Goal: Task Accomplishment & Management: Use online tool/utility

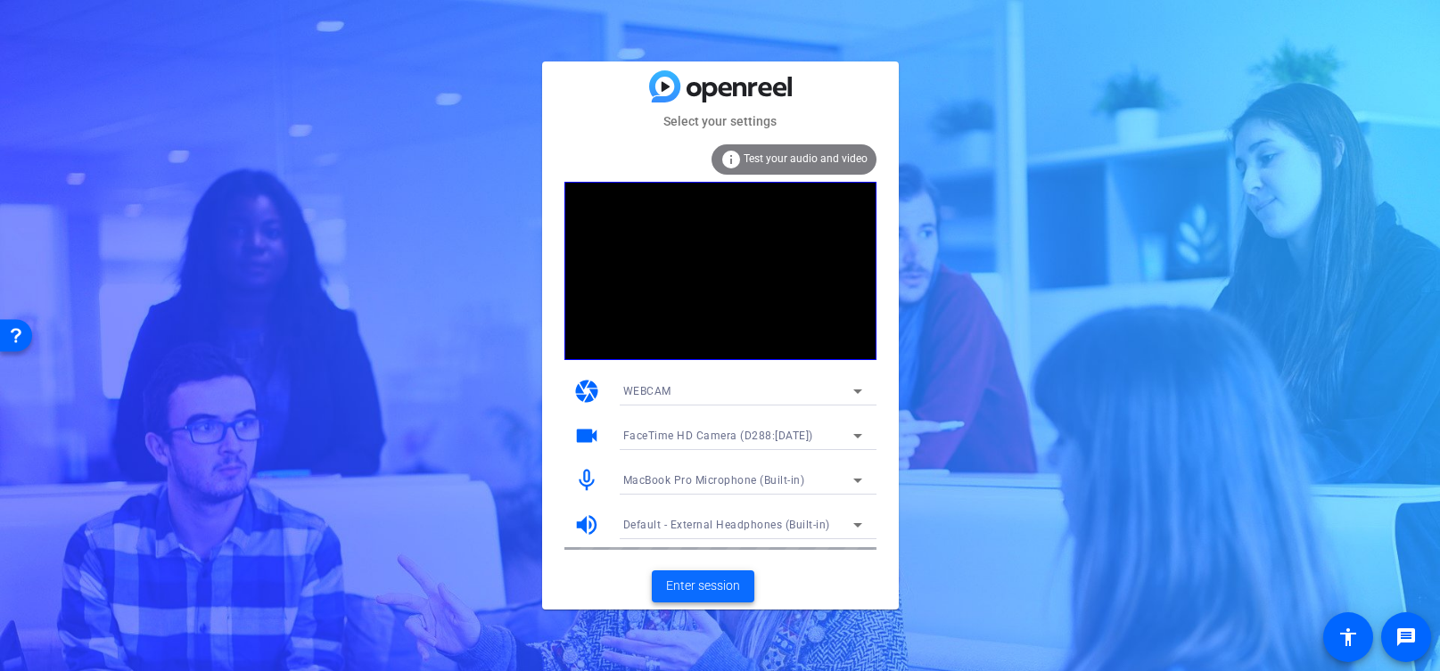
click at [686, 588] on span "Enter session" at bounding box center [703, 586] width 74 height 19
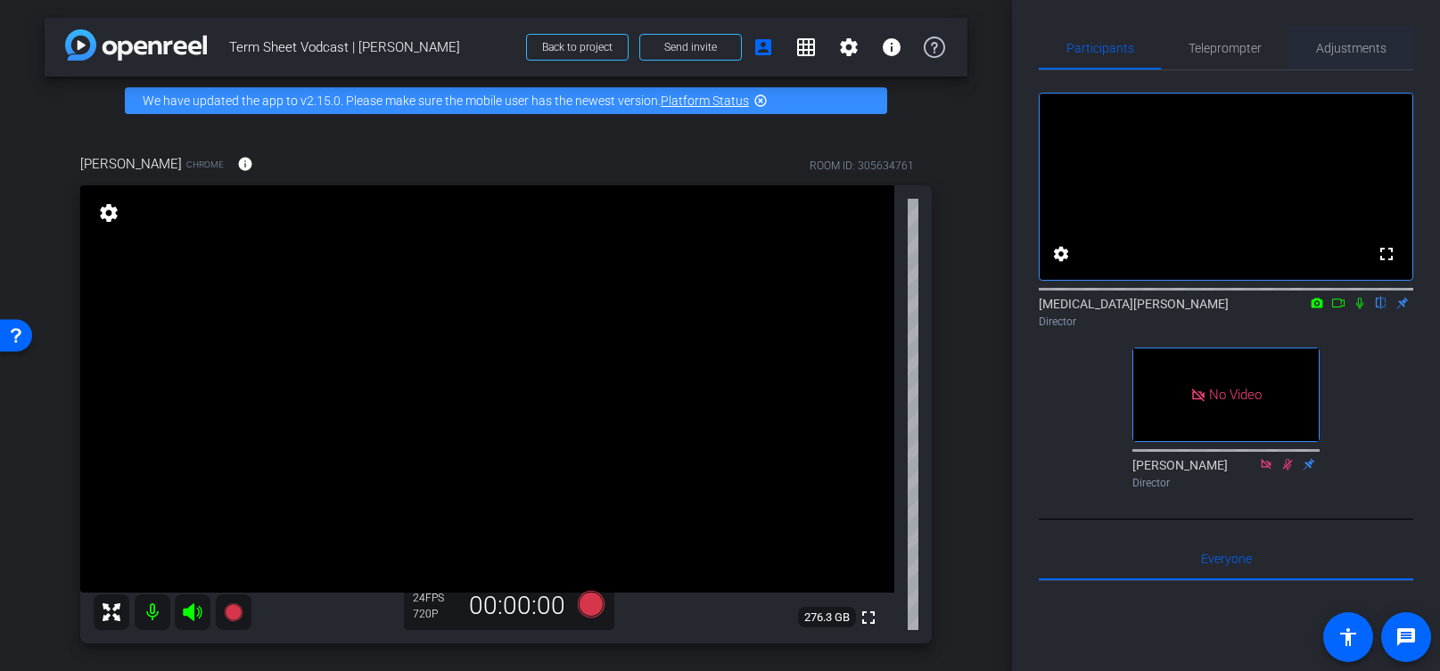
click at [1342, 56] on span "Adjustments" at bounding box center [1351, 48] width 70 height 43
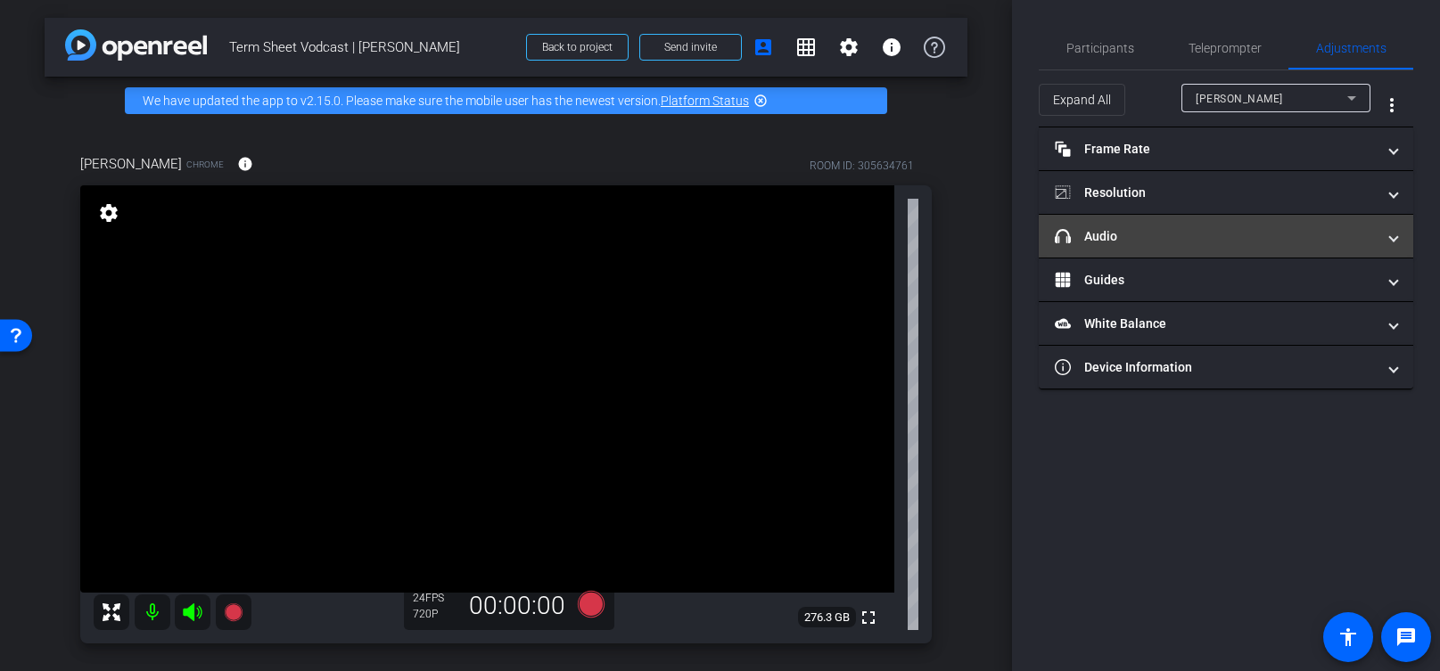
click at [1229, 240] on mat-panel-title "headphone icon Audio" at bounding box center [1215, 236] width 321 height 19
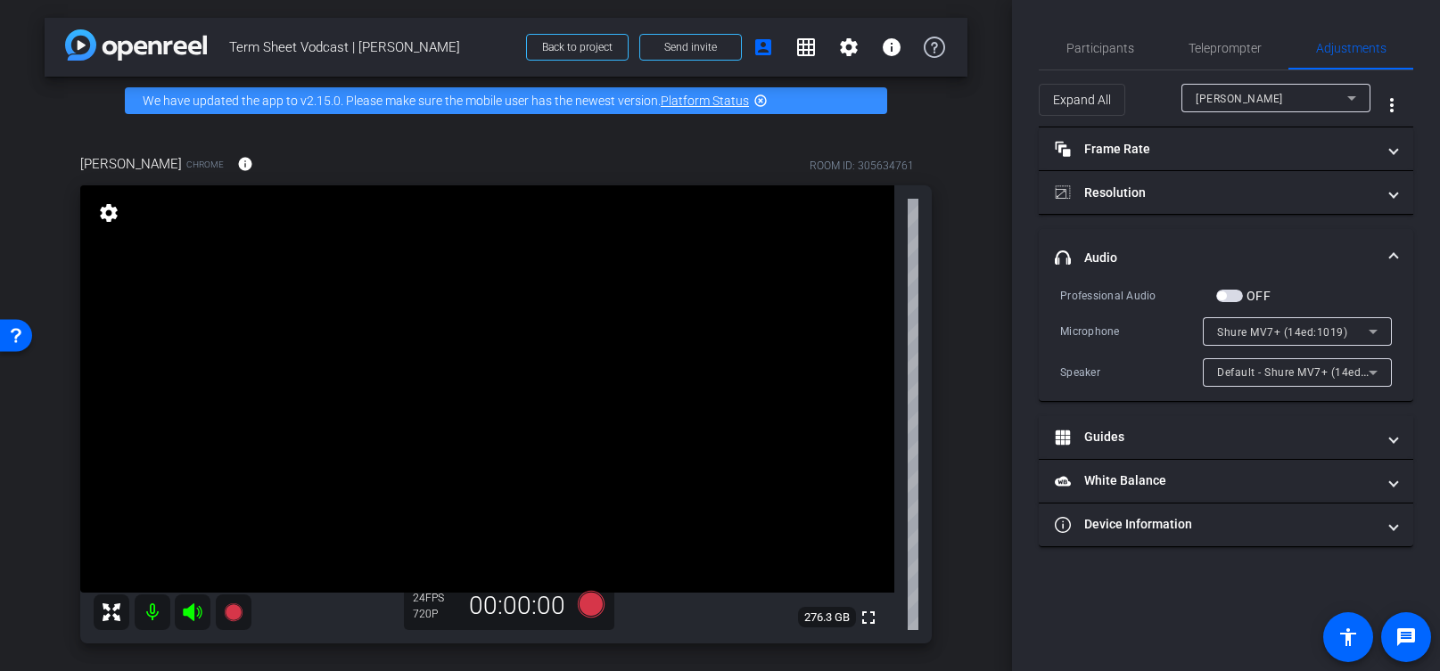
click at [1325, 374] on span "Default - Shure MV7+ (14ed:1019)" at bounding box center [1305, 372] width 177 height 14
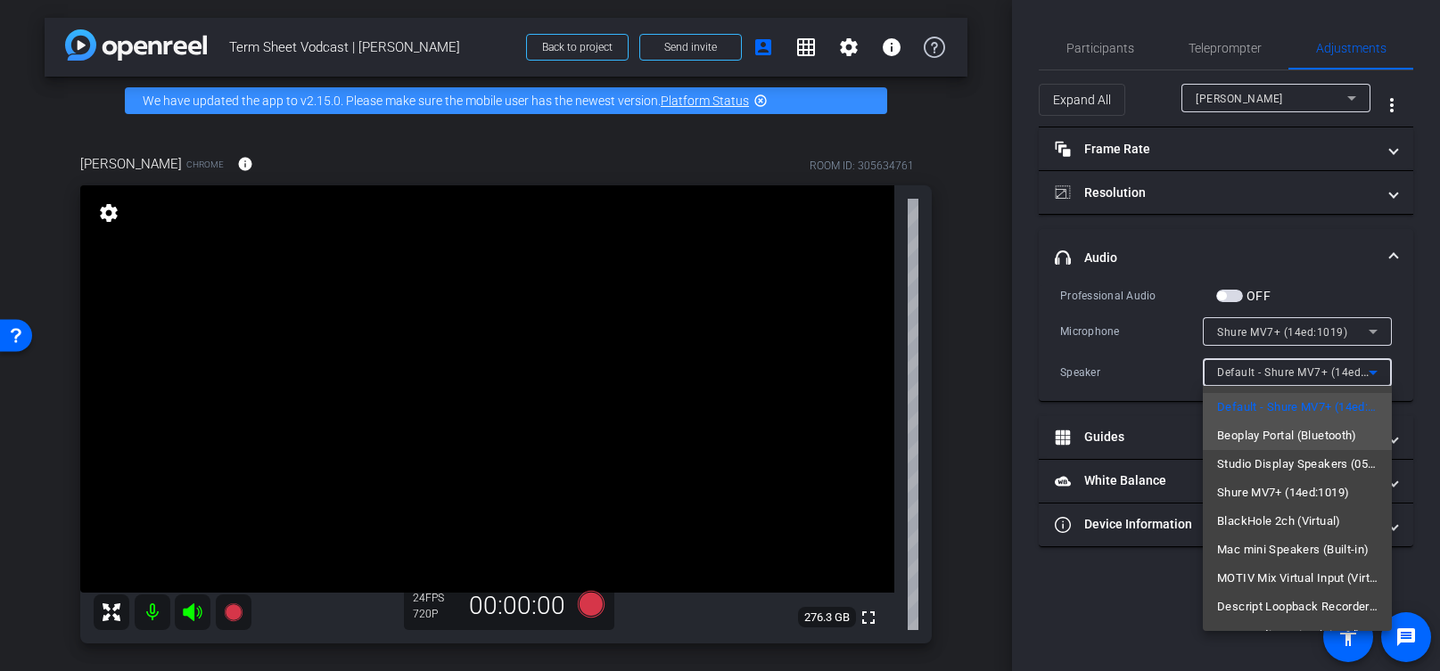
click at [1310, 440] on span "Beoplay Portal (Bluetooth)" at bounding box center [1287, 435] width 140 height 21
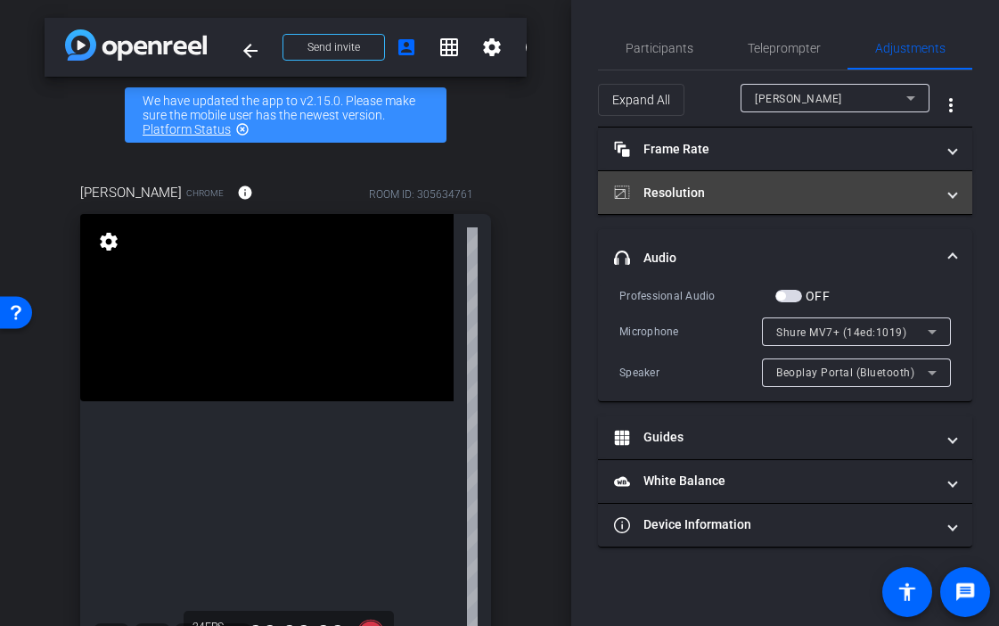
click at [815, 199] on mat-panel-title "Resolution" at bounding box center [774, 193] width 321 height 19
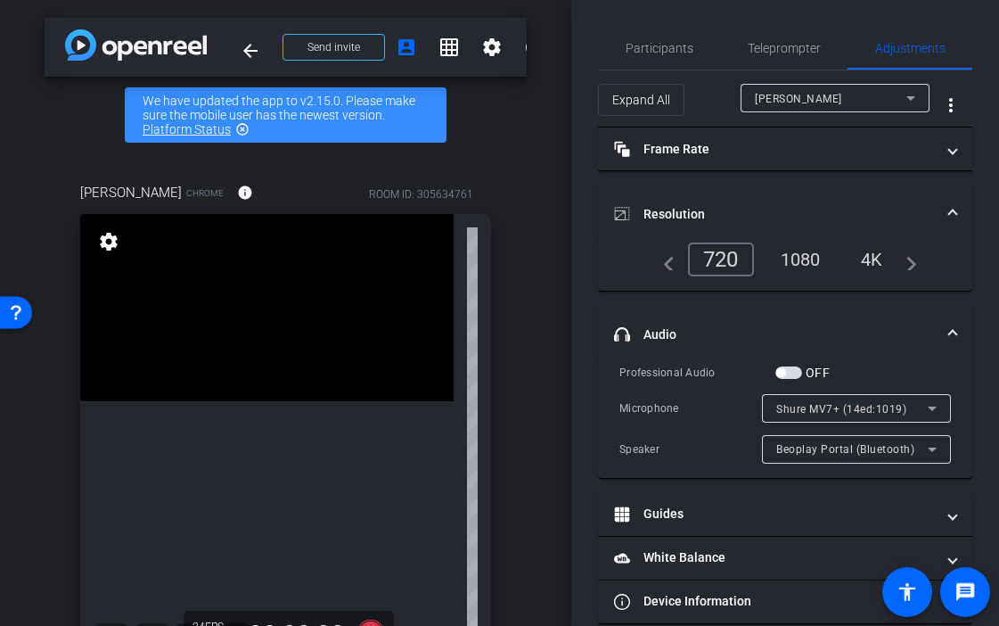
click at [794, 263] on div "1080" at bounding box center [801, 259] width 67 height 30
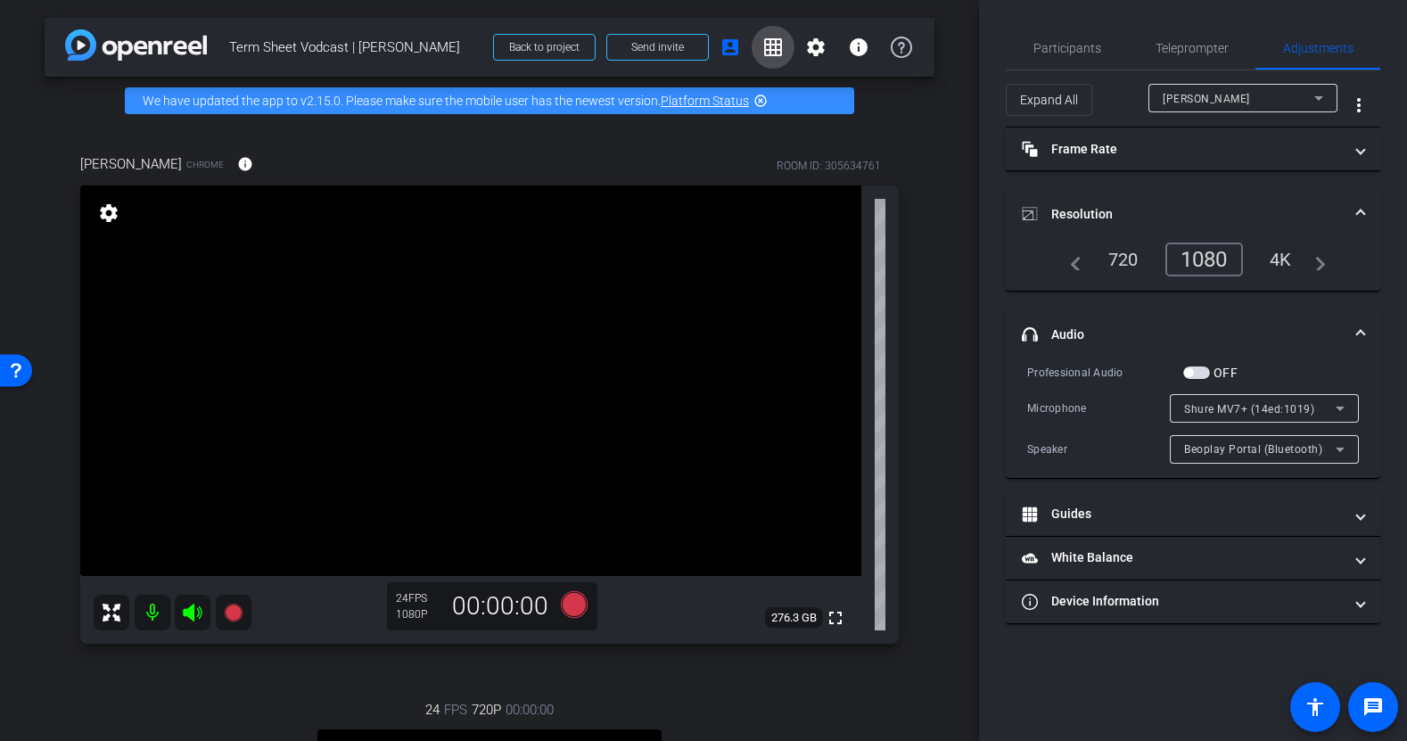
click at [777, 43] on mat-icon "grid_on" at bounding box center [772, 47] width 21 height 21
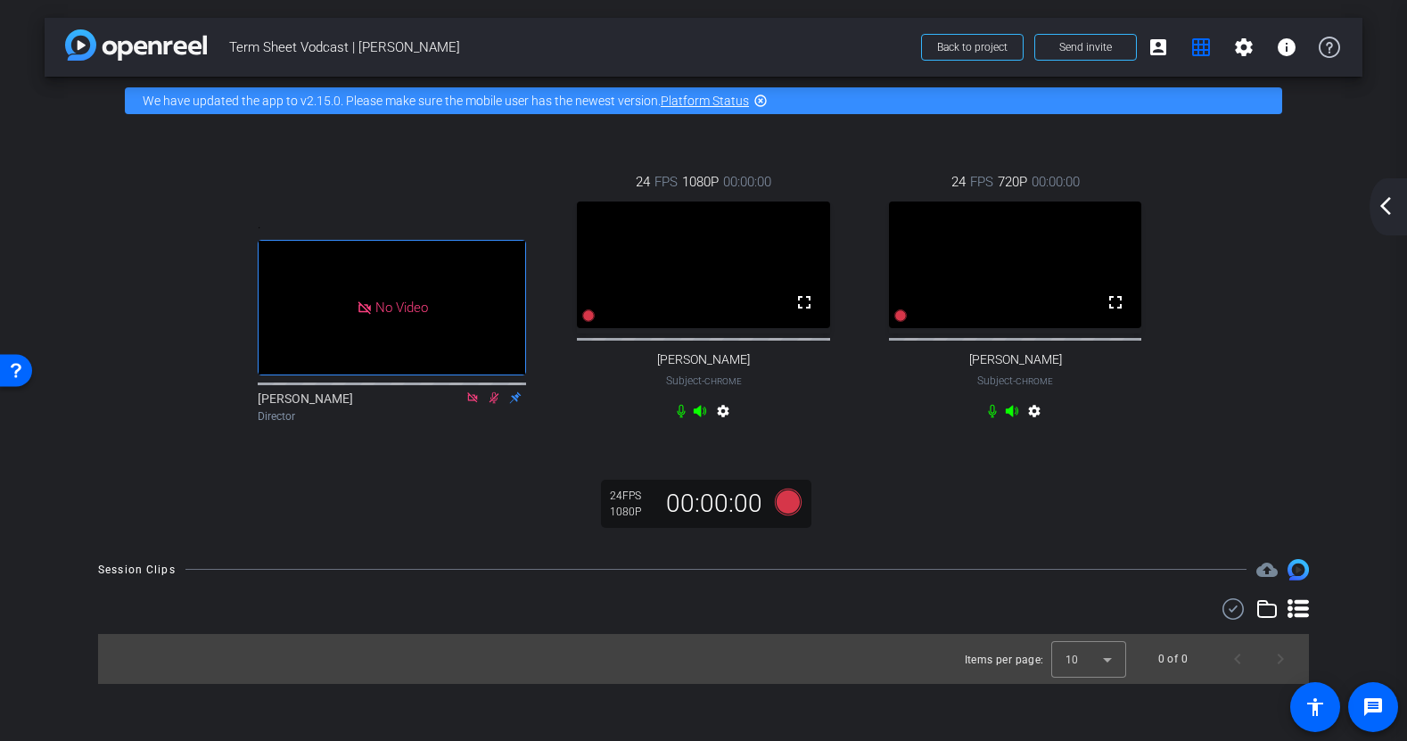
click at [1377, 201] on mat-icon "arrow_back_ios_new" at bounding box center [1385, 205] width 21 height 21
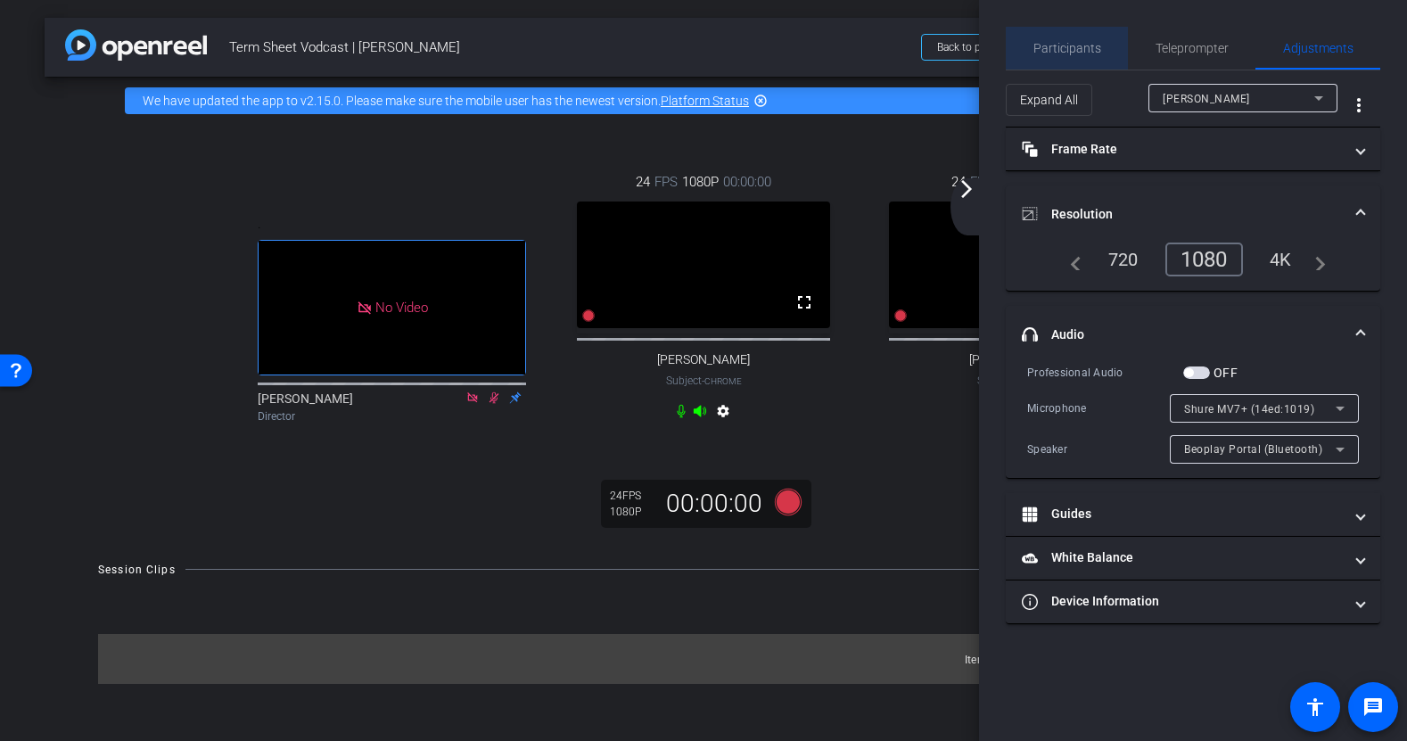
click at [1090, 53] on span "Participants" at bounding box center [1067, 48] width 68 height 12
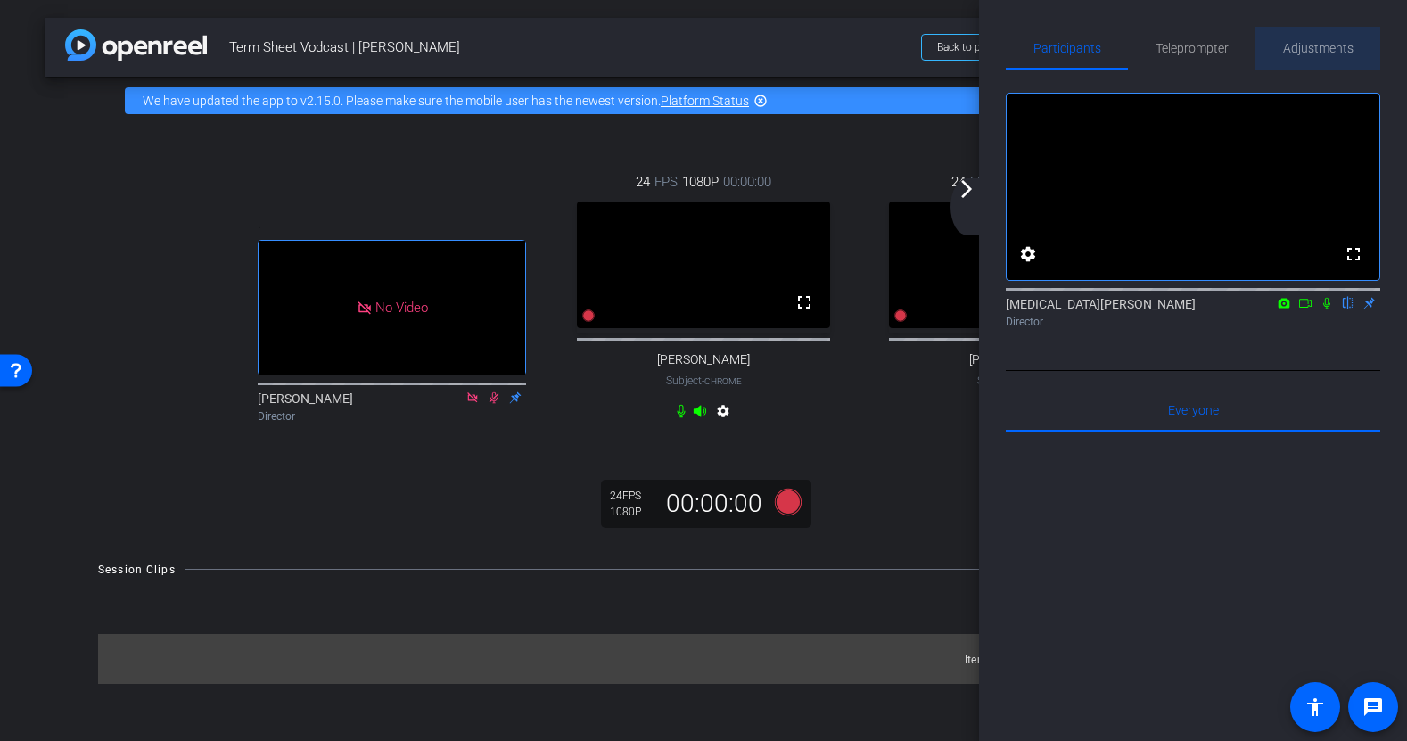
click at [1315, 51] on span "Adjustments" at bounding box center [1318, 48] width 70 height 12
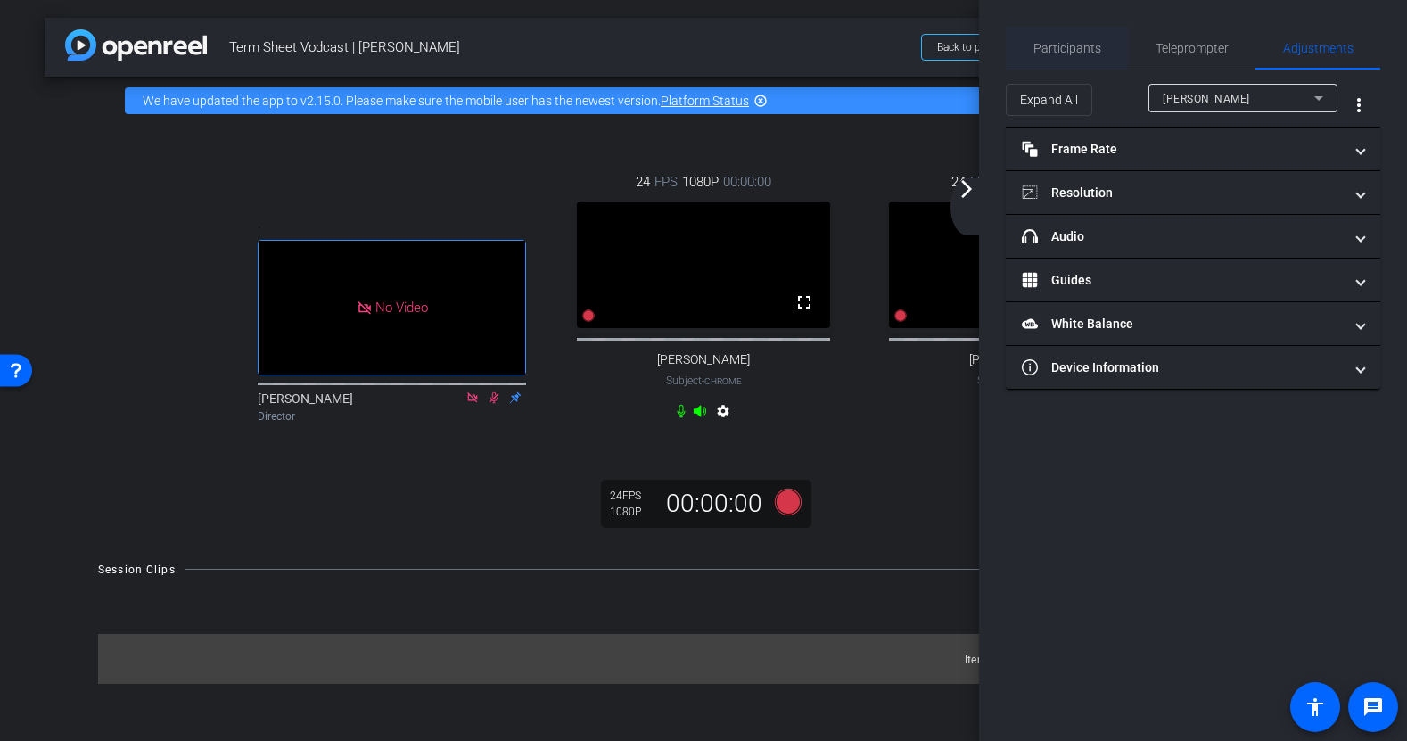
click at [1097, 42] on span "Participants" at bounding box center [1067, 48] width 68 height 12
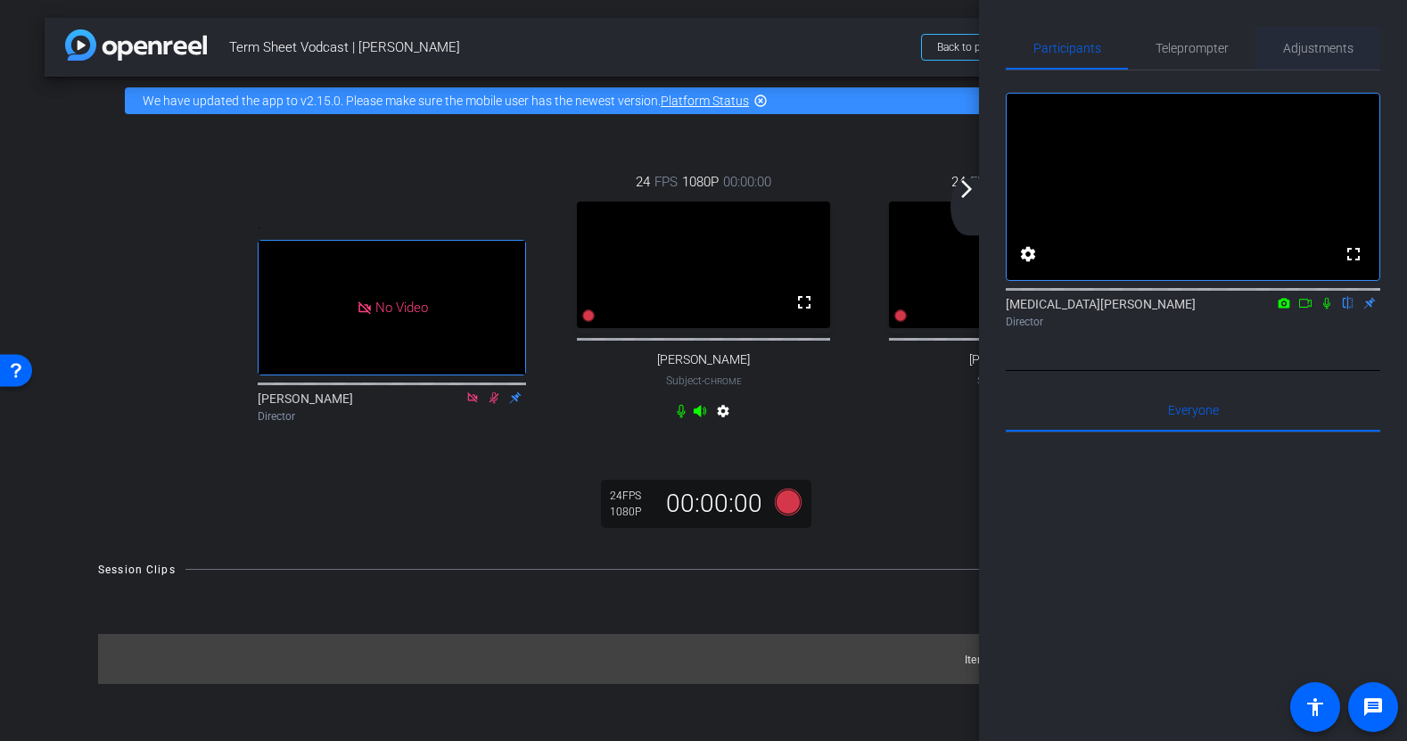
click at [1294, 56] on span "Adjustments" at bounding box center [1318, 48] width 70 height 43
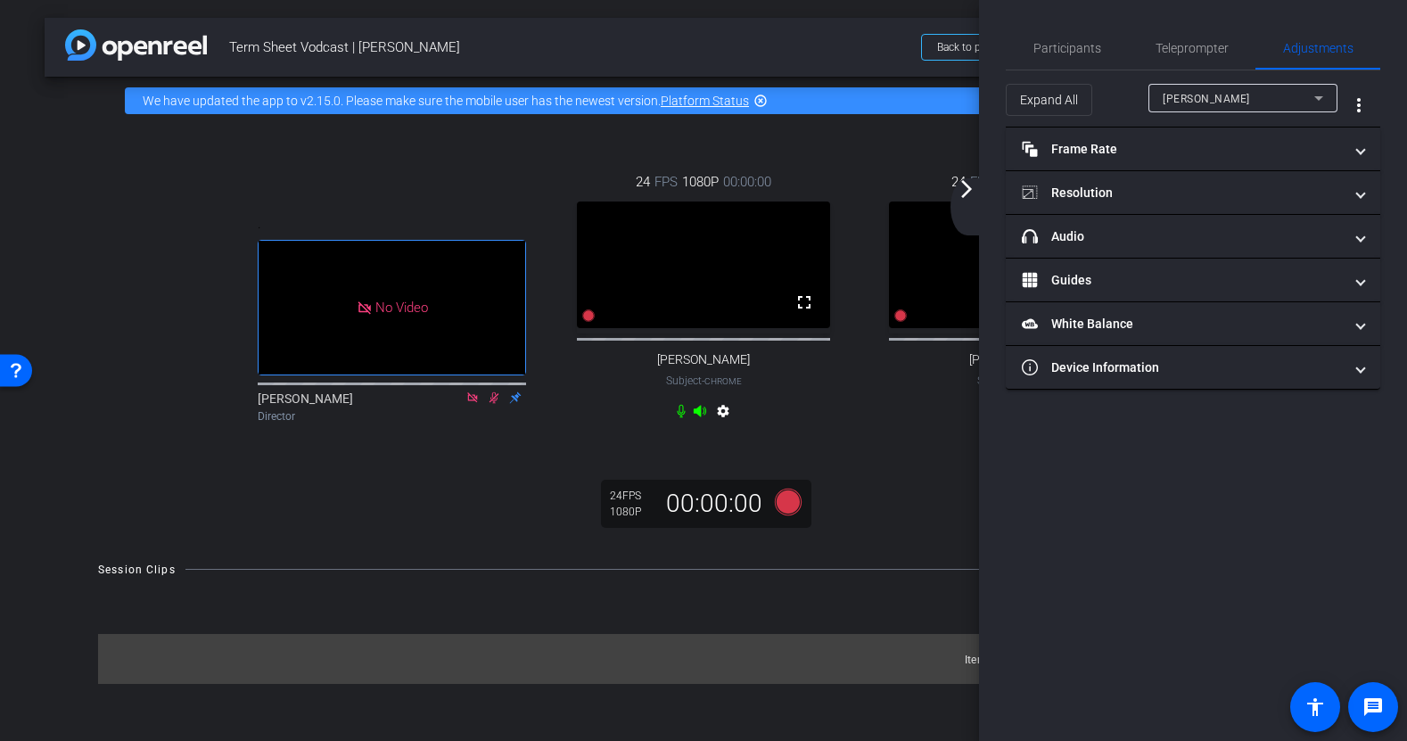
click at [967, 192] on mat-icon "arrow_forward_ios" at bounding box center [966, 188] width 21 height 21
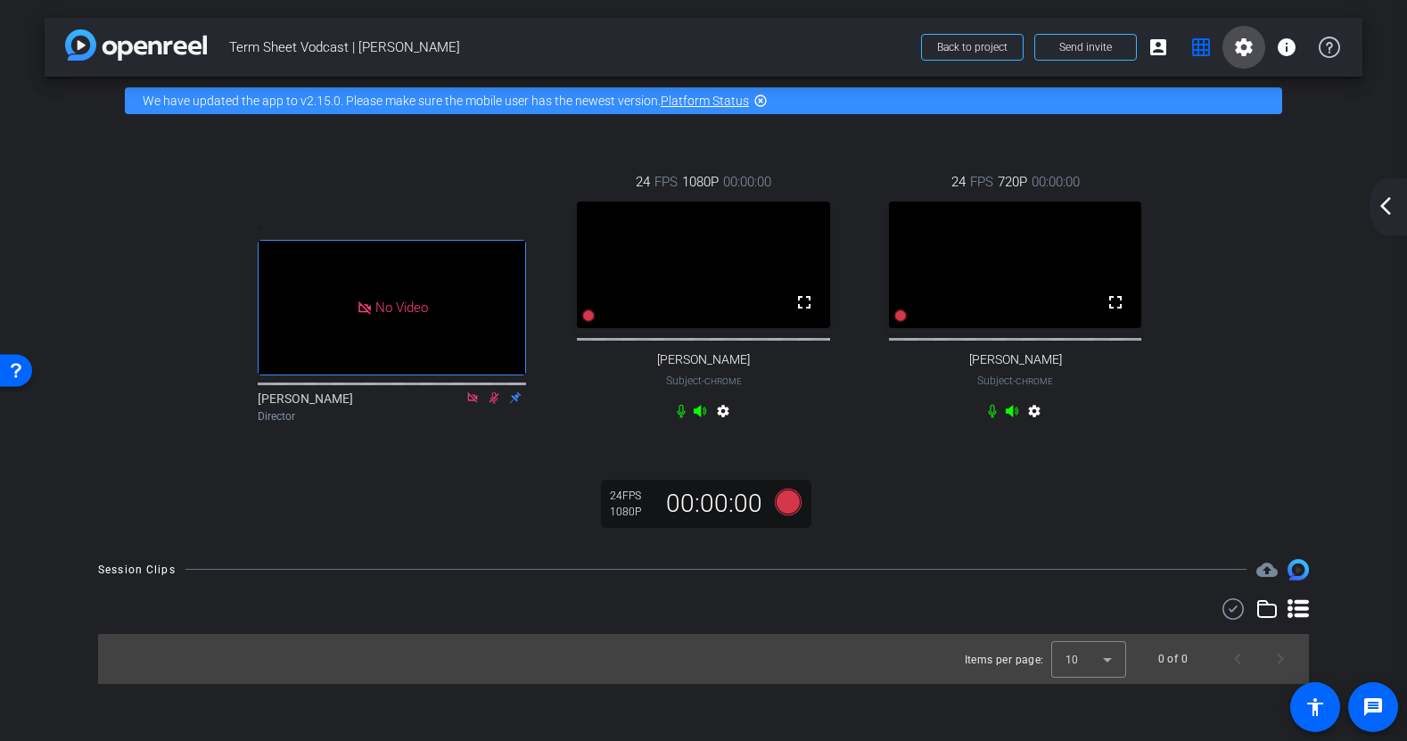
click at [1242, 50] on mat-icon "settings" at bounding box center [1243, 47] width 21 height 21
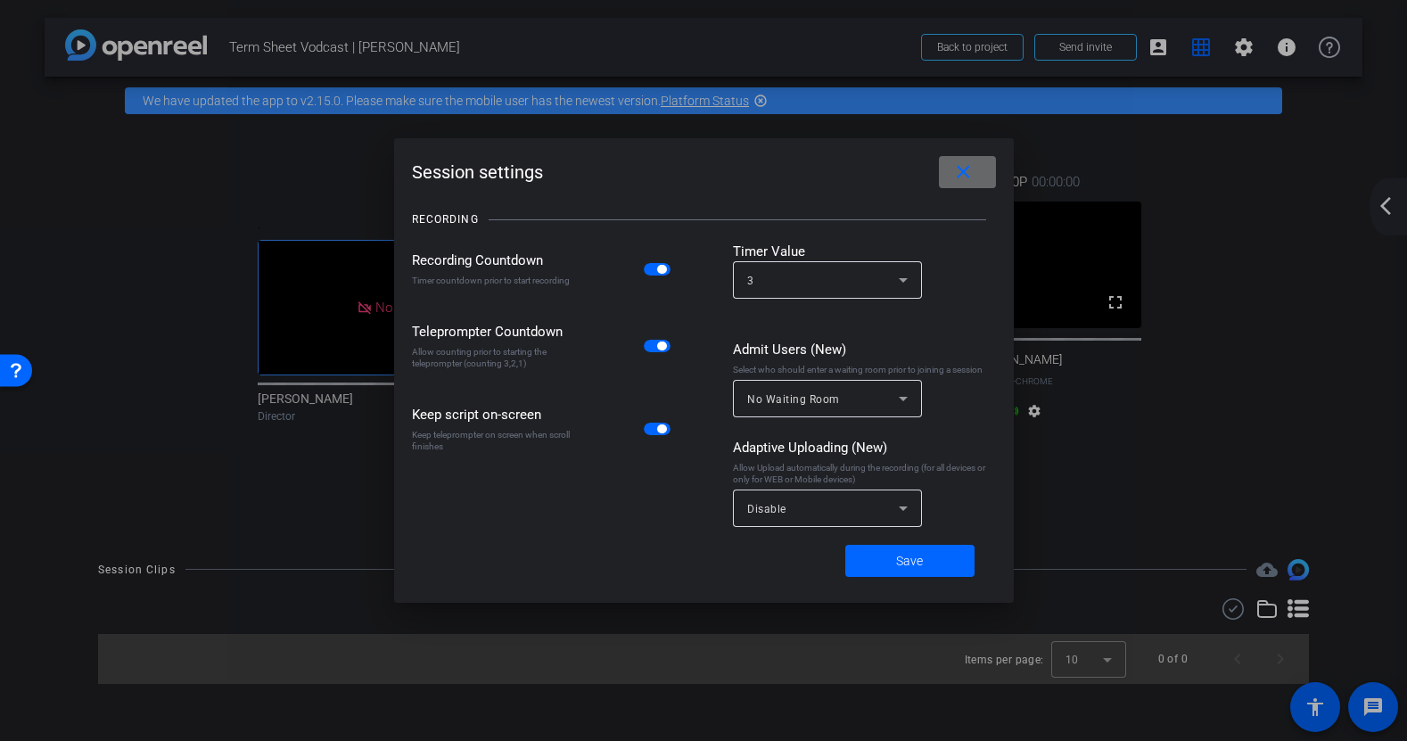
click at [958, 174] on mat-icon "close" at bounding box center [963, 172] width 22 height 22
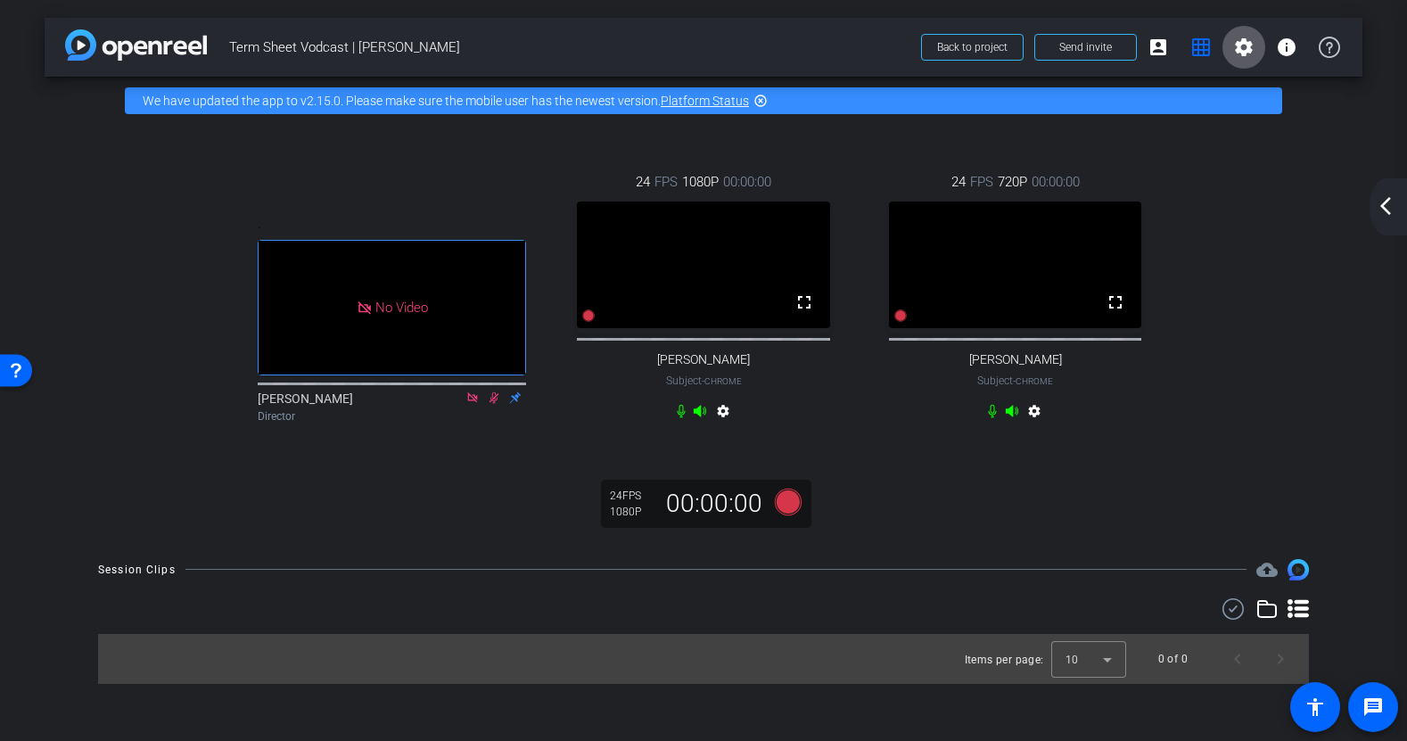
click at [1243, 40] on mat-icon "settings" at bounding box center [1243, 47] width 21 height 21
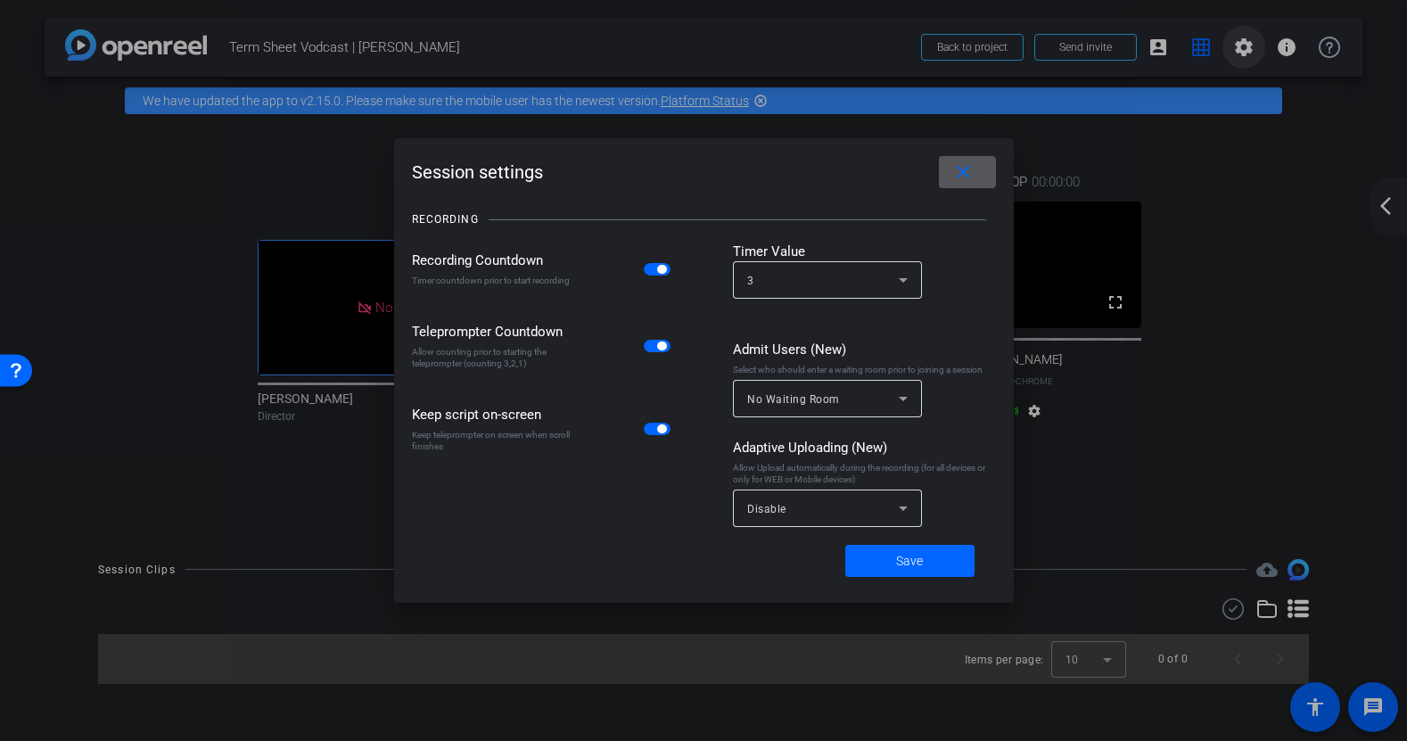
click at [1243, 40] on div at bounding box center [703, 370] width 1407 height 741
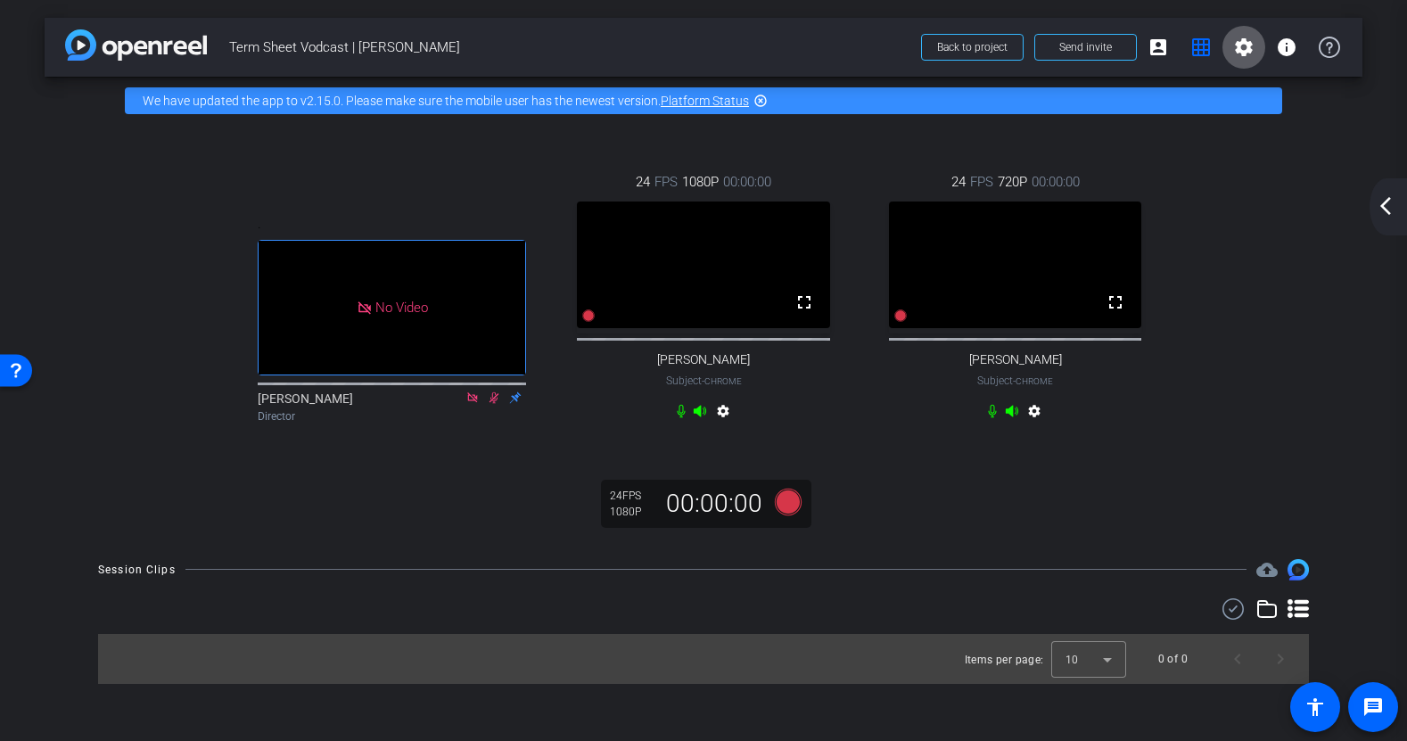
click at [1382, 214] on mat-icon "arrow_back_ios_new" at bounding box center [1385, 205] width 21 height 21
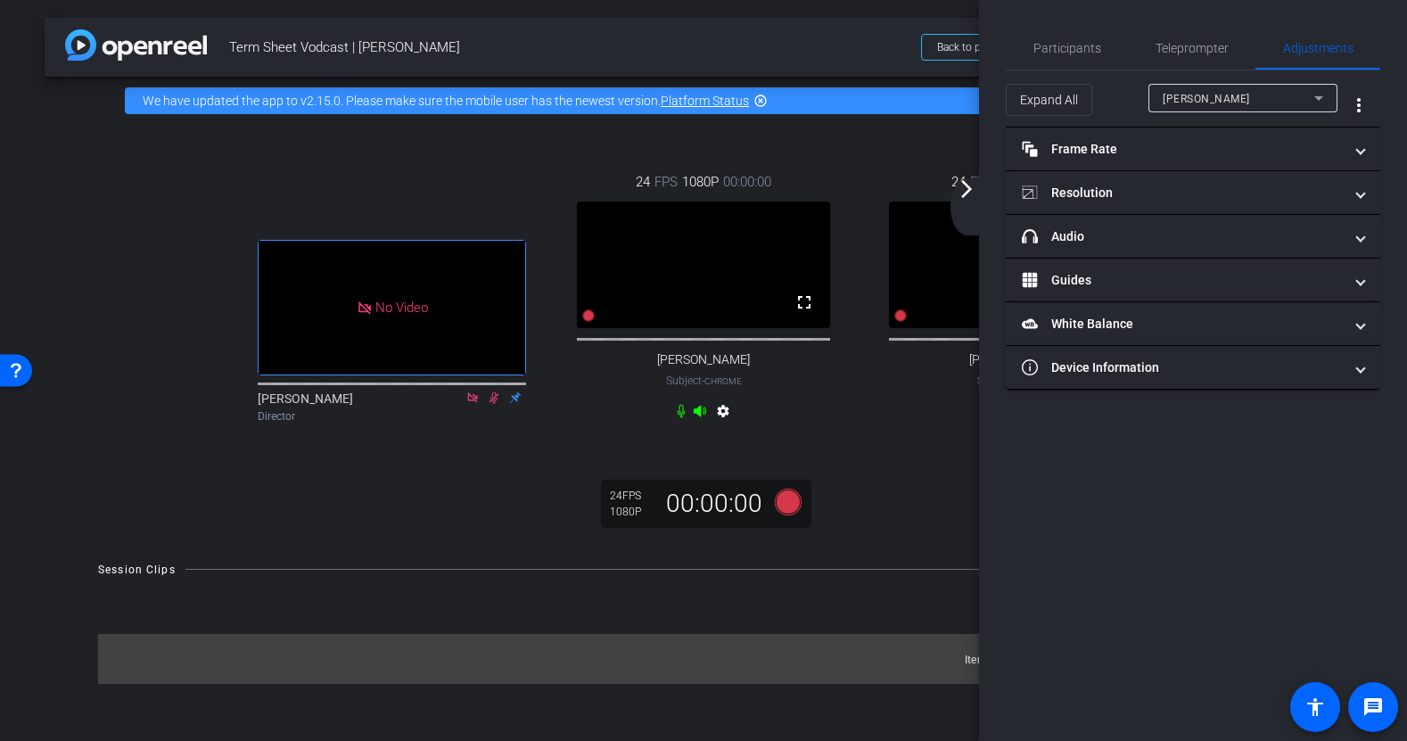
click at [963, 190] on mat-icon "arrow_forward_ios" at bounding box center [966, 188] width 21 height 21
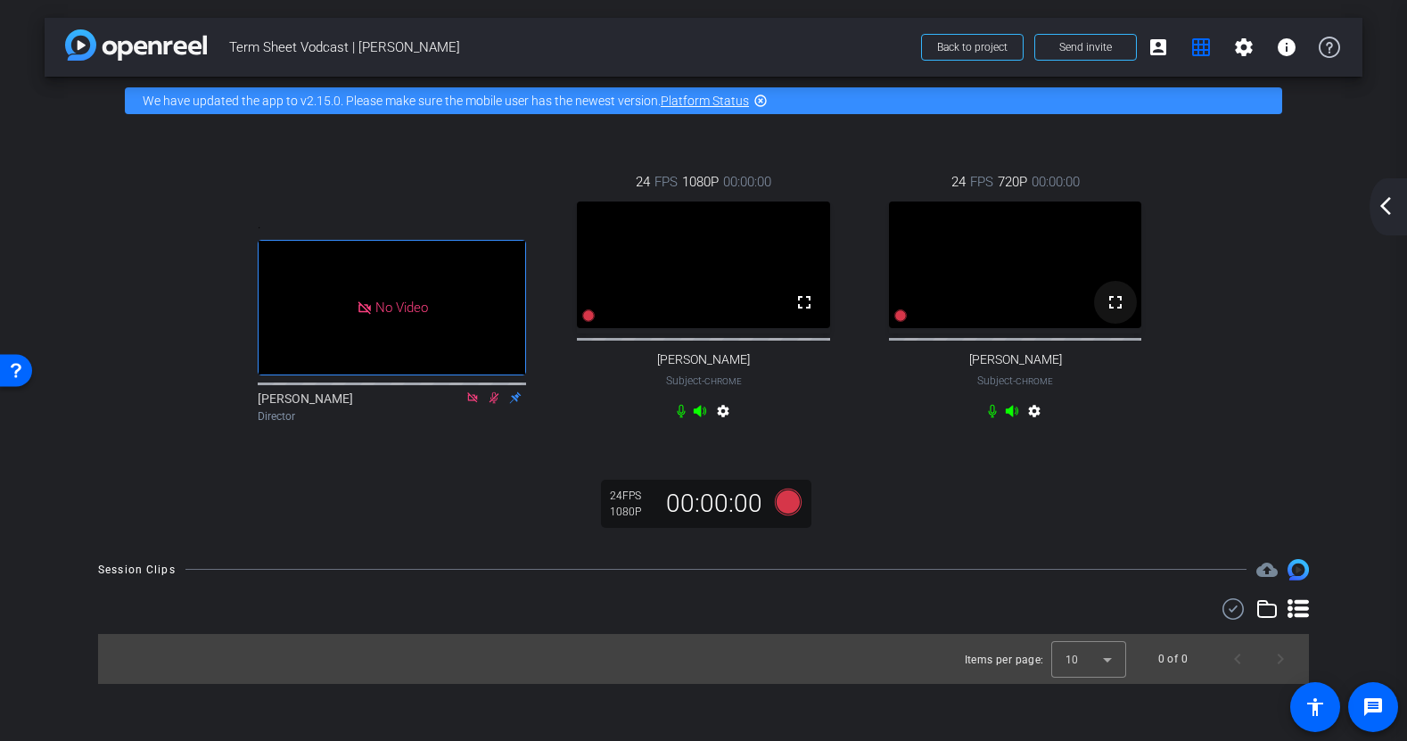
click at [1116, 313] on mat-icon "fullscreen" at bounding box center [1115, 302] width 21 height 21
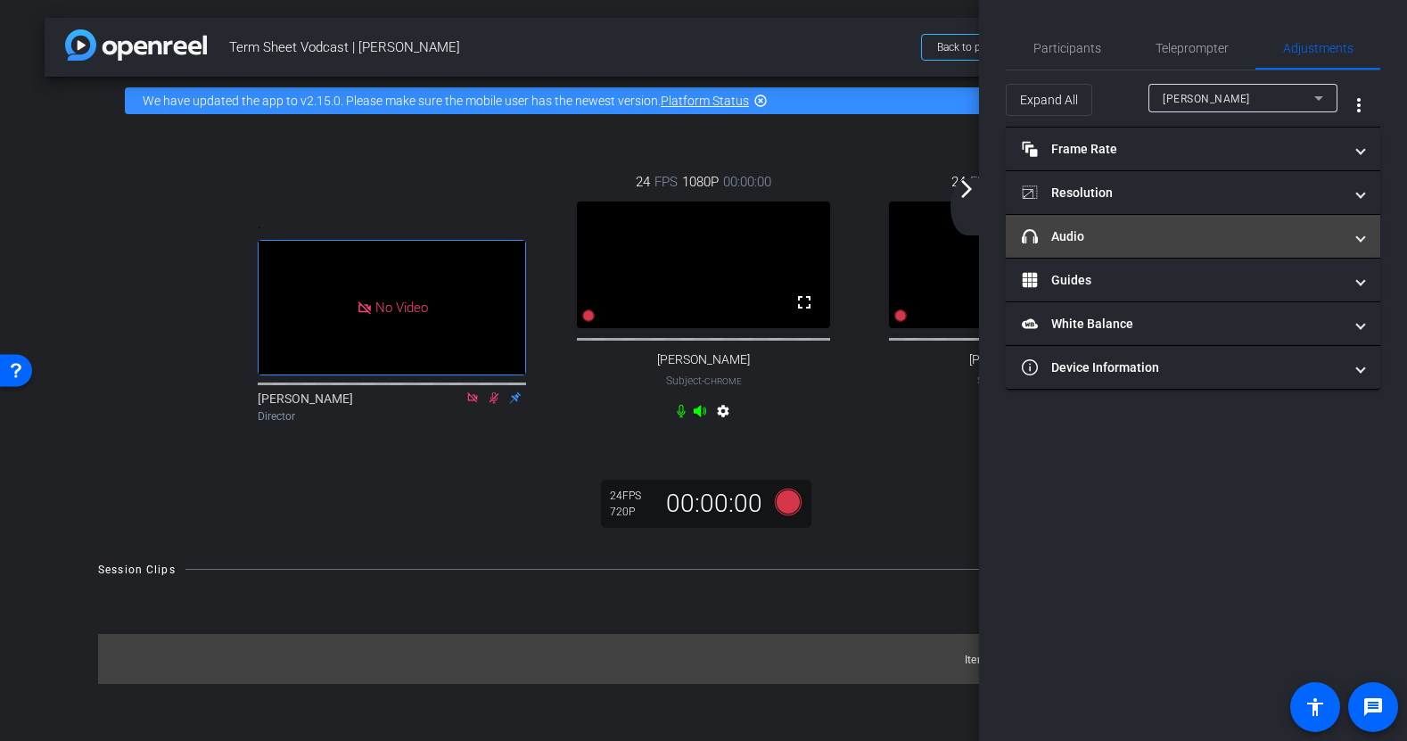
click at [1147, 242] on mat-panel-title "headphone icon Audio" at bounding box center [1182, 236] width 321 height 19
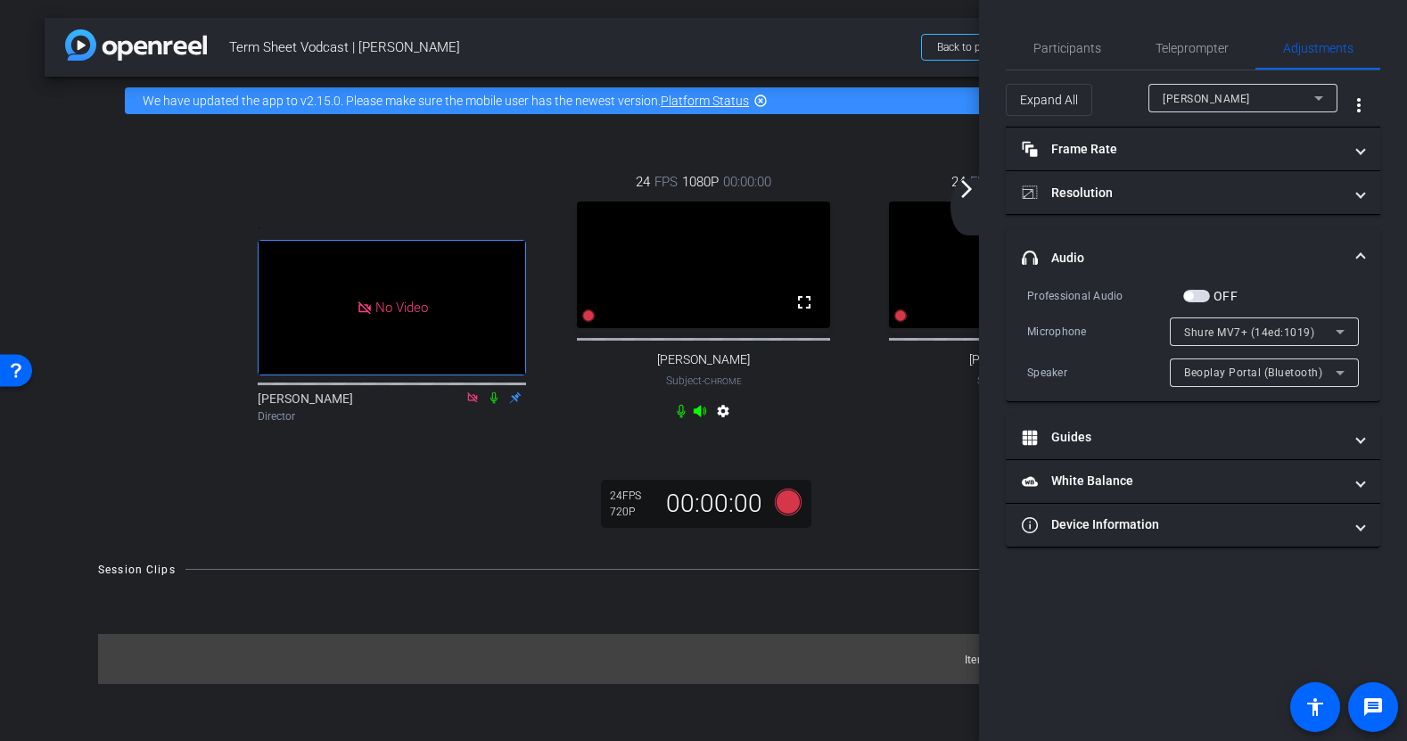
click at [1196, 294] on span "button" at bounding box center [1196, 296] width 27 height 12
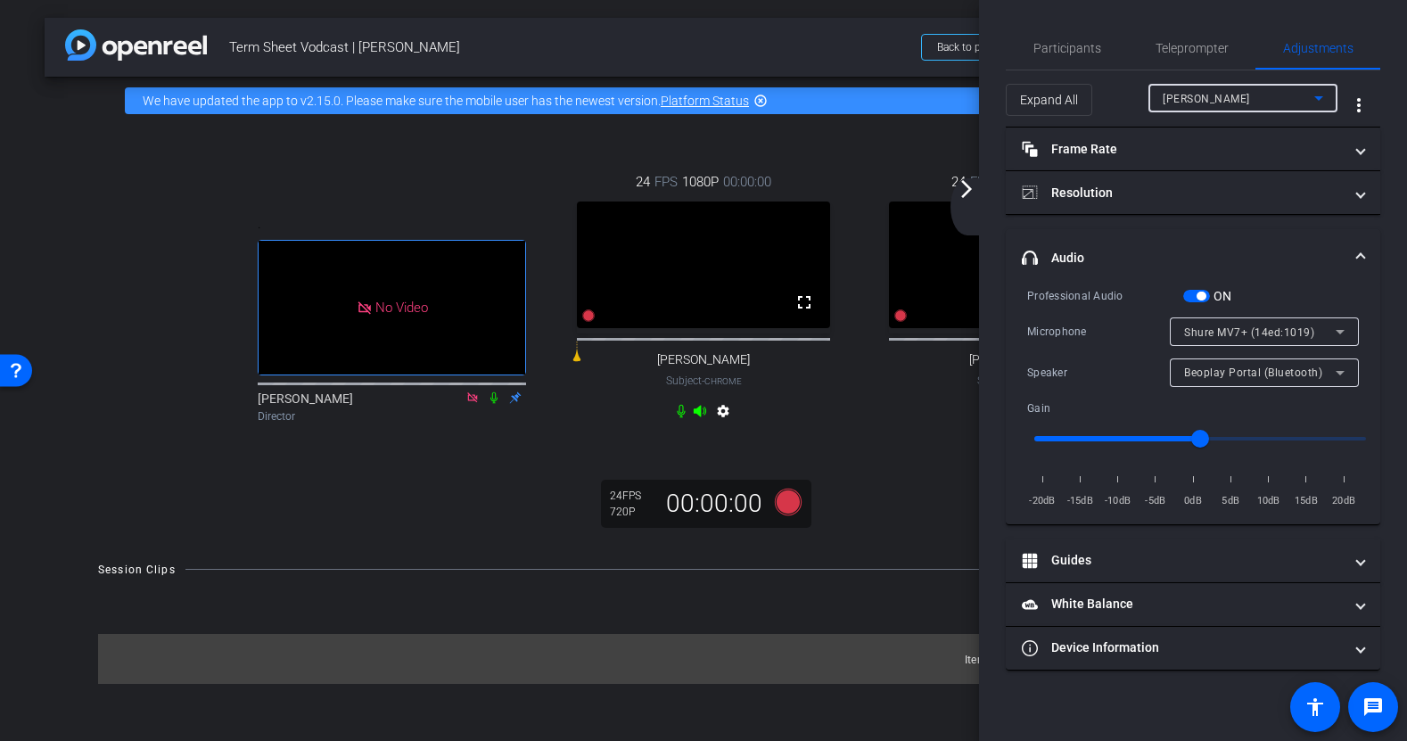
click at [1237, 94] on span "[PERSON_NAME]" at bounding box center [1206, 99] width 87 height 12
click at [1198, 168] on span "[PERSON_NAME]" at bounding box center [1208, 162] width 90 height 21
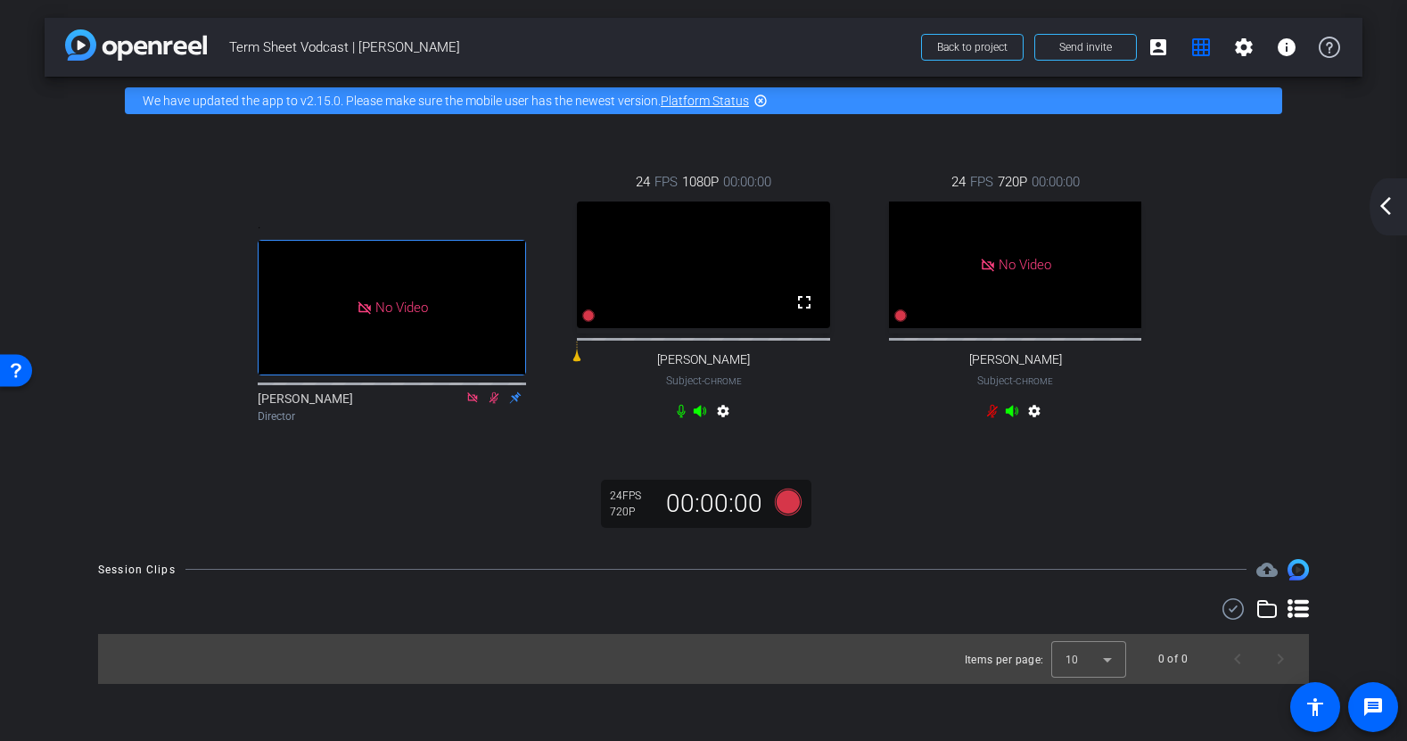
click at [1401, 201] on div "arrow_back_ios_new arrow_forward_ios" at bounding box center [1387, 206] width 37 height 57
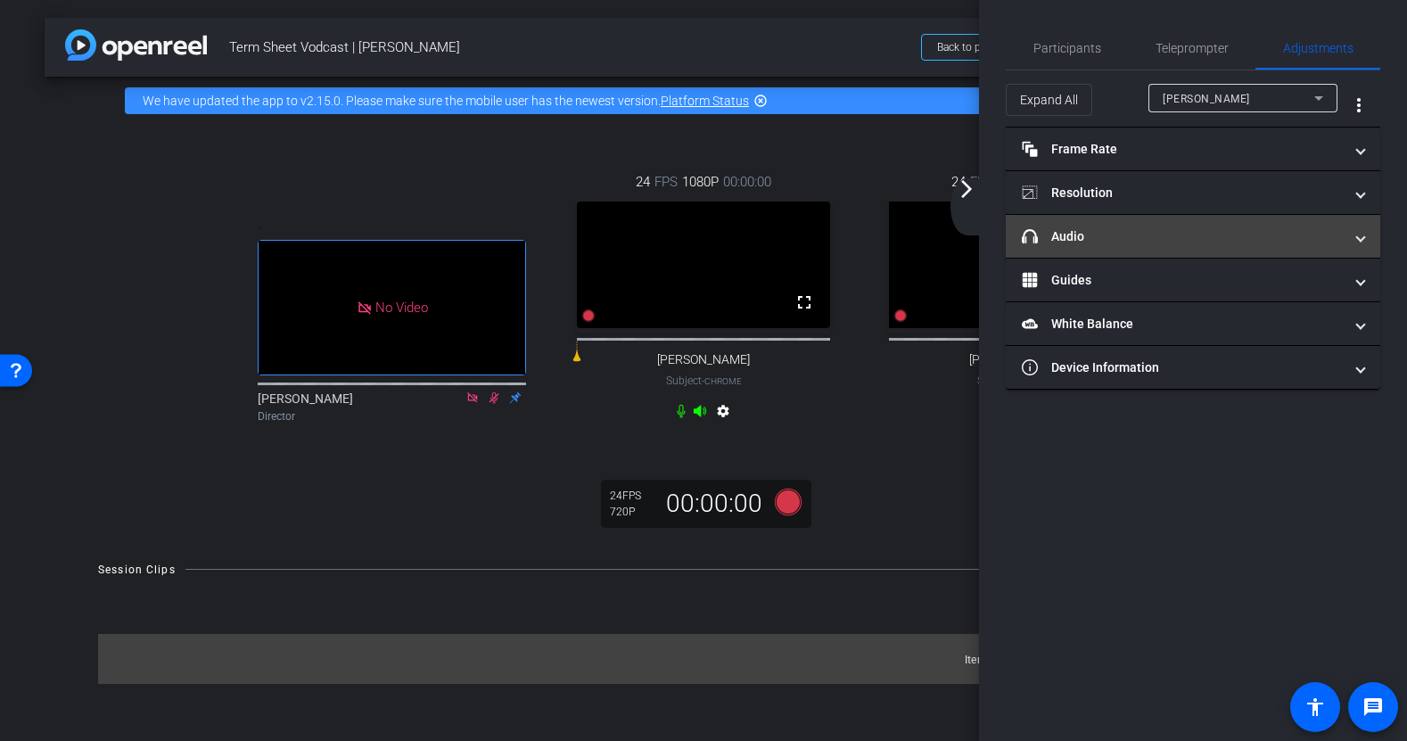
click at [1138, 234] on mat-panel-title "headphone icon Audio" at bounding box center [1182, 236] width 321 height 19
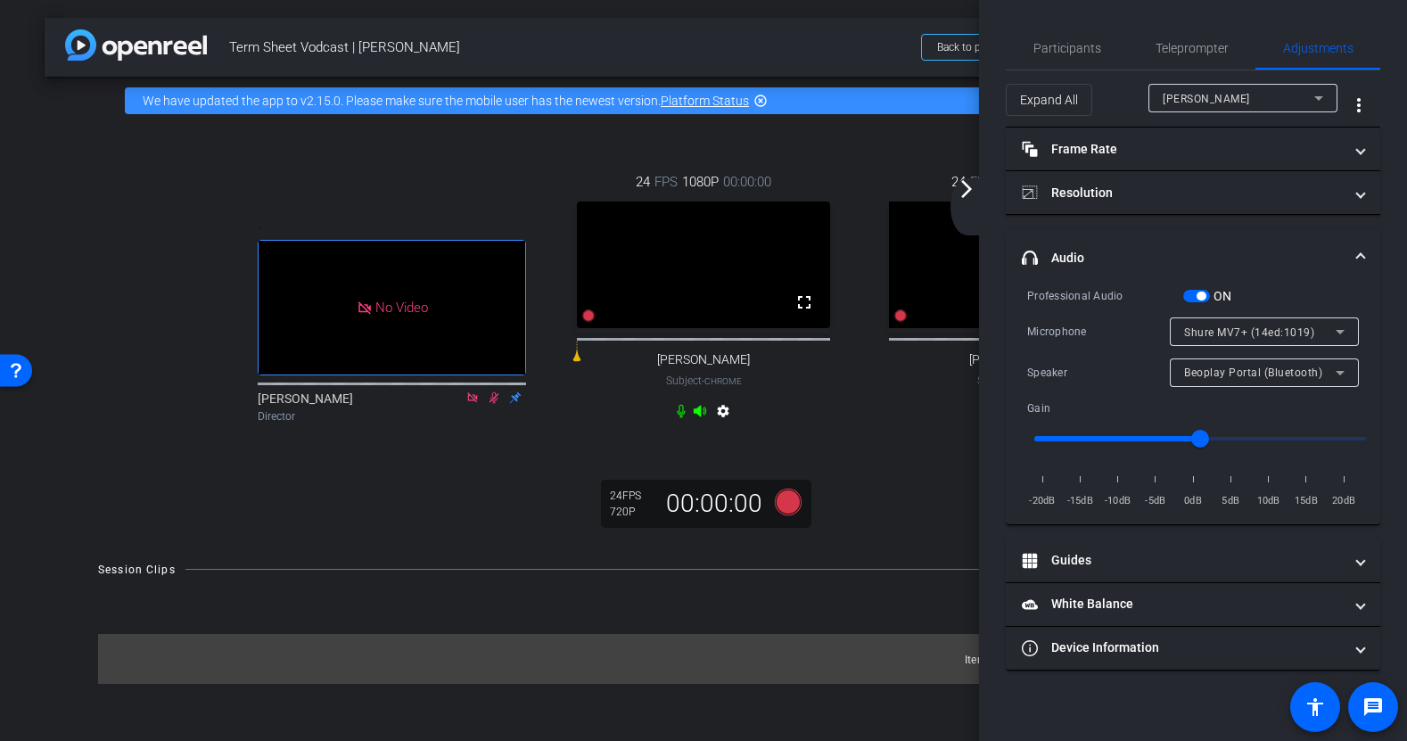
click at [1216, 237] on mat-expansion-panel-header "headphone icon Audio" at bounding box center [1193, 257] width 374 height 57
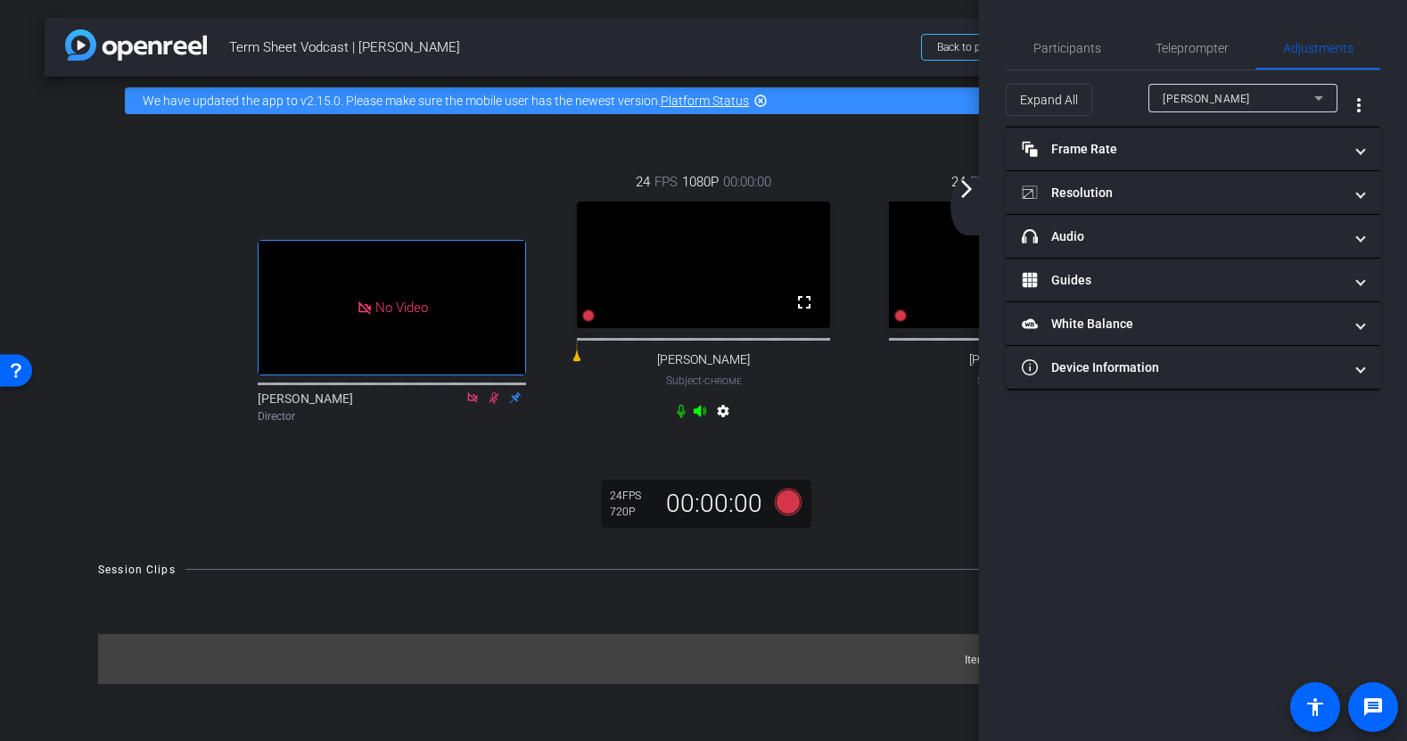
click at [854, 143] on div "24 FPS 1080P 00:00:00 fullscreen [PERSON_NAME] Subject - Chrome settings" at bounding box center [703, 299] width 312 height 312
click at [966, 190] on mat-icon "arrow_forward_ios" at bounding box center [966, 188] width 21 height 21
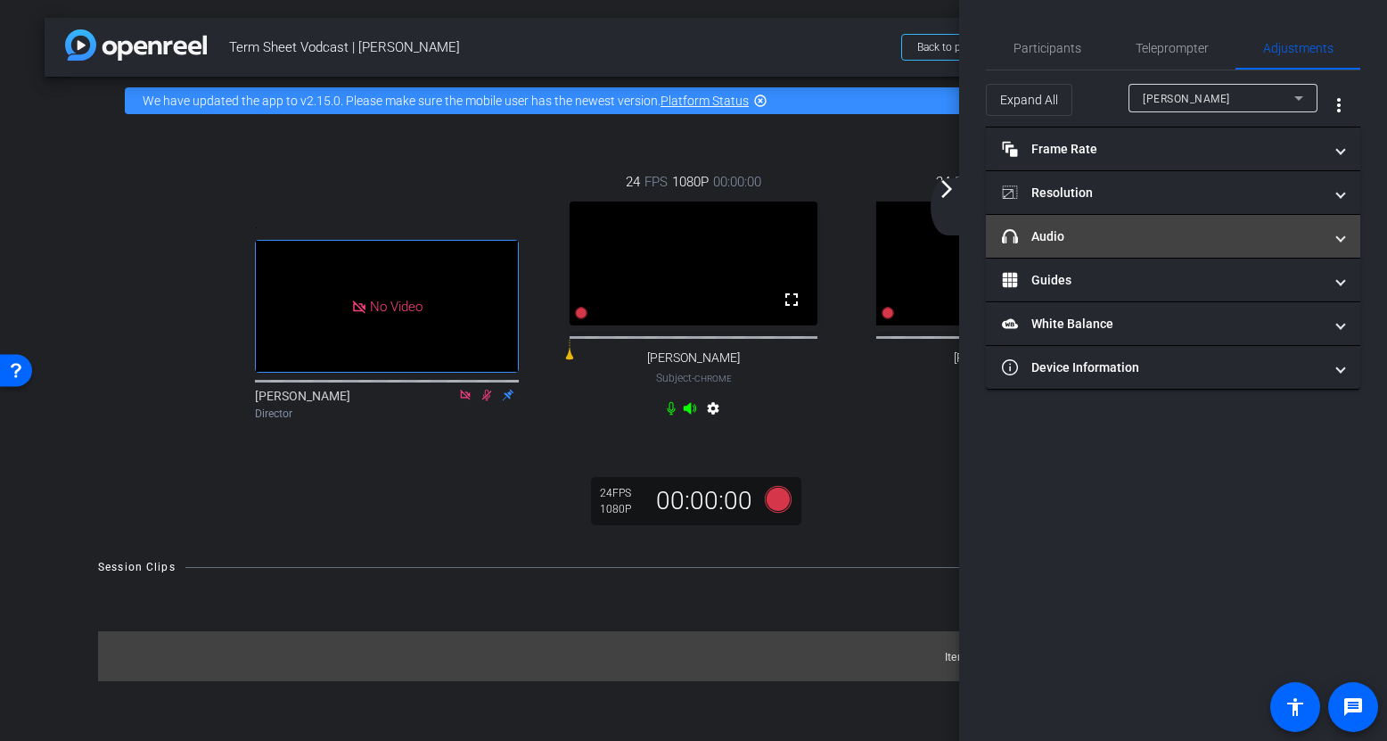
click at [1230, 244] on mat-panel-title "headphone icon Audio" at bounding box center [1162, 236] width 321 height 19
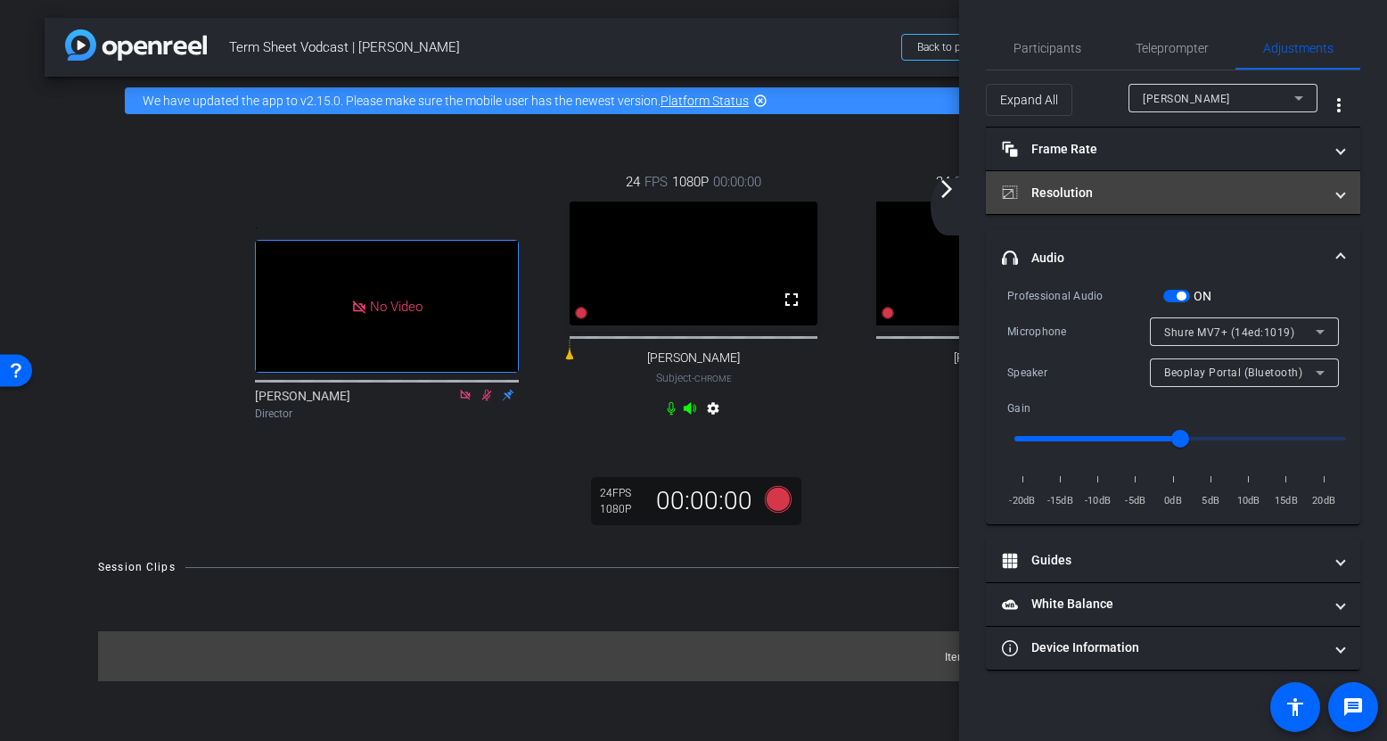
click at [1287, 186] on mat-panel-title "Resolution" at bounding box center [1162, 193] width 321 height 19
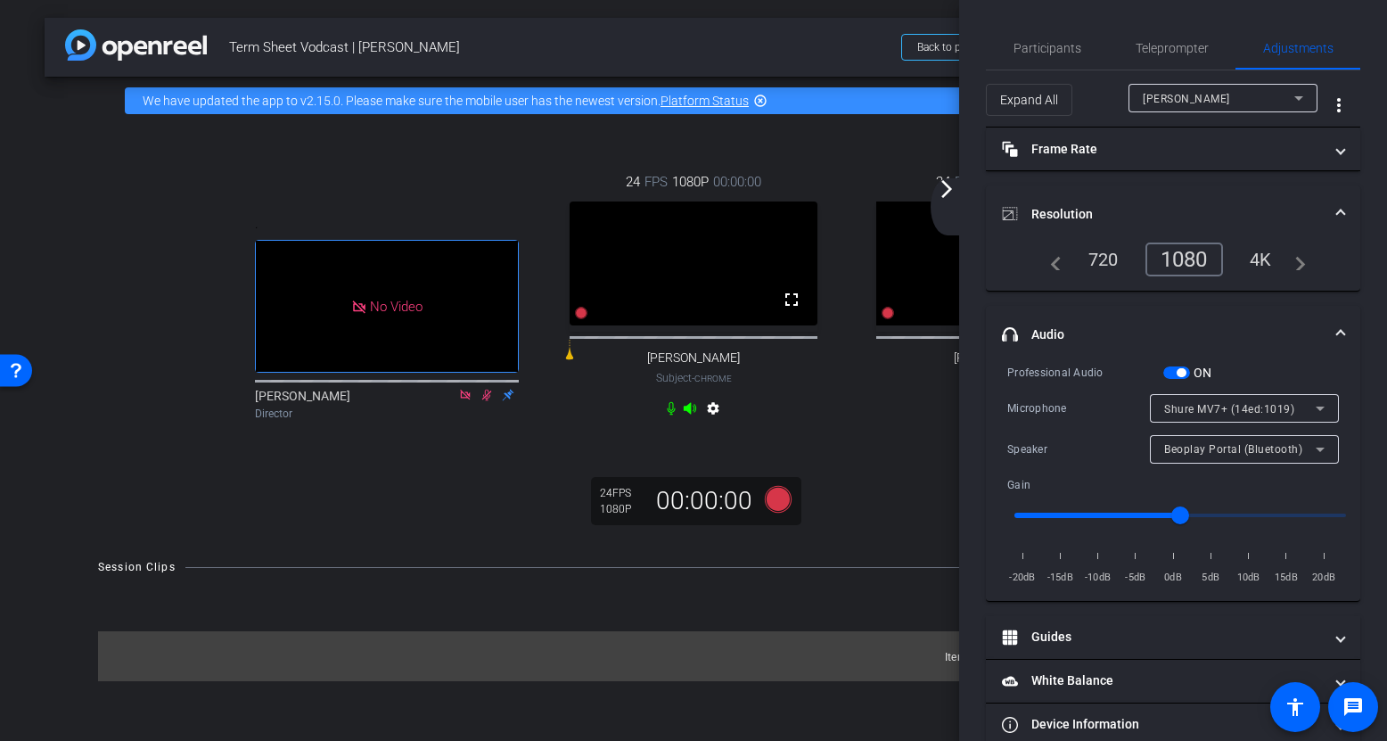
click at [1287, 186] on mat-expansion-panel-header "Resolution" at bounding box center [1173, 213] width 374 height 57
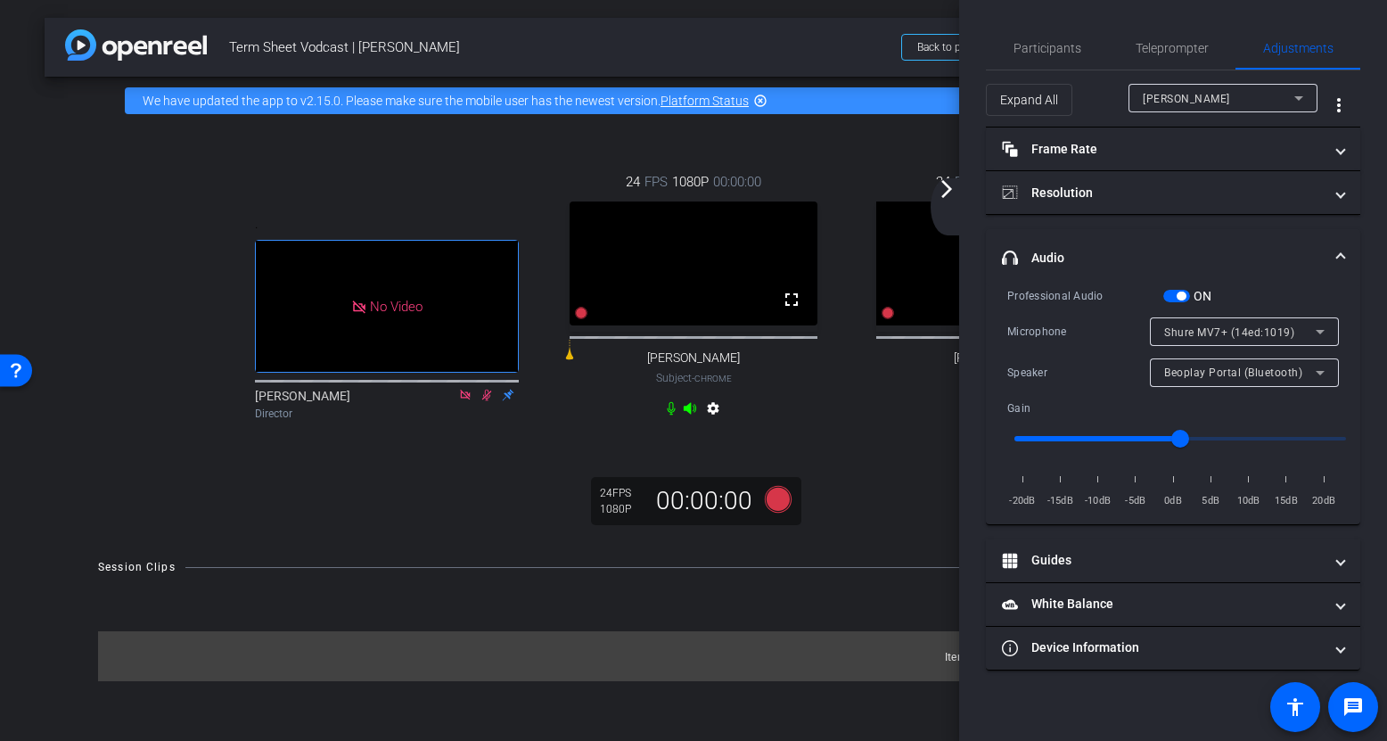
click at [1331, 249] on span "headphone icon Audio" at bounding box center [1169, 258] width 335 height 19
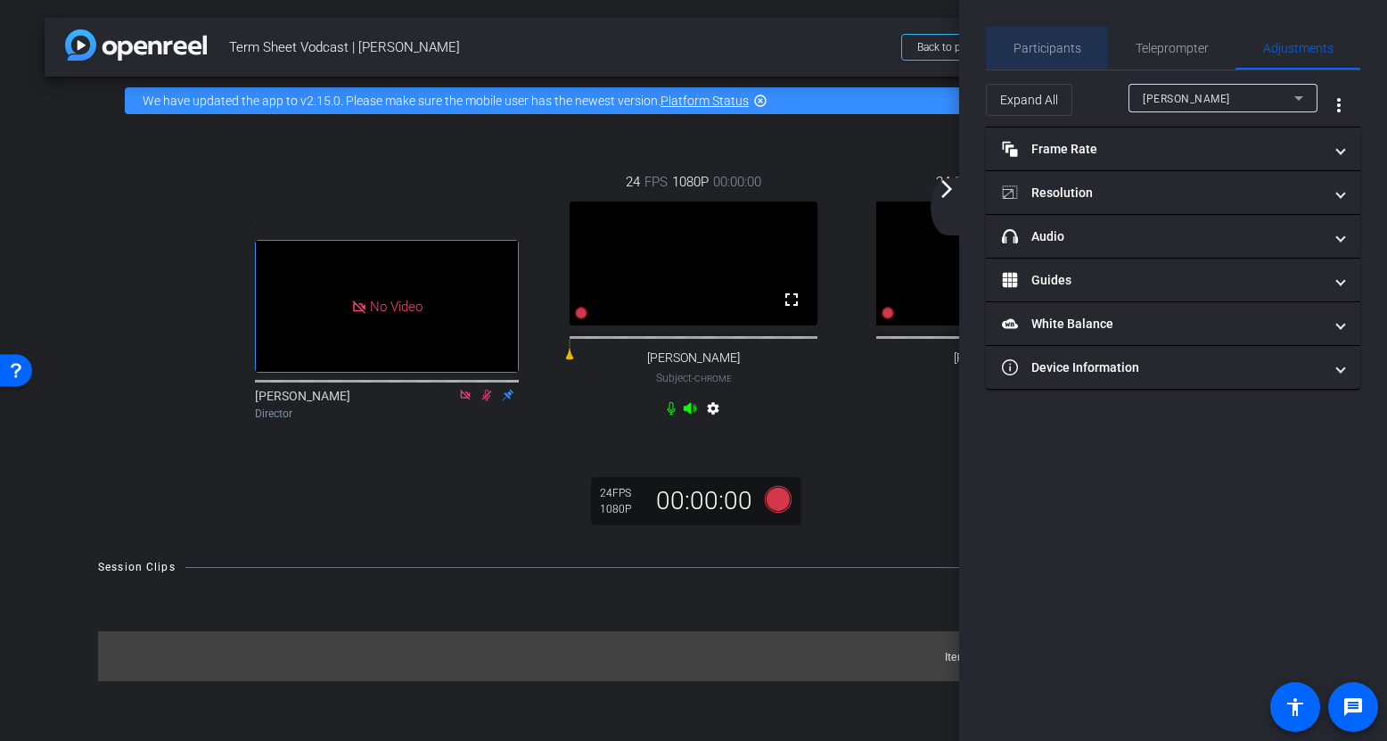
click at [1029, 43] on span "Participants" at bounding box center [1048, 48] width 68 height 12
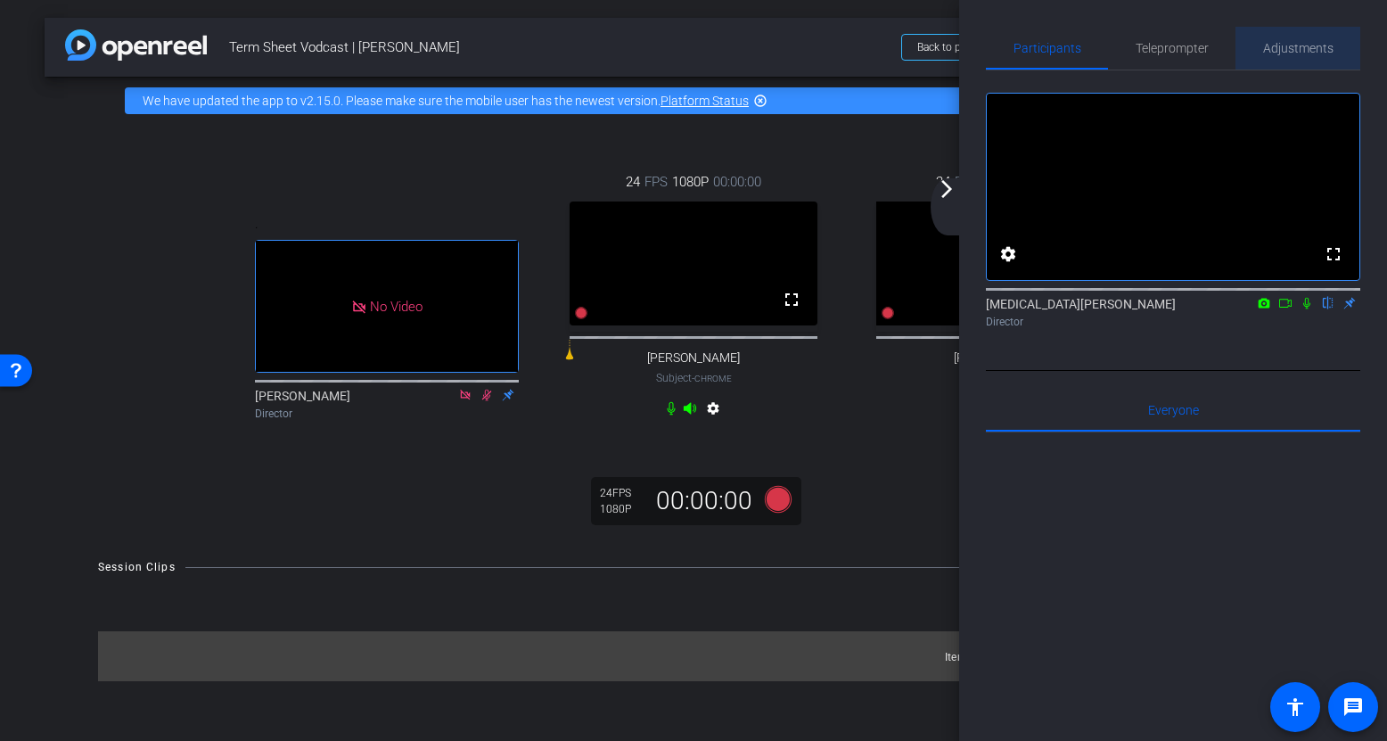
click at [1314, 53] on span "Adjustments" at bounding box center [1298, 48] width 70 height 12
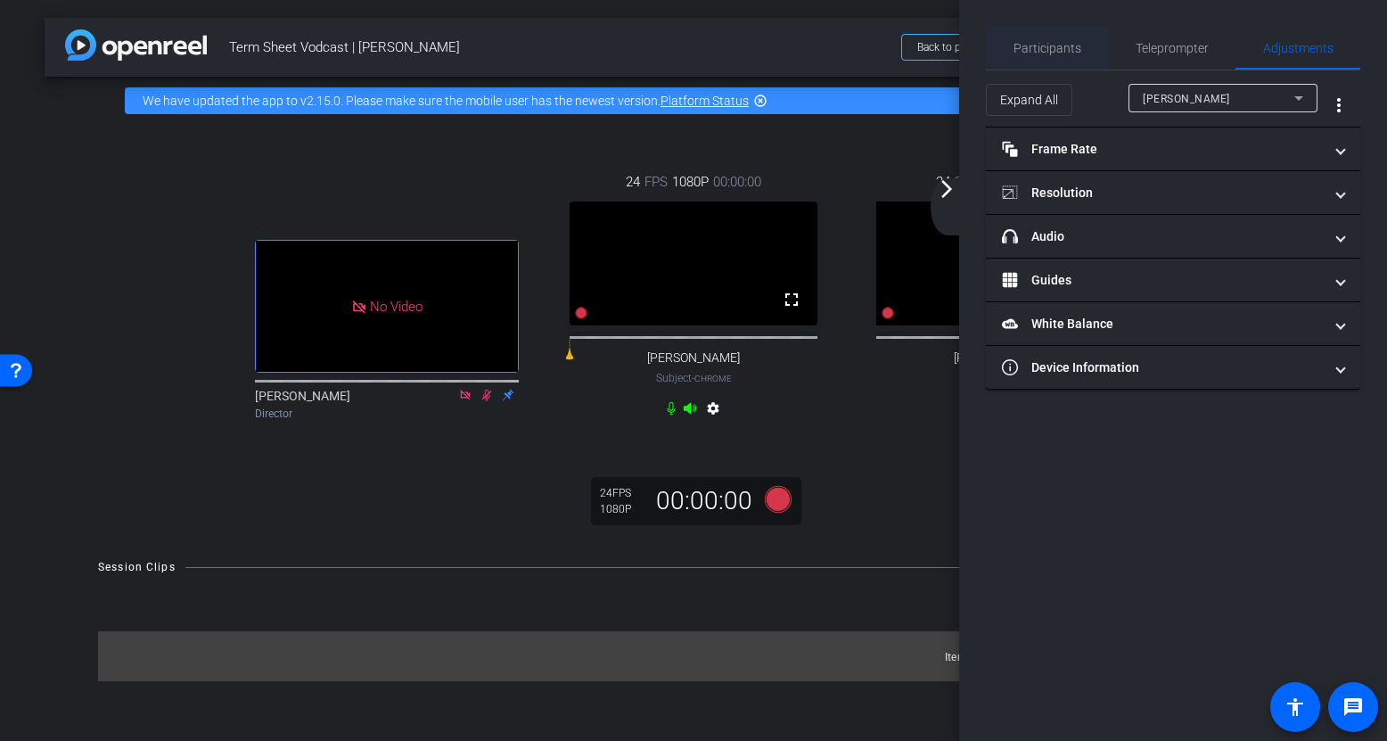
click at [1060, 38] on span "Participants" at bounding box center [1048, 48] width 68 height 43
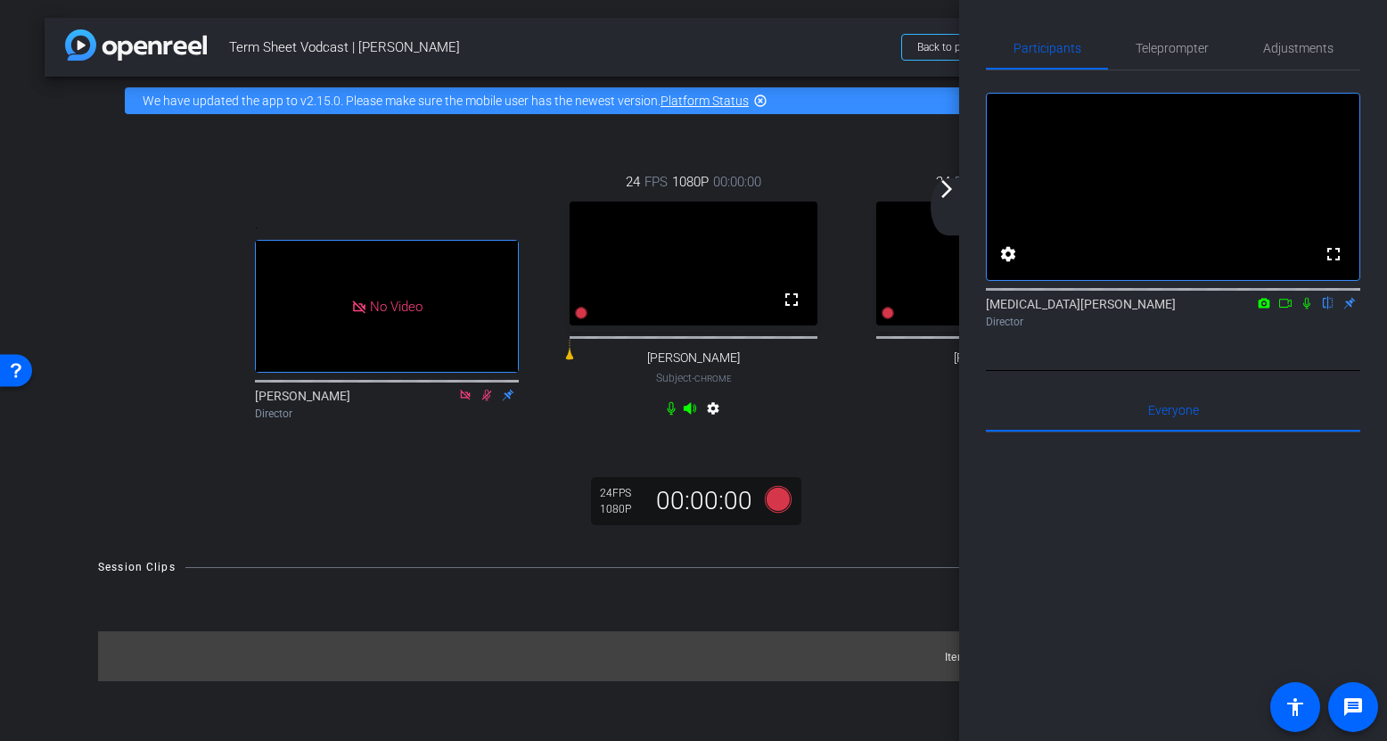
click at [950, 200] on div "arrow_back_ios_new arrow_forward_ios" at bounding box center [949, 206] width 37 height 57
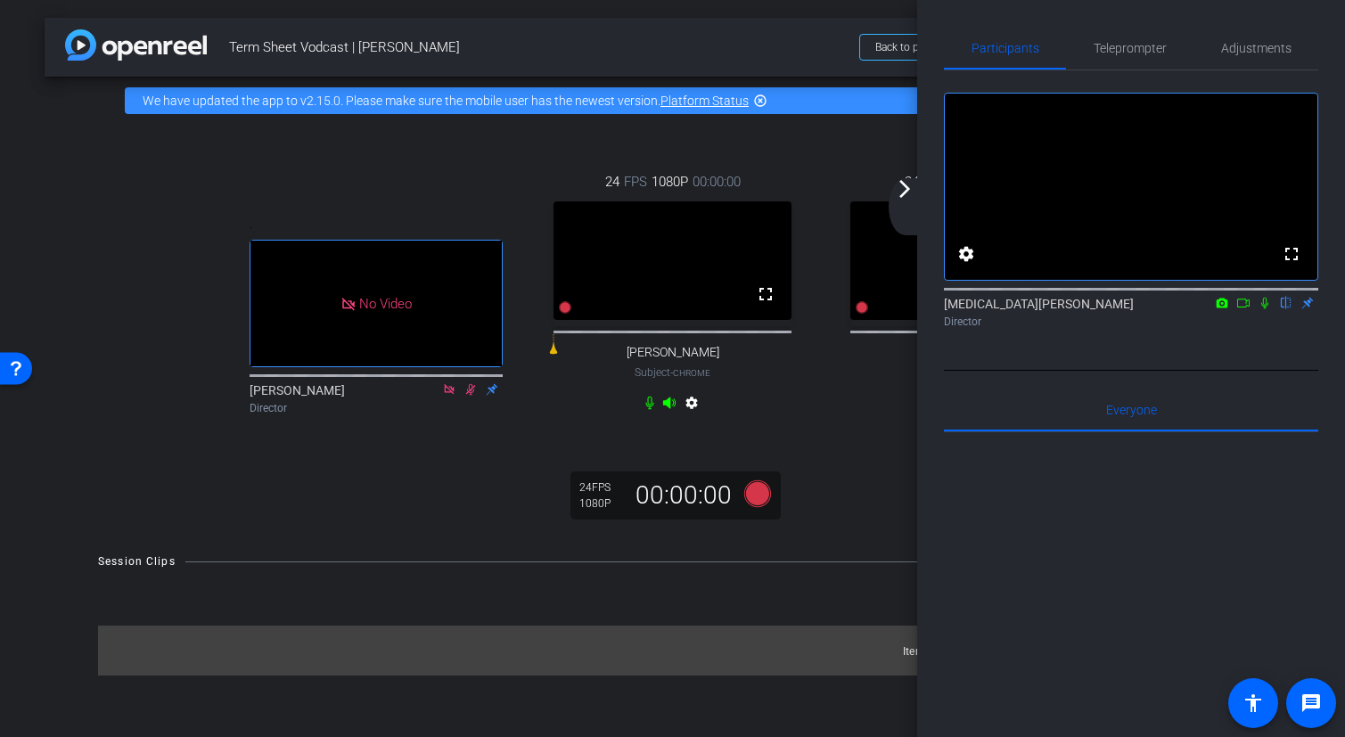
click at [904, 199] on mat-icon "arrow_forward_ios" at bounding box center [904, 188] width 21 height 21
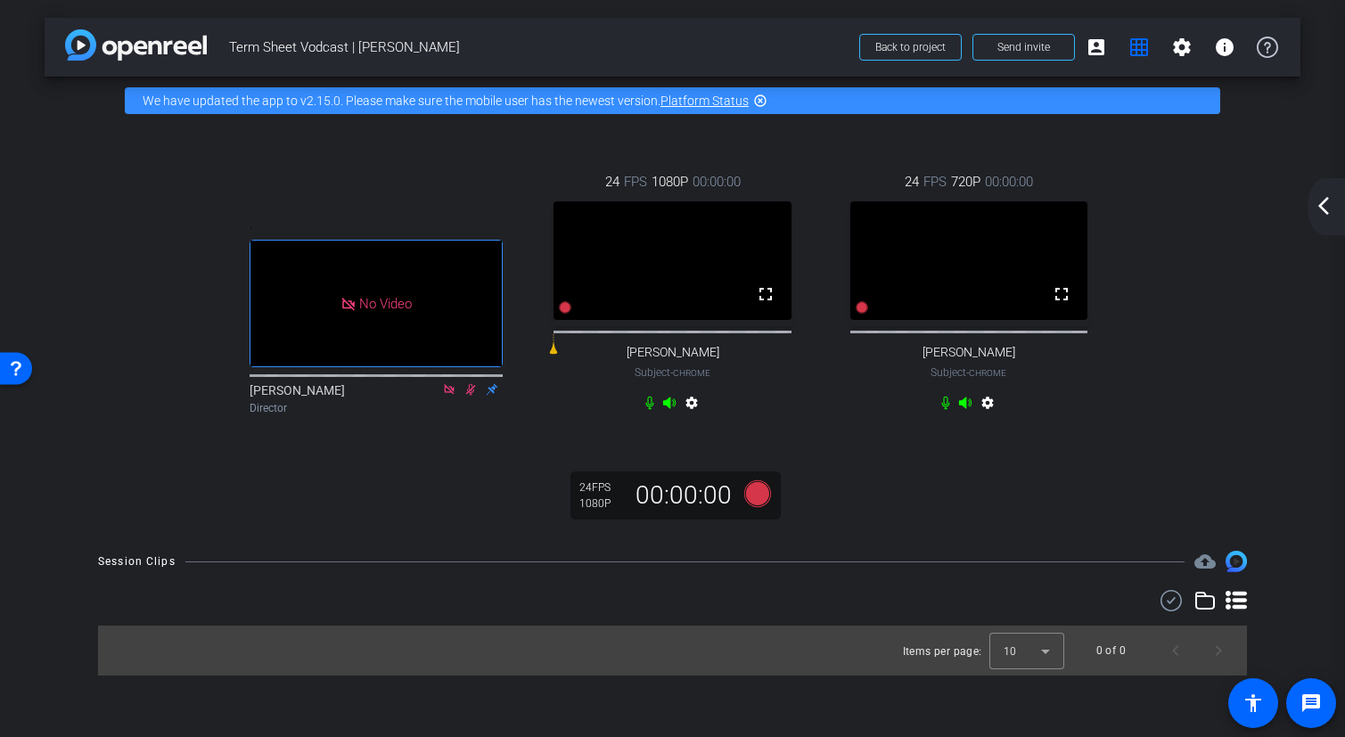
click at [1313, 212] on mat-icon "arrow_back_ios_new" at bounding box center [1323, 205] width 21 height 21
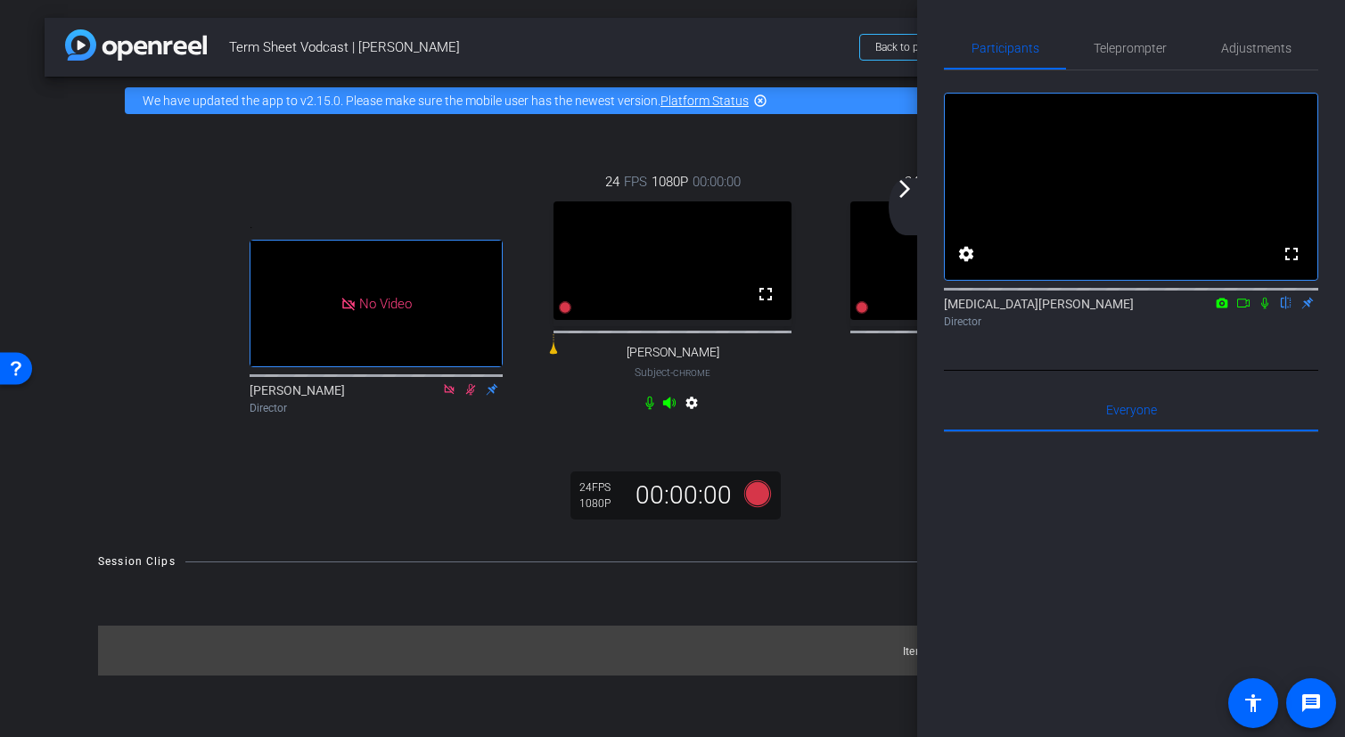
click at [910, 196] on mat-icon "arrow_forward_ios" at bounding box center [904, 188] width 21 height 21
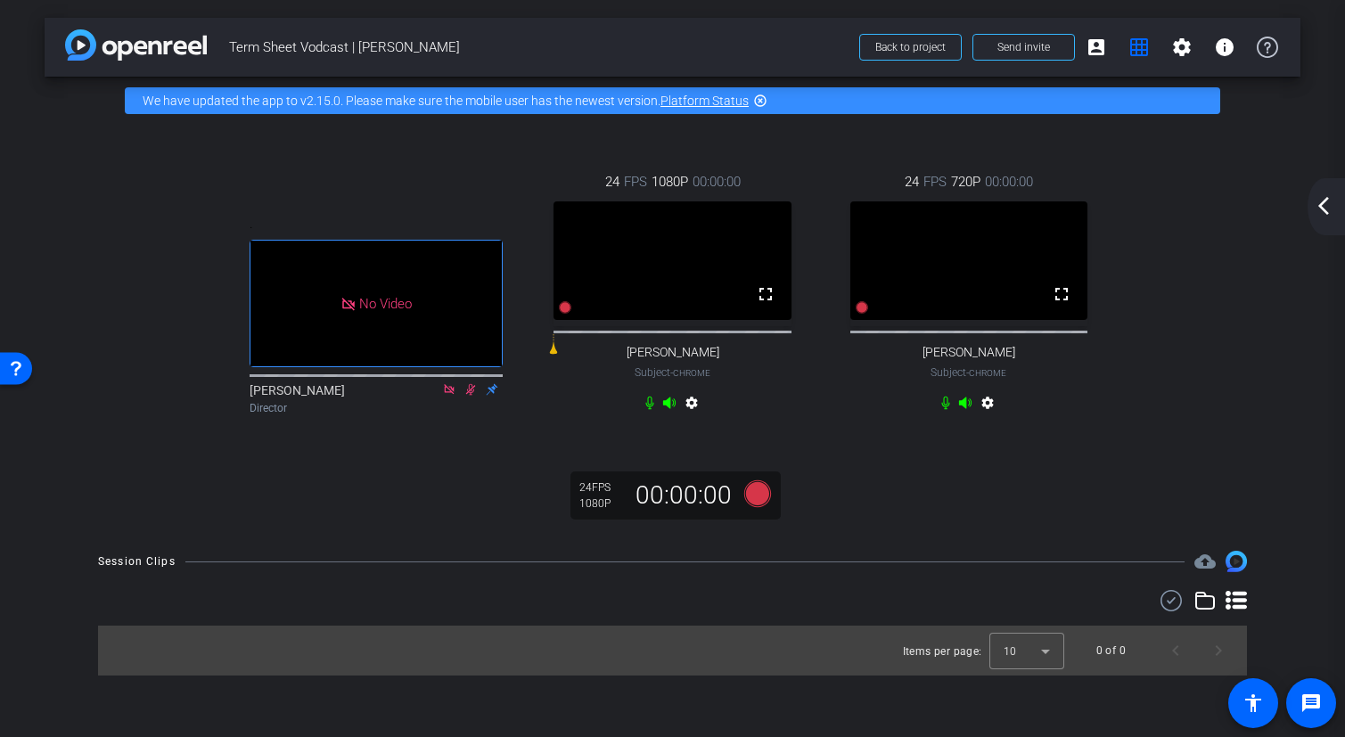
click at [1319, 193] on div "arrow_back_ios_new arrow_forward_ios" at bounding box center [1326, 206] width 37 height 57
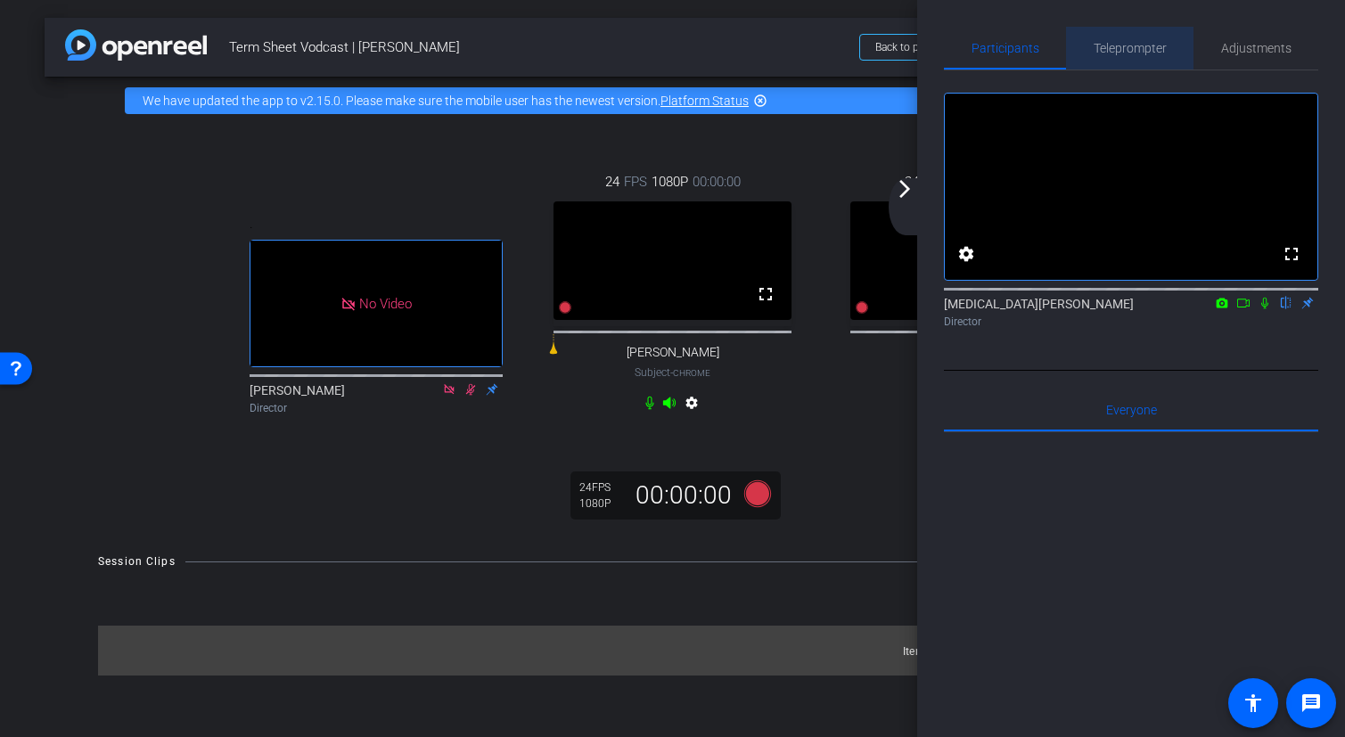
click at [1114, 46] on span "Teleprompter" at bounding box center [1130, 48] width 73 height 12
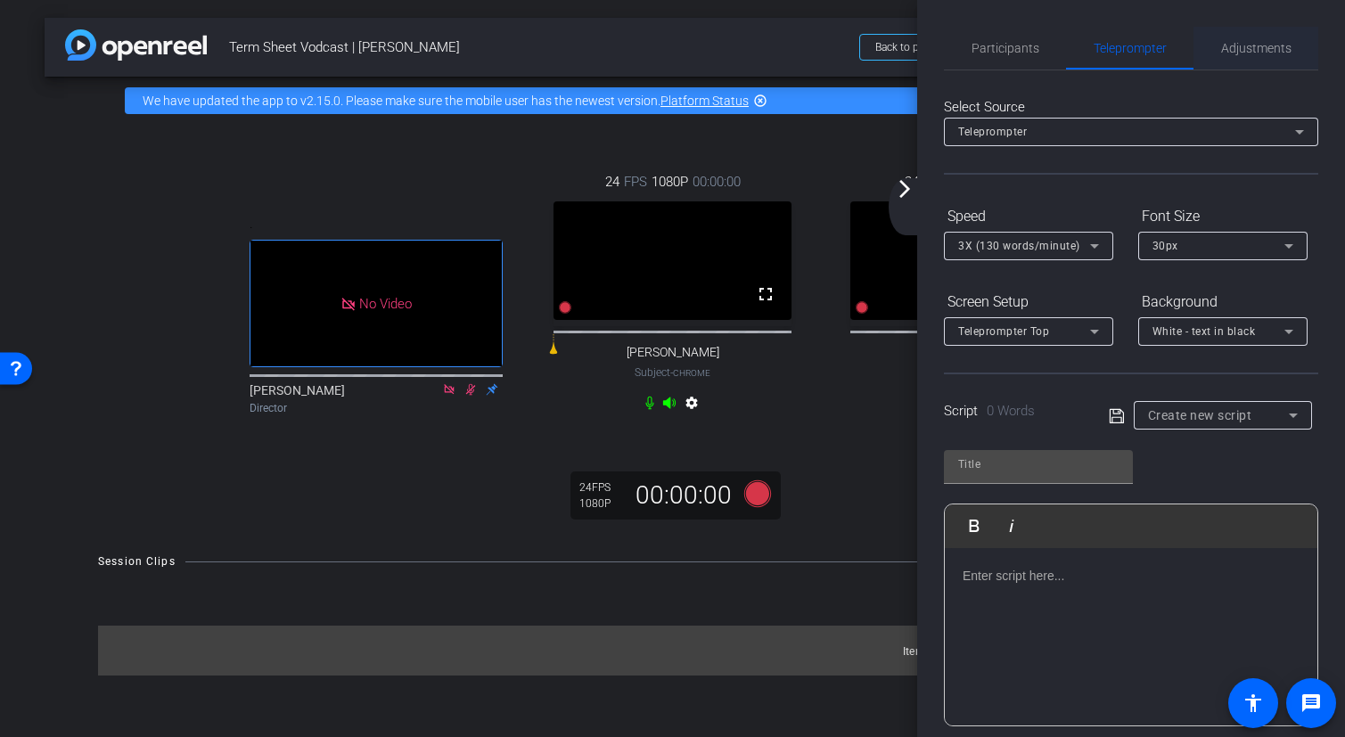
click at [1268, 53] on span "Adjustments" at bounding box center [1256, 48] width 70 height 12
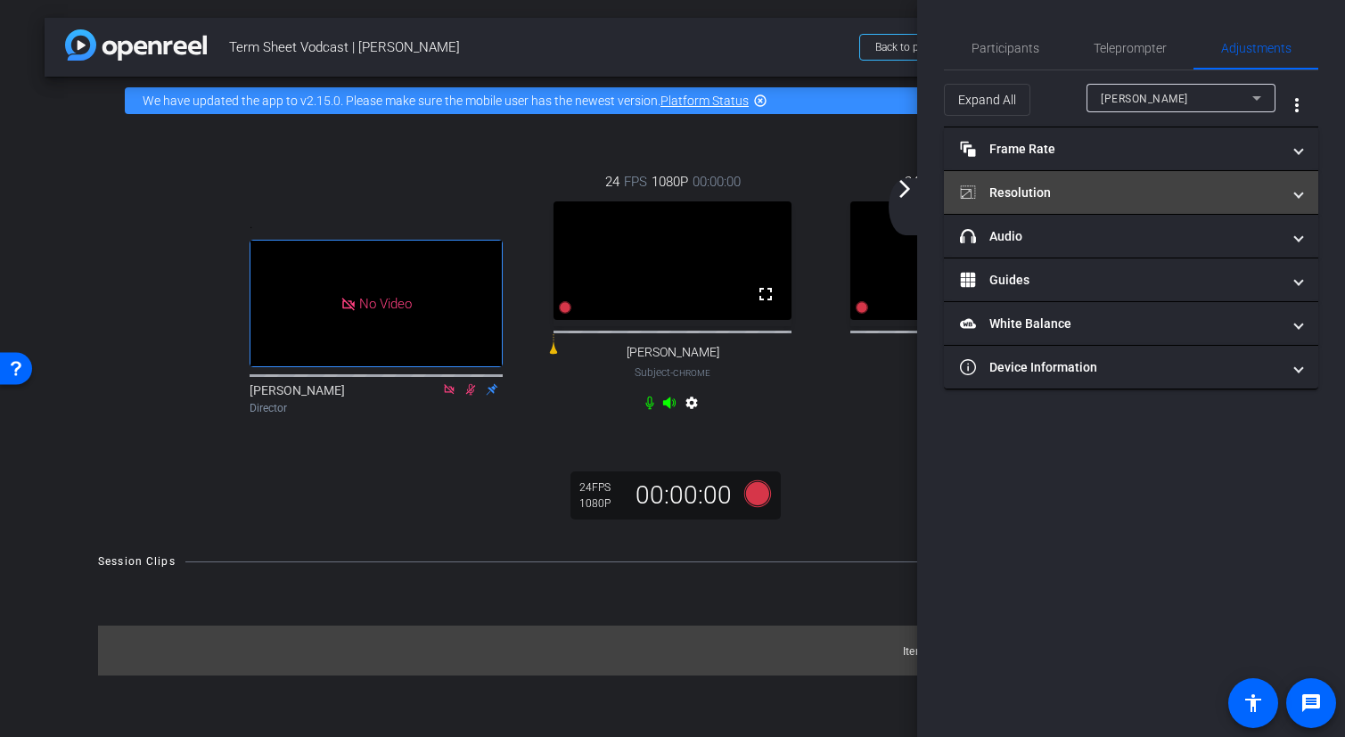
click at [1143, 181] on mat-expansion-panel-header "Resolution" at bounding box center [1131, 192] width 374 height 43
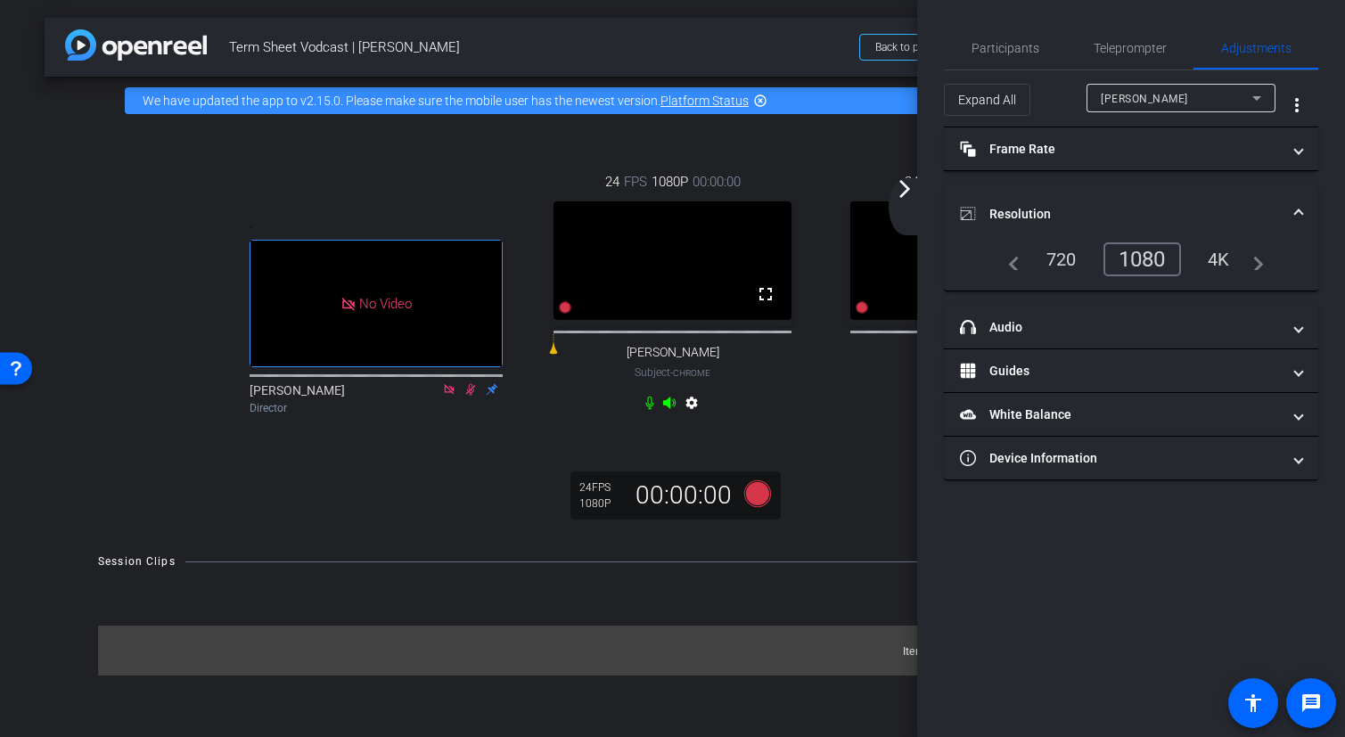
click at [1143, 181] on mat-accordion "Frame Rate Frame Rate navigate_before 15 24 30 navigate_next Resolution navigat…" at bounding box center [1131, 303] width 374 height 353
click at [1133, 199] on mat-expansion-panel-header "Resolution" at bounding box center [1131, 213] width 374 height 57
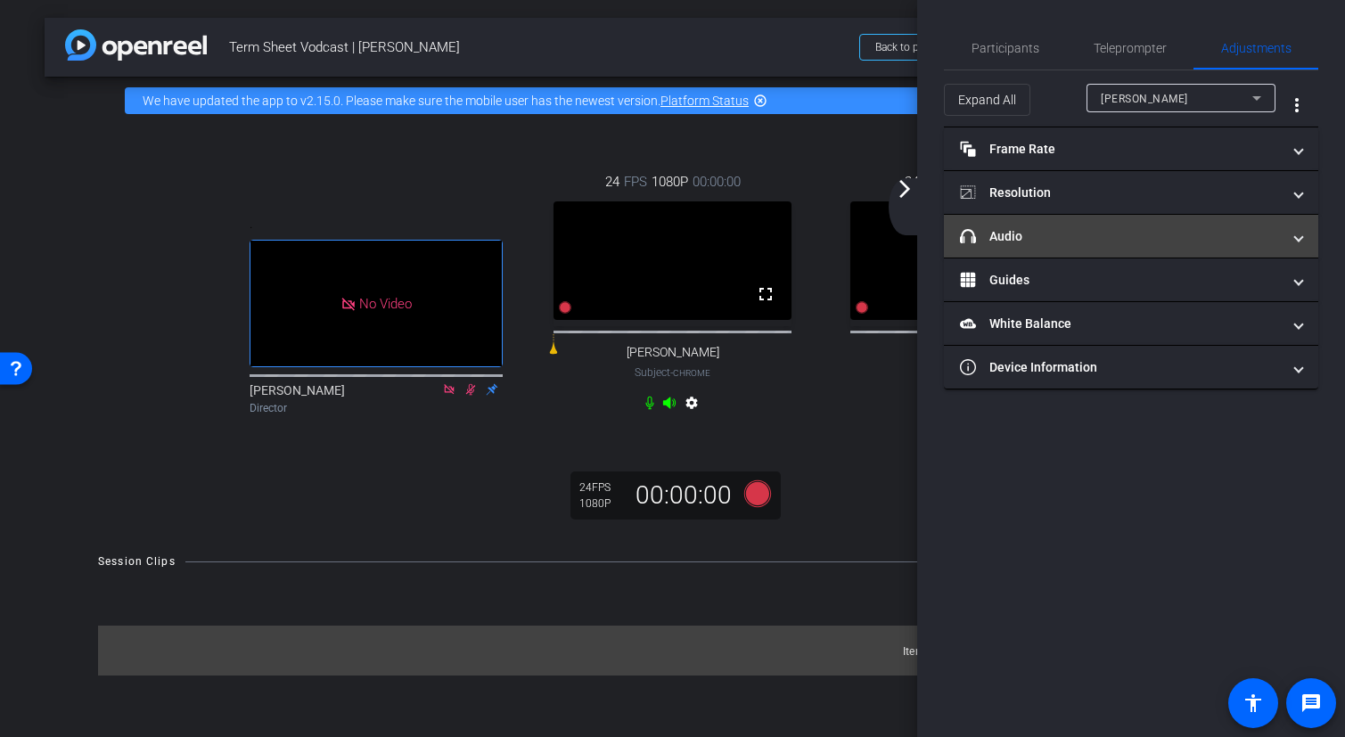
click at [1054, 228] on mat-panel-title "headphone icon Audio" at bounding box center [1120, 236] width 321 height 19
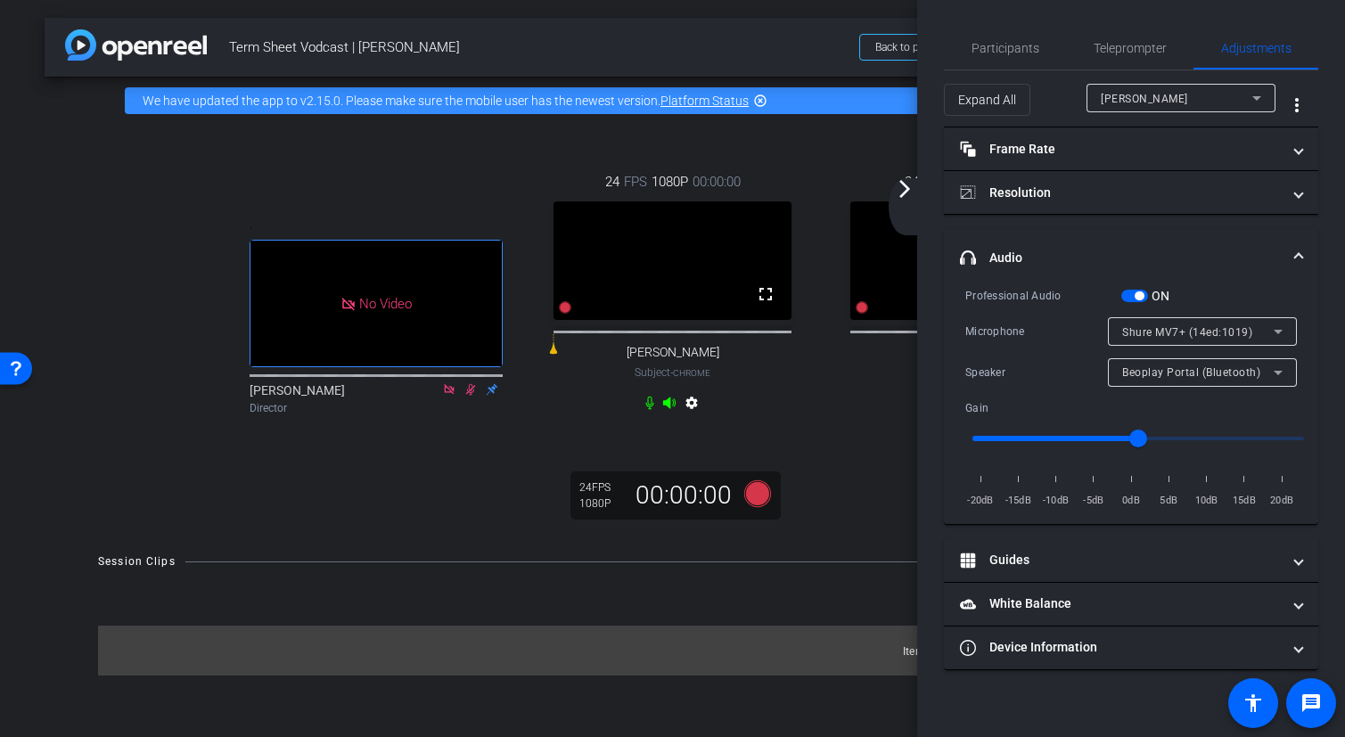
click at [905, 197] on mat-icon "arrow_forward_ios" at bounding box center [904, 188] width 21 height 21
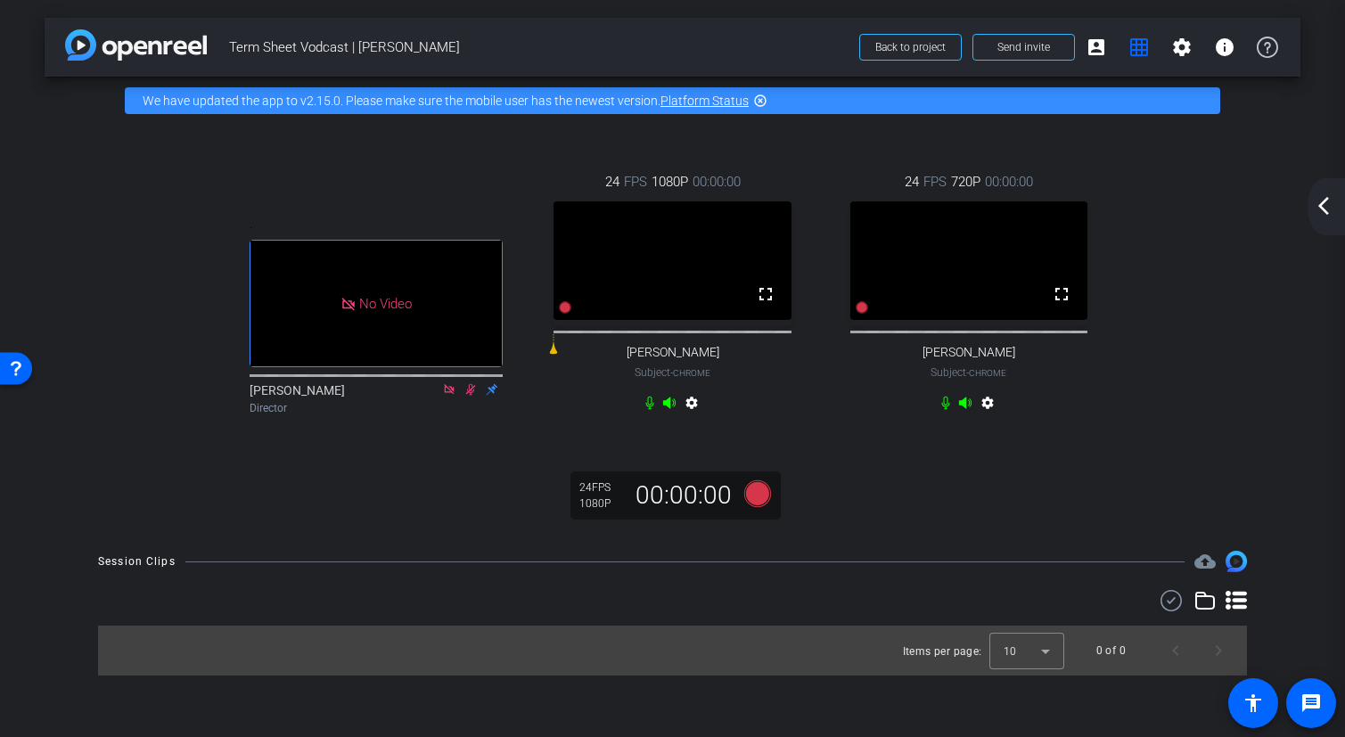
click at [1322, 211] on mat-icon "arrow_back_ios_new" at bounding box center [1323, 205] width 21 height 21
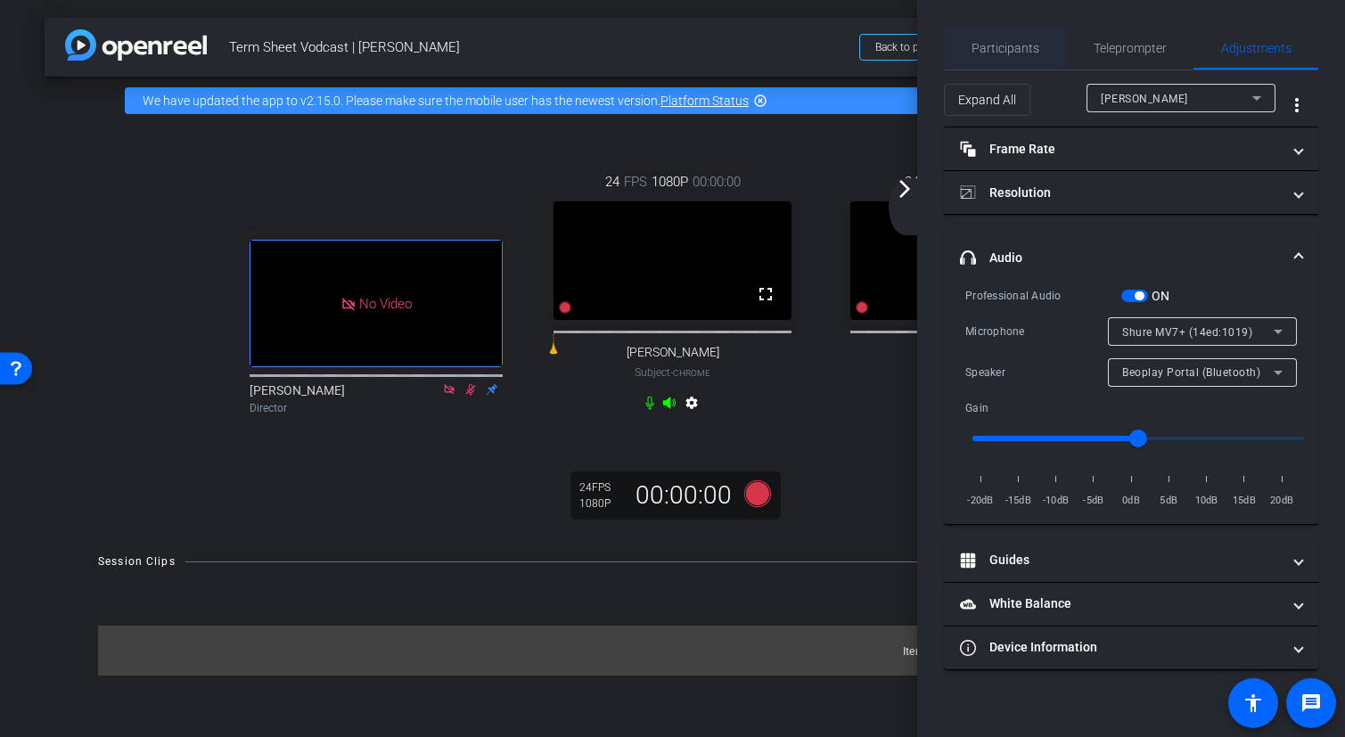
click at [1047, 41] on div "Participants" at bounding box center [1005, 48] width 122 height 43
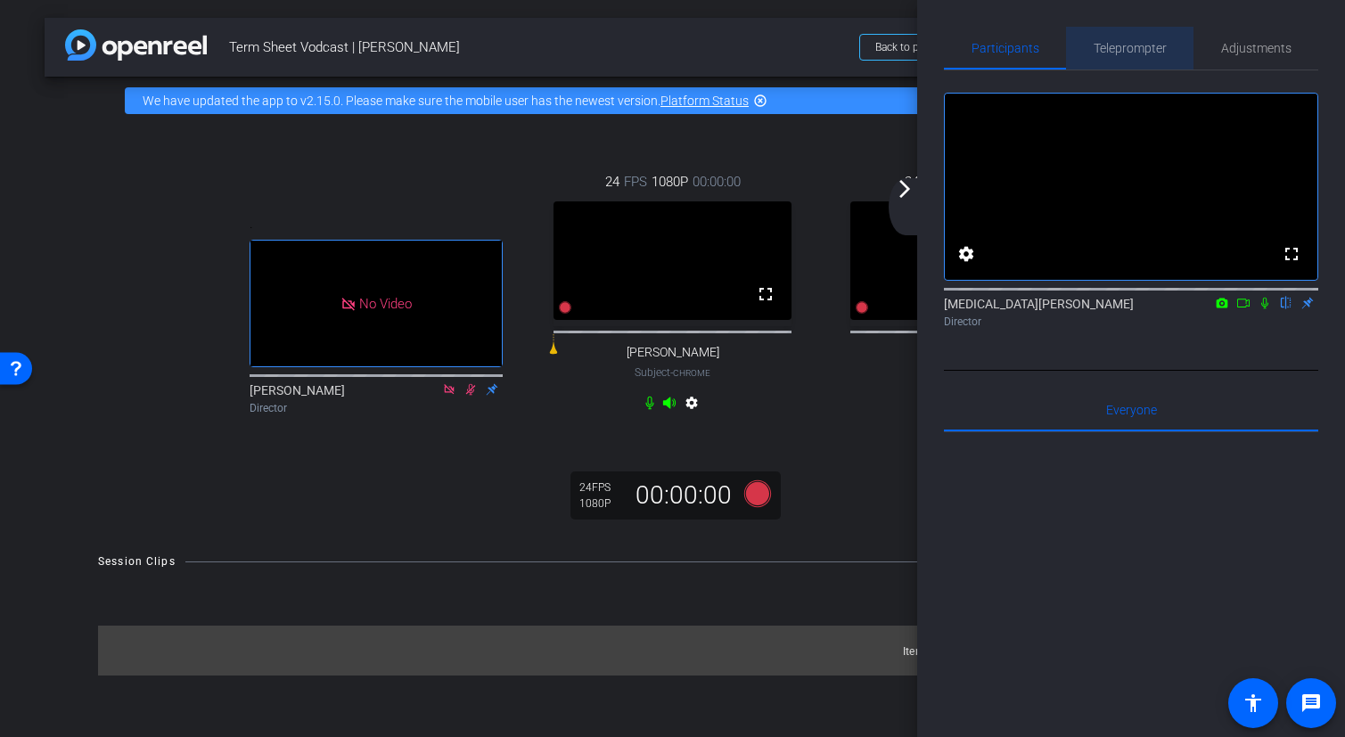
click at [1134, 43] on span "Teleprompter" at bounding box center [1130, 48] width 73 height 12
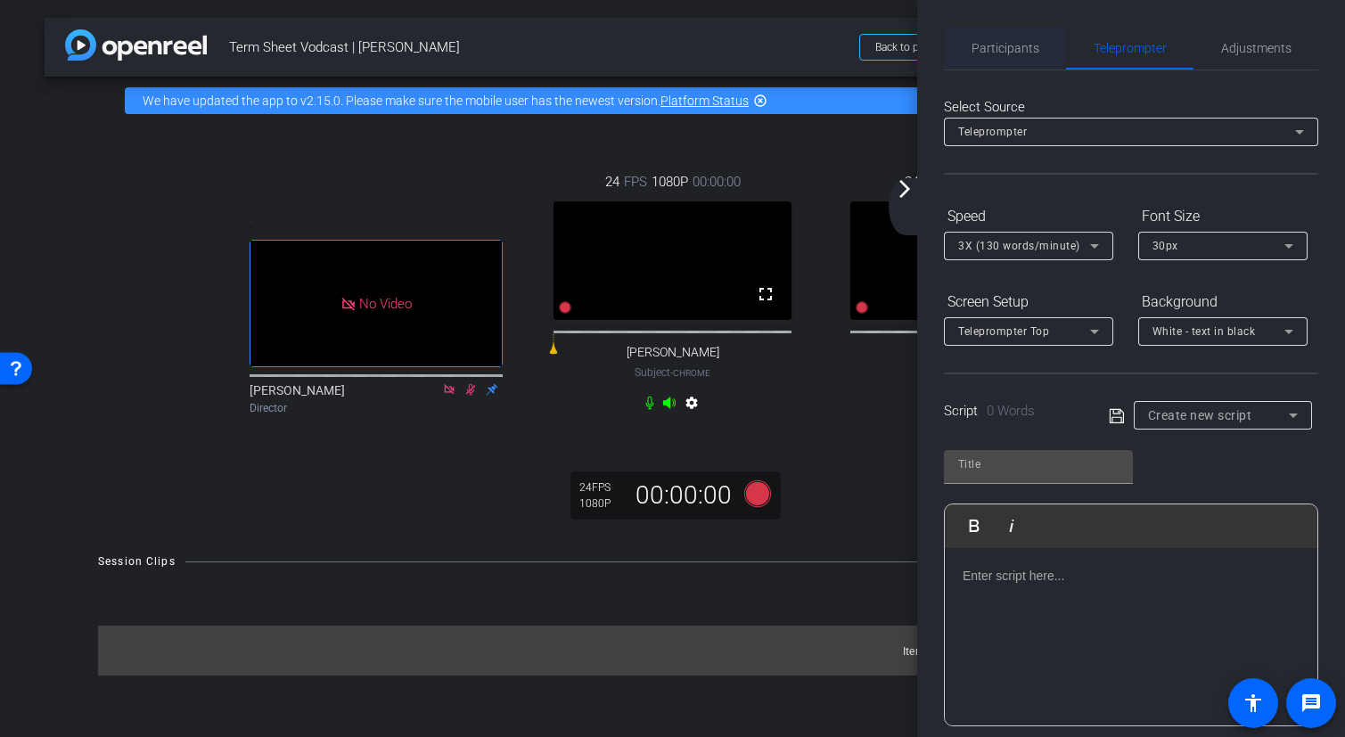
click at [1023, 45] on span "Participants" at bounding box center [1006, 48] width 68 height 12
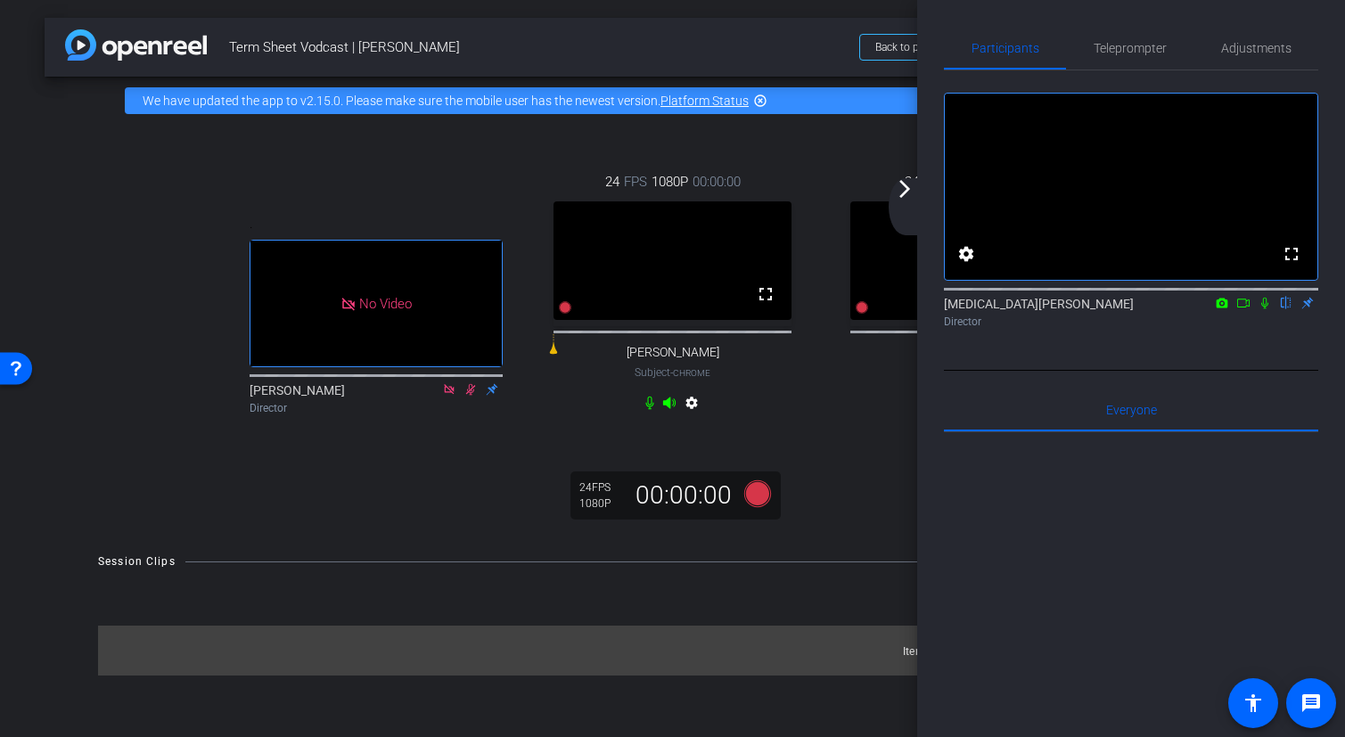
click at [744, 60] on span "Term Sheet Vodcast | [PERSON_NAME]" at bounding box center [539, 47] width 620 height 36
click at [1141, 37] on span "Teleprompter" at bounding box center [1130, 48] width 73 height 43
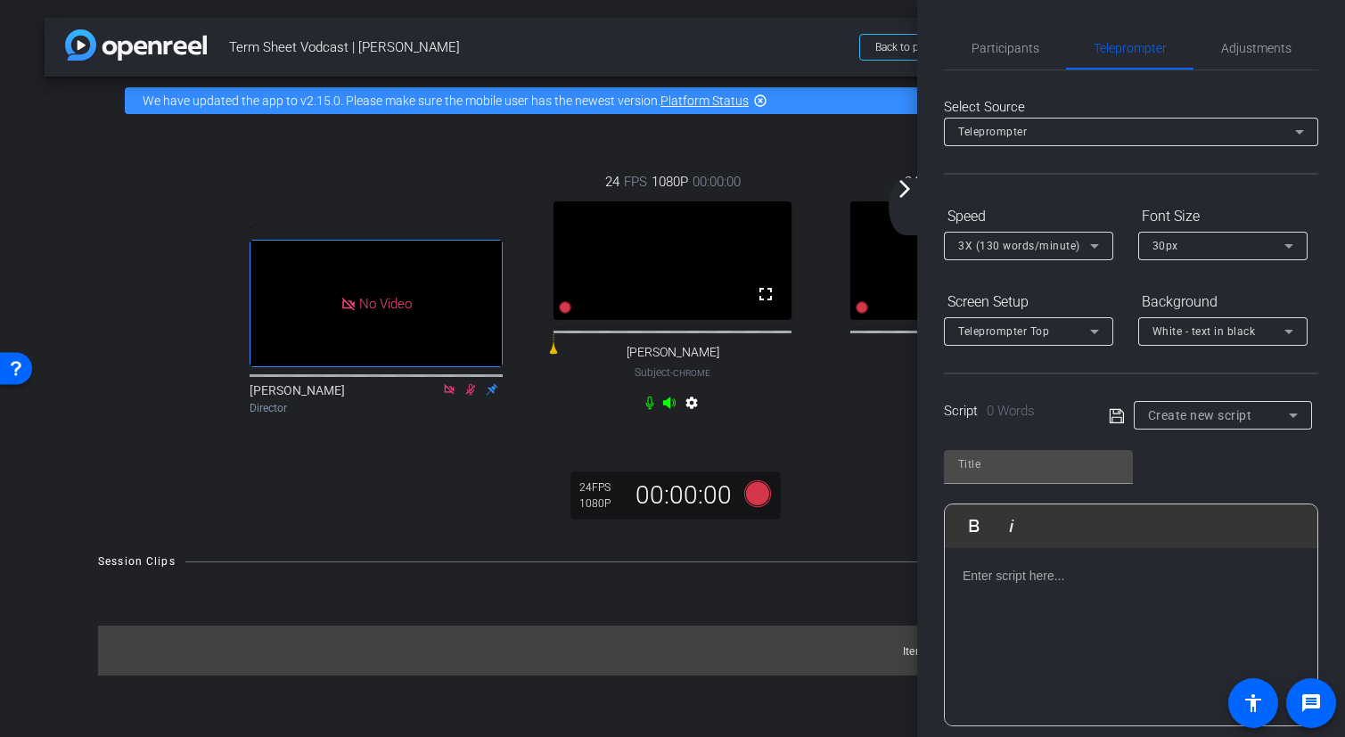
scroll to position [14, 0]
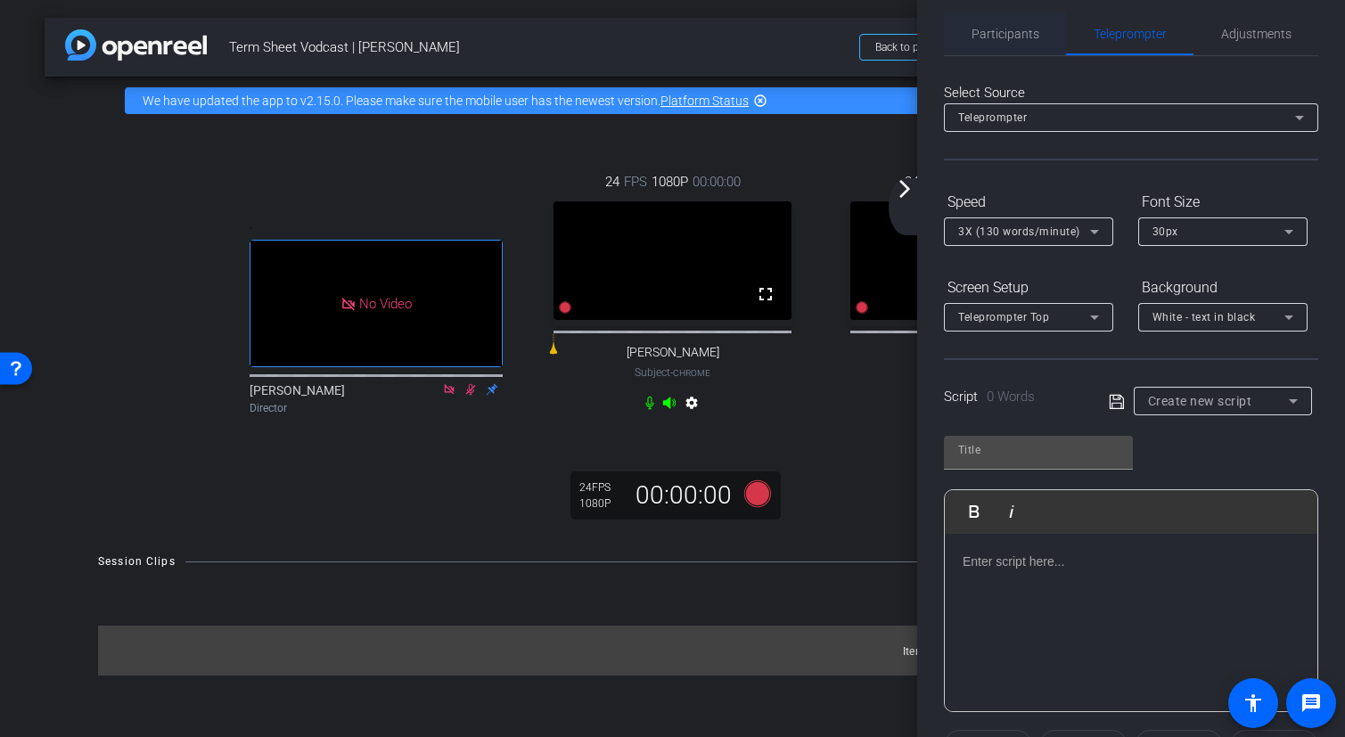
click at [1011, 46] on span "Participants" at bounding box center [1006, 33] width 68 height 43
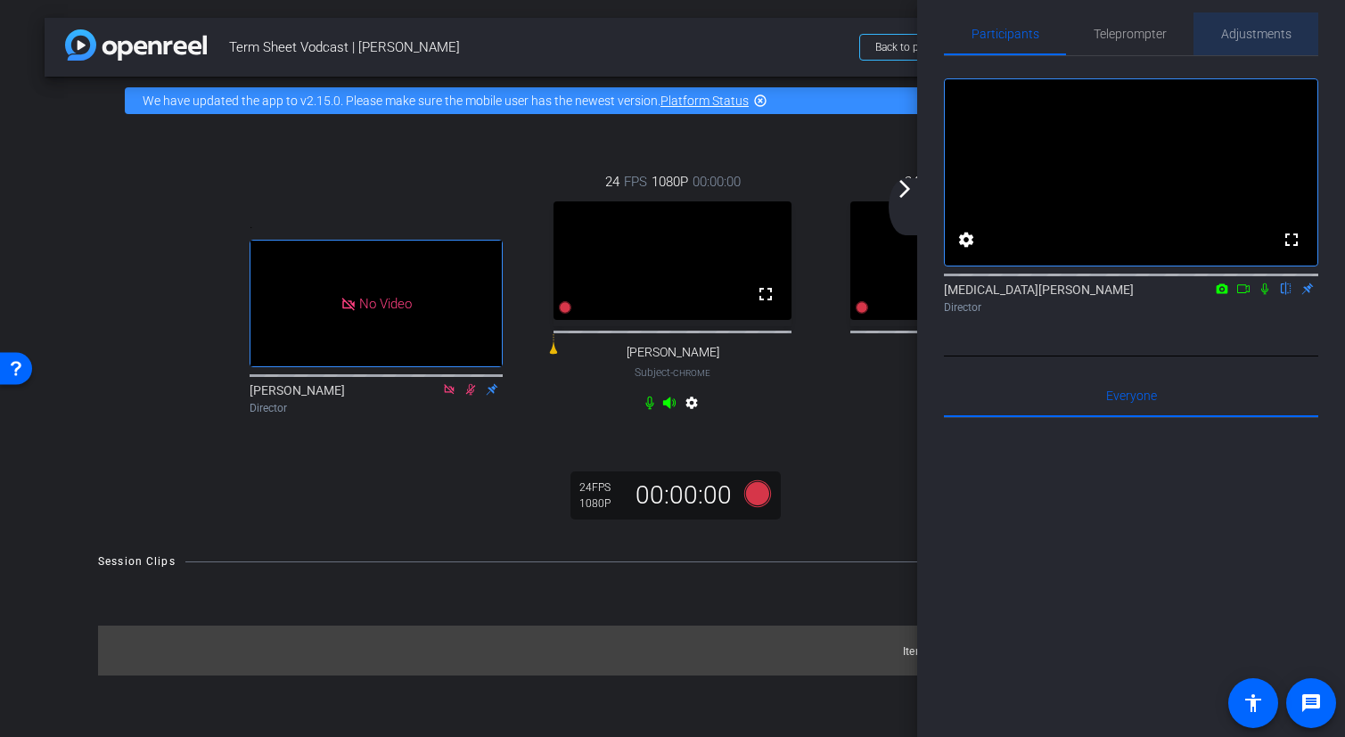
click at [1268, 29] on span "Adjustments" at bounding box center [1256, 34] width 70 height 12
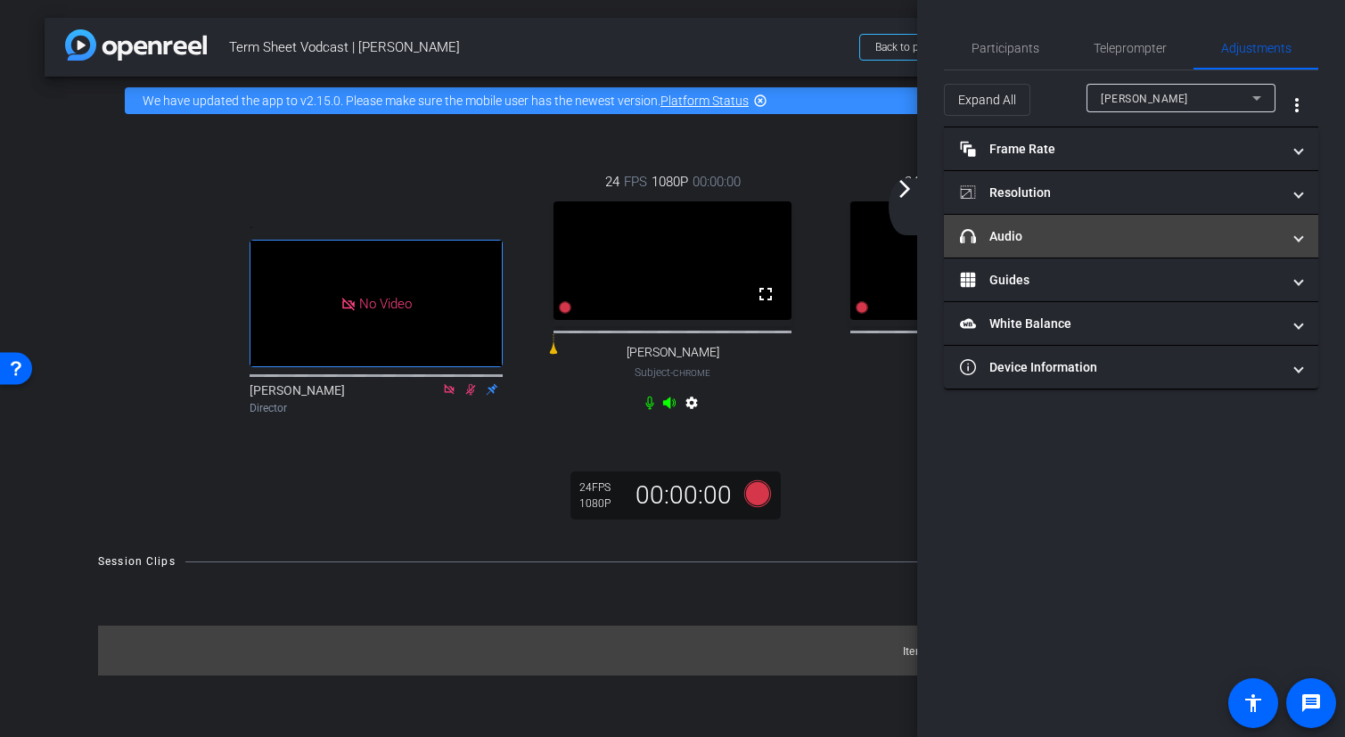
click at [1162, 238] on mat-panel-title "headphone icon Audio" at bounding box center [1120, 236] width 321 height 19
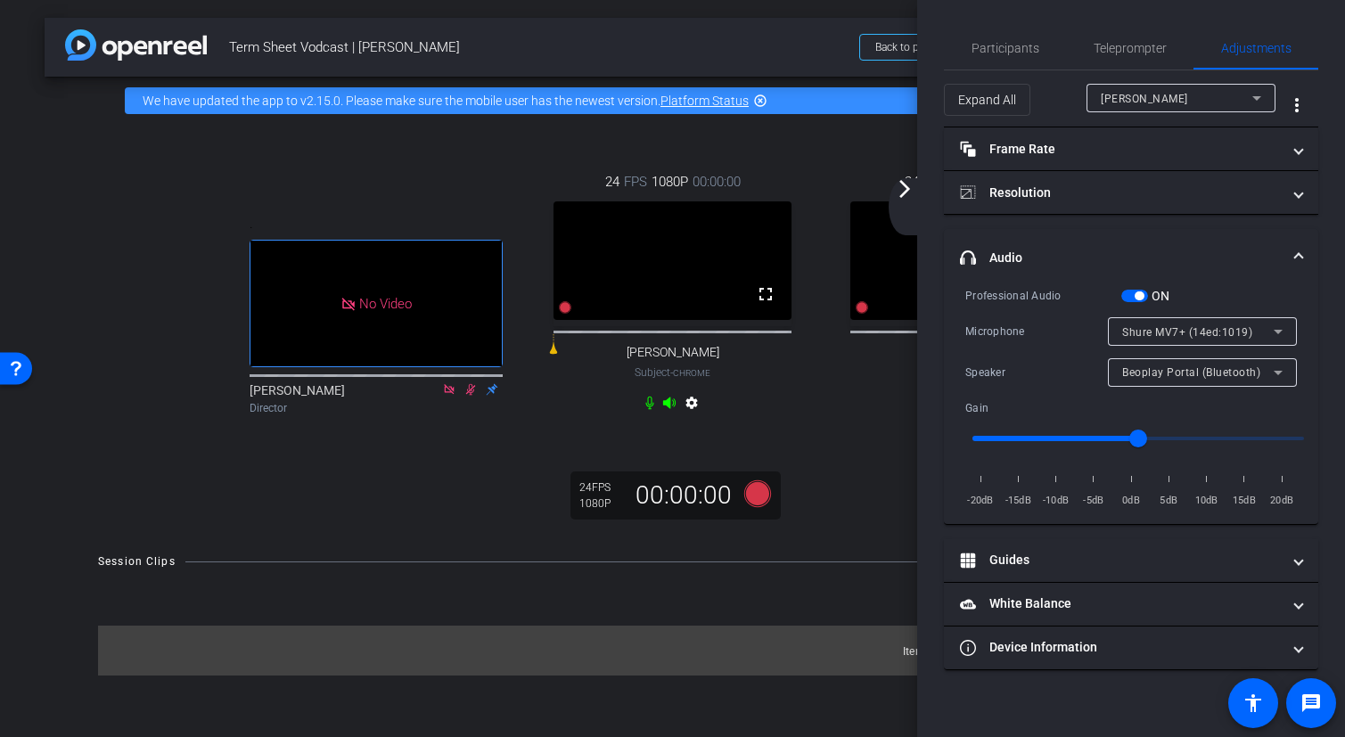
click at [1225, 97] on div "[PERSON_NAME]" at bounding box center [1177, 98] width 152 height 22
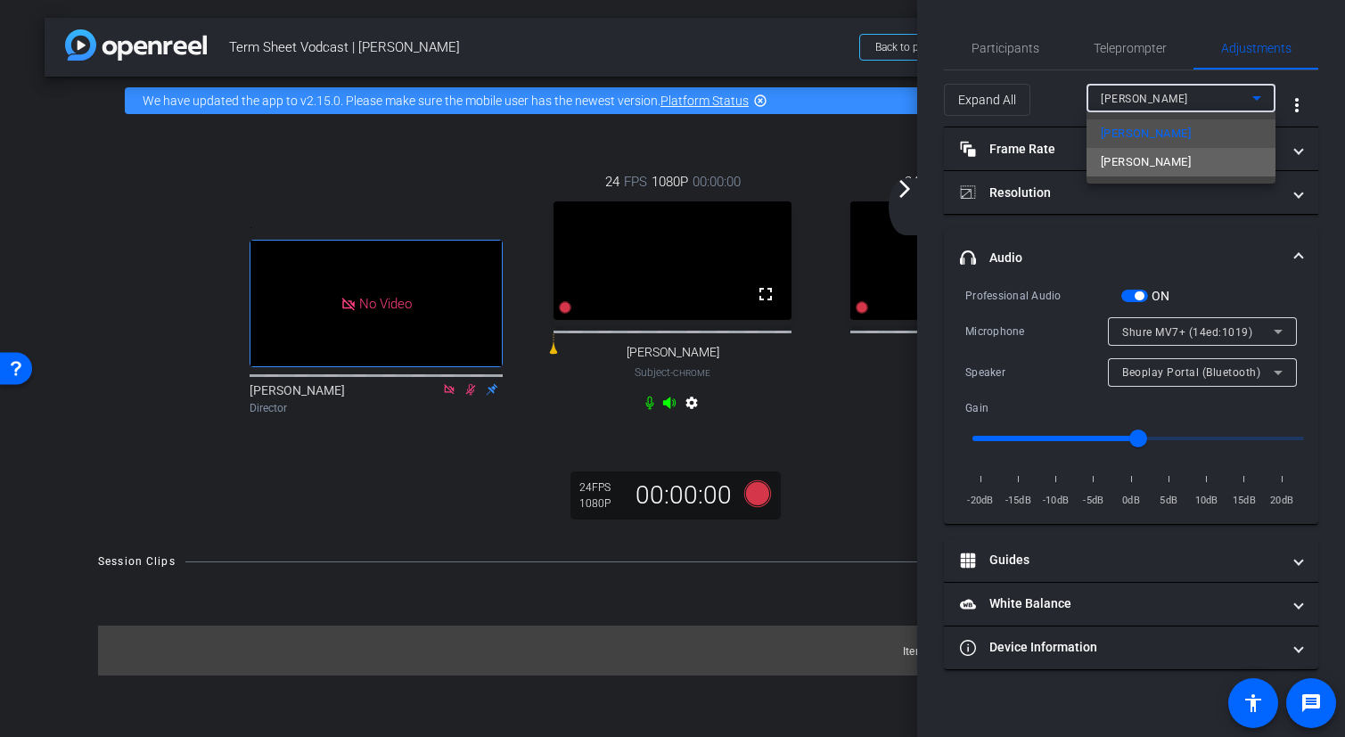
click at [1151, 158] on span "[PERSON_NAME]" at bounding box center [1146, 162] width 90 height 21
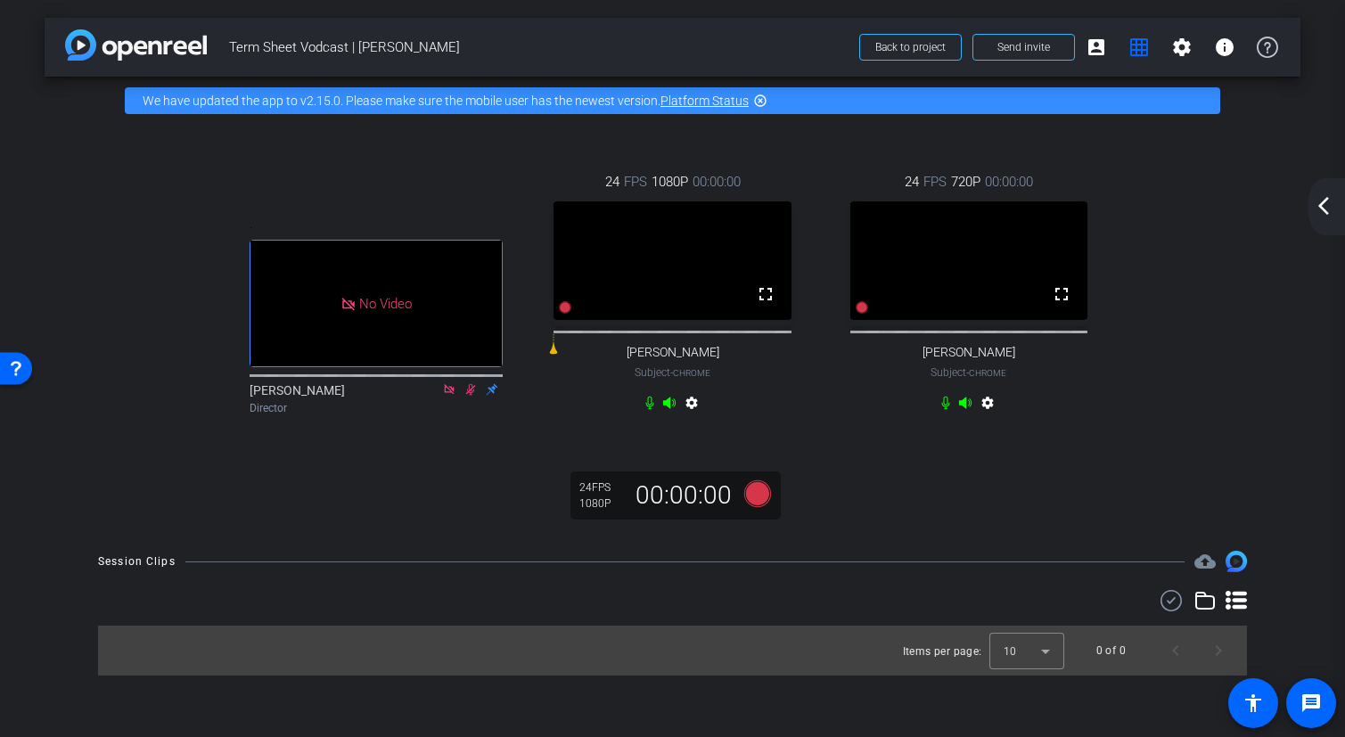
click at [1324, 212] on mat-icon "arrow_back_ios_new" at bounding box center [1323, 205] width 21 height 21
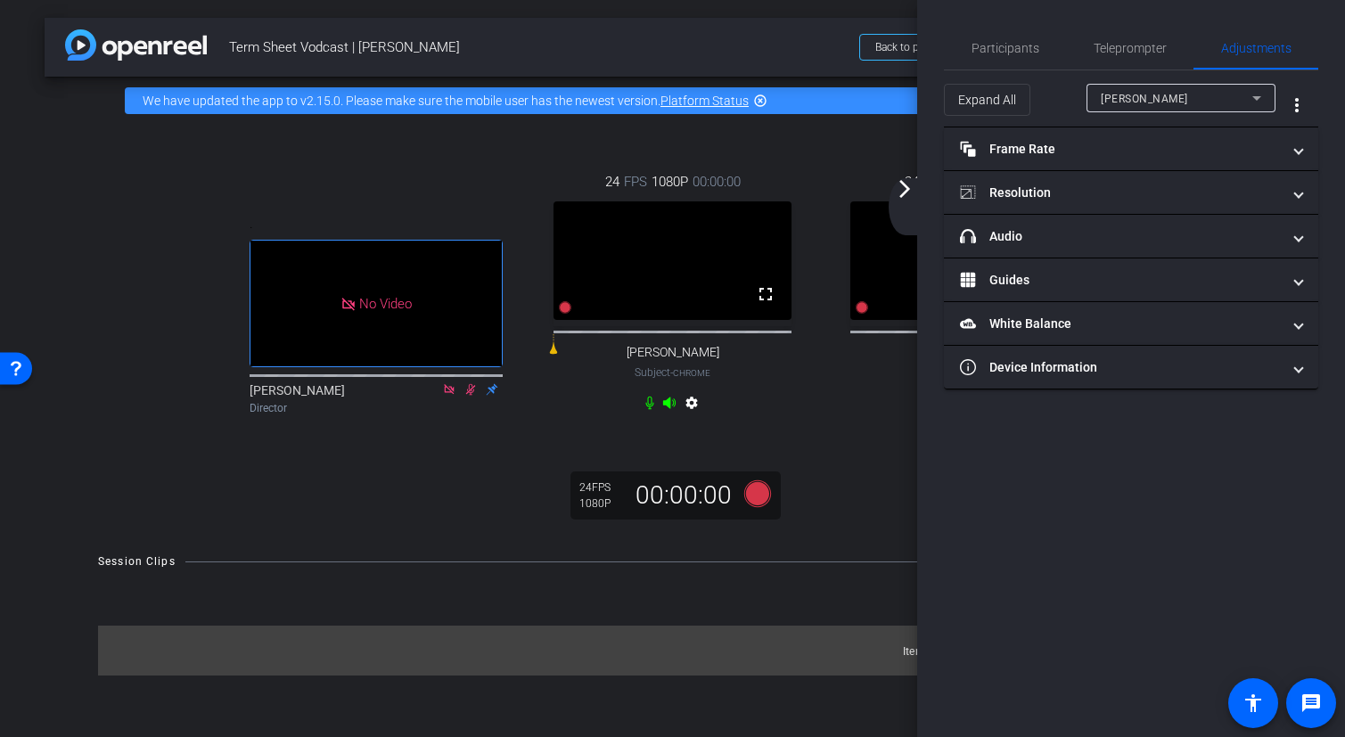
click at [1213, 94] on div "[PERSON_NAME]" at bounding box center [1177, 98] width 152 height 22
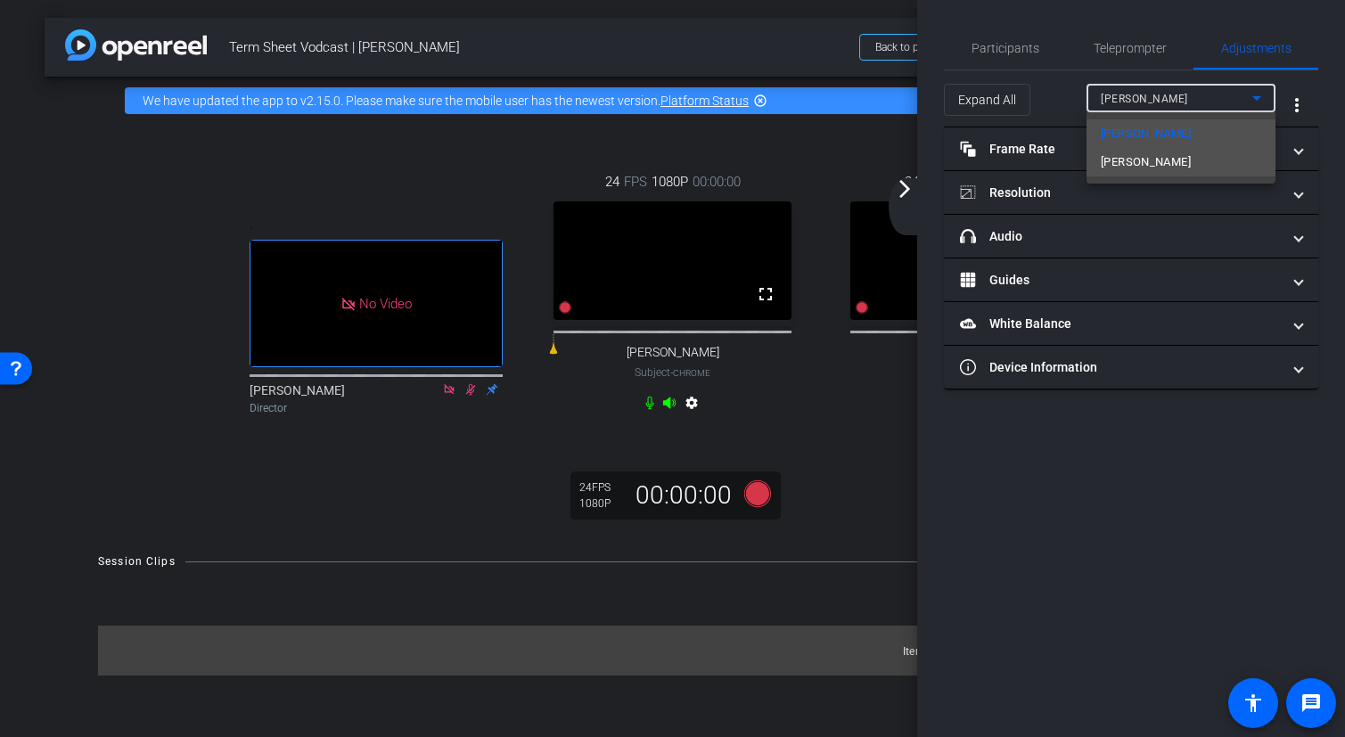
click at [1168, 162] on span "[PERSON_NAME]" at bounding box center [1146, 162] width 90 height 21
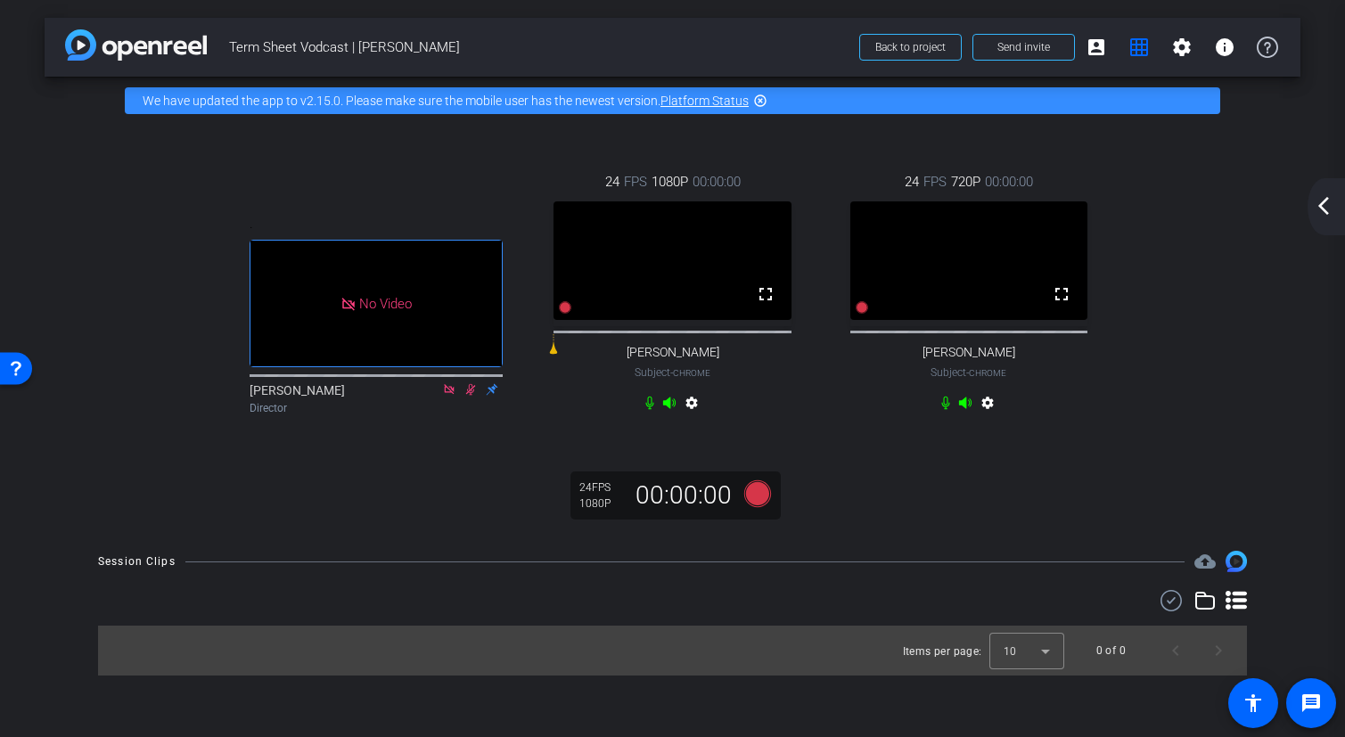
click at [1325, 218] on div "arrow_back_ios_new arrow_forward_ios" at bounding box center [1326, 206] width 37 height 57
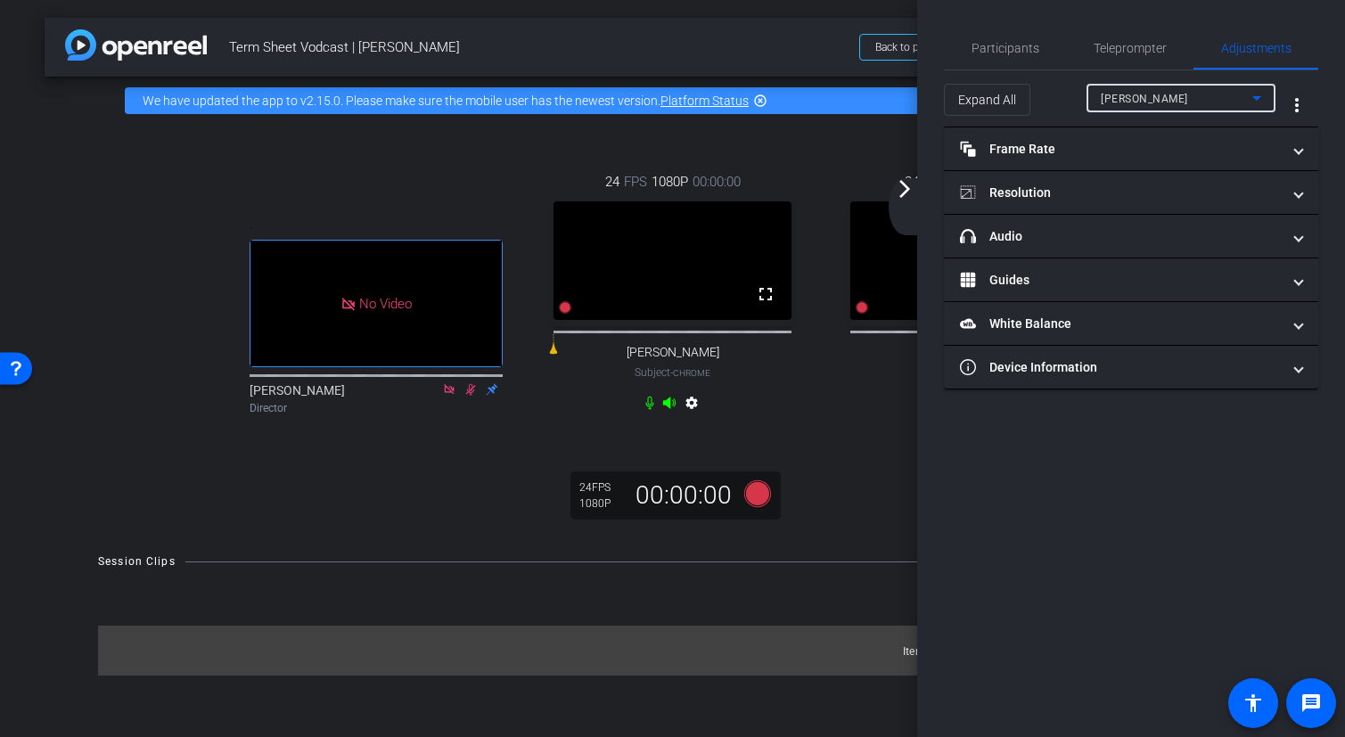
click at [1209, 103] on div "[PERSON_NAME]" at bounding box center [1177, 98] width 152 height 22
click at [1160, 166] on span "[PERSON_NAME]" at bounding box center [1146, 162] width 90 height 21
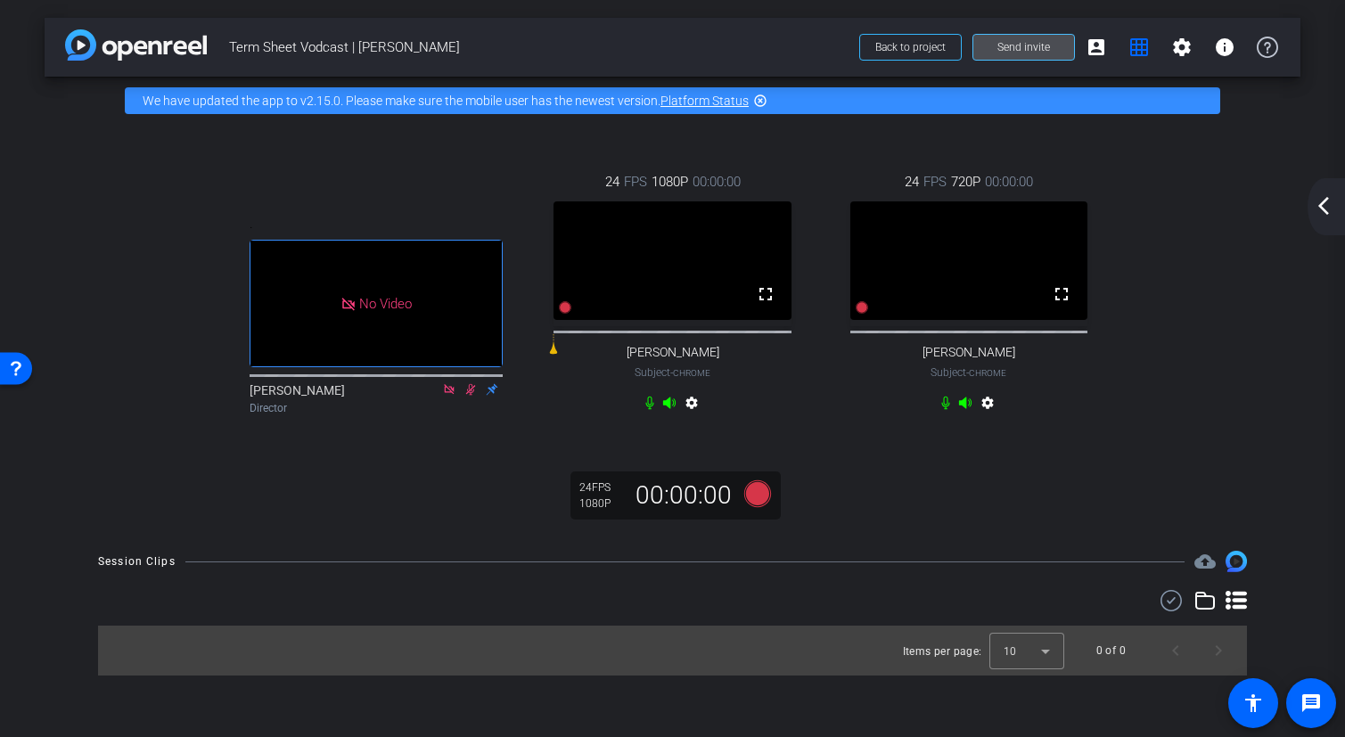
click at [1059, 46] on span at bounding box center [1024, 47] width 101 height 43
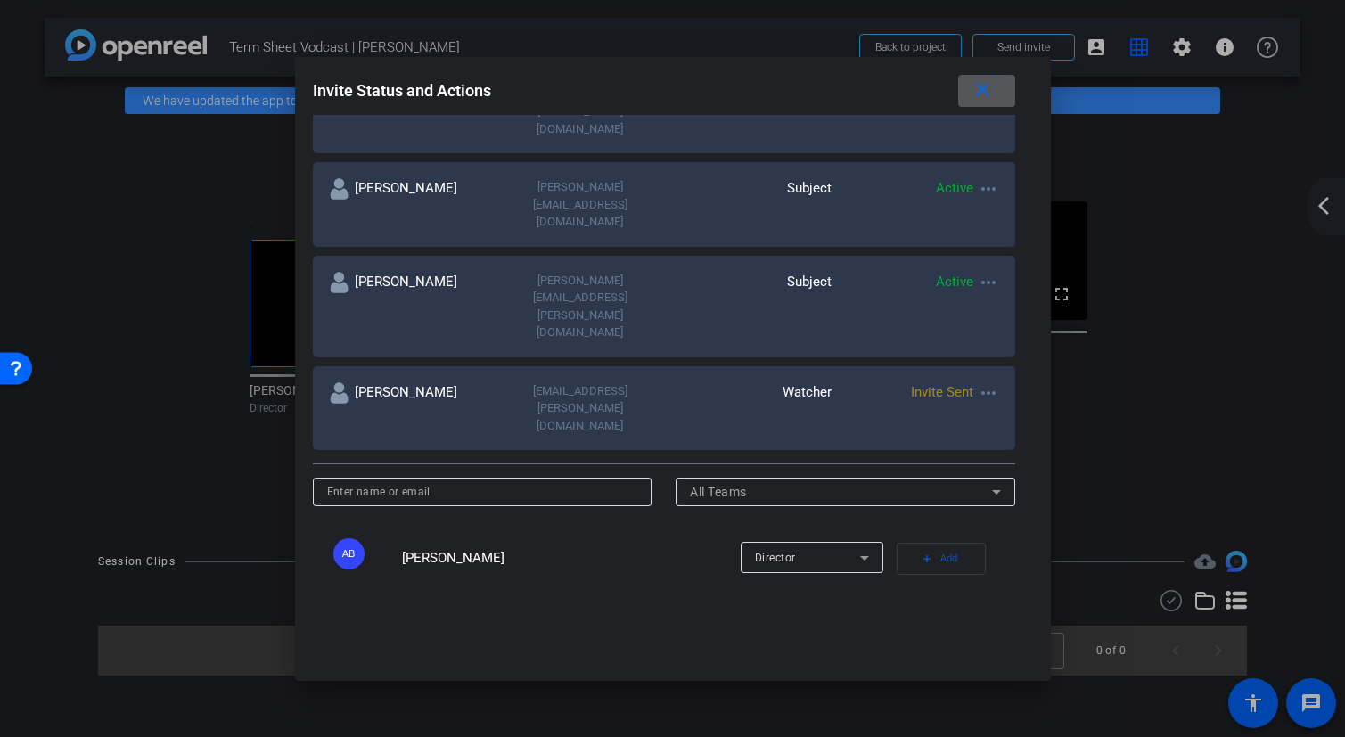
scroll to position [571, 0]
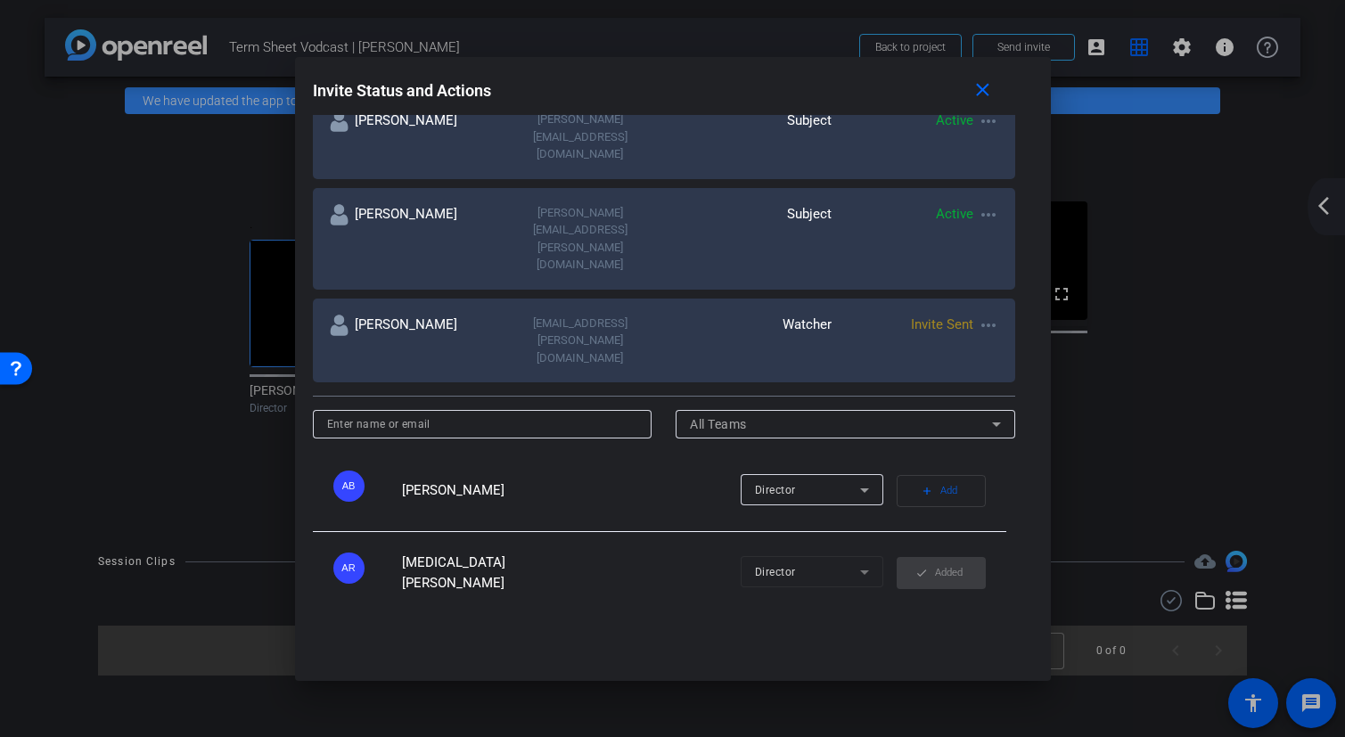
click at [1248, 413] on div at bounding box center [672, 368] width 1345 height 737
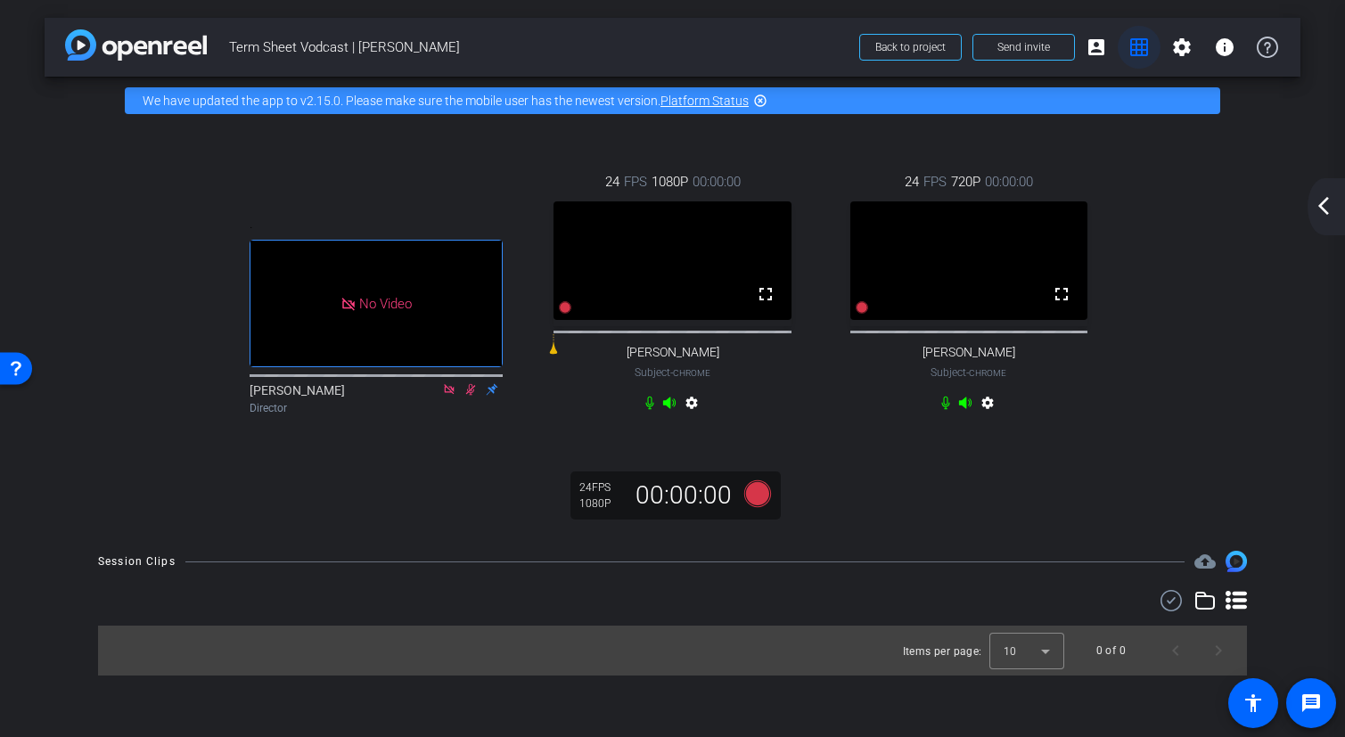
click at [1135, 55] on mat-icon "grid_on" at bounding box center [1139, 47] width 21 height 21
click at [1328, 219] on div "arrow_back_ios_new arrow_forward_ios" at bounding box center [1326, 206] width 37 height 57
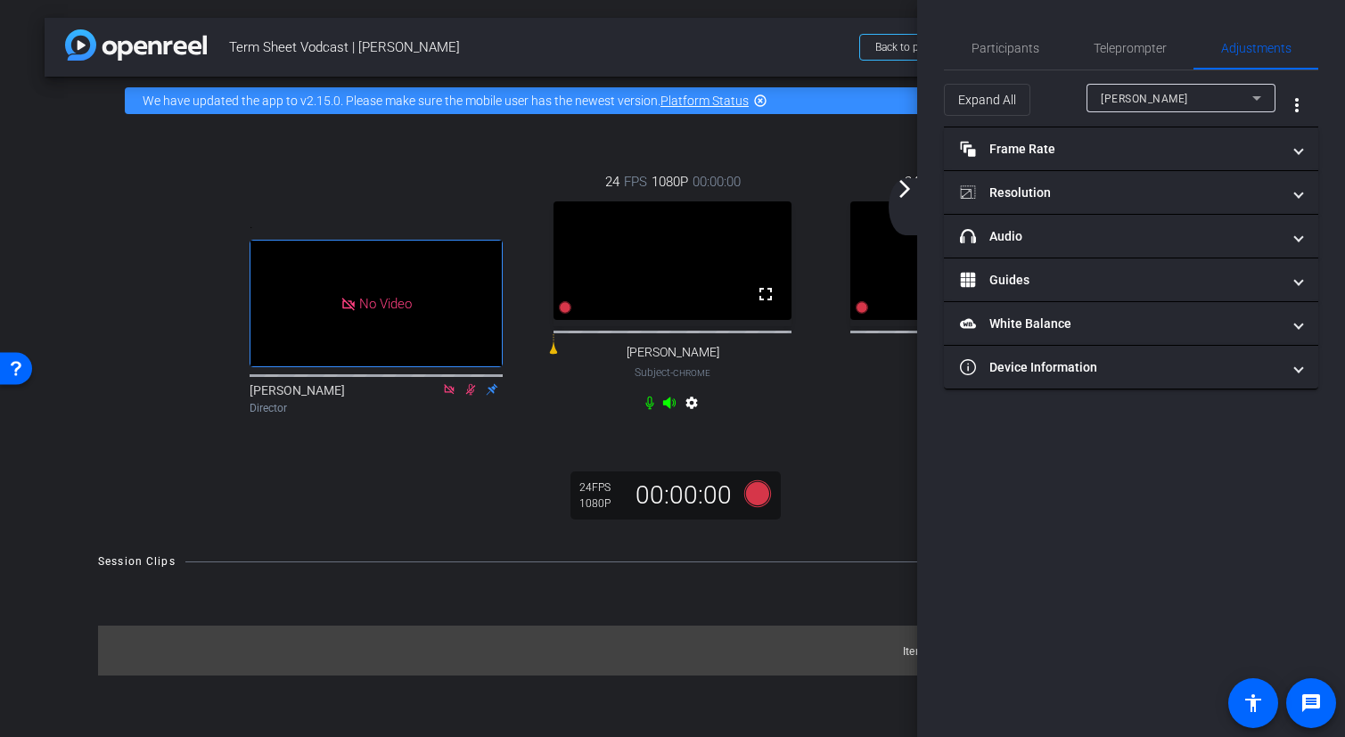
click at [801, 45] on span "Term Sheet Vodcast | [PERSON_NAME]" at bounding box center [539, 47] width 620 height 36
click at [761, 72] on div "arrow_back Term Sheet Vodcast | [PERSON_NAME] Back to project Send invite accou…" at bounding box center [673, 47] width 1256 height 59
drag, startPoint x: 907, startPoint y: 200, endPoint x: 939, endPoint y: 183, distance: 36.3
click at [908, 200] on div "arrow_back_ios_new arrow_forward_ios" at bounding box center [907, 206] width 37 height 57
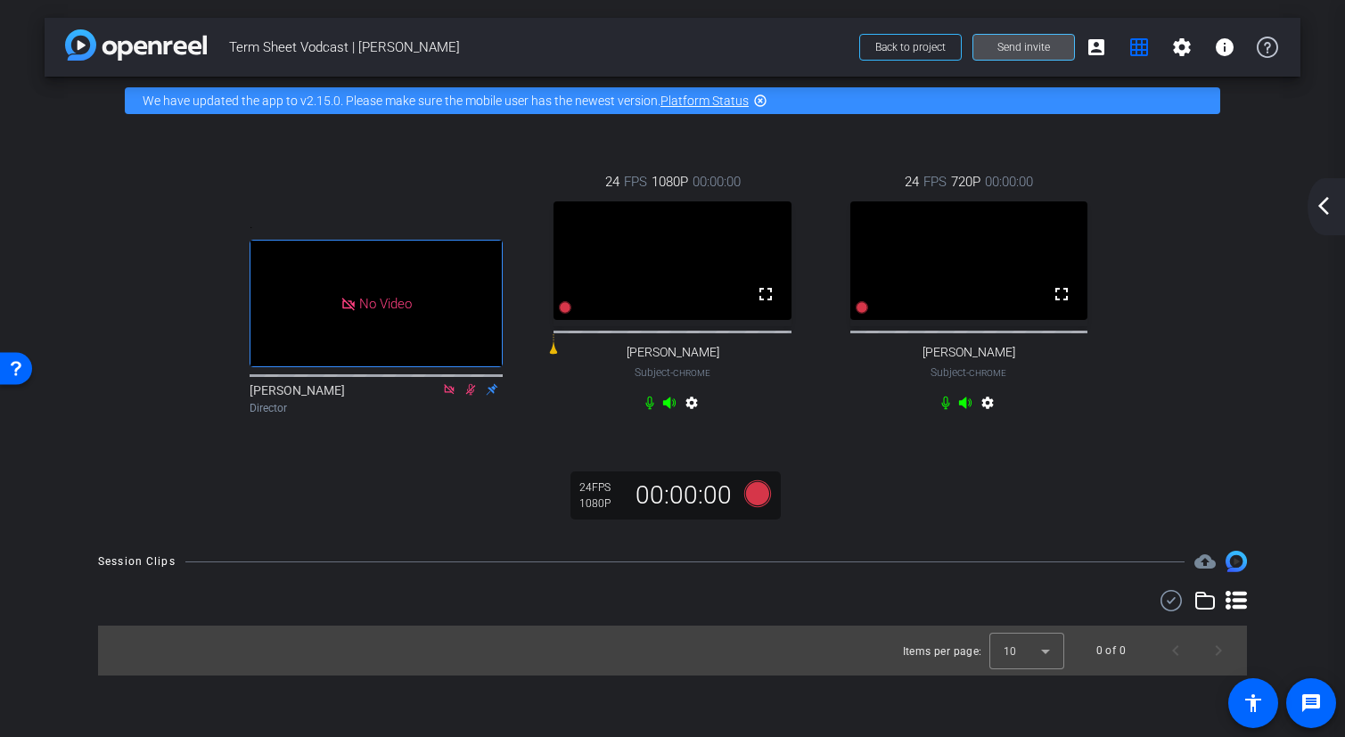
click at [1030, 41] on span "Send invite" at bounding box center [1024, 47] width 53 height 14
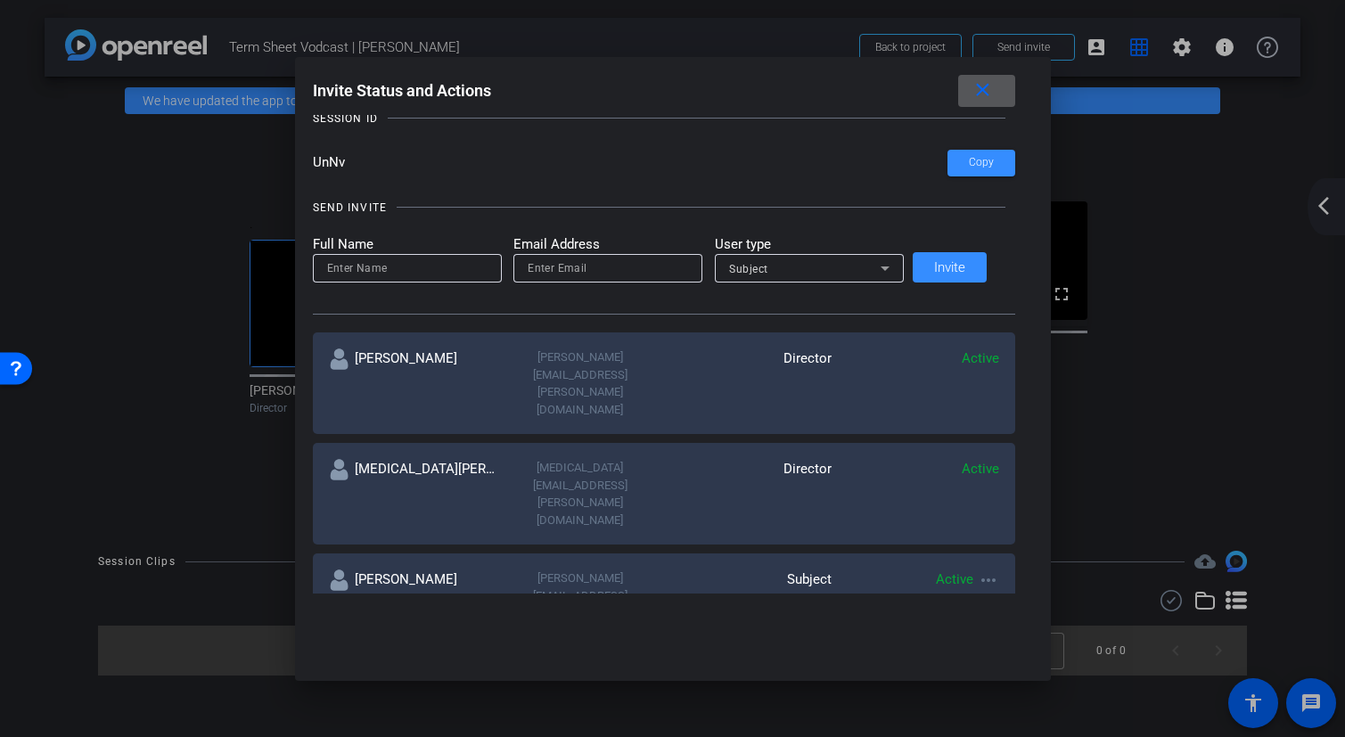
scroll to position [181, 0]
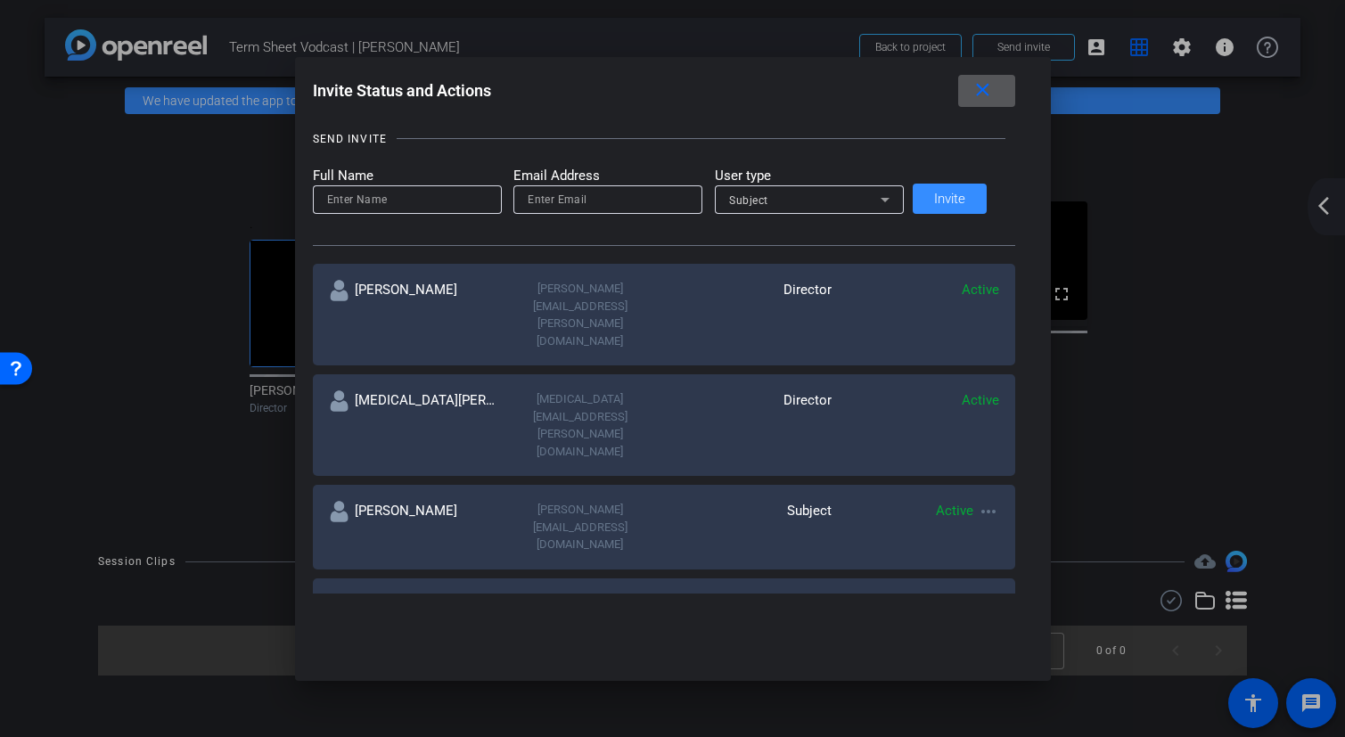
click at [877, 189] on div "Subject" at bounding box center [805, 200] width 152 height 22
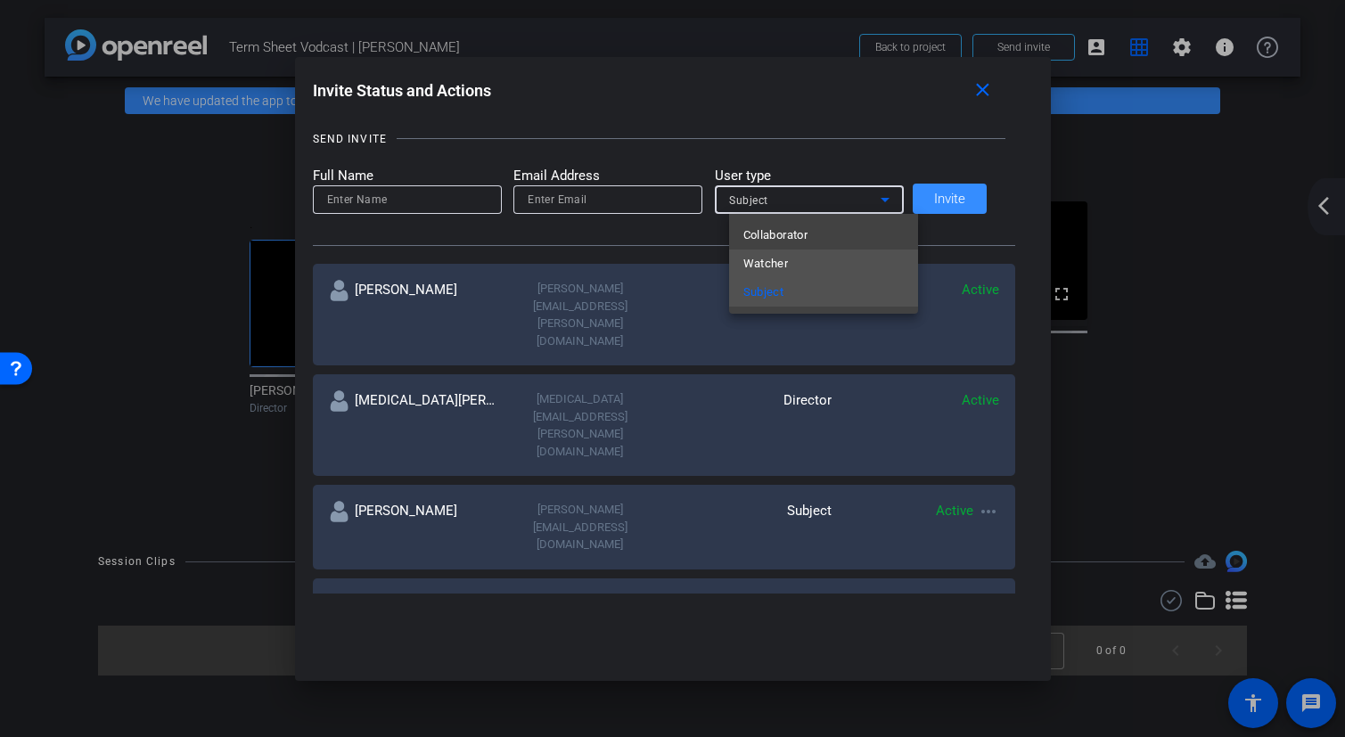
click at [835, 259] on mat-option "Watcher" at bounding box center [823, 264] width 189 height 29
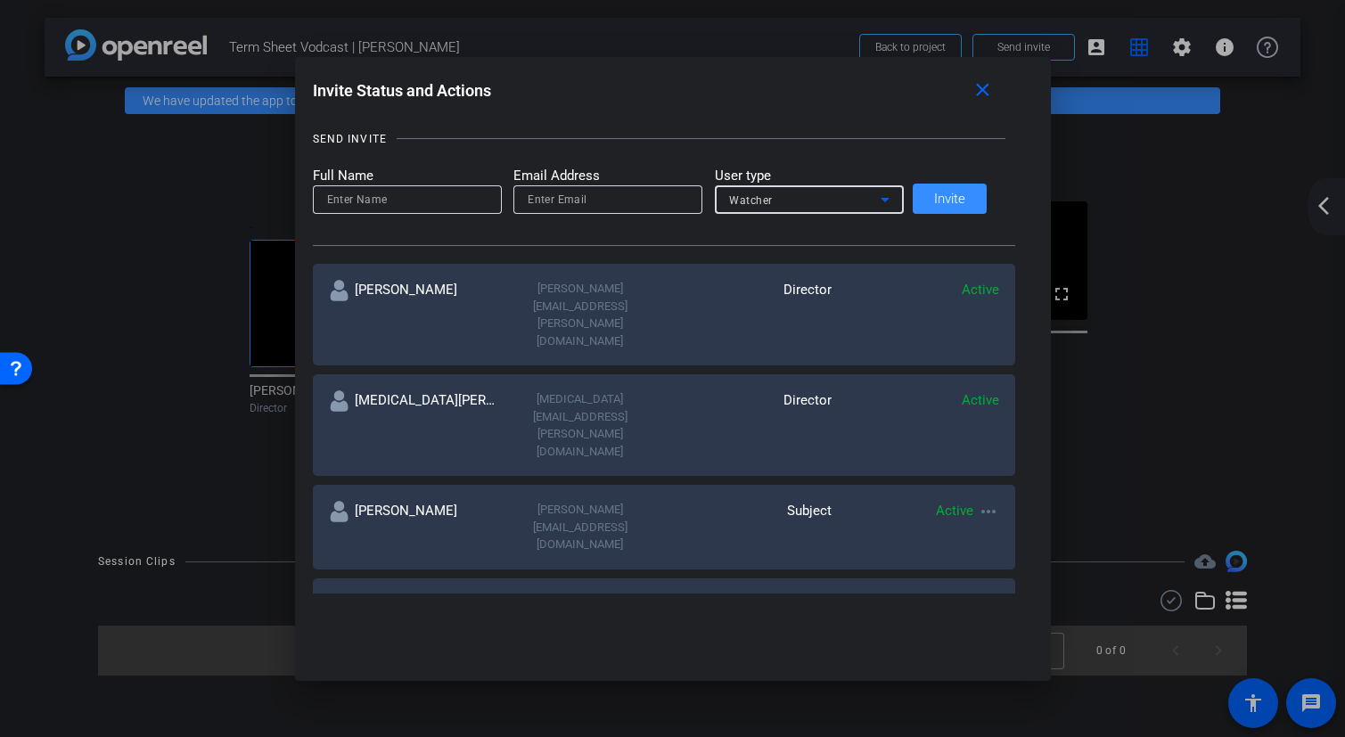
click at [435, 199] on input at bounding box center [407, 199] width 160 height 21
type input "[PERSON_NAME]"
click at [622, 195] on input "email" at bounding box center [608, 199] width 160 height 21
paste input "[PERSON_NAME][EMAIL_ADDRESS][PERSON_NAME][DOMAIN_NAME]"
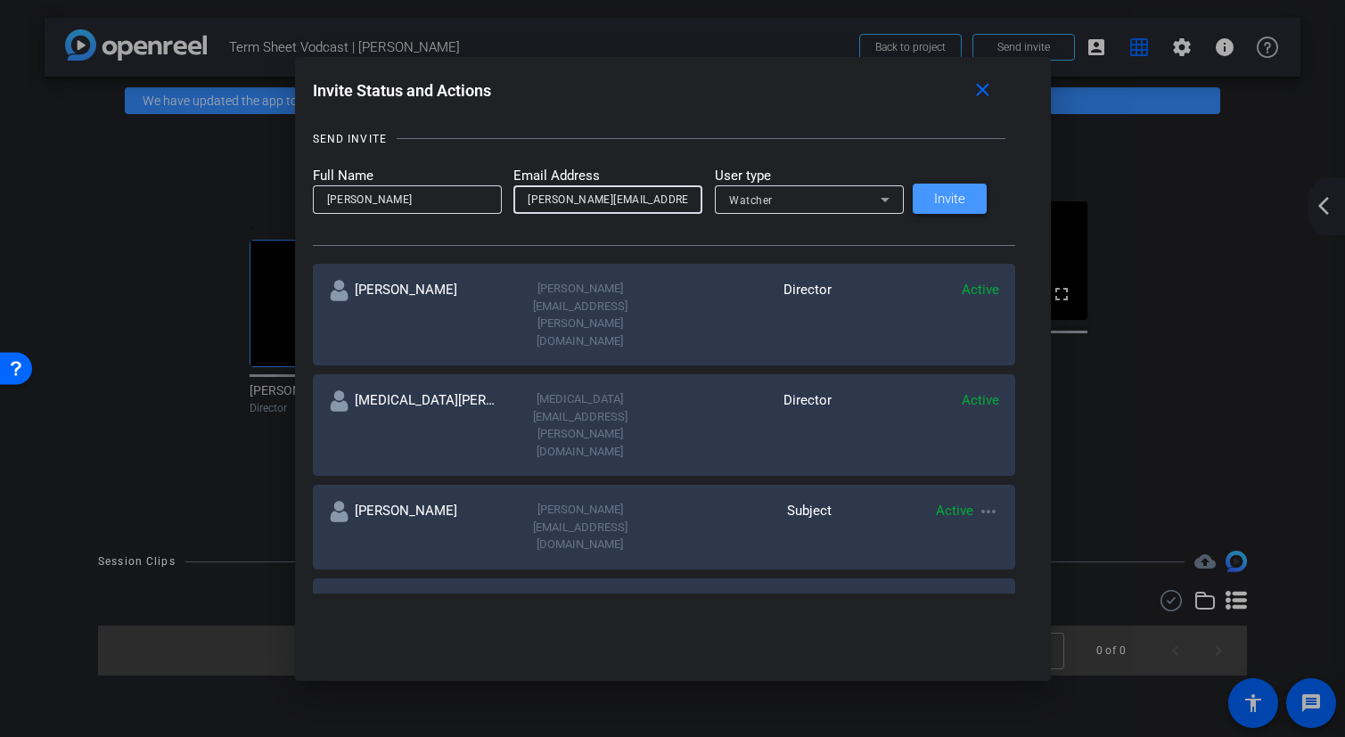
type input "[PERSON_NAME][EMAIL_ADDRESS][PERSON_NAME][DOMAIN_NAME]"
click at [957, 196] on span "Invite" at bounding box center [949, 199] width 31 height 13
click at [972, 97] on mat-icon "close" at bounding box center [983, 90] width 22 height 22
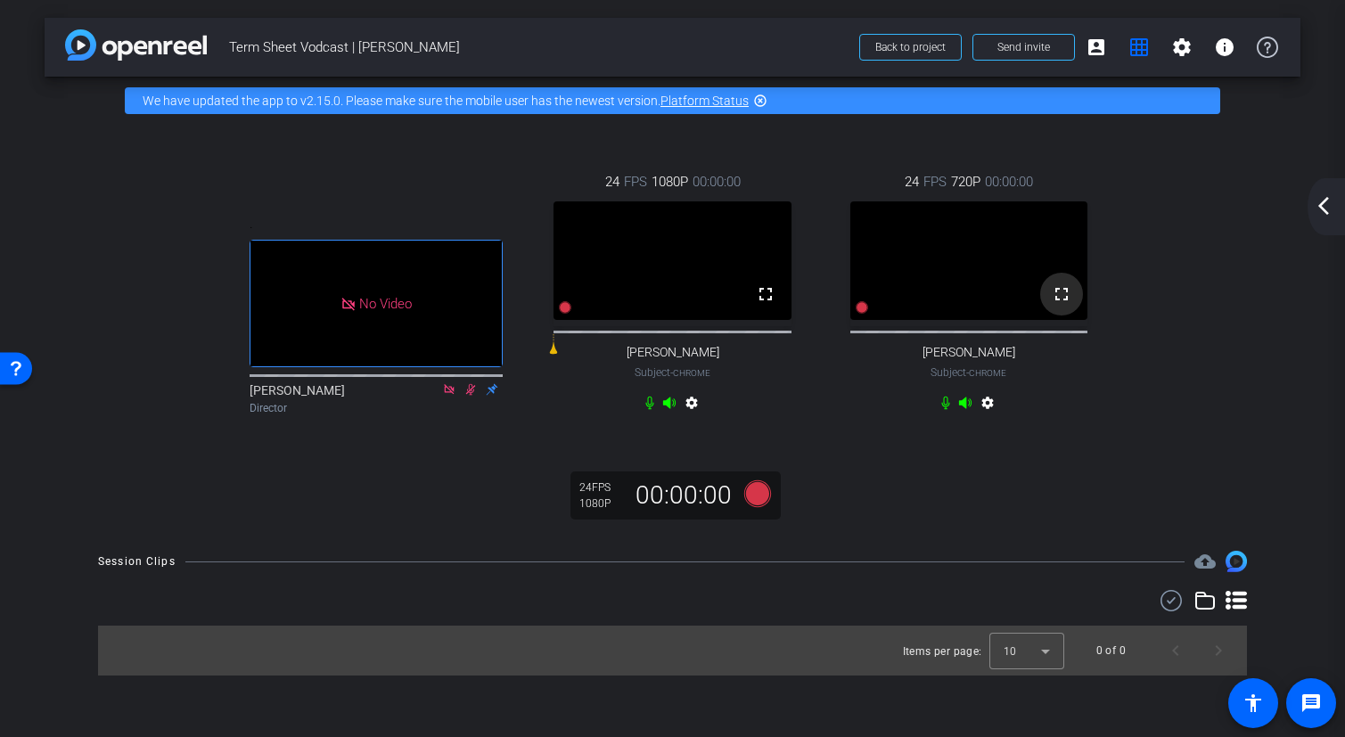
click at [1060, 316] on span at bounding box center [1061, 294] width 43 height 43
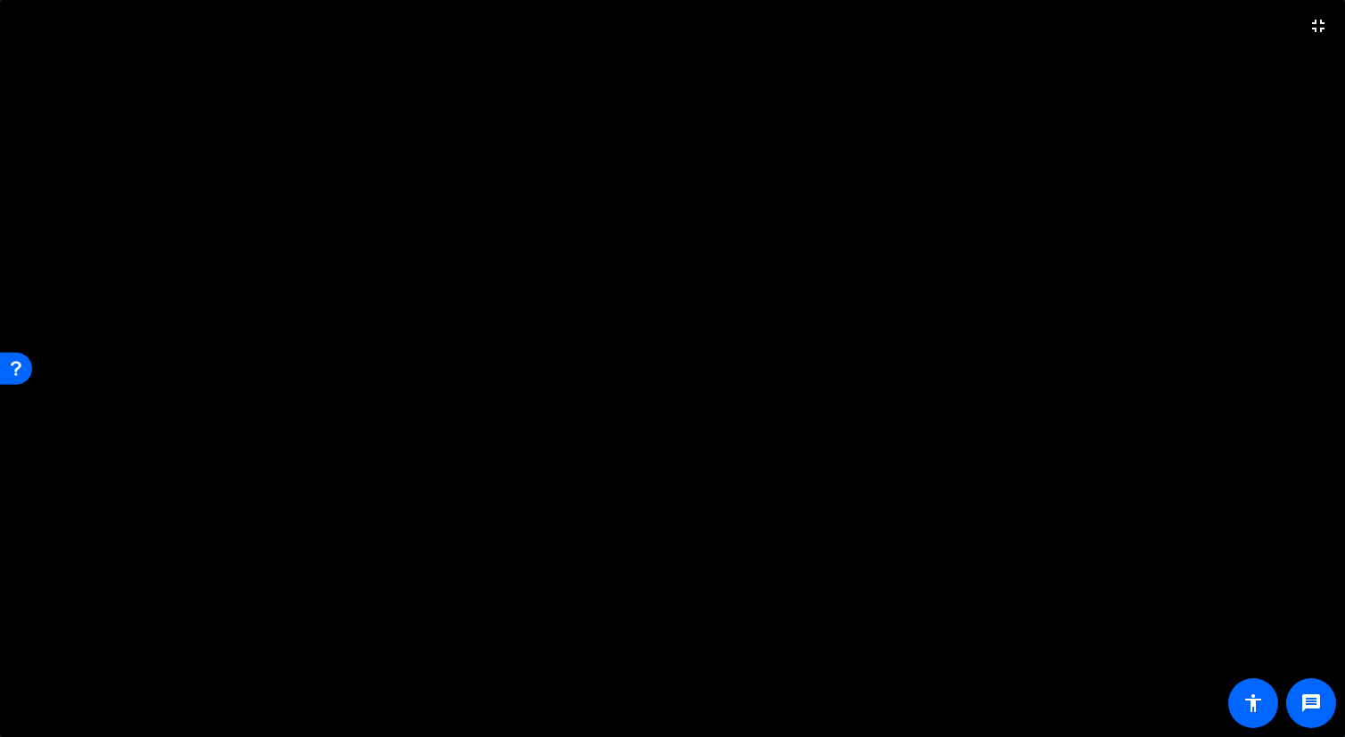
click at [1321, 127] on video at bounding box center [672, 368] width 1345 height 737
drag, startPoint x: 1342, startPoint y: 302, endPoint x: 1497, endPoint y: 281, distance: 156.6
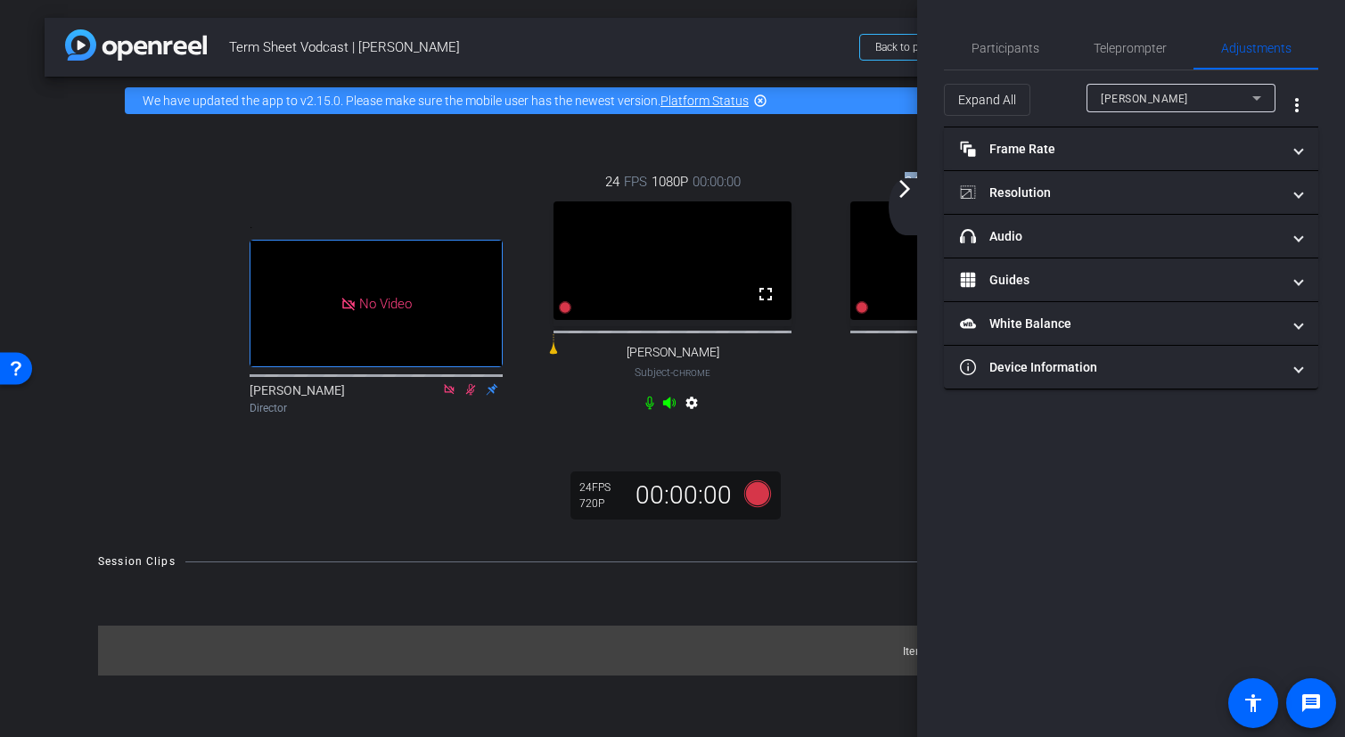
click at [908, 196] on mat-icon "arrow_forward_ios" at bounding box center [904, 188] width 21 height 21
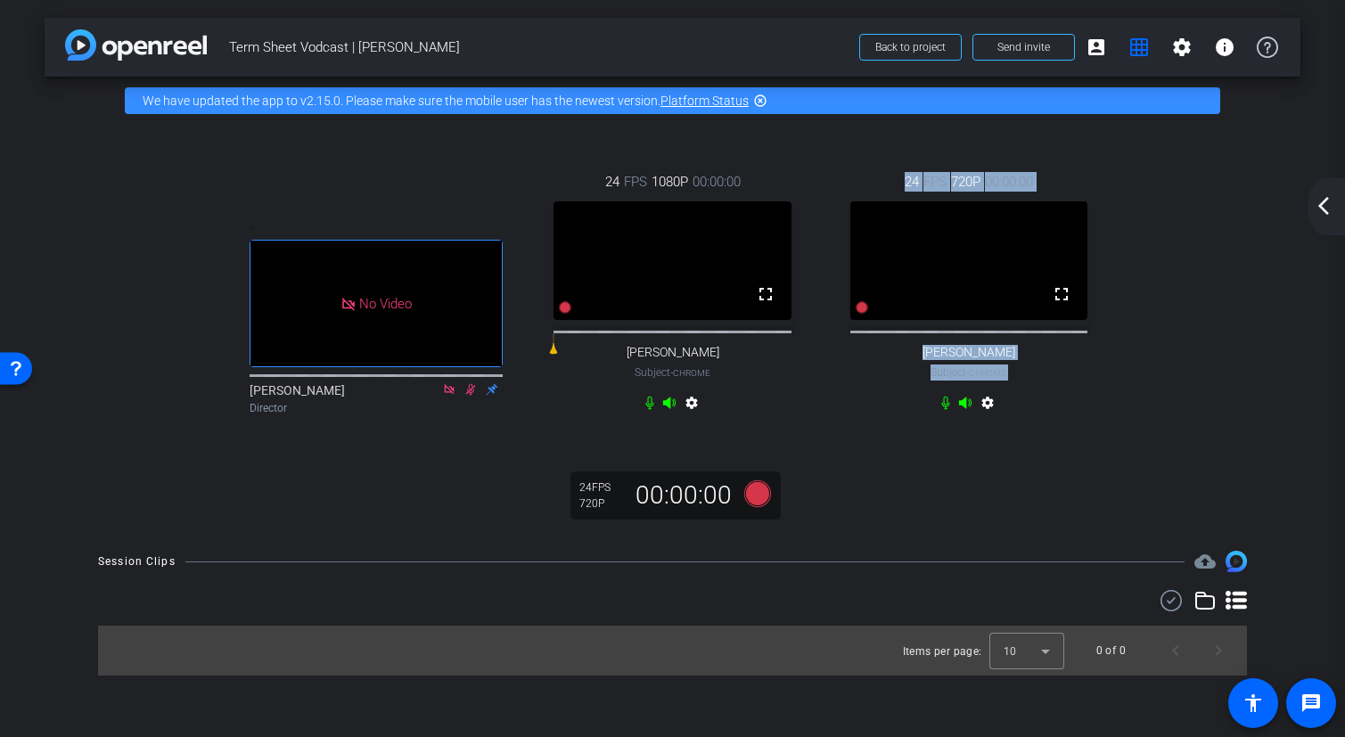
click at [1113, 407] on div "24 FPS 720P 00:00:00 fullscreen [PERSON_NAME] Subject - Chrome settings" at bounding box center [969, 295] width 296 height 304
click at [1029, 400] on div "24 FPS 720P 00:00:00 fullscreen [PERSON_NAME] Subject - Chrome settings" at bounding box center [969, 295] width 296 height 304
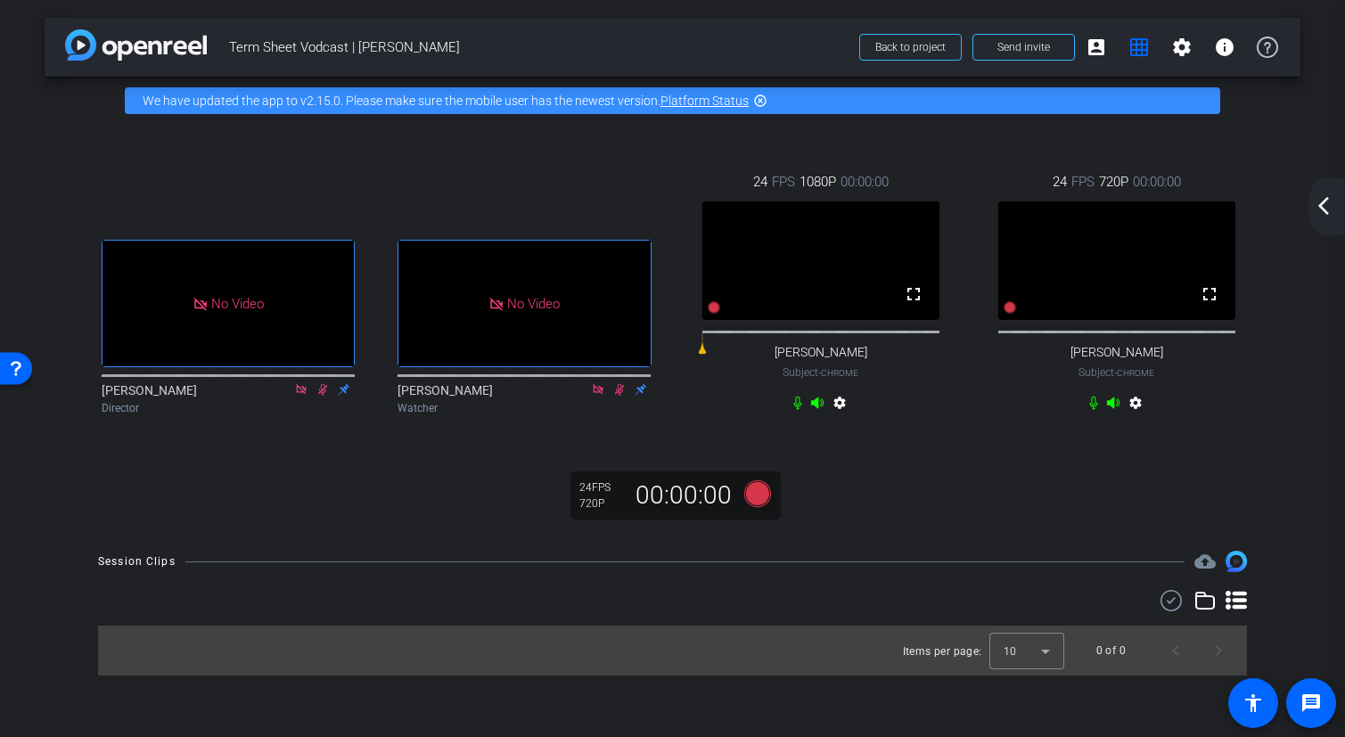
click at [1318, 208] on mat-icon "arrow_back_ios_new" at bounding box center [1323, 205] width 21 height 21
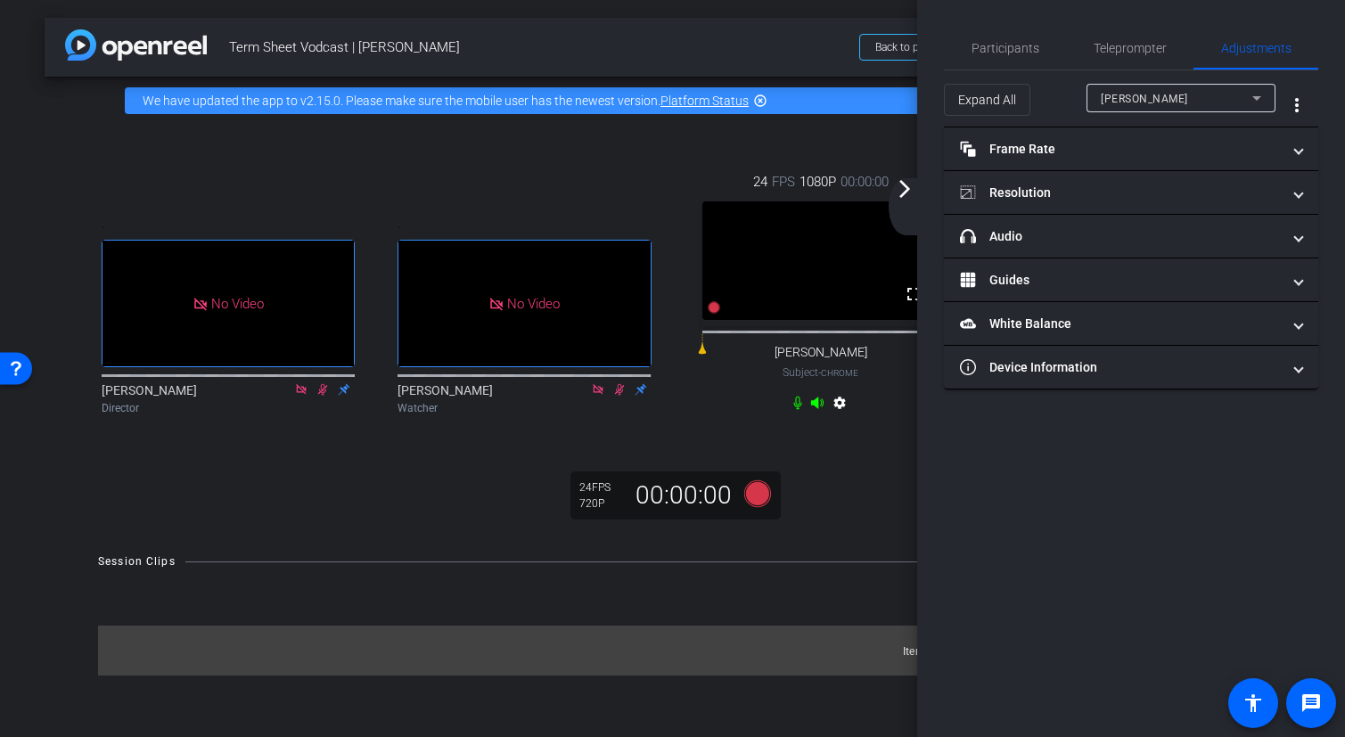
click at [1252, 102] on icon at bounding box center [1256, 97] width 21 height 21
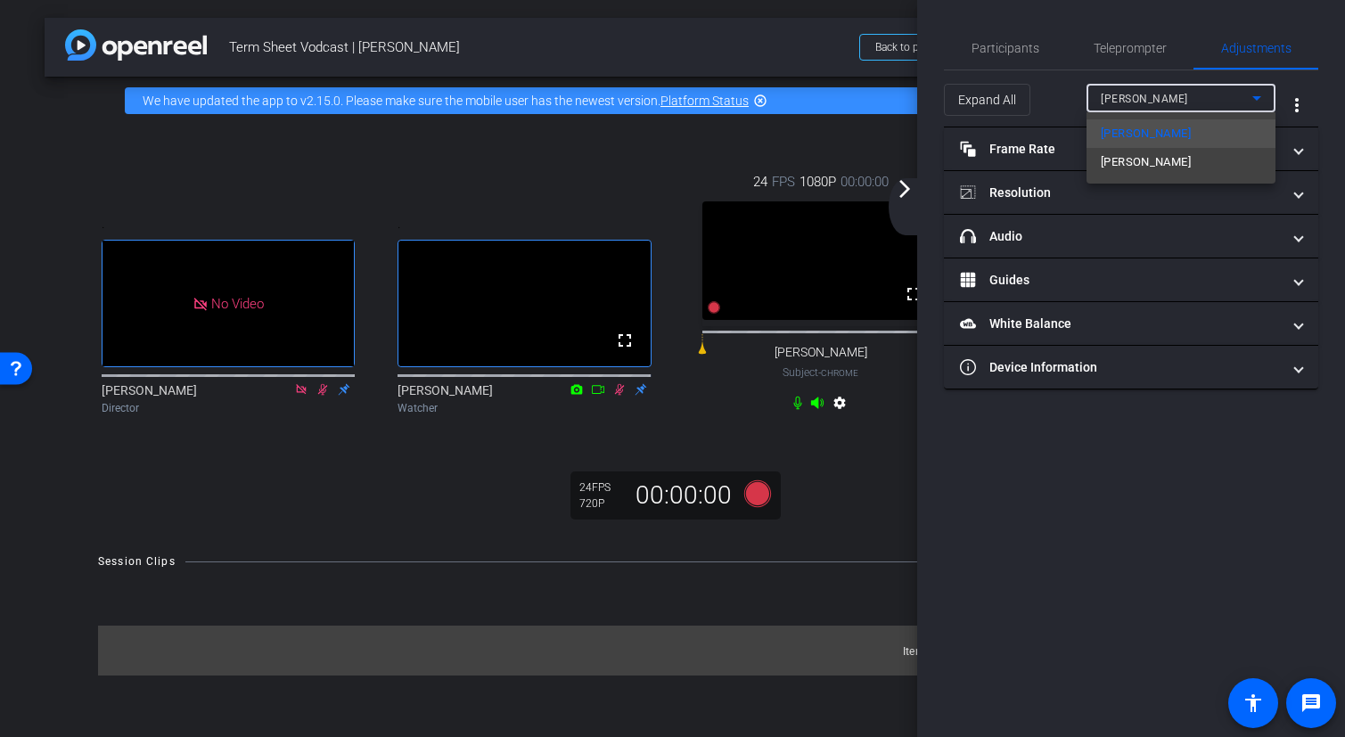
click at [1252, 102] on div at bounding box center [672, 368] width 1345 height 737
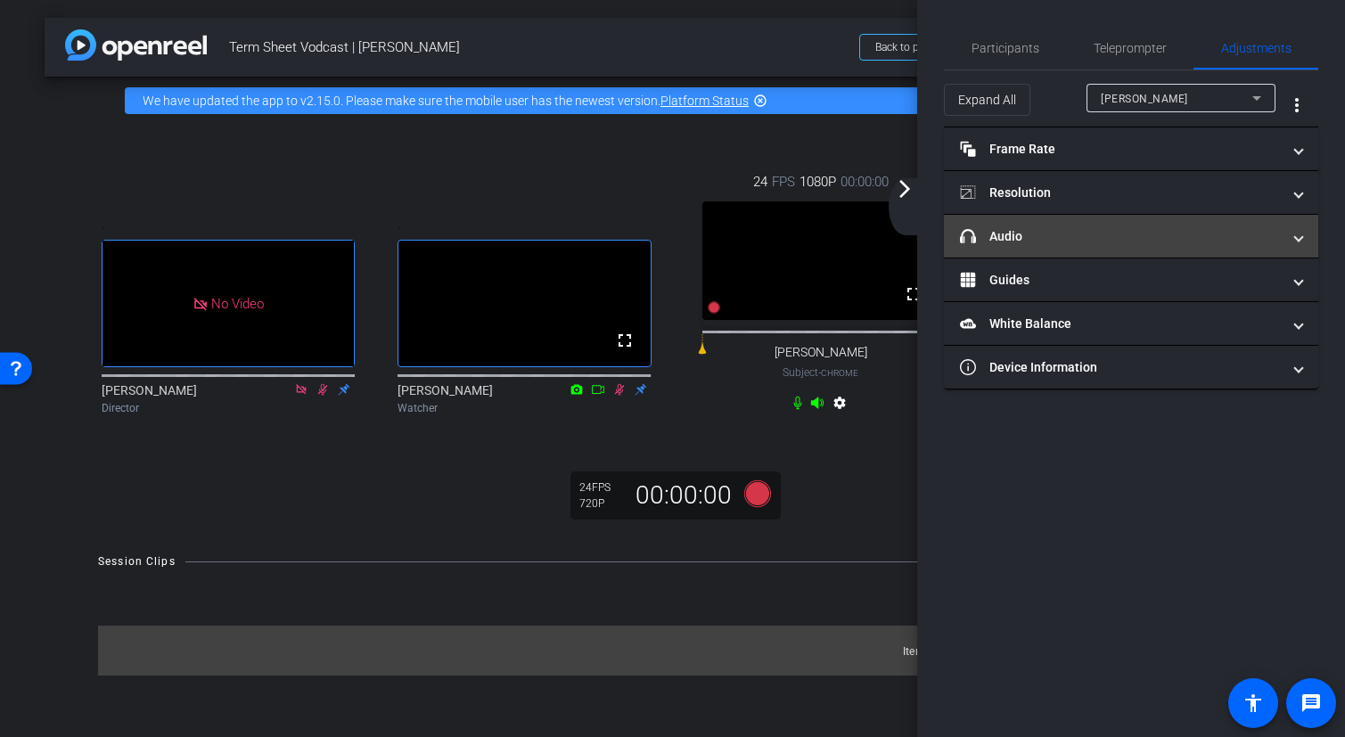
click at [1112, 241] on mat-panel-title "headphone icon Audio" at bounding box center [1120, 236] width 321 height 19
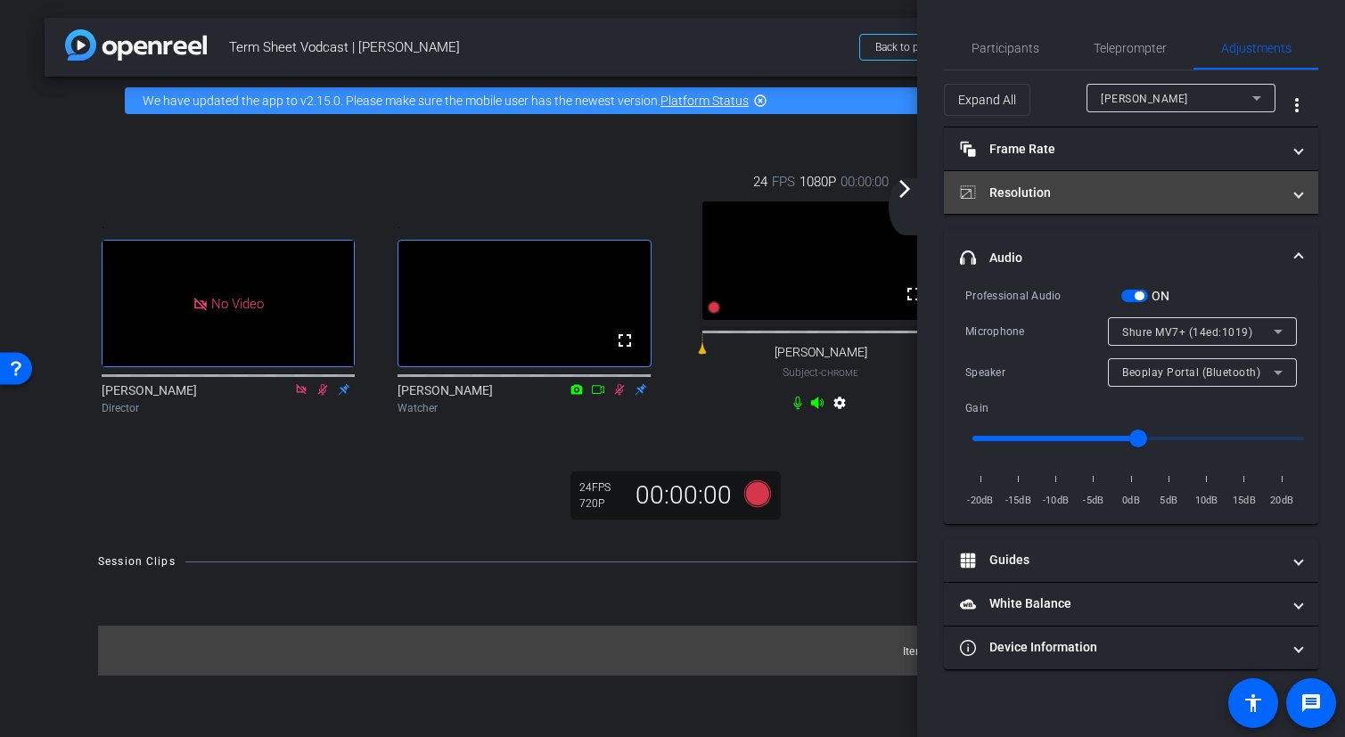
click at [1136, 190] on mat-panel-title "Resolution" at bounding box center [1120, 193] width 321 height 19
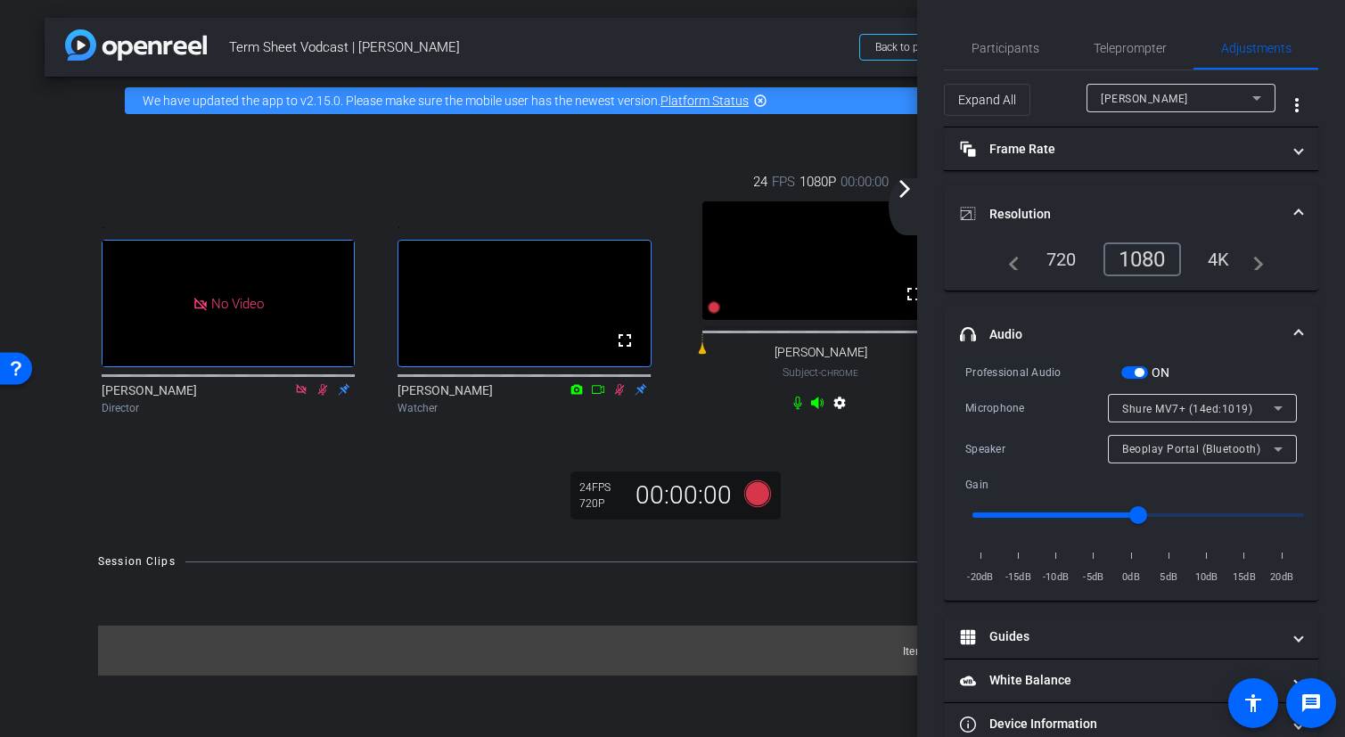
click at [1136, 190] on mat-expansion-panel-header "Resolution" at bounding box center [1131, 213] width 374 height 57
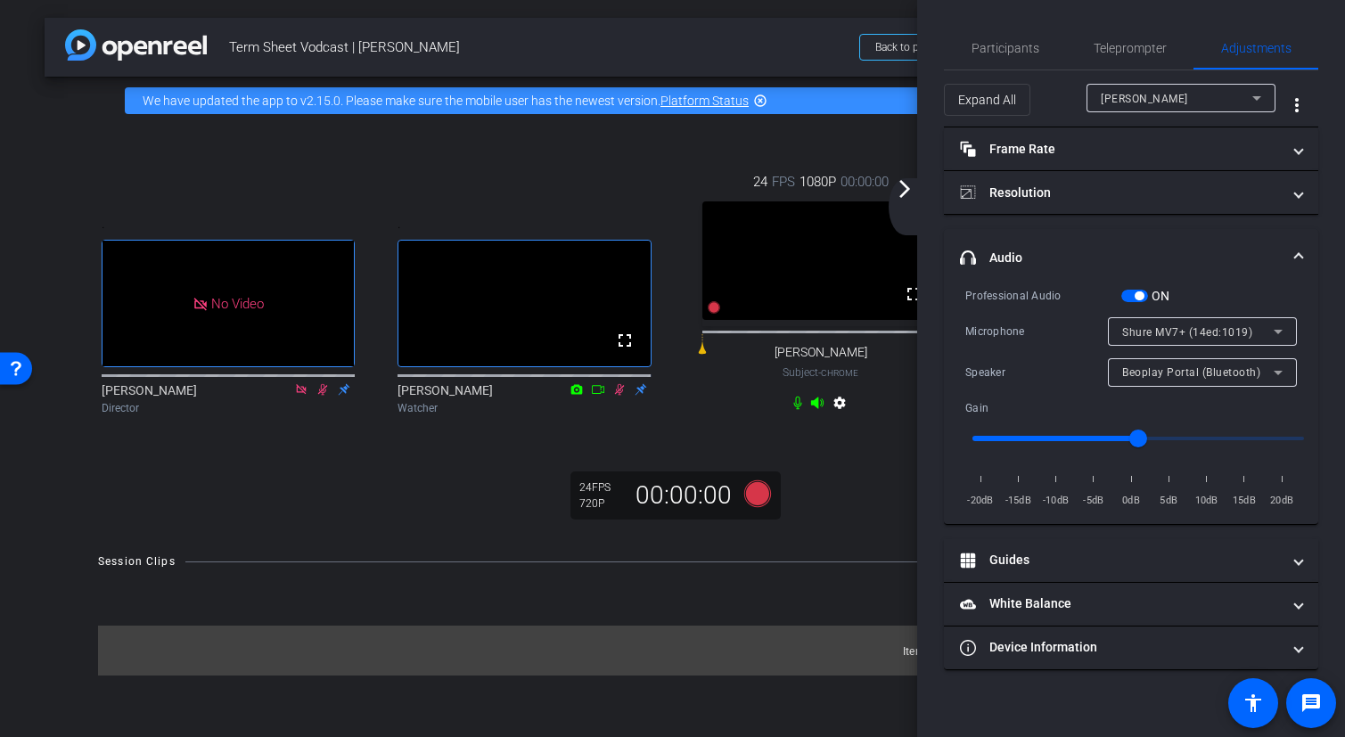
click at [1204, 95] on div "[PERSON_NAME]" at bounding box center [1177, 98] width 152 height 22
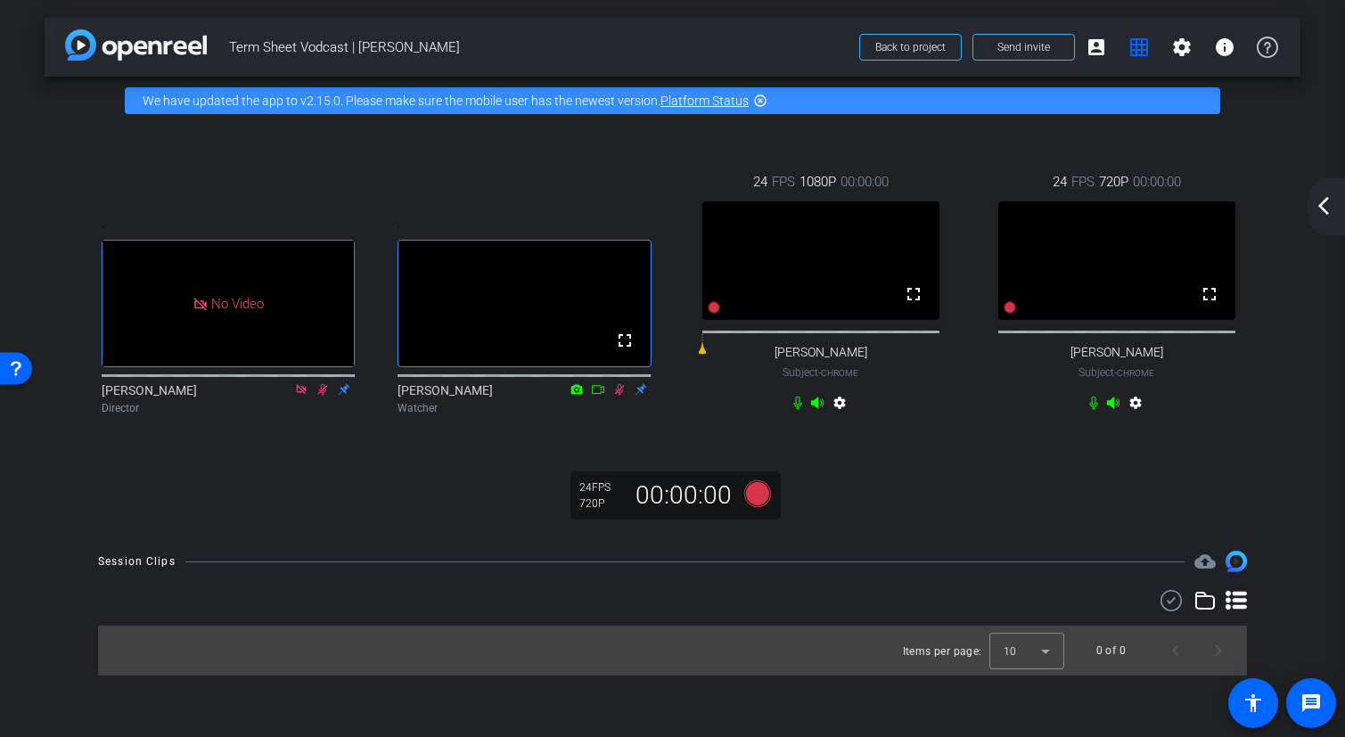
click at [1336, 207] on div "arrow_back_ios_new arrow_forward_ios" at bounding box center [1326, 206] width 37 height 57
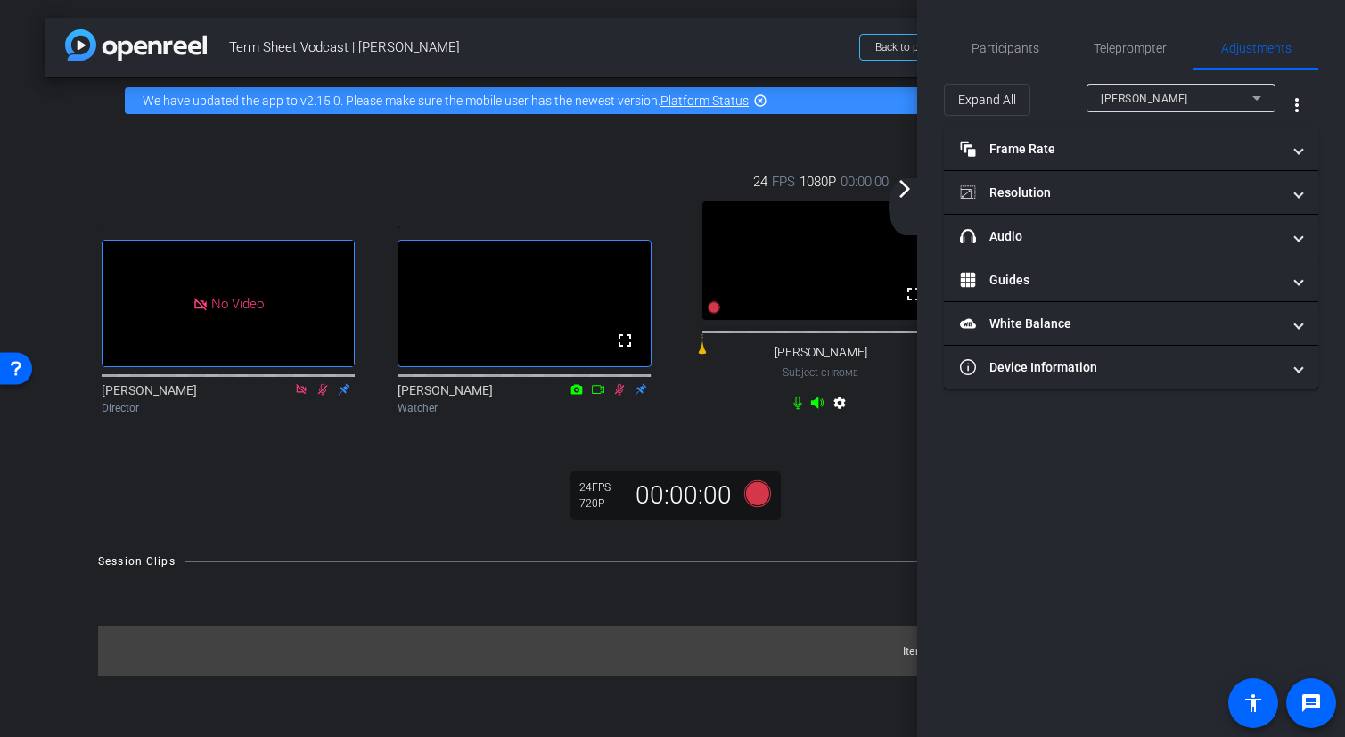
click at [1199, 97] on div "[PERSON_NAME]" at bounding box center [1177, 98] width 152 height 22
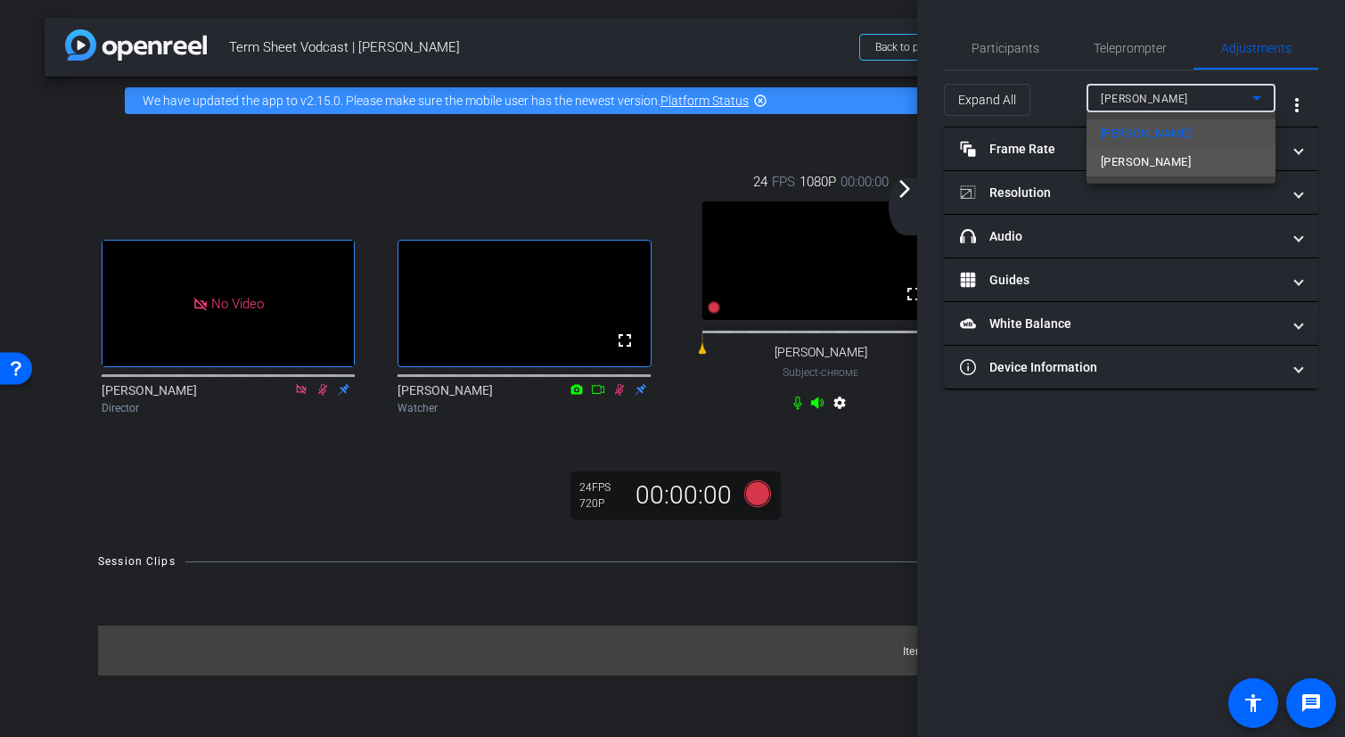
click at [1156, 167] on span "[PERSON_NAME]" at bounding box center [1146, 162] width 90 height 21
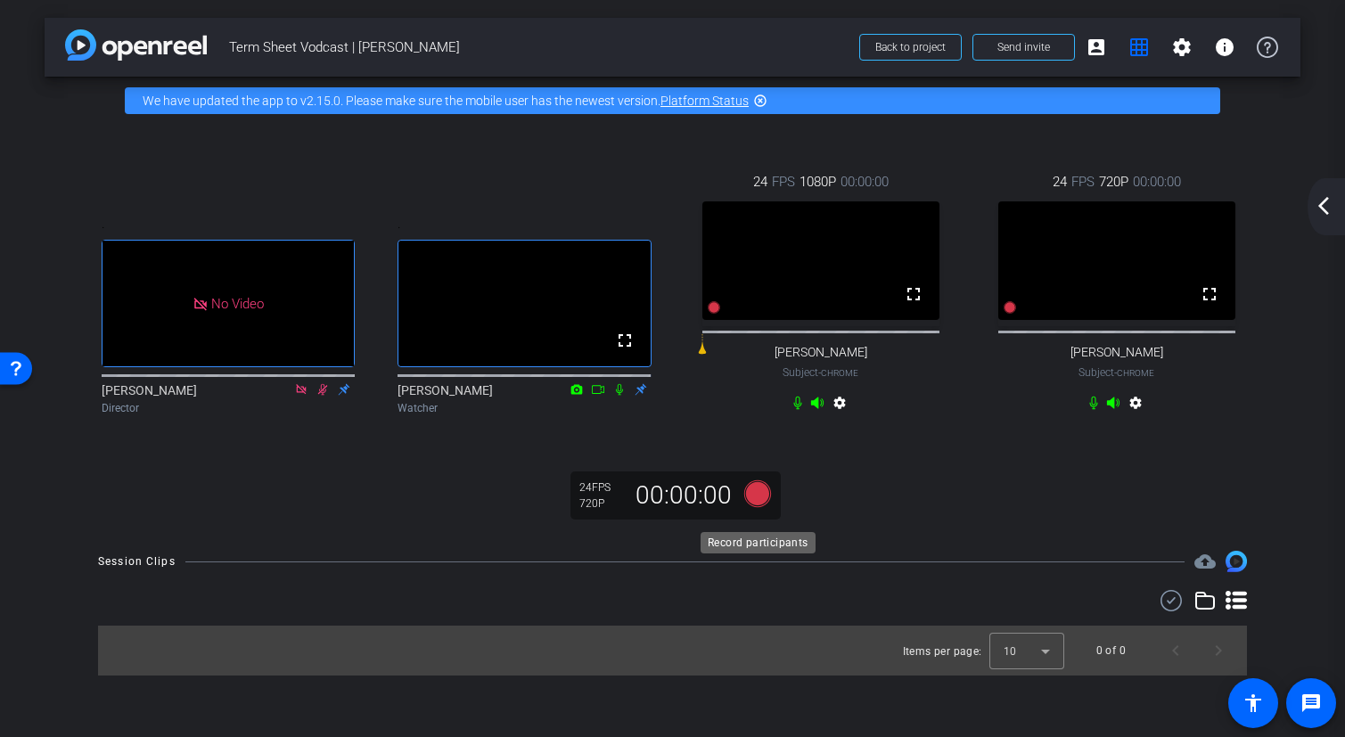
click at [760, 507] on icon at bounding box center [757, 494] width 27 height 27
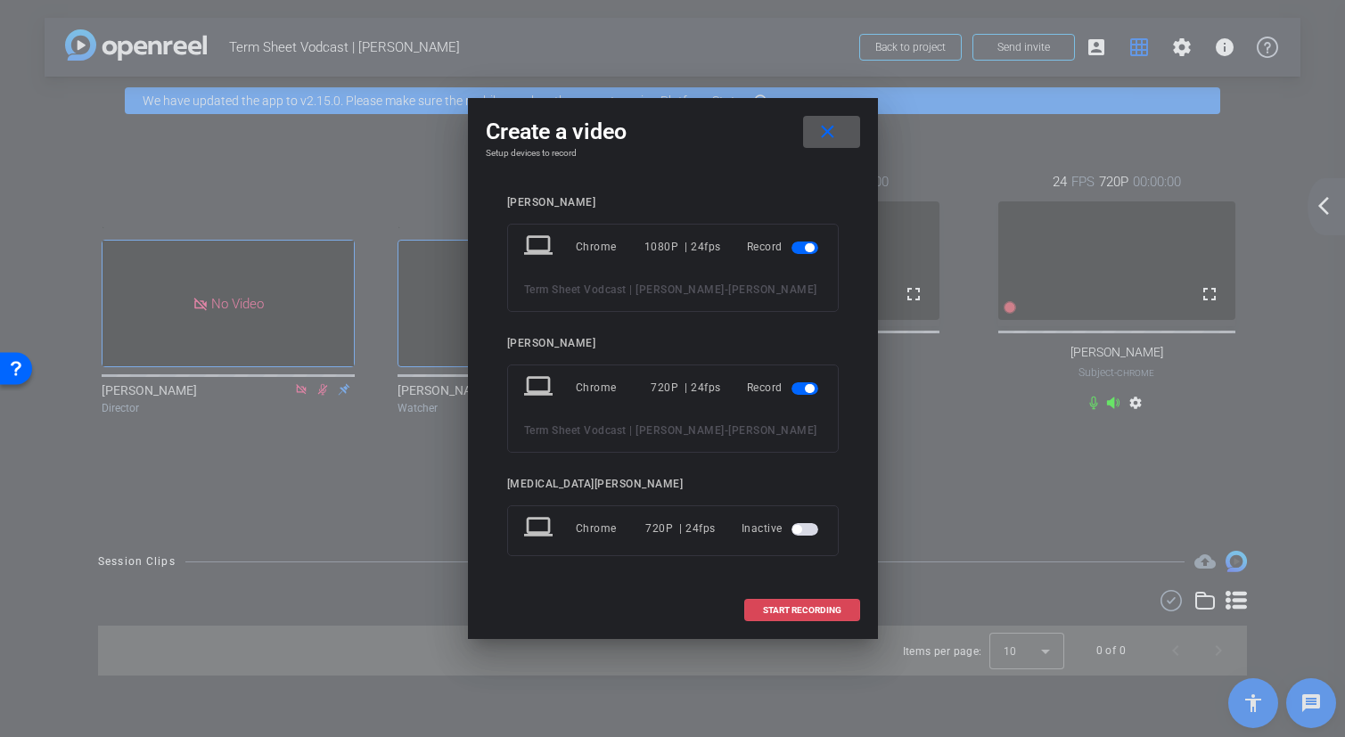
click at [791, 615] on span "START RECORDING" at bounding box center [802, 610] width 78 height 9
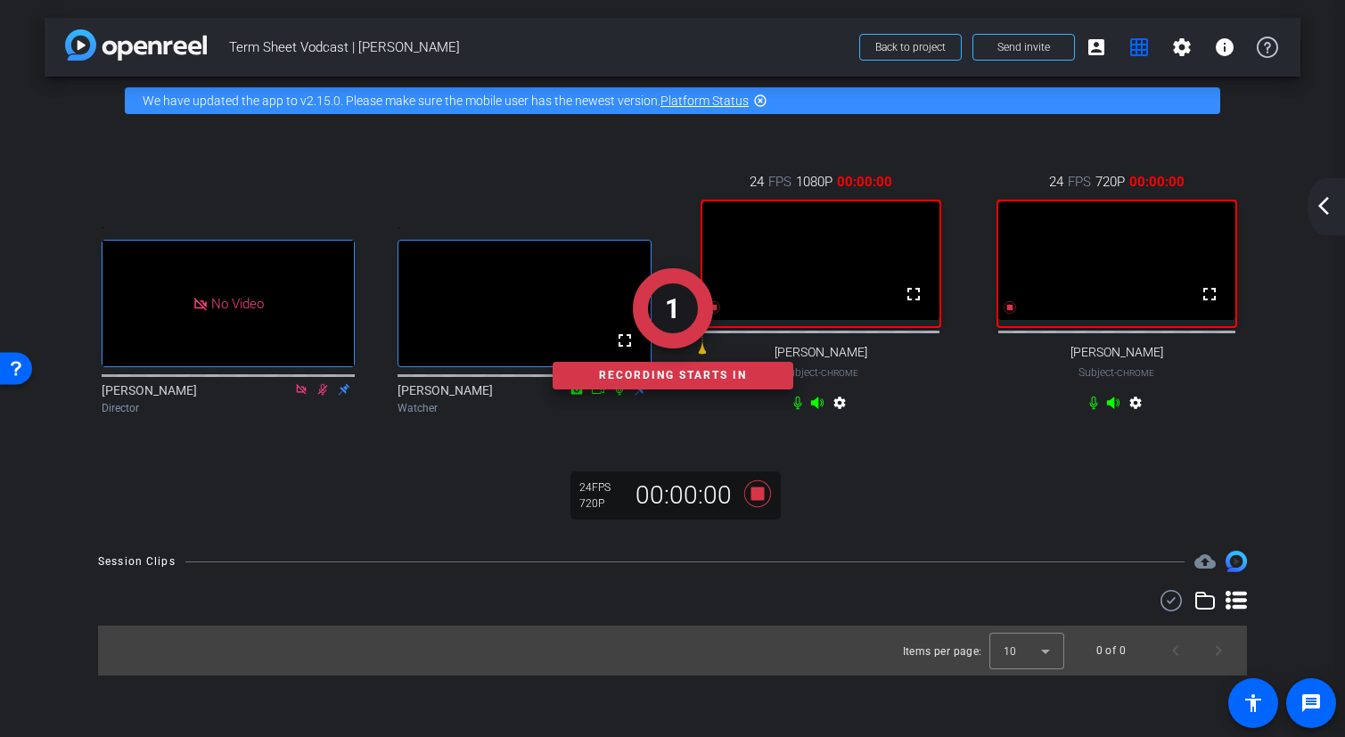
click at [1325, 207] on mat-icon "arrow_back_ios_new" at bounding box center [1323, 205] width 21 height 21
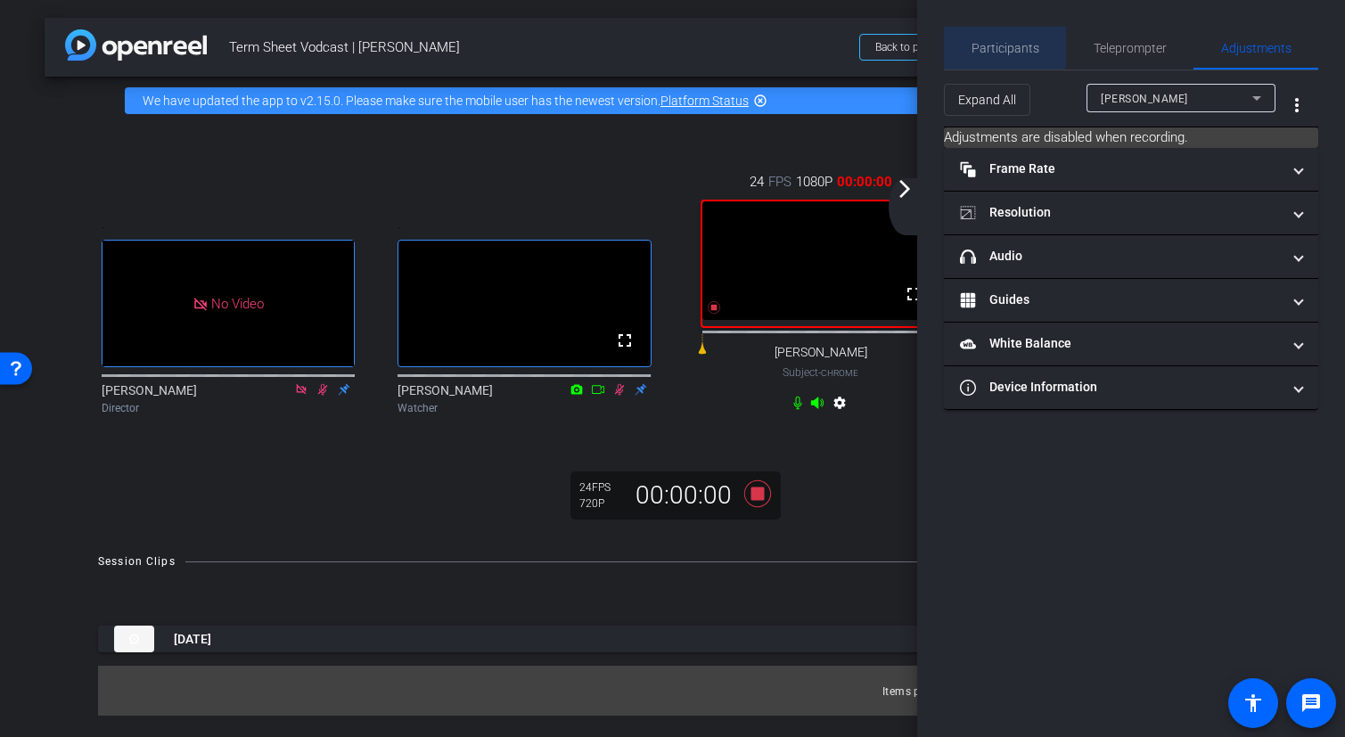
click at [988, 42] on span "Participants" at bounding box center [1006, 48] width 68 height 12
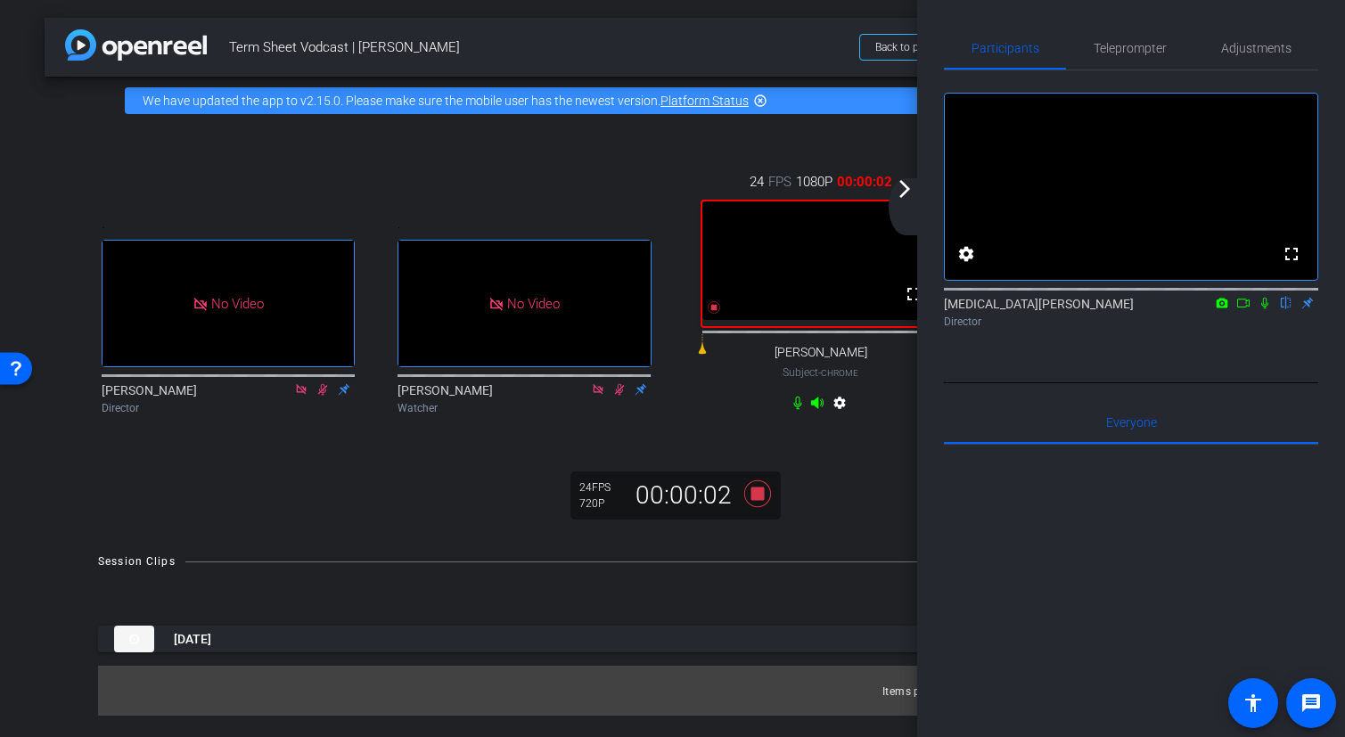
click at [1244, 309] on icon at bounding box center [1244, 303] width 14 height 12
click at [1286, 309] on icon at bounding box center [1286, 304] width 7 height 12
click at [908, 183] on mat-icon "arrow_forward_ios" at bounding box center [904, 188] width 21 height 21
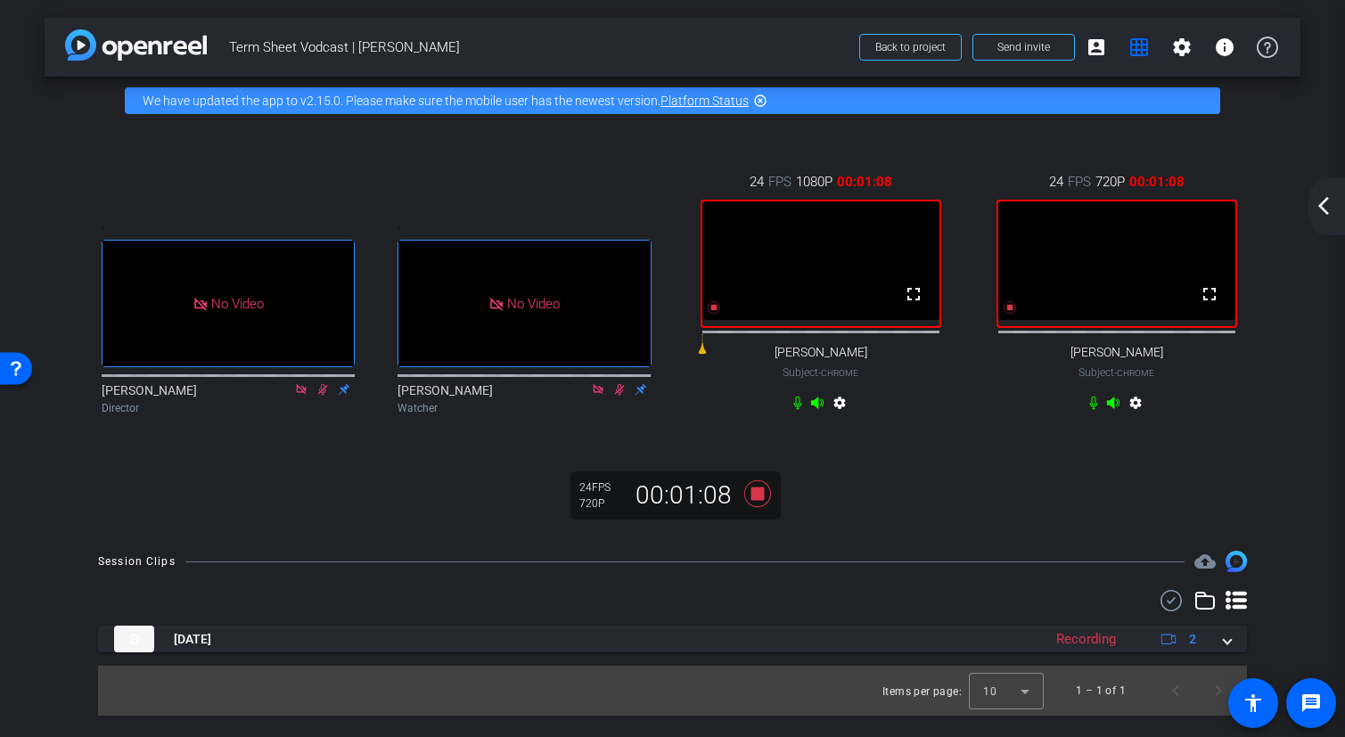
click at [1327, 200] on mat-icon "arrow_back_ios_new" at bounding box center [1323, 205] width 21 height 21
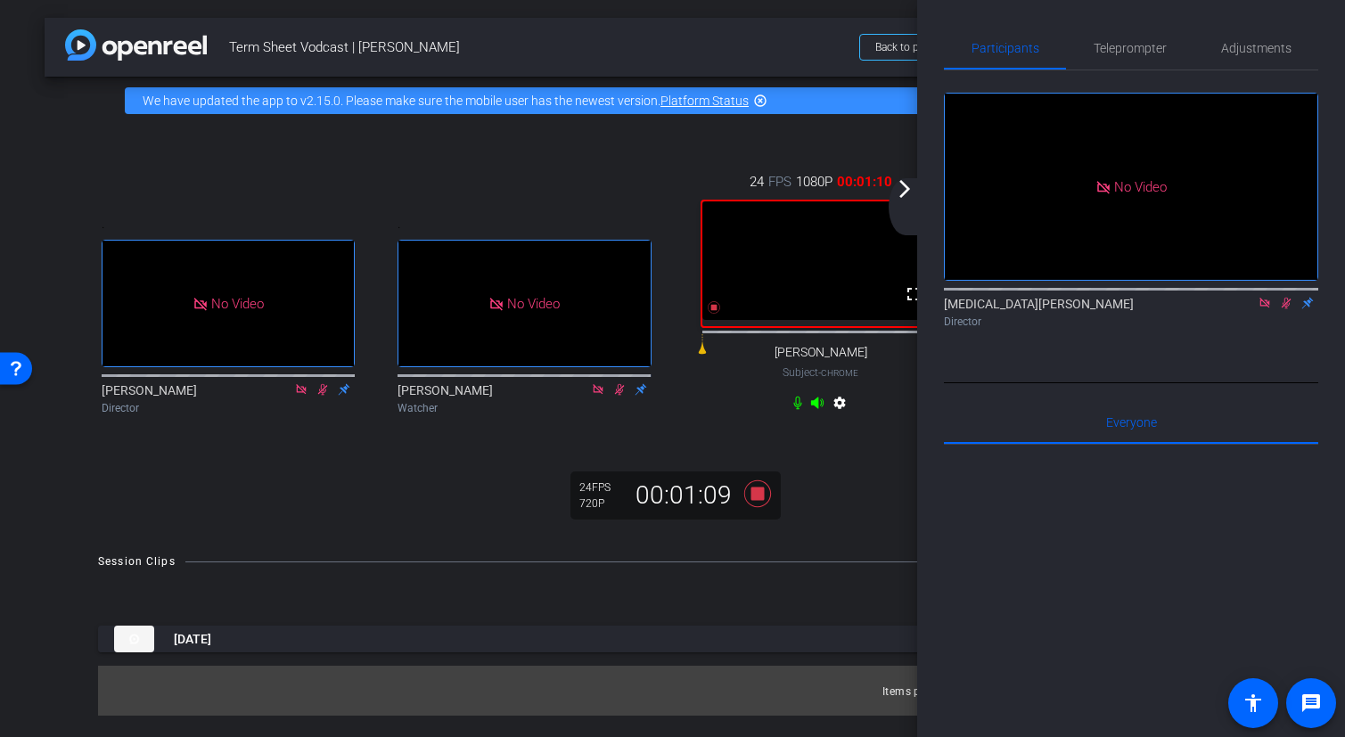
click at [1286, 309] on icon at bounding box center [1286, 303] width 14 height 12
click at [905, 199] on mat-icon "arrow_forward_ios" at bounding box center [904, 188] width 21 height 21
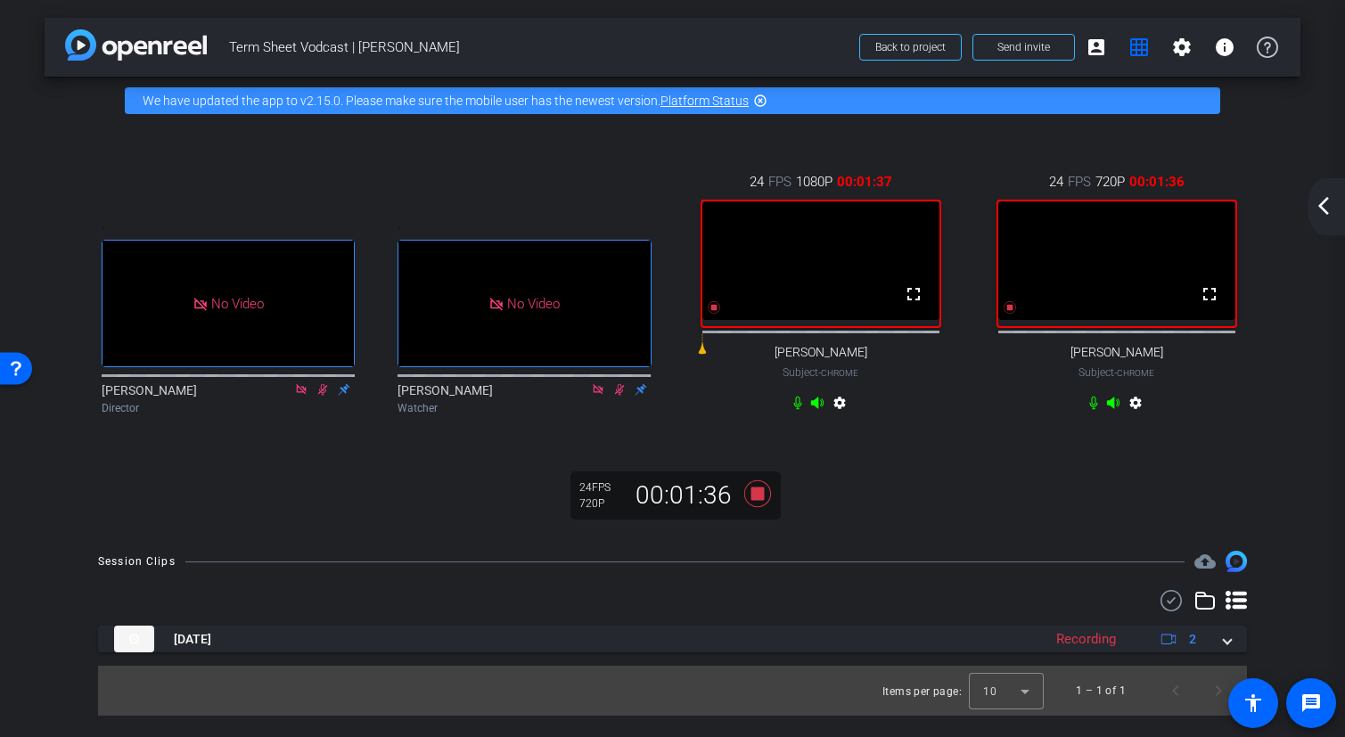
click at [1321, 207] on mat-icon "arrow_back_ios_new" at bounding box center [1323, 205] width 21 height 21
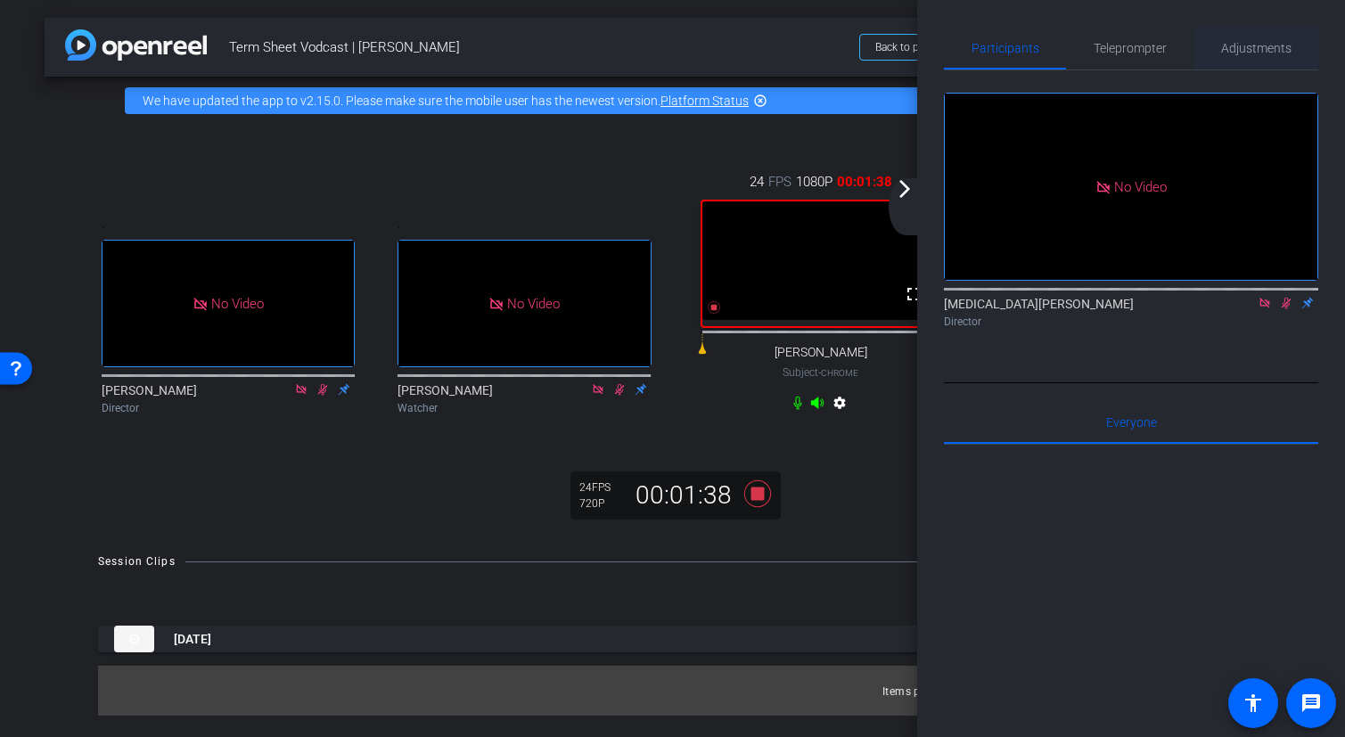
click at [1264, 49] on span "Adjustments" at bounding box center [1256, 48] width 70 height 12
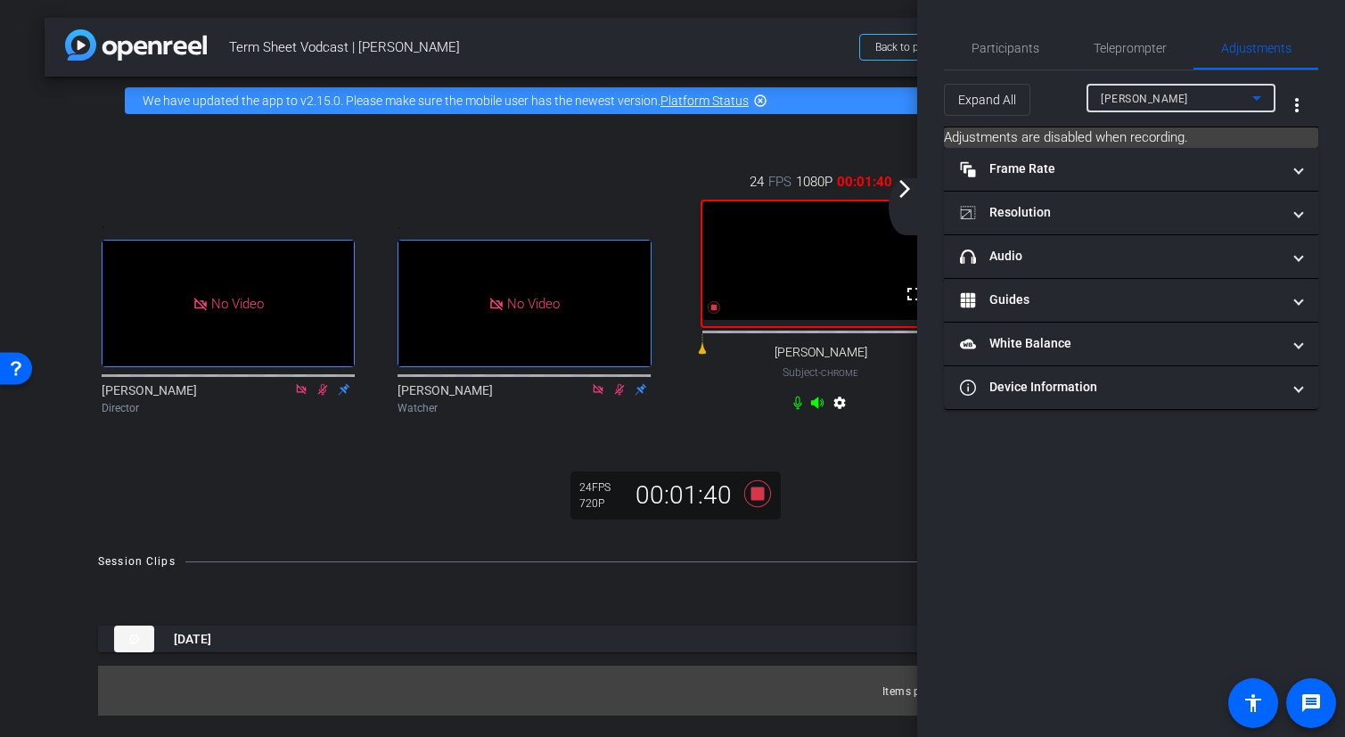
click at [1200, 100] on div "[PERSON_NAME]" at bounding box center [1177, 98] width 152 height 22
click at [1172, 160] on span "[PERSON_NAME]" at bounding box center [1146, 162] width 90 height 21
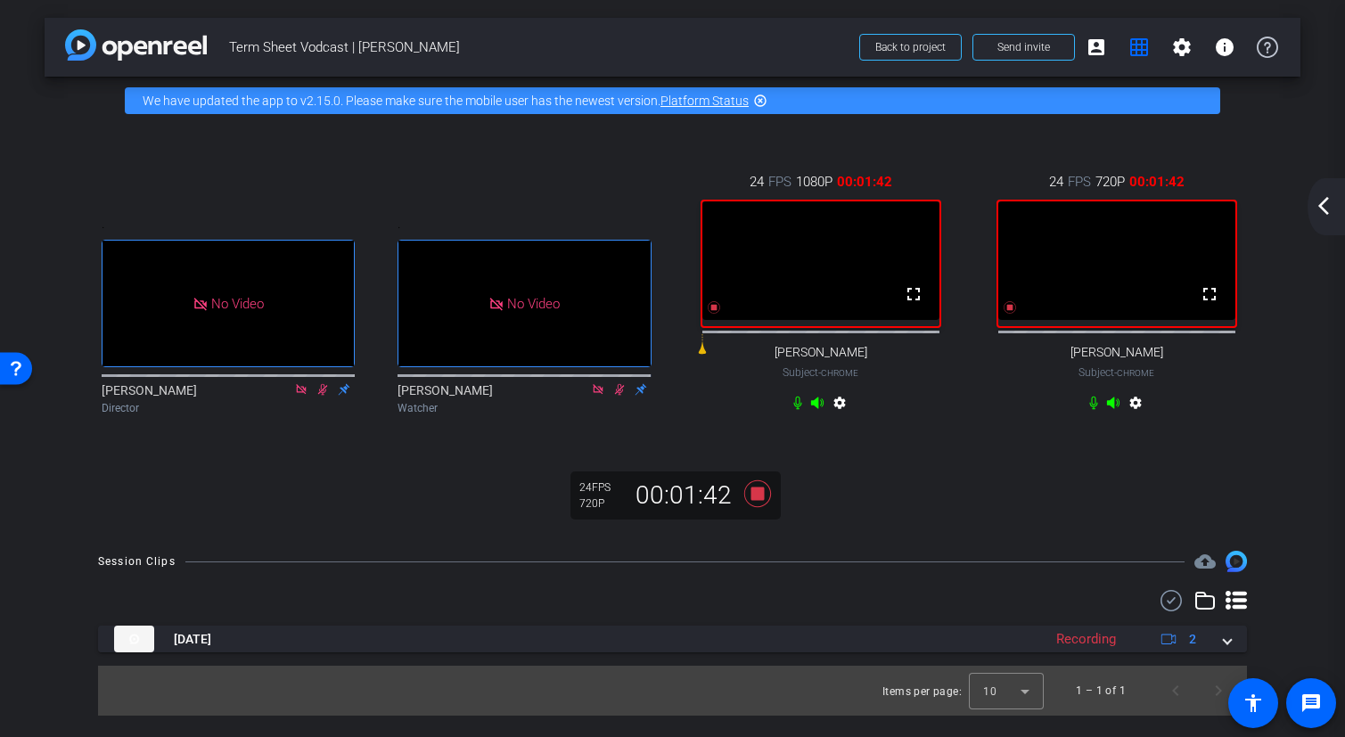
click at [1327, 208] on mat-icon "arrow_back_ios_new" at bounding box center [1323, 205] width 21 height 21
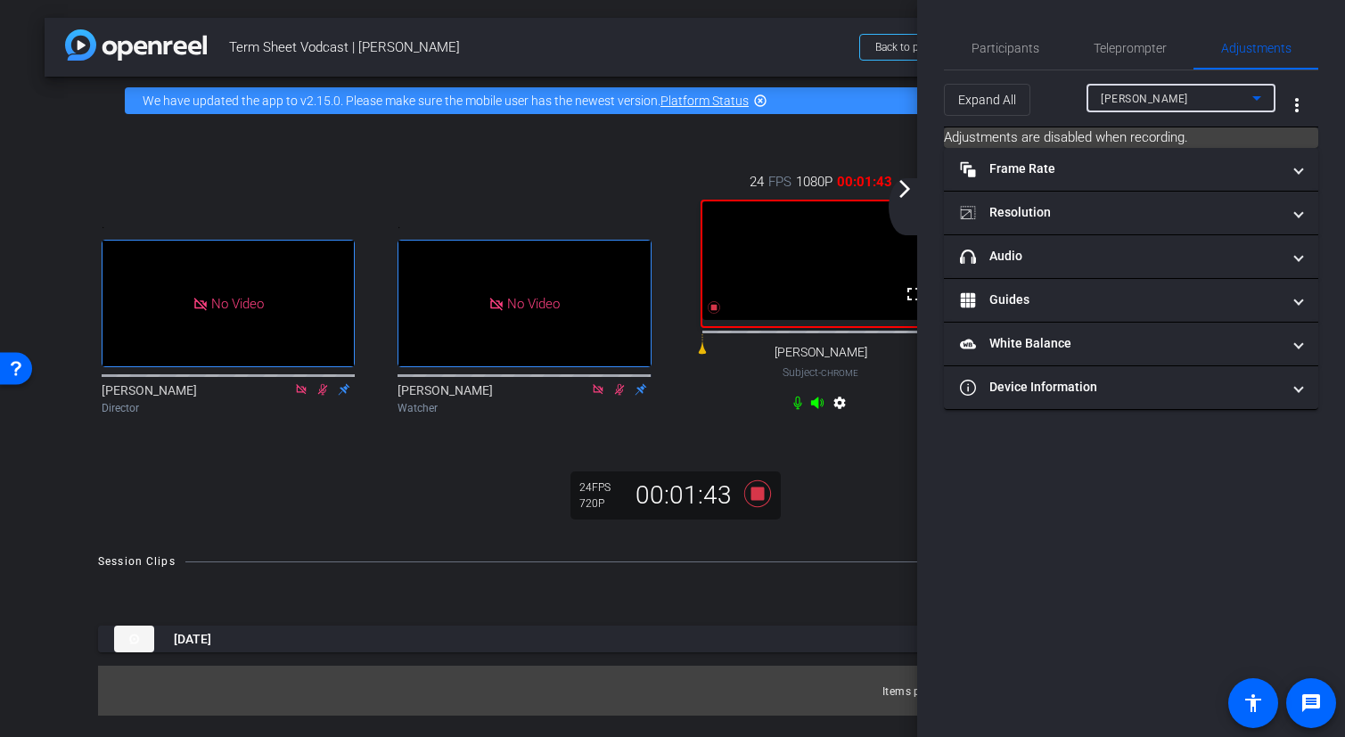
click at [1262, 107] on icon at bounding box center [1256, 97] width 21 height 21
click at [1207, 160] on mat-option "[PERSON_NAME]" at bounding box center [1181, 162] width 189 height 29
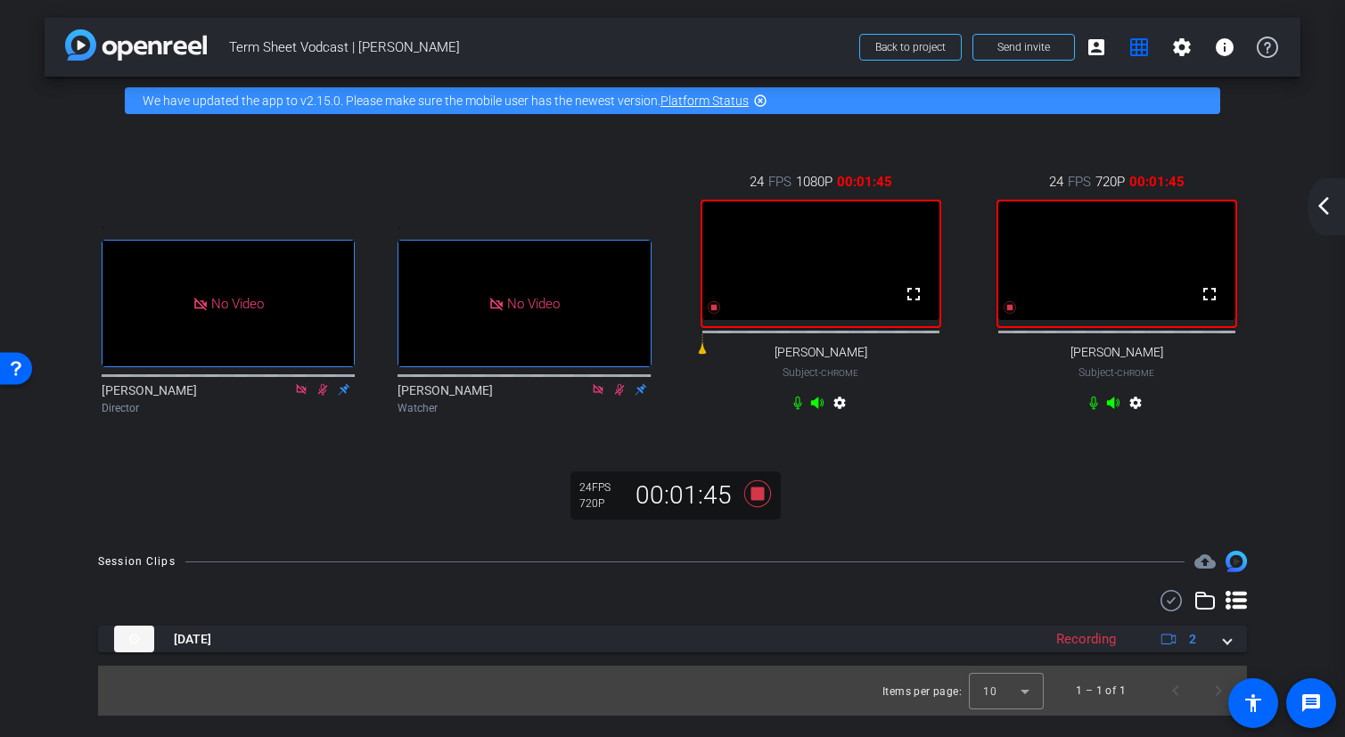
click at [1330, 210] on mat-icon "arrow_back_ios_new" at bounding box center [1323, 205] width 21 height 21
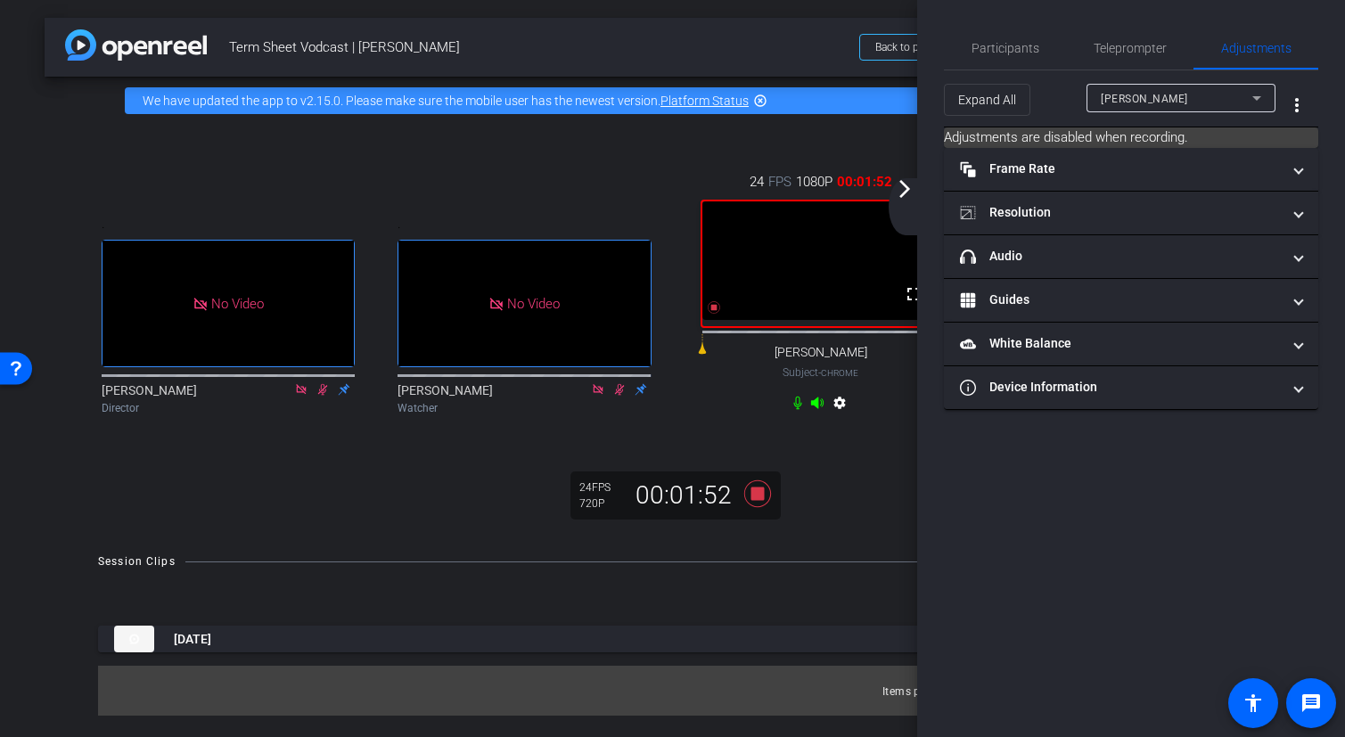
click at [922, 197] on div "arrow_back_ios_new arrow_forward_ios" at bounding box center [907, 206] width 37 height 57
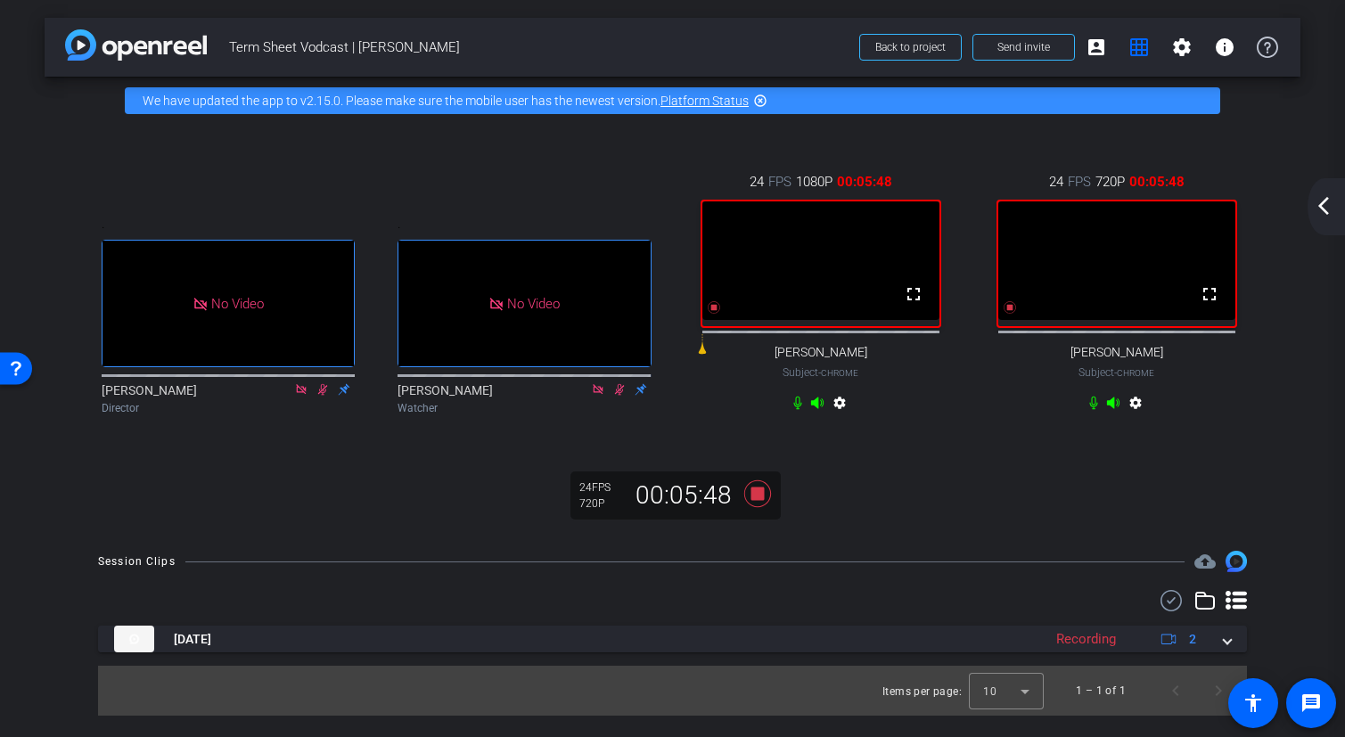
click at [1323, 206] on mat-icon "arrow_back_ios_new" at bounding box center [1323, 205] width 21 height 21
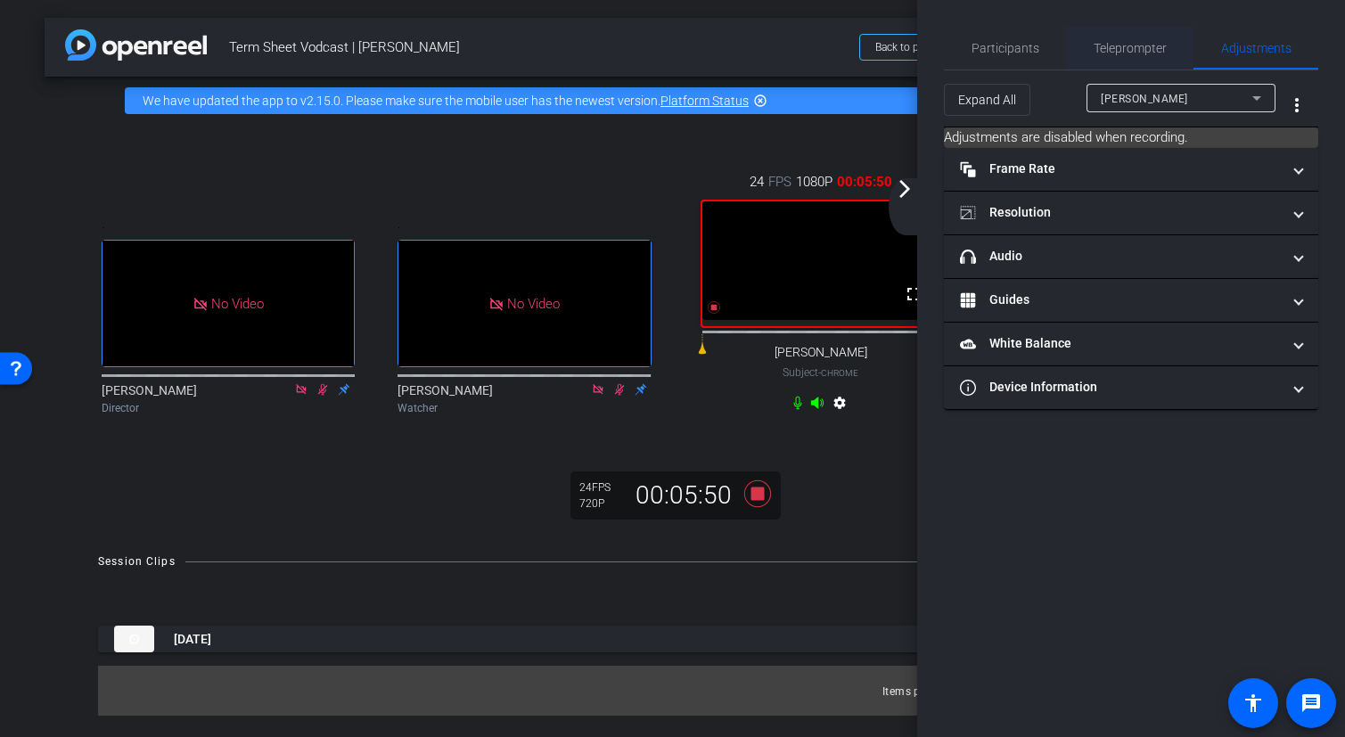
click at [1129, 50] on span "Teleprompter" at bounding box center [1130, 48] width 73 height 12
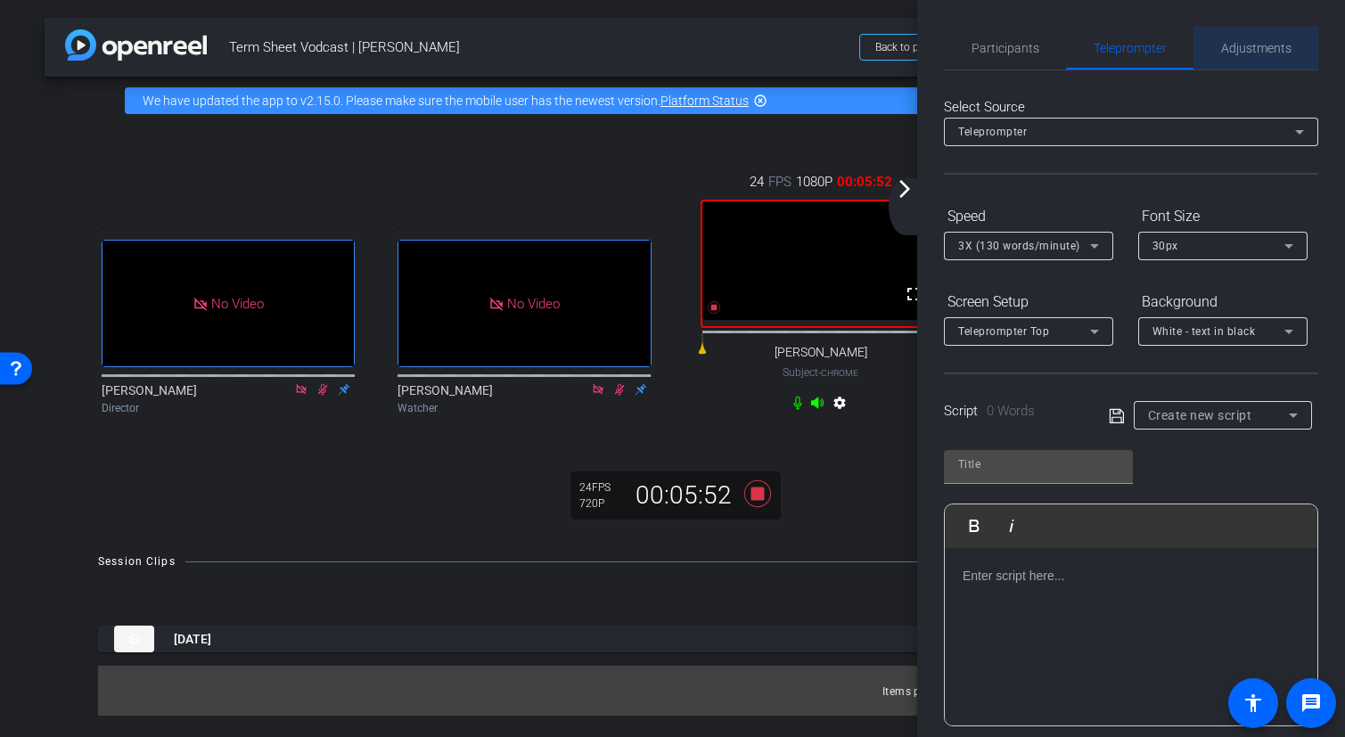
click at [1225, 50] on span "Adjustments" at bounding box center [1256, 48] width 70 height 12
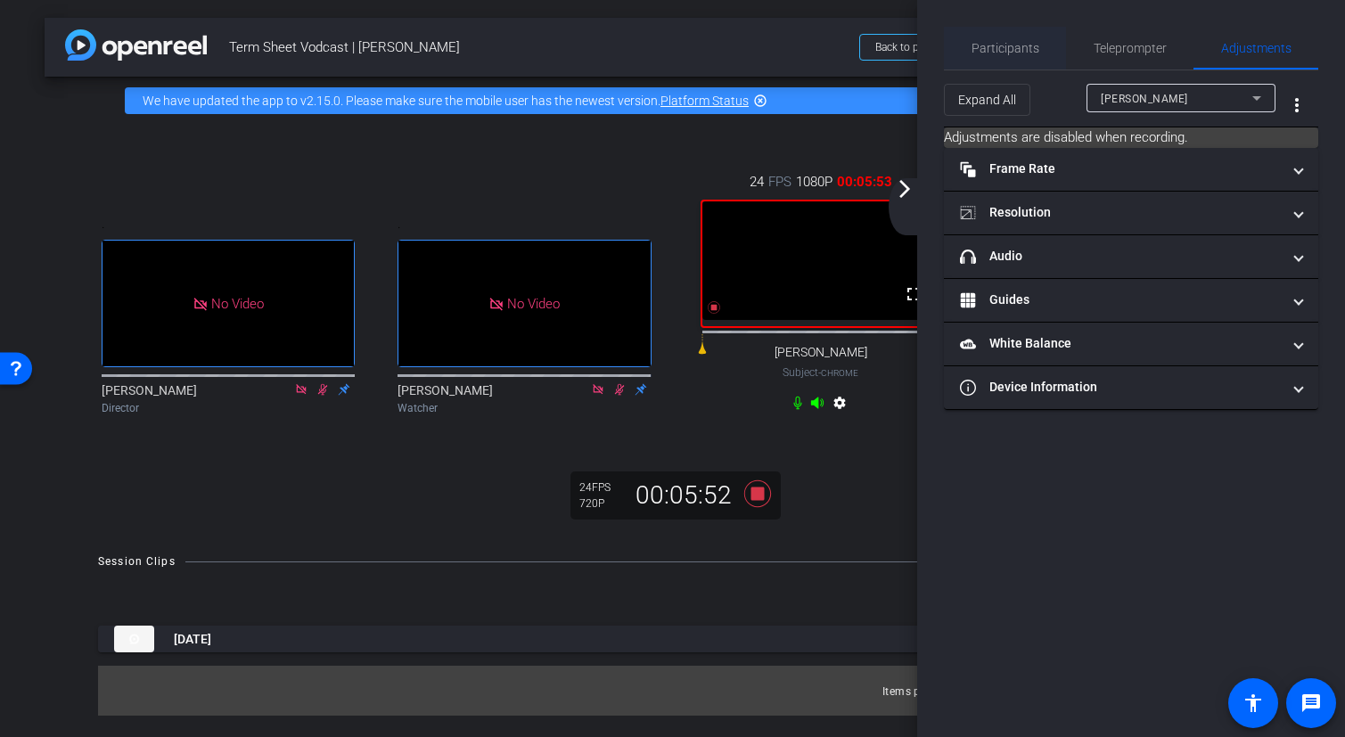
click at [968, 45] on div "Participants" at bounding box center [1005, 48] width 122 height 43
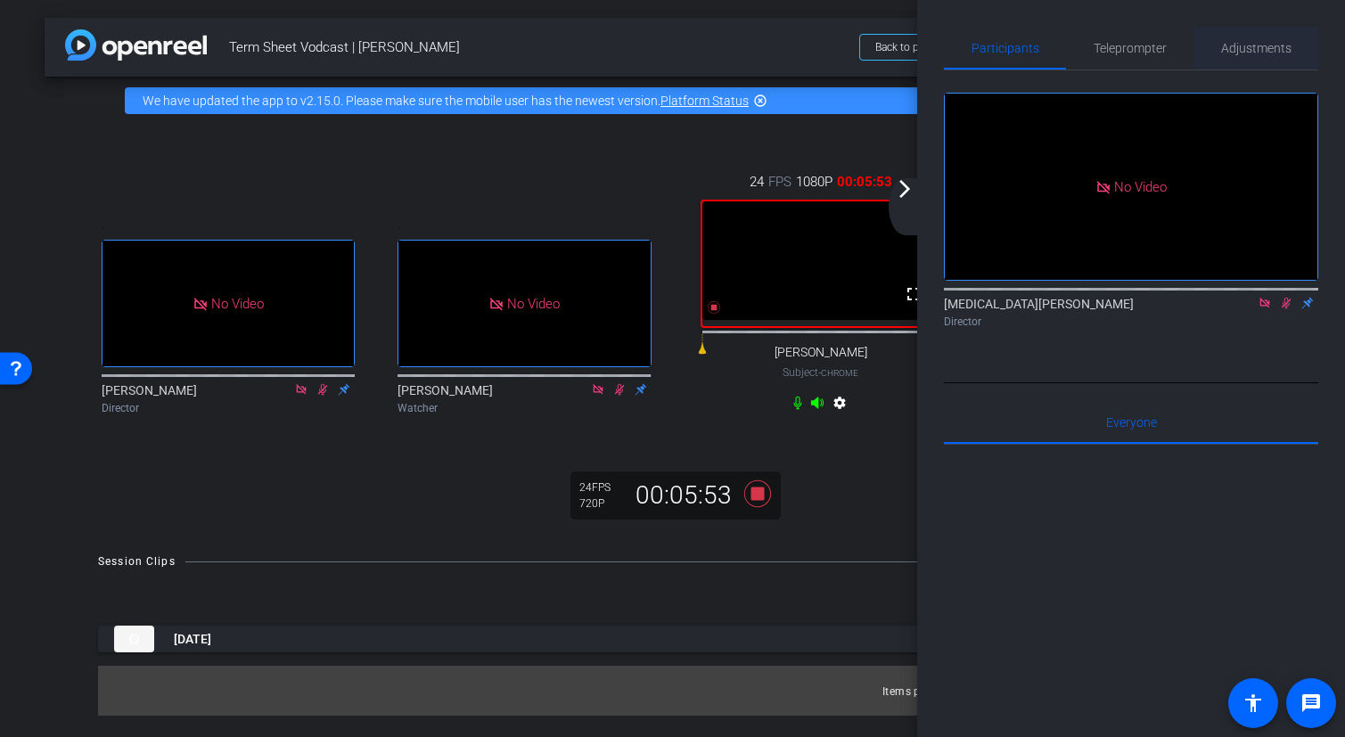
click at [1259, 46] on span "Adjustments" at bounding box center [1256, 48] width 70 height 12
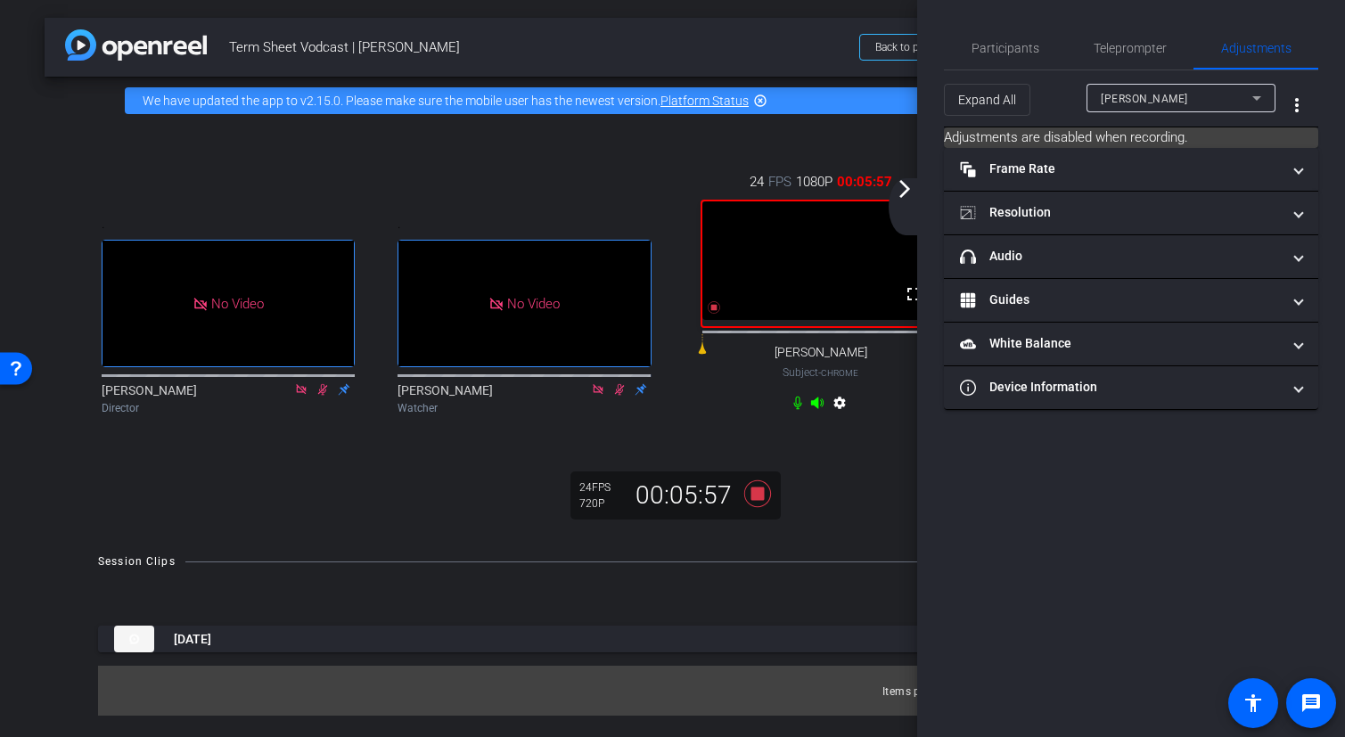
click at [1147, 97] on span "[PERSON_NAME]" at bounding box center [1144, 99] width 87 height 12
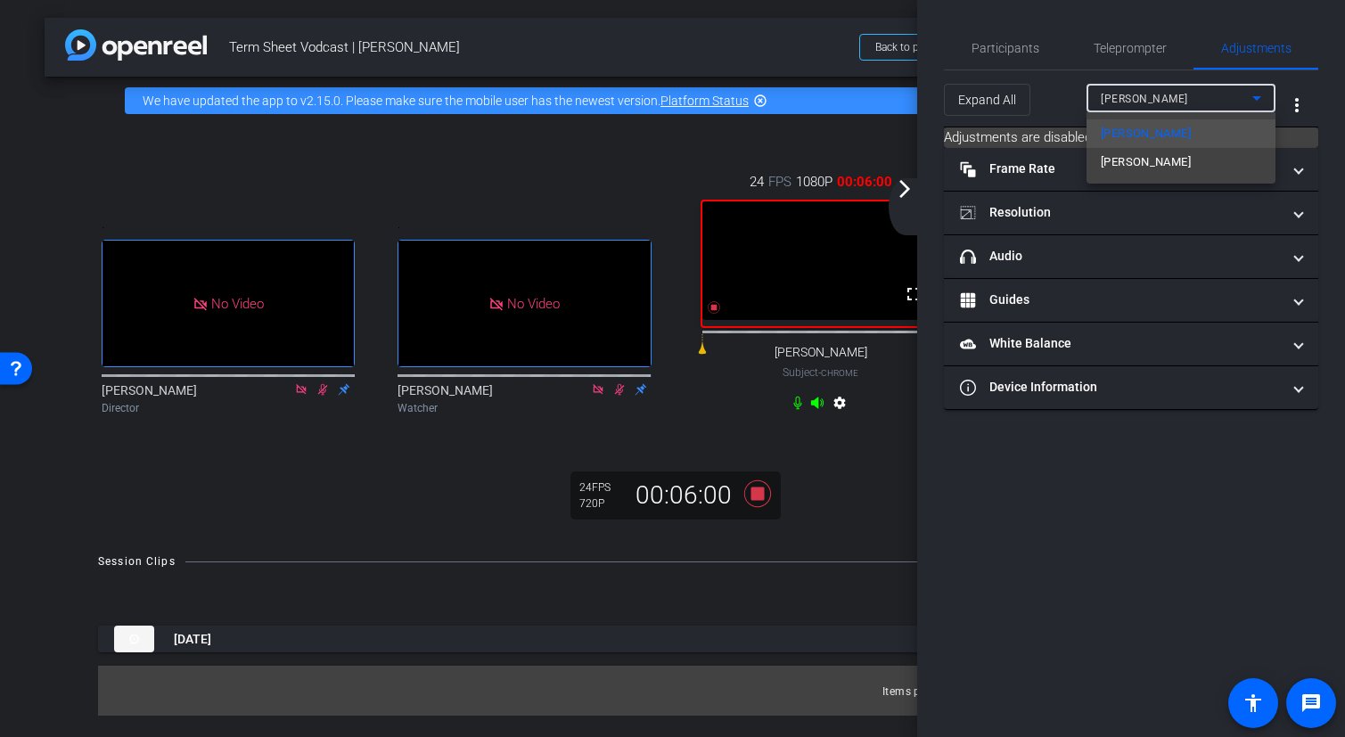
click at [1134, 86] on div at bounding box center [672, 368] width 1345 height 737
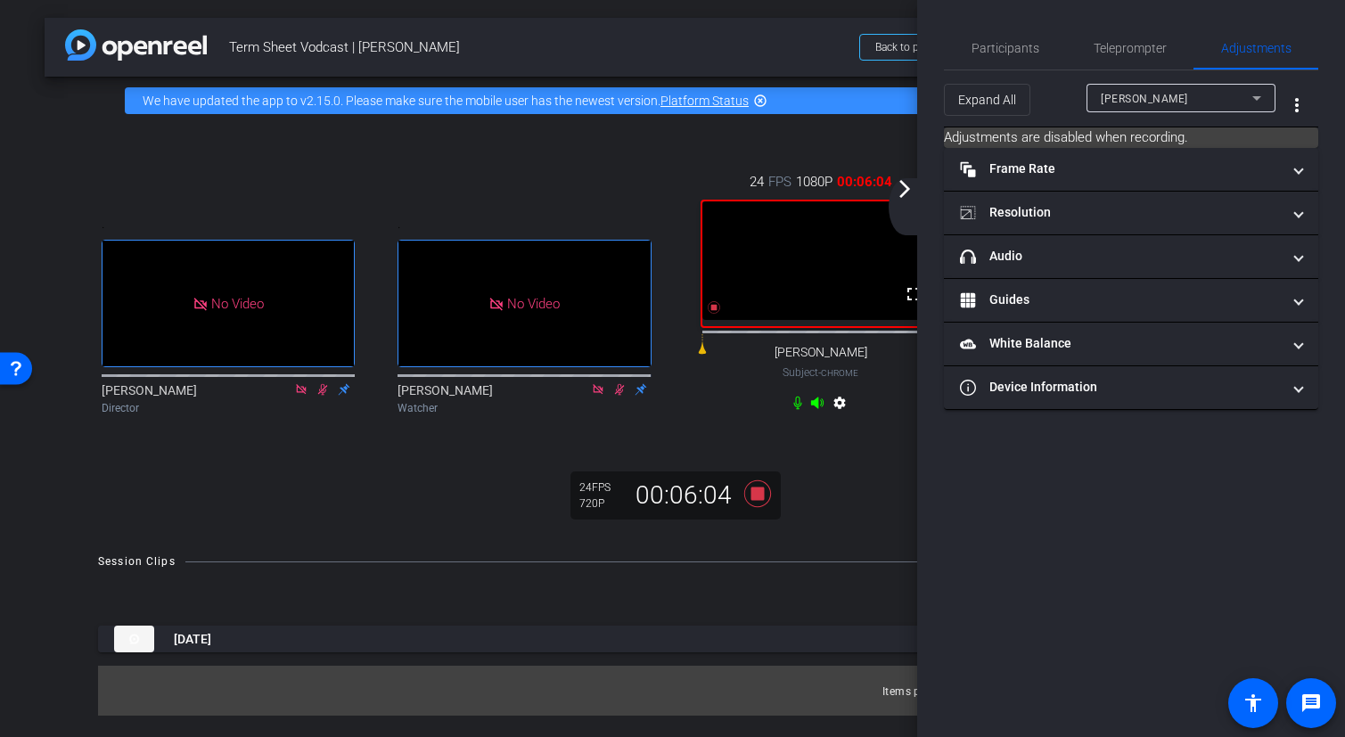
click at [1025, 441] on div "Participants Teleprompter Adjustments [MEDICAL_DATA][PERSON_NAME] Director Ever…" at bounding box center [1131, 368] width 428 height 737
click at [1011, 45] on span "Participants" at bounding box center [1006, 48] width 68 height 12
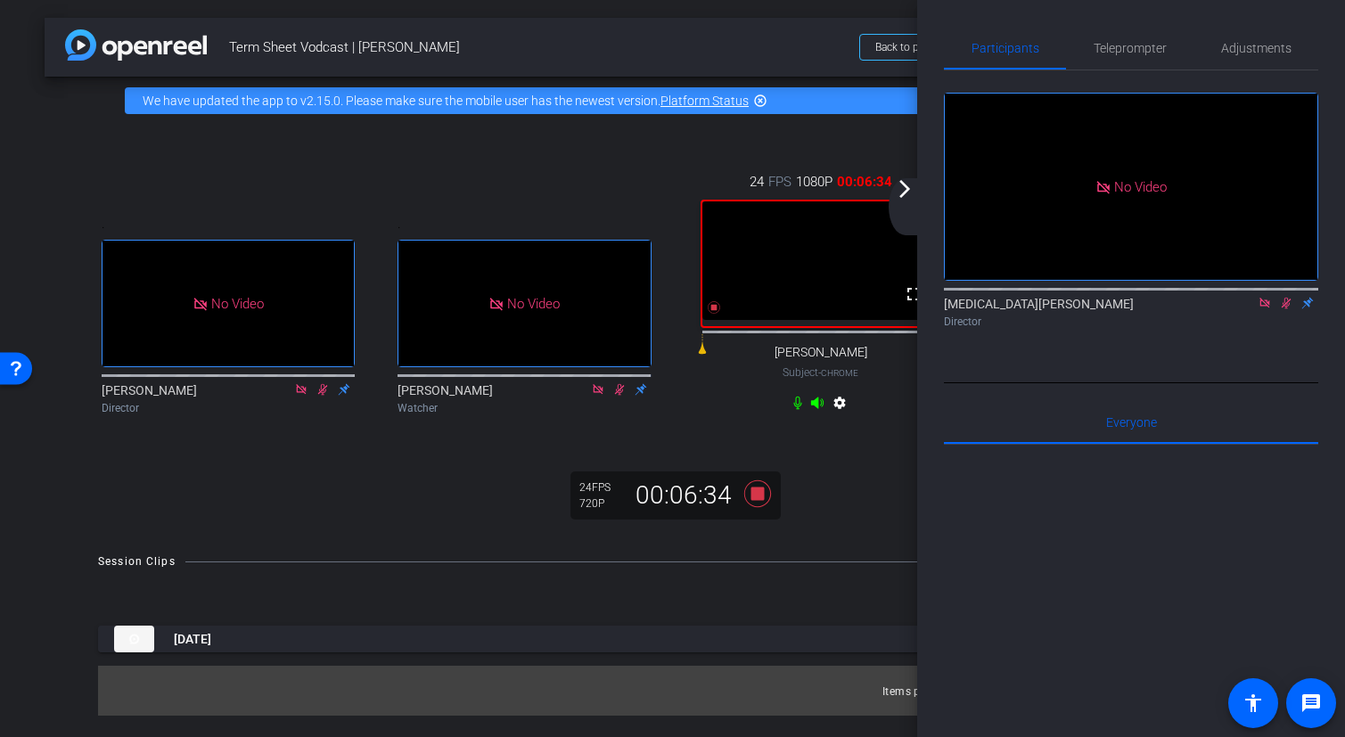
click at [1267, 298] on icon at bounding box center [1265, 303] width 10 height 10
click at [1265, 309] on icon at bounding box center [1266, 304] width 10 height 12
click at [834, 514] on div ". No Video [PERSON_NAME] Director . No Video [PERSON_NAME] Watcher 24 FPS 1080P…" at bounding box center [673, 329] width 1256 height 408
click at [760, 507] on icon at bounding box center [757, 494] width 27 height 27
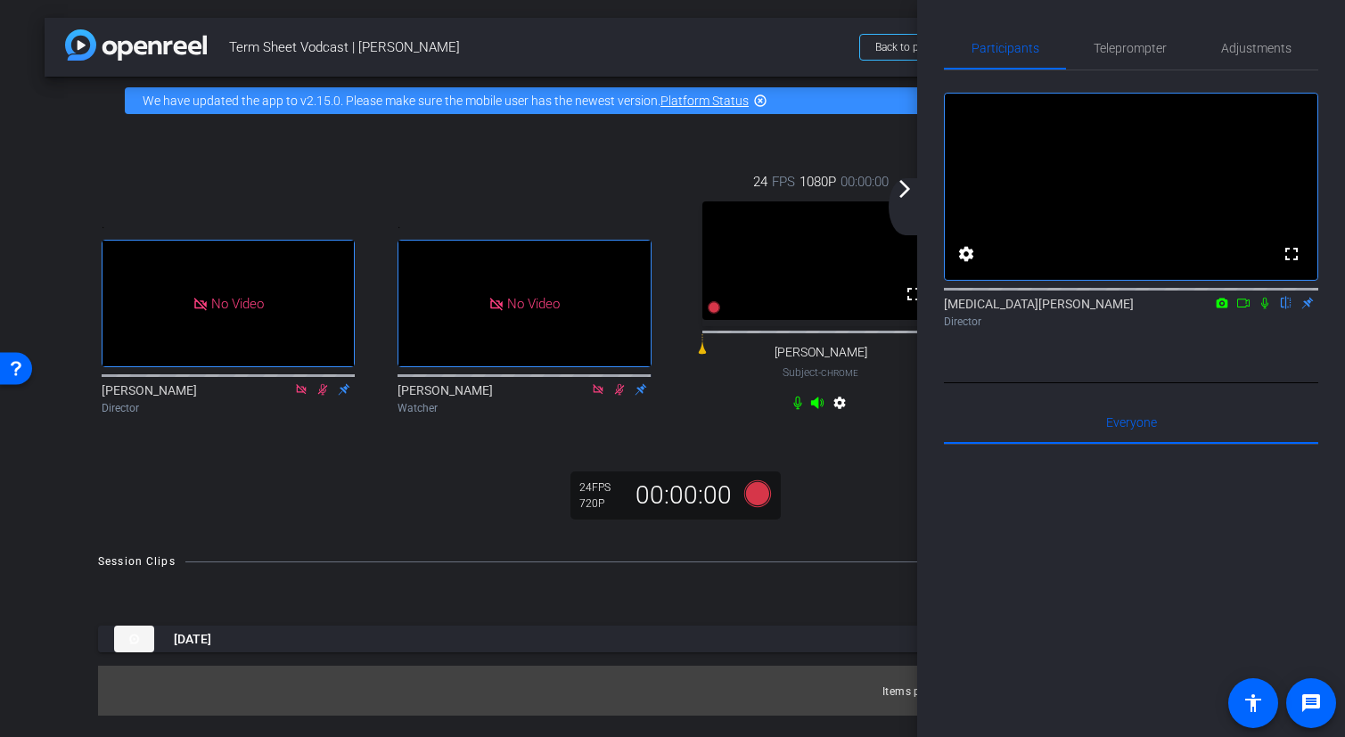
click at [911, 192] on mat-icon "arrow_forward_ios" at bounding box center [904, 188] width 21 height 21
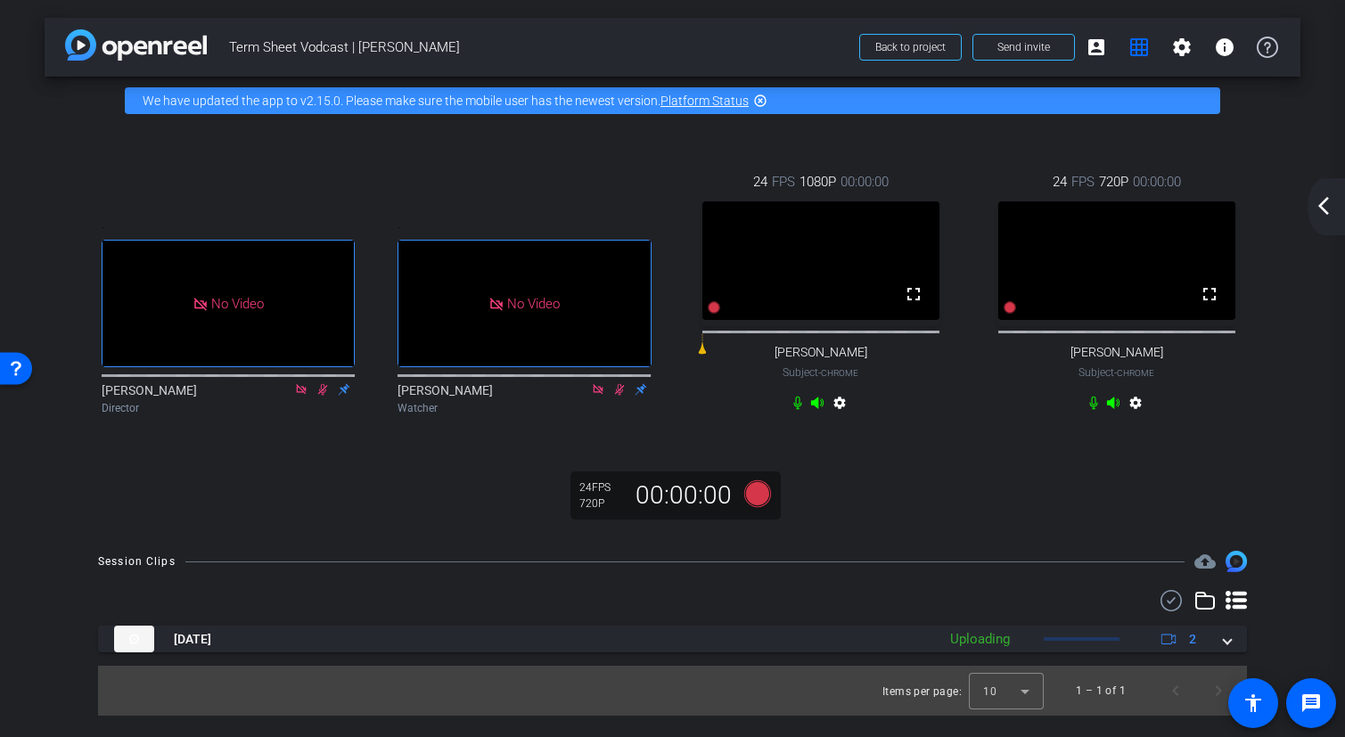
click at [1328, 202] on mat-icon "arrow_back_ios_new" at bounding box center [1323, 205] width 21 height 21
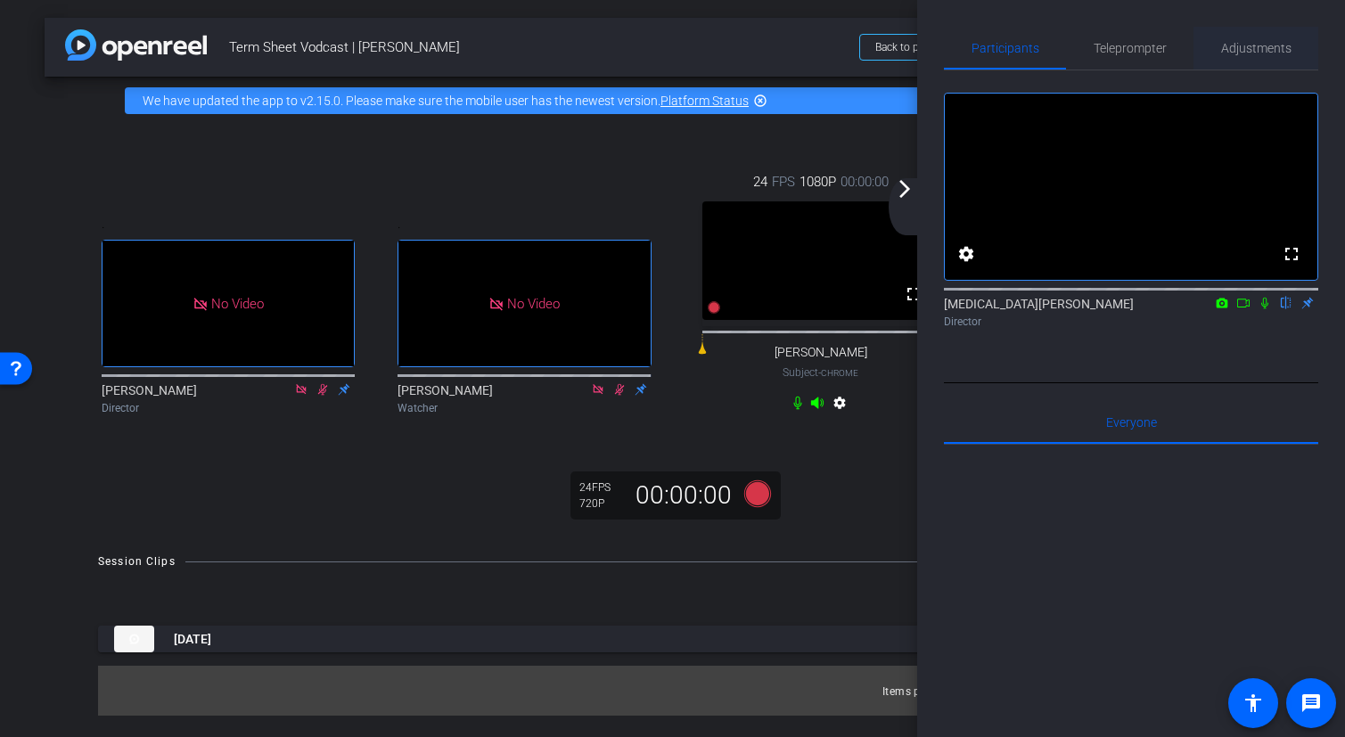
click at [1262, 55] on span "Adjustments" at bounding box center [1256, 48] width 70 height 43
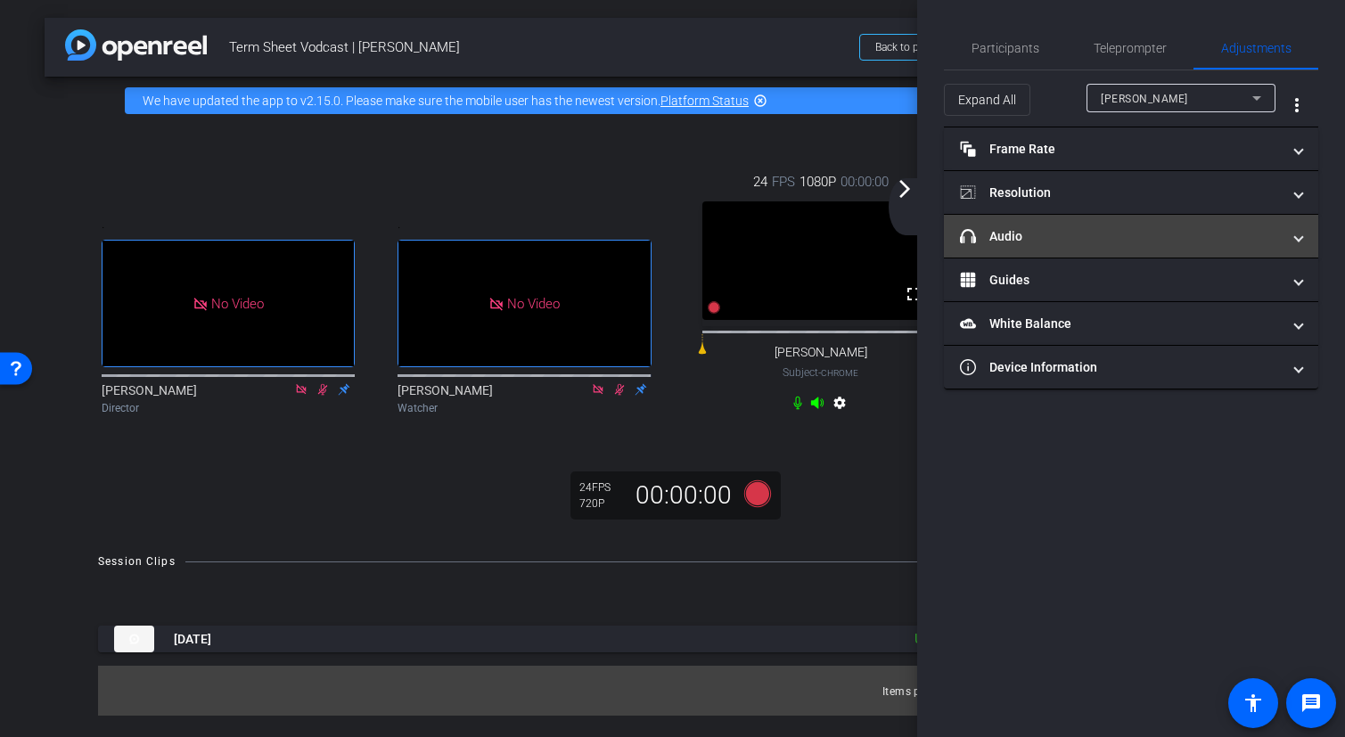
click at [1073, 238] on mat-panel-title "headphone icon Audio" at bounding box center [1120, 236] width 321 height 19
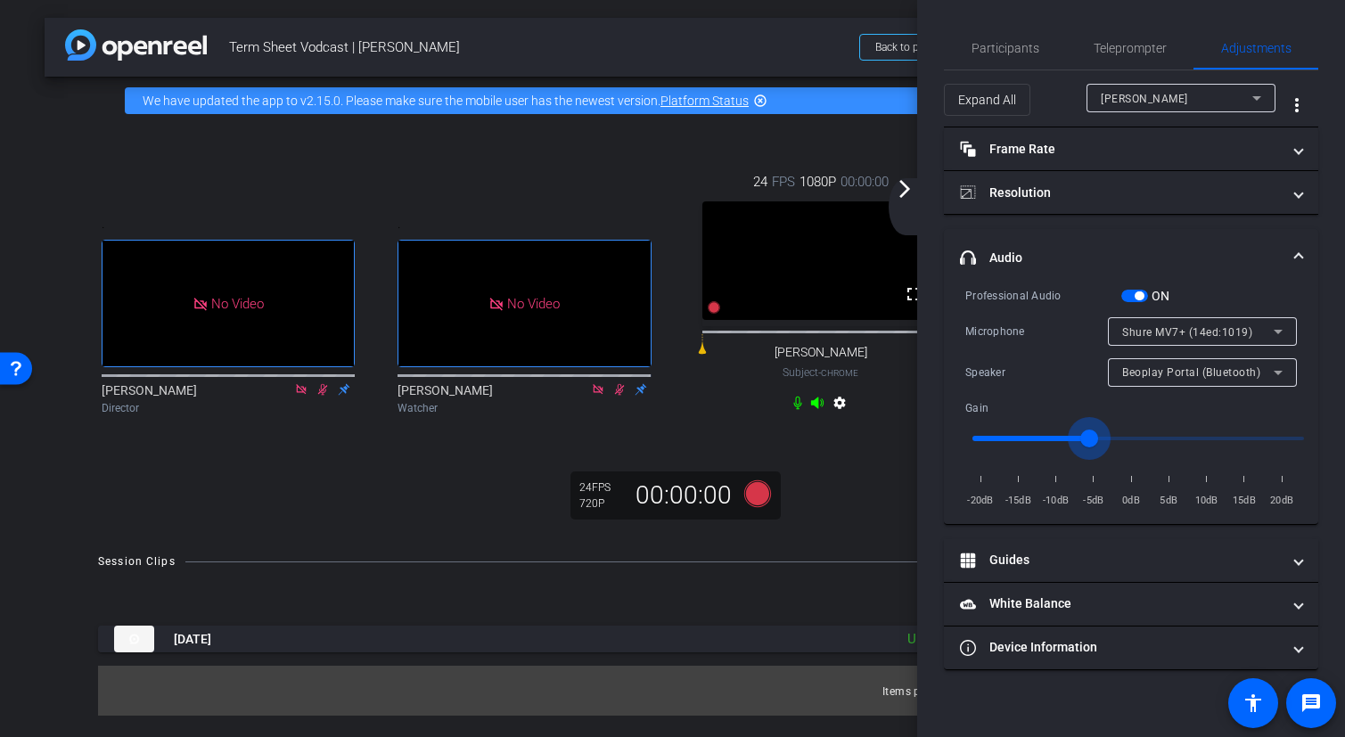
drag, startPoint x: 1132, startPoint y: 428, endPoint x: 1092, endPoint y: 434, distance: 40.6
click at [1091, 434] on input "range" at bounding box center [1138, 438] width 369 height 39
click at [1096, 436] on input "range" at bounding box center [1138, 438] width 369 height 39
drag, startPoint x: 1081, startPoint y: 445, endPoint x: 1071, endPoint y: 445, distance: 10.7
click at [1071, 445] on input "range" at bounding box center [1138, 438] width 369 height 39
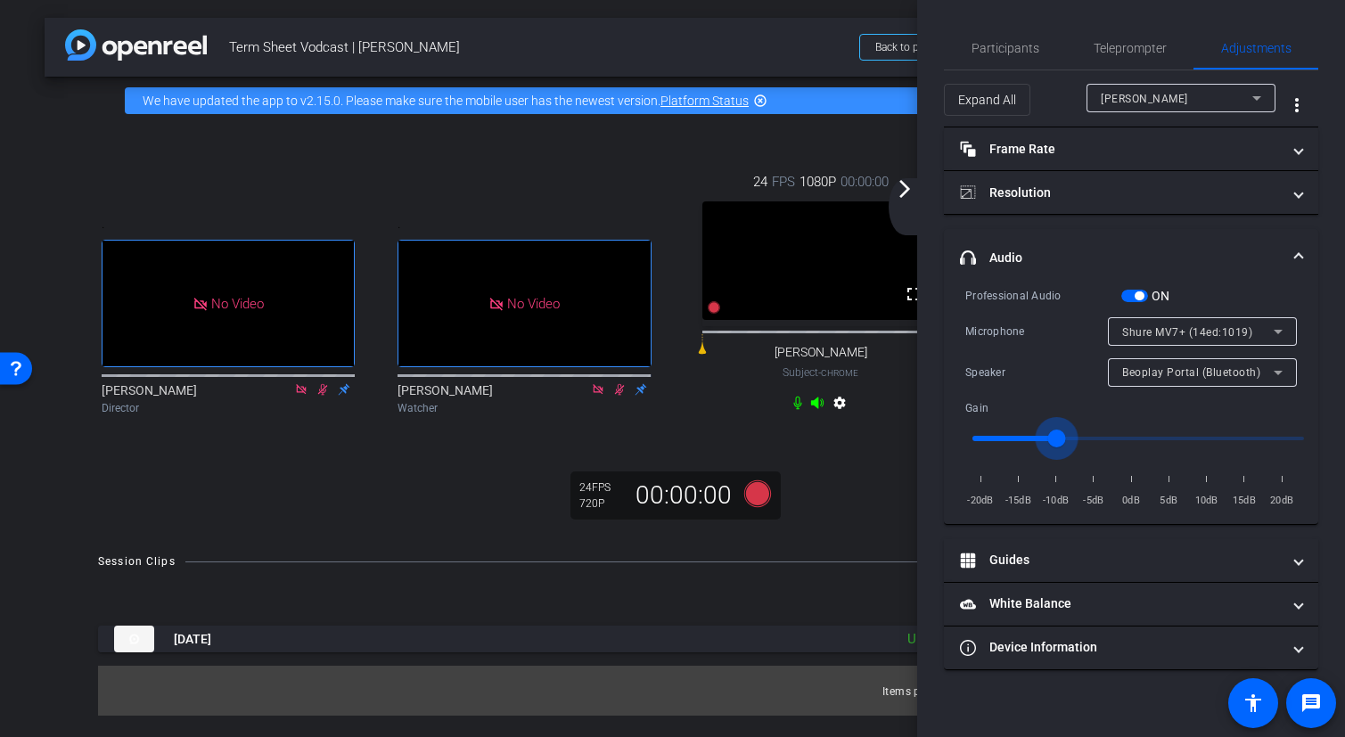
drag, startPoint x: 1071, startPoint y: 442, endPoint x: 1058, endPoint y: 442, distance: 12.5
click at [1057, 442] on input "range" at bounding box center [1138, 438] width 369 height 39
drag, startPoint x: 1070, startPoint y: 437, endPoint x: 1132, endPoint y: 435, distance: 62.4
type input "1"
click at [1132, 435] on input "range" at bounding box center [1138, 438] width 369 height 39
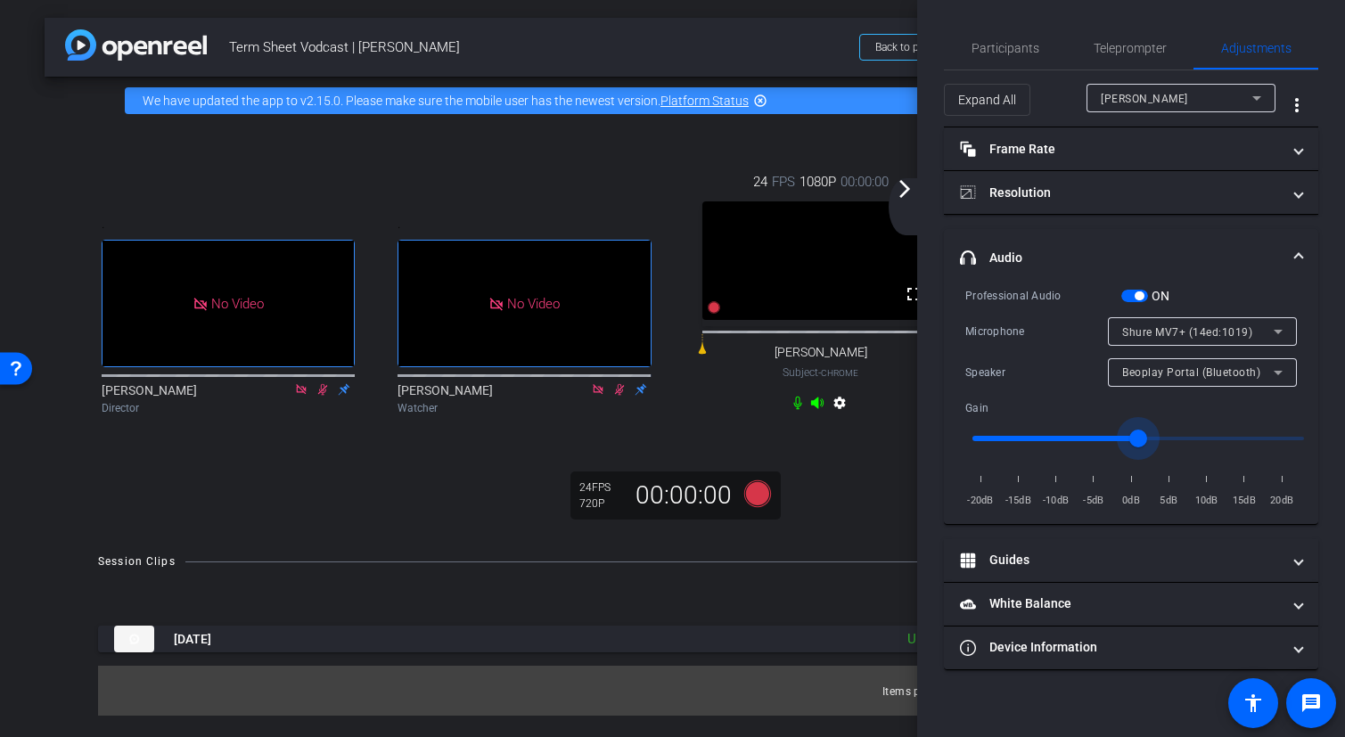
click at [1208, 95] on div "[PERSON_NAME]" at bounding box center [1177, 98] width 152 height 22
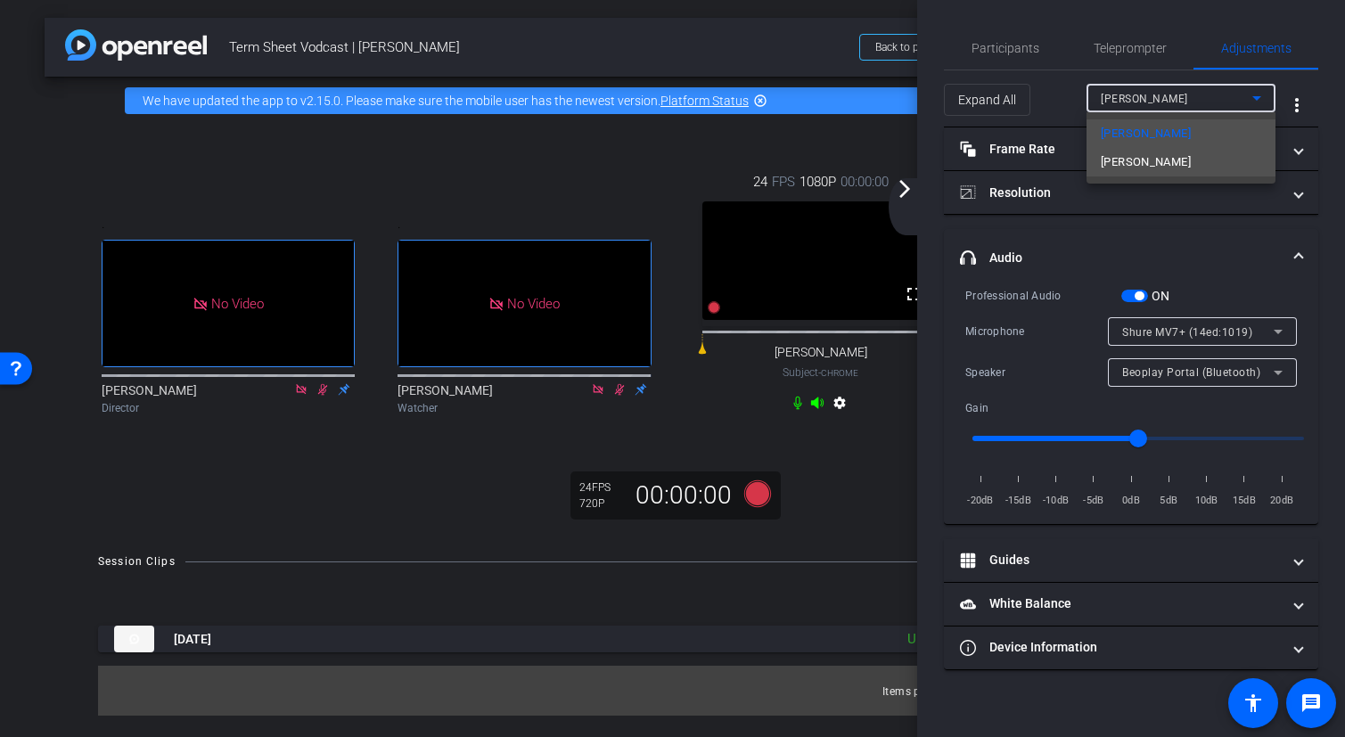
click at [1167, 165] on span "[PERSON_NAME]" at bounding box center [1146, 162] width 90 height 21
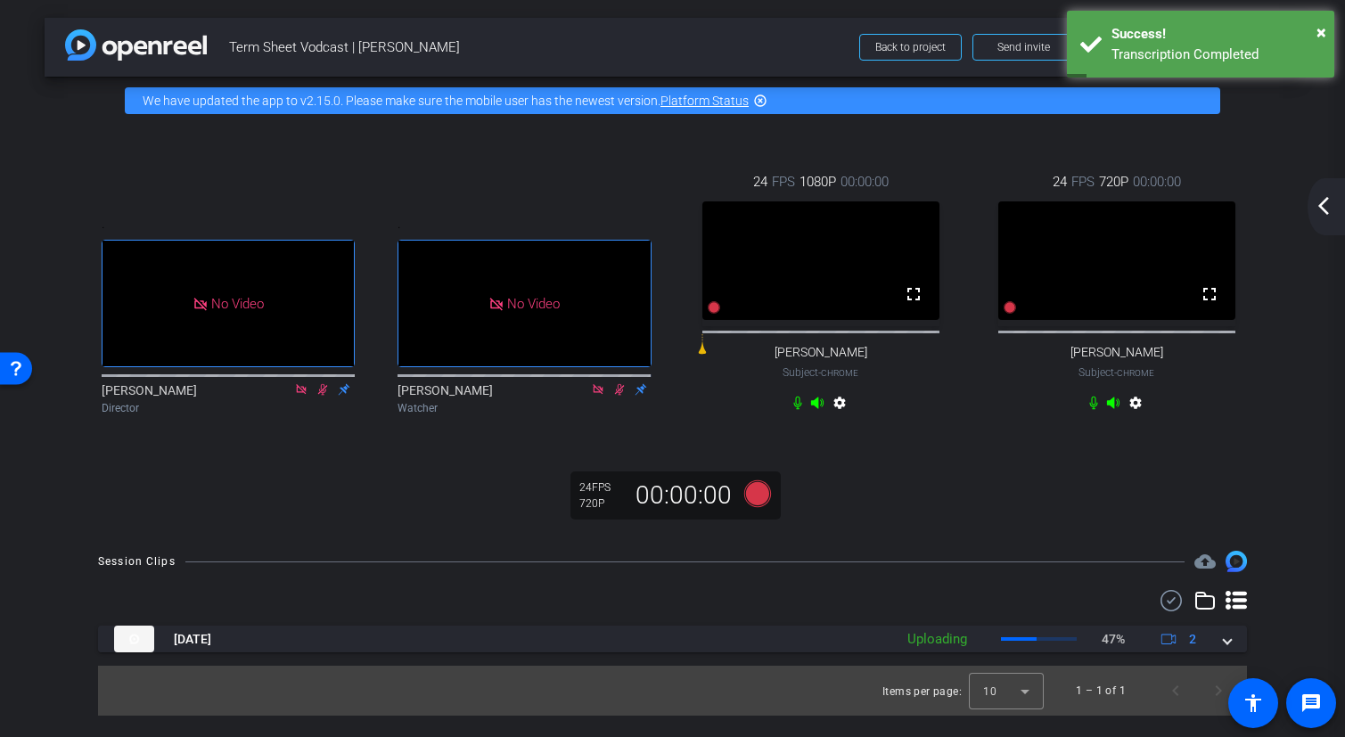
click at [1325, 212] on mat-icon "arrow_back_ios_new" at bounding box center [1323, 205] width 21 height 21
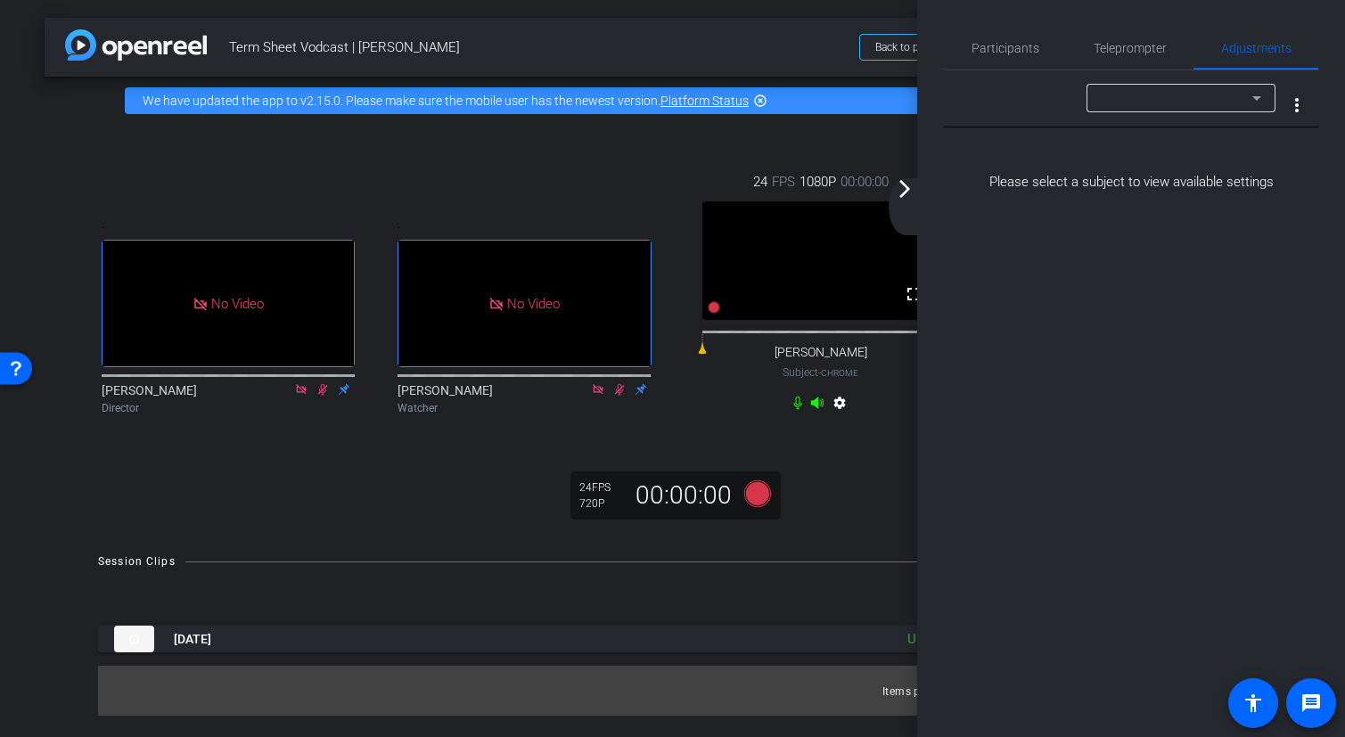
click at [1194, 115] on div at bounding box center [1181, 122] width 189 height 20
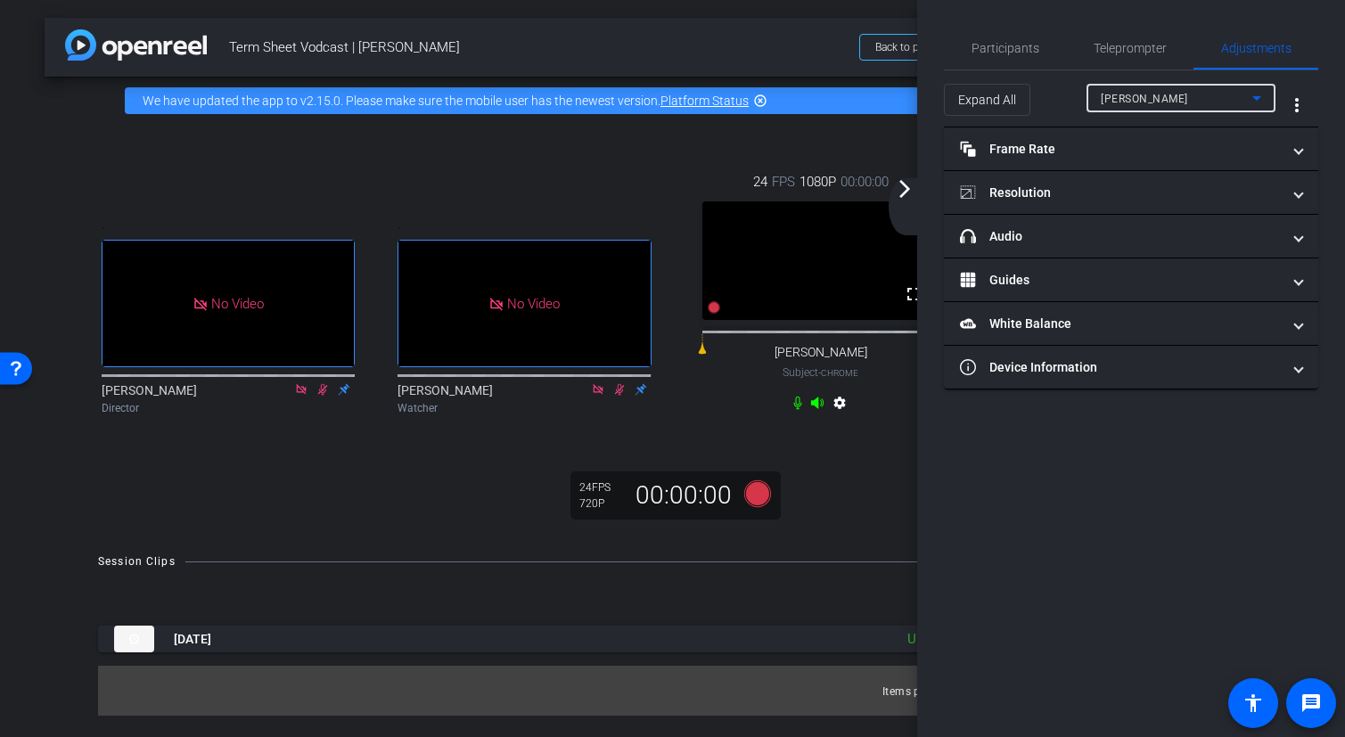
click at [1196, 108] on div "[PERSON_NAME]" at bounding box center [1177, 98] width 152 height 22
click at [1171, 160] on span "[PERSON_NAME]" at bounding box center [1146, 162] width 90 height 21
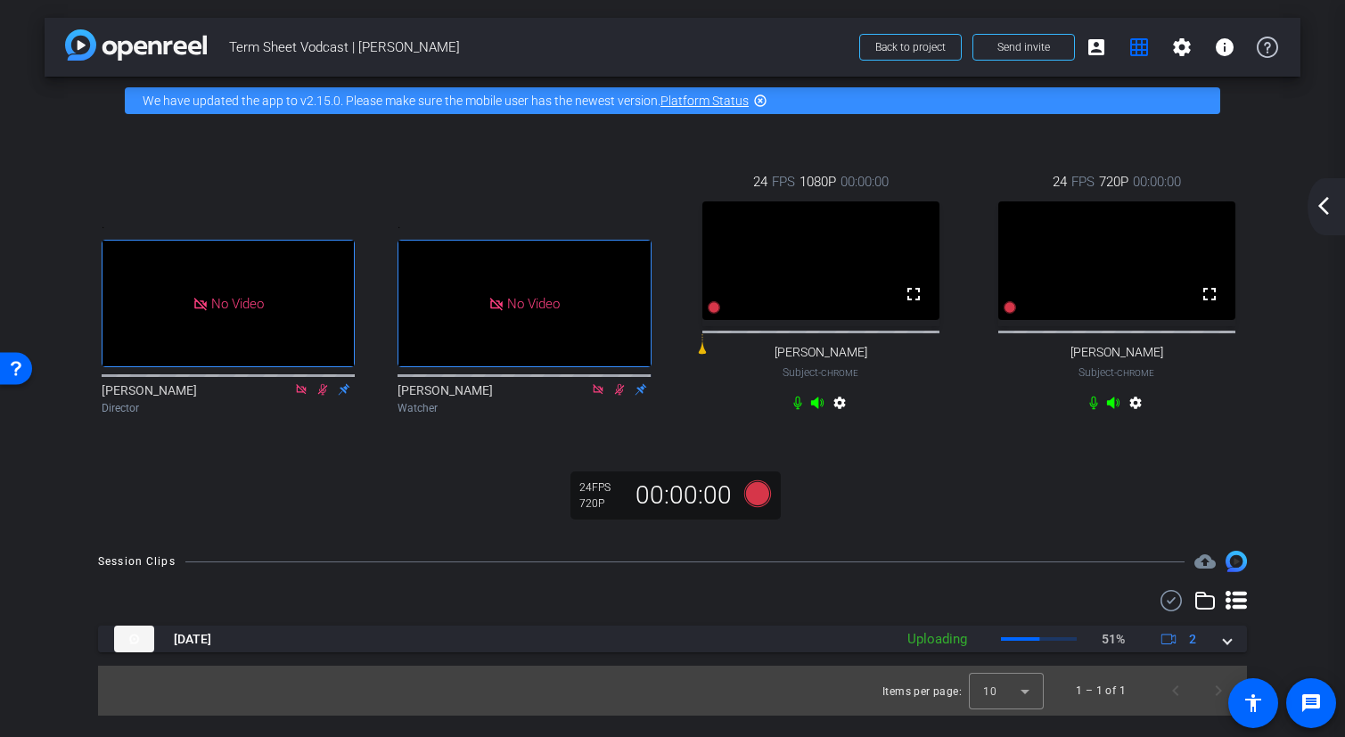
click at [1323, 209] on mat-icon "arrow_back_ios_new" at bounding box center [1323, 205] width 21 height 21
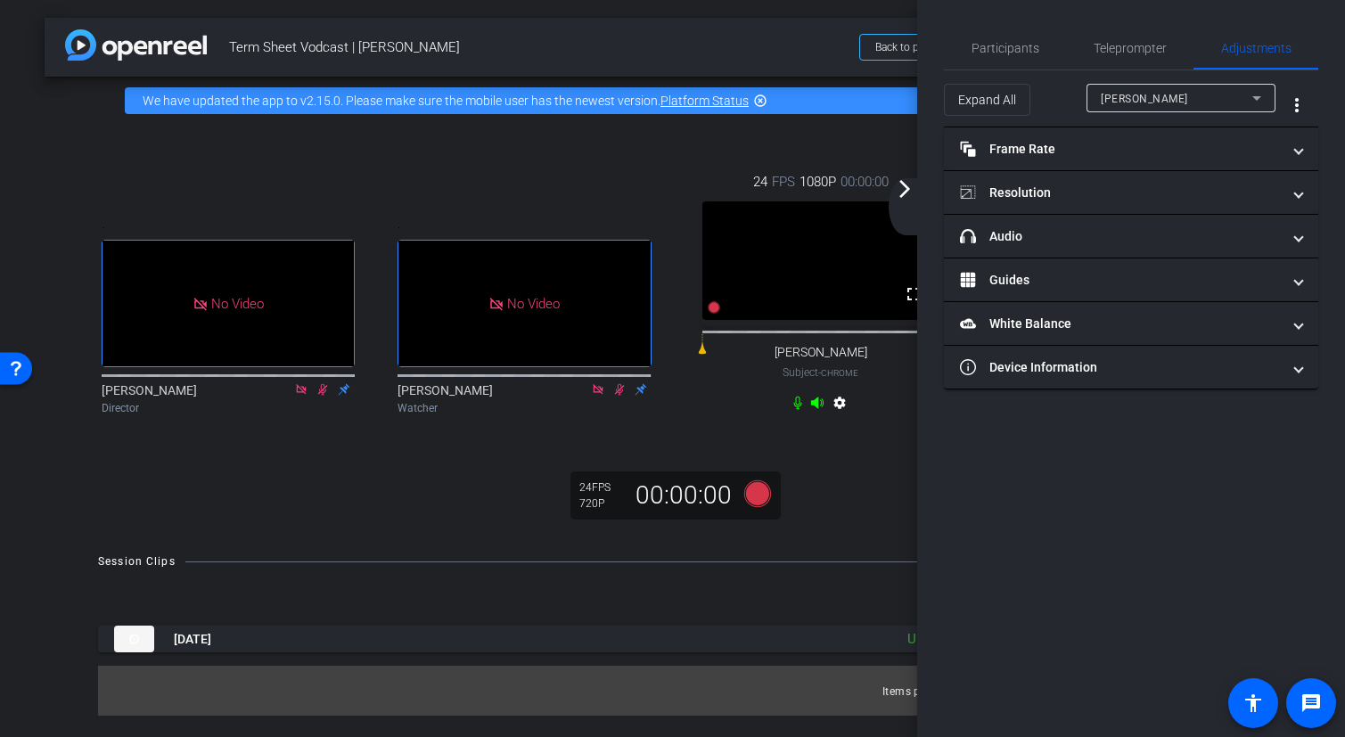
click at [1251, 81] on div "Expand All [PERSON_NAME] more_vert" at bounding box center [1131, 98] width 374 height 57
click at [1240, 95] on div "[PERSON_NAME]" at bounding box center [1177, 98] width 152 height 22
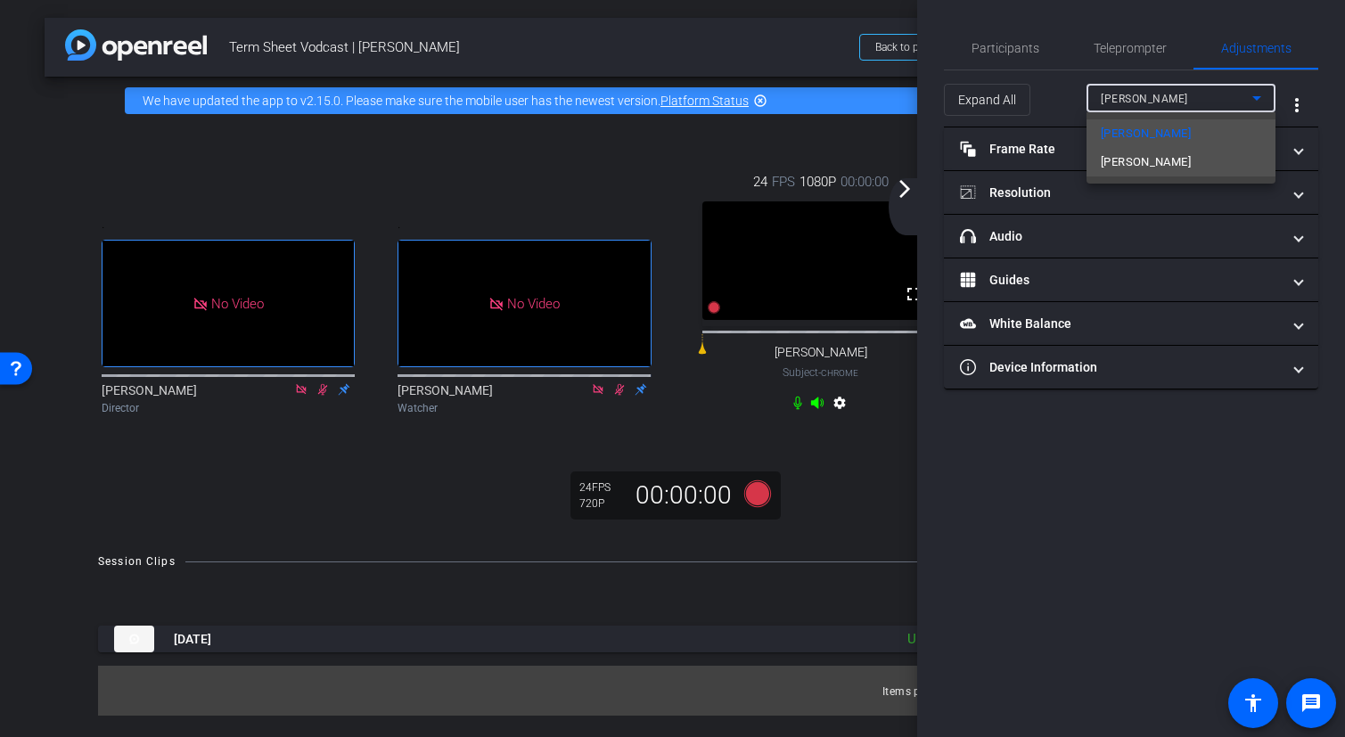
click at [1190, 160] on mat-option "[PERSON_NAME]" at bounding box center [1181, 162] width 189 height 29
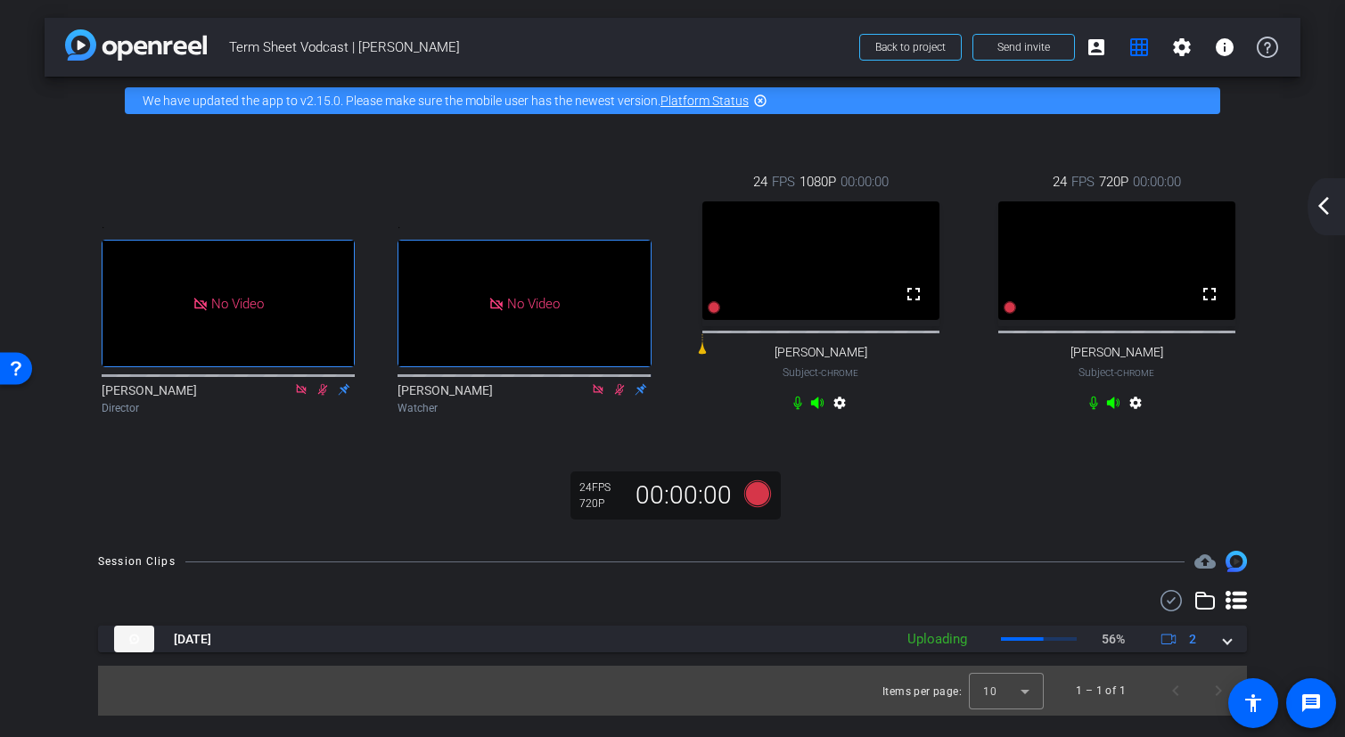
click at [1137, 263] on video at bounding box center [1117, 260] width 237 height 119
click at [1106, 46] on mat-icon "account_box" at bounding box center [1096, 47] width 21 height 21
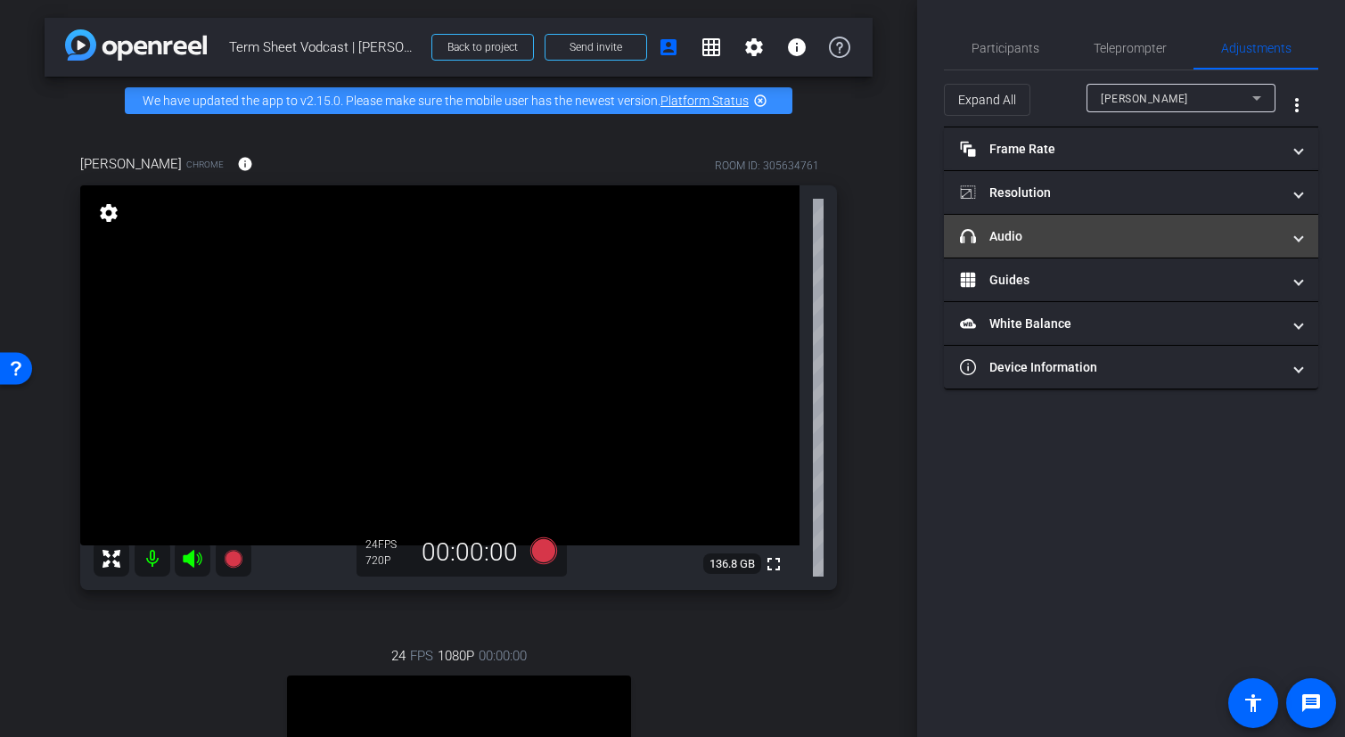
click at [1114, 241] on mat-panel-title "headphone icon Audio" at bounding box center [1120, 236] width 321 height 19
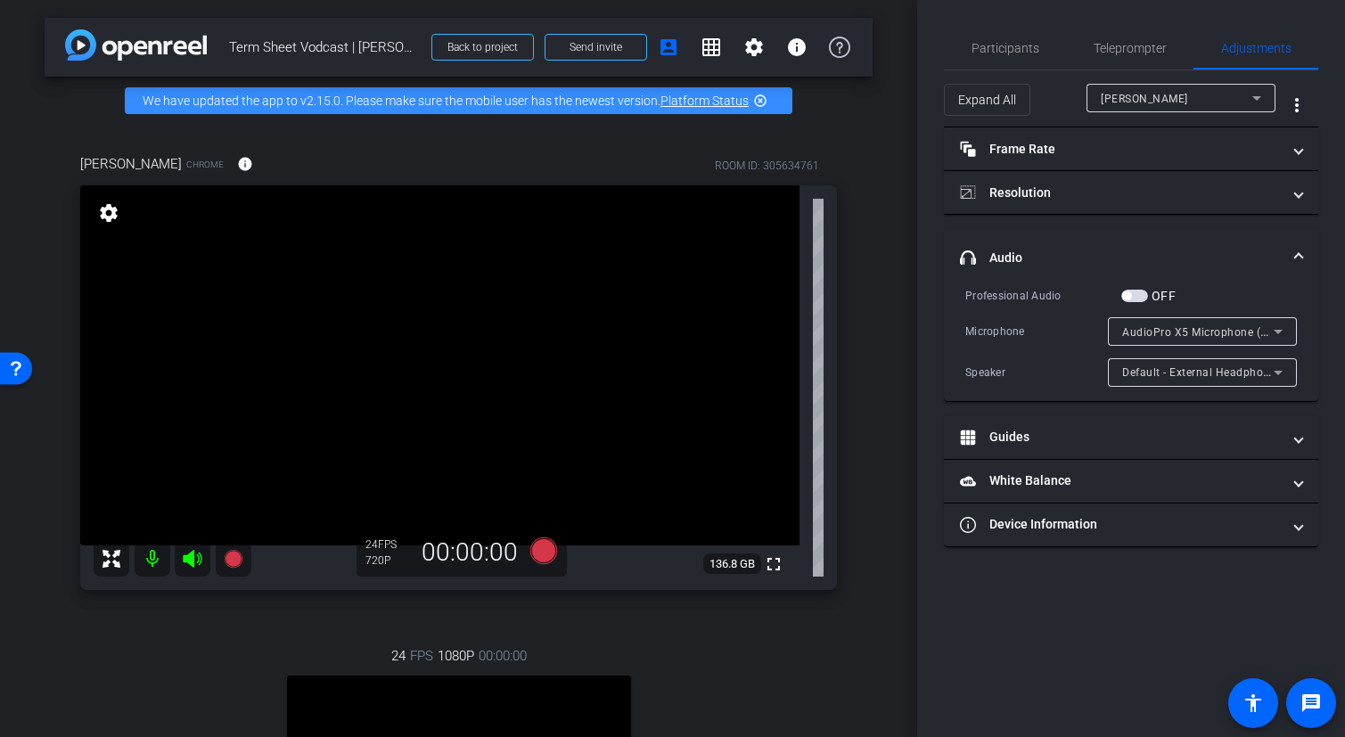
click at [1133, 295] on span "button" at bounding box center [1135, 296] width 27 height 12
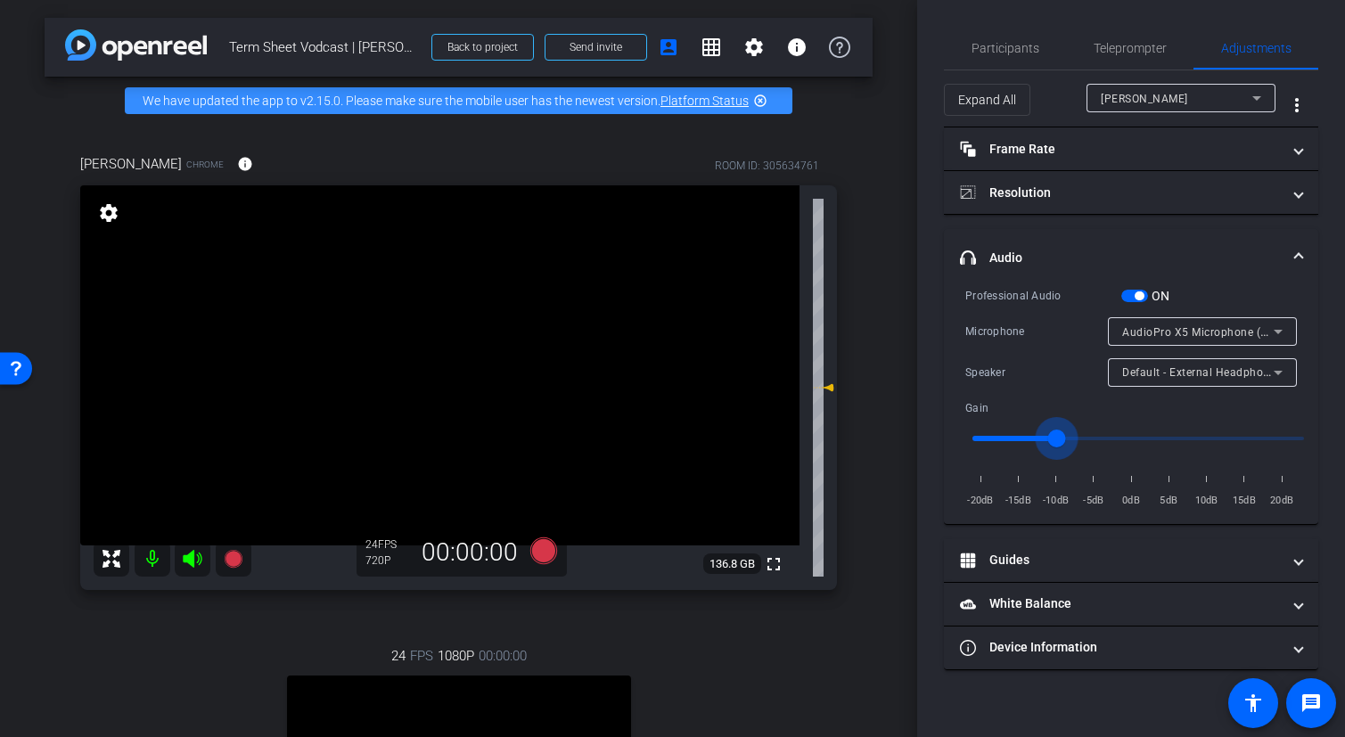
drag, startPoint x: 1131, startPoint y: 439, endPoint x: 1059, endPoint y: 448, distance: 72.9
click at [1059, 448] on input "range" at bounding box center [1138, 438] width 369 height 39
drag, startPoint x: 1058, startPoint y: 441, endPoint x: 1105, endPoint y: 443, distance: 47.3
click at [1105, 443] on input "range" at bounding box center [1138, 438] width 369 height 39
click at [1097, 444] on input "range" at bounding box center [1138, 438] width 369 height 39
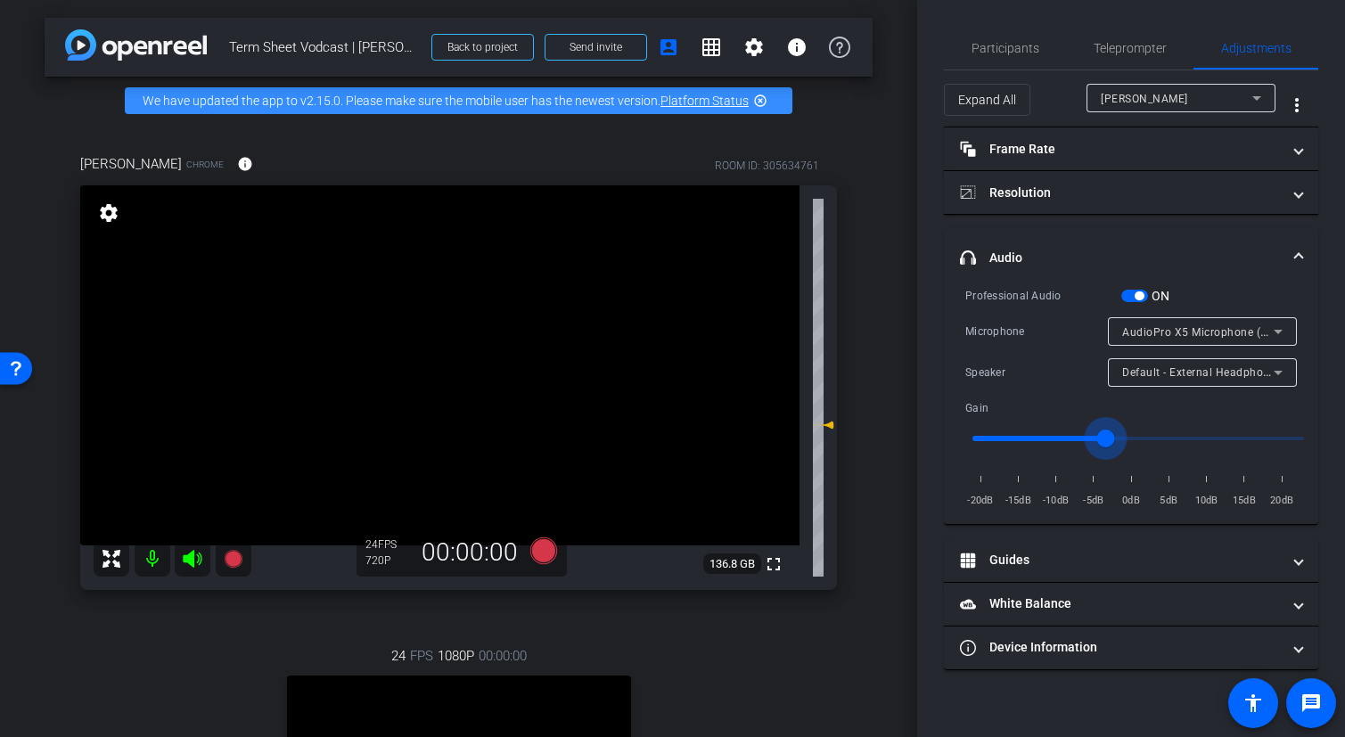
click at [1097, 444] on input "range" at bounding box center [1138, 438] width 369 height 39
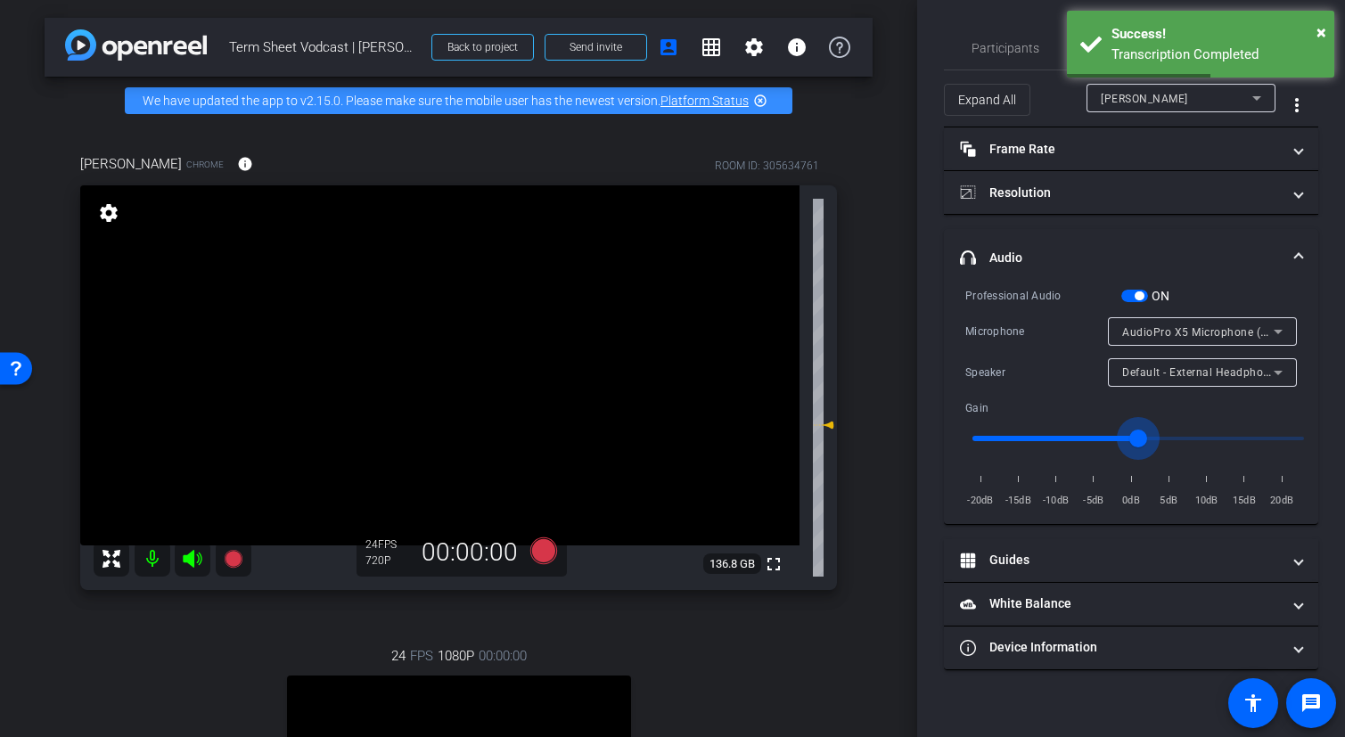
drag, startPoint x: 1107, startPoint y: 439, endPoint x: 1134, endPoint y: 441, distance: 26.9
click at [1134, 441] on input "range" at bounding box center [1138, 438] width 369 height 39
click at [1131, 441] on input "range" at bounding box center [1138, 438] width 369 height 39
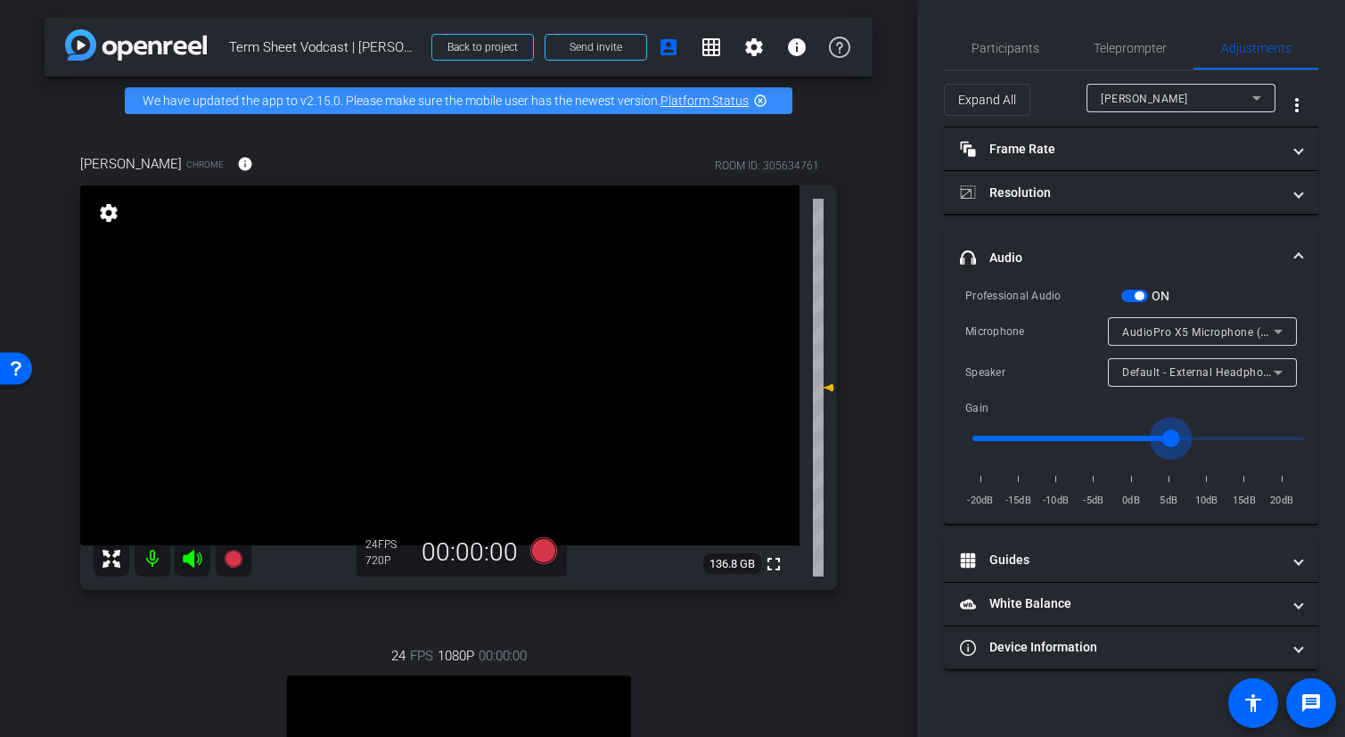
drag, startPoint x: 1131, startPoint y: 441, endPoint x: 1173, endPoint y: 443, distance: 41.9
click at [1173, 443] on input "range" at bounding box center [1138, 438] width 369 height 39
drag, startPoint x: 1173, startPoint y: 443, endPoint x: 1128, endPoint y: 445, distance: 45.5
click at [1128, 445] on input "range" at bounding box center [1138, 438] width 369 height 39
drag, startPoint x: 1122, startPoint y: 440, endPoint x: 1171, endPoint y: 442, distance: 50.0
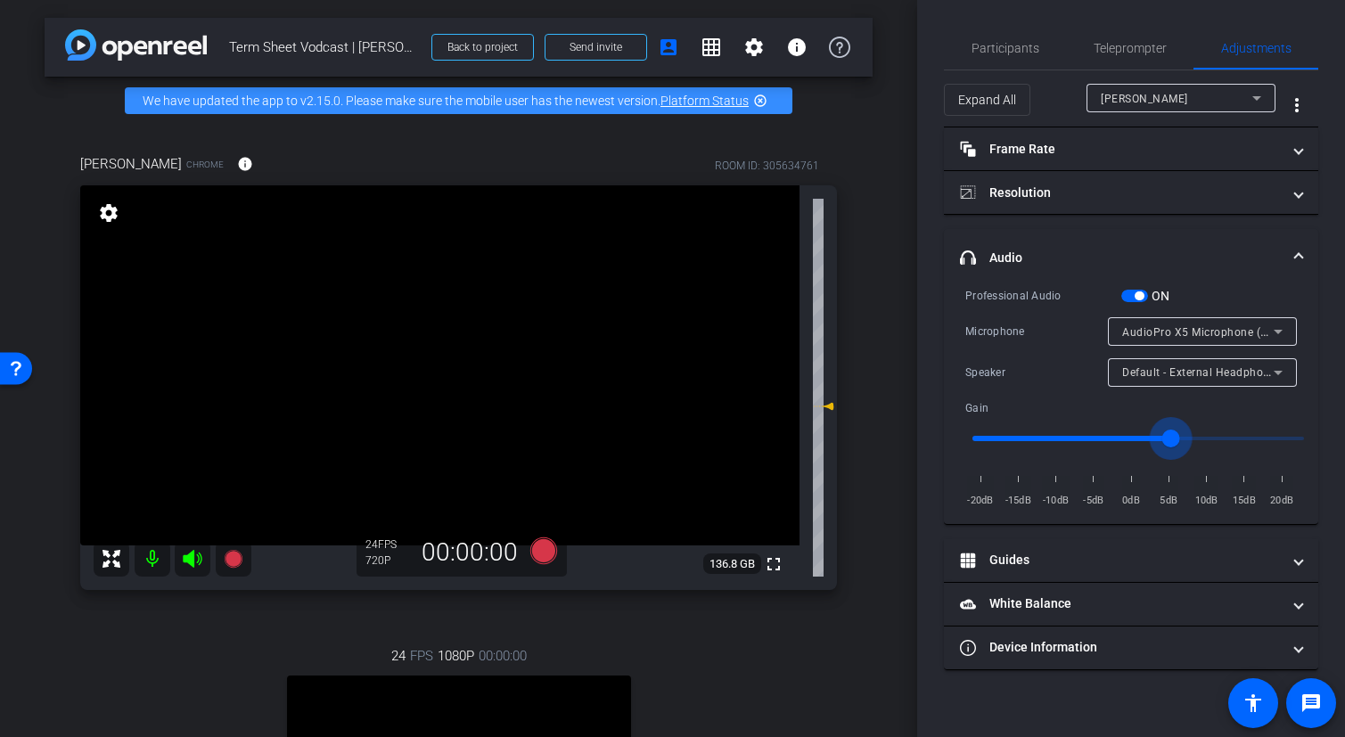
click at [1171, 442] on input "range" at bounding box center [1138, 438] width 369 height 39
drag, startPoint x: 1170, startPoint y: 432, endPoint x: 1096, endPoint y: 433, distance: 74.0
click at [1096, 433] on input "range" at bounding box center [1138, 438] width 369 height 39
click at [1100, 433] on input "range" at bounding box center [1138, 438] width 369 height 39
drag, startPoint x: 1101, startPoint y: 433, endPoint x: 1130, endPoint y: 436, distance: 28.7
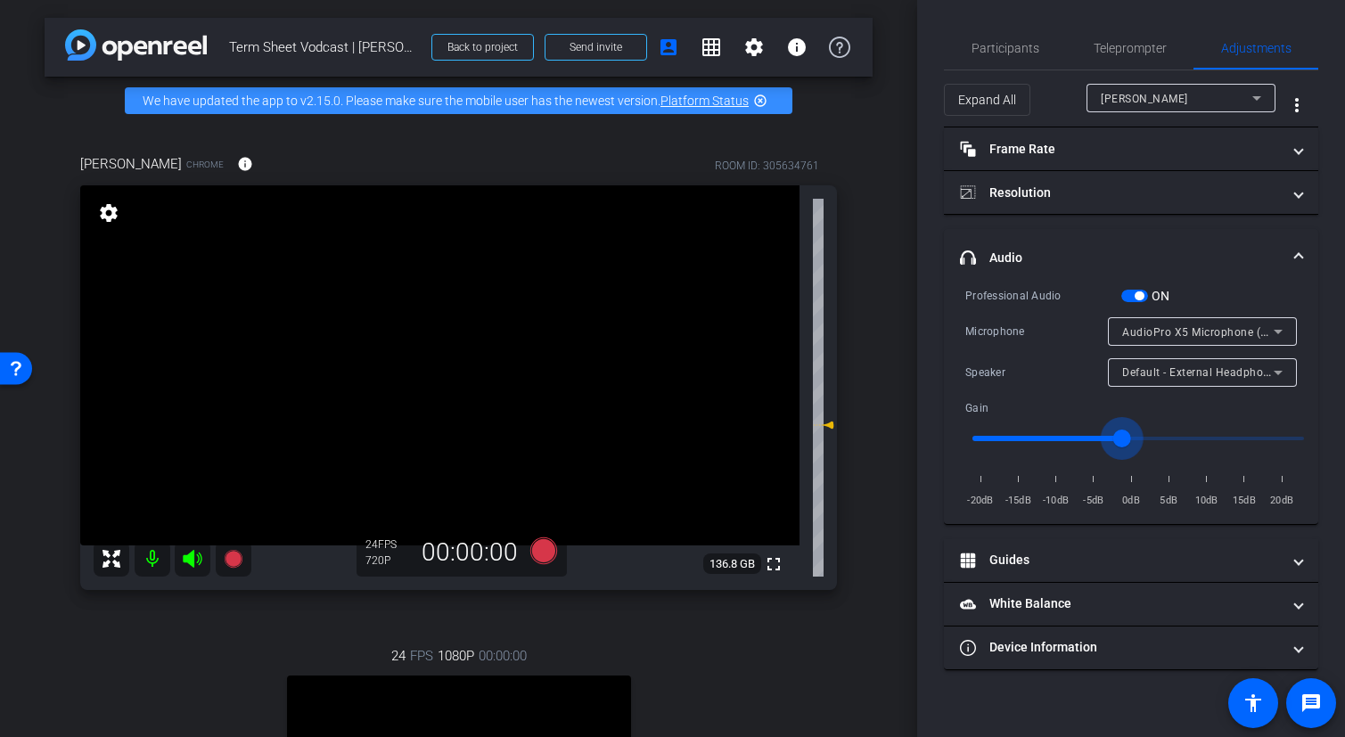
click at [1130, 436] on input "range" at bounding box center [1138, 438] width 369 height 39
drag, startPoint x: 1130, startPoint y: 436, endPoint x: 1146, endPoint y: 436, distance: 16.0
click at [1146, 436] on input "range" at bounding box center [1138, 438] width 369 height 39
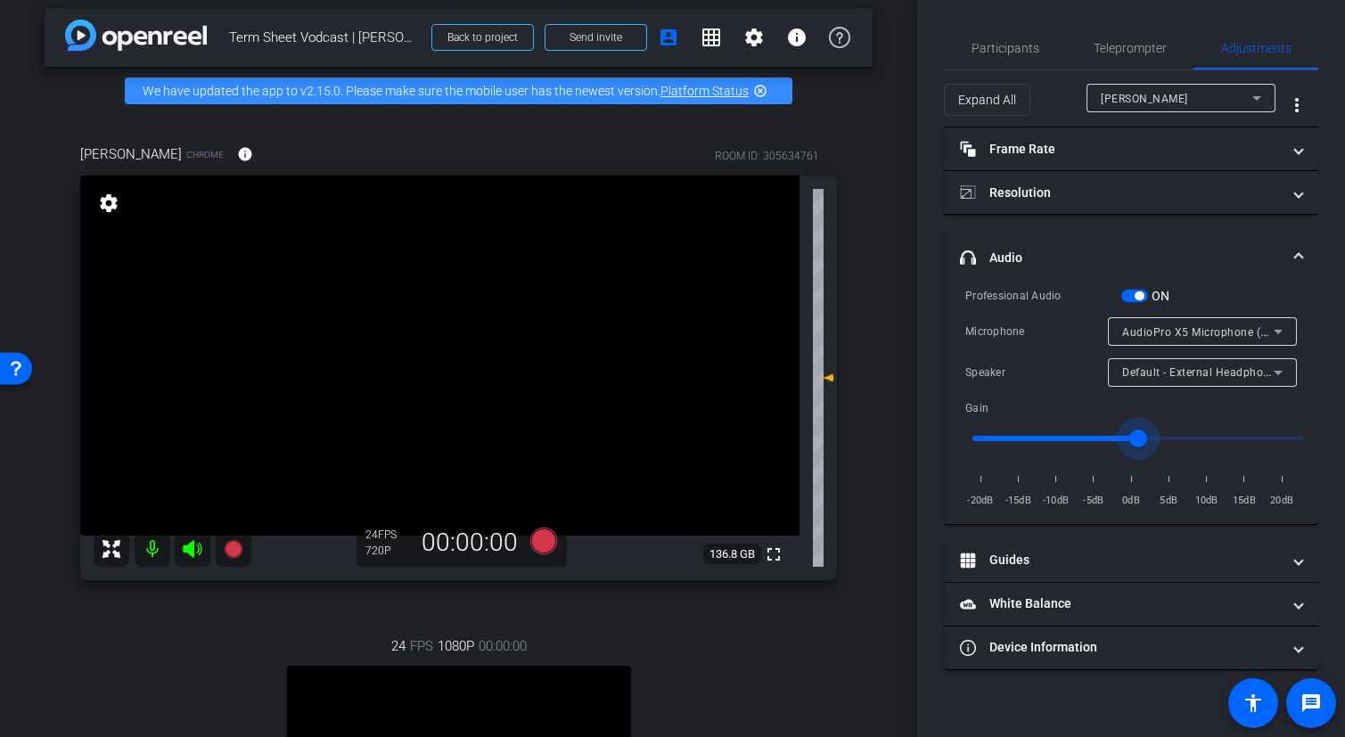
scroll to position [0, 0]
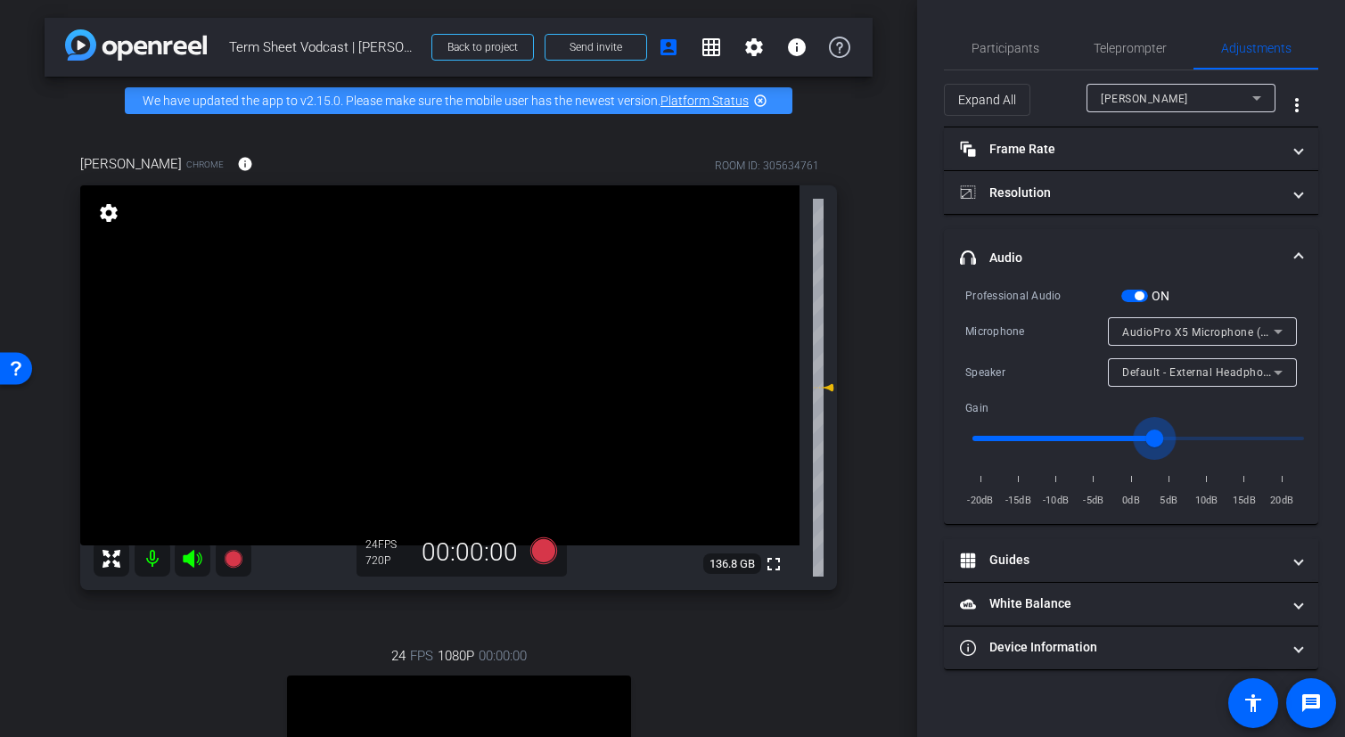
click at [1151, 440] on input "range" at bounding box center [1138, 438] width 369 height 39
drag, startPoint x: 1156, startPoint y: 440, endPoint x: 1131, endPoint y: 439, distance: 25.0
type input "1"
click at [1131, 439] on input "range" at bounding box center [1138, 438] width 369 height 39
click at [1001, 64] on span "Participants" at bounding box center [1006, 48] width 68 height 43
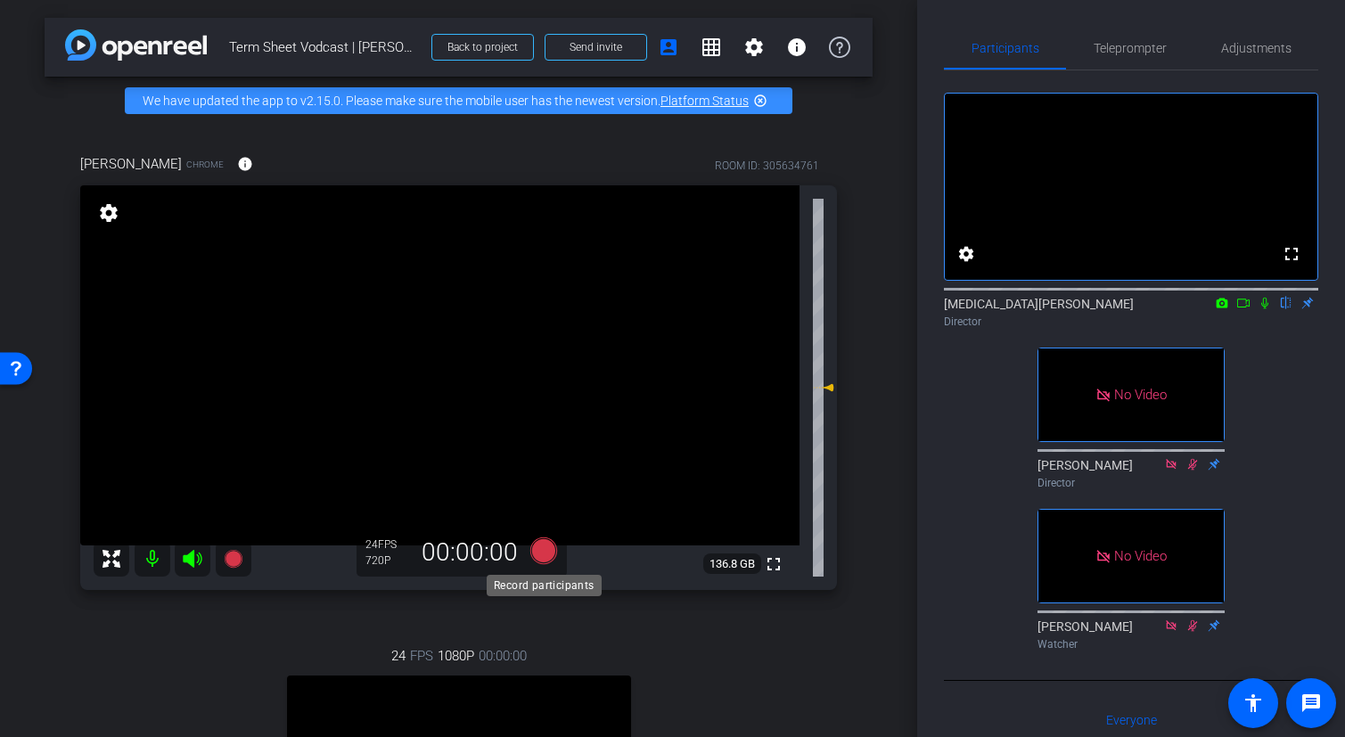
click at [542, 544] on icon at bounding box center [543, 551] width 27 height 27
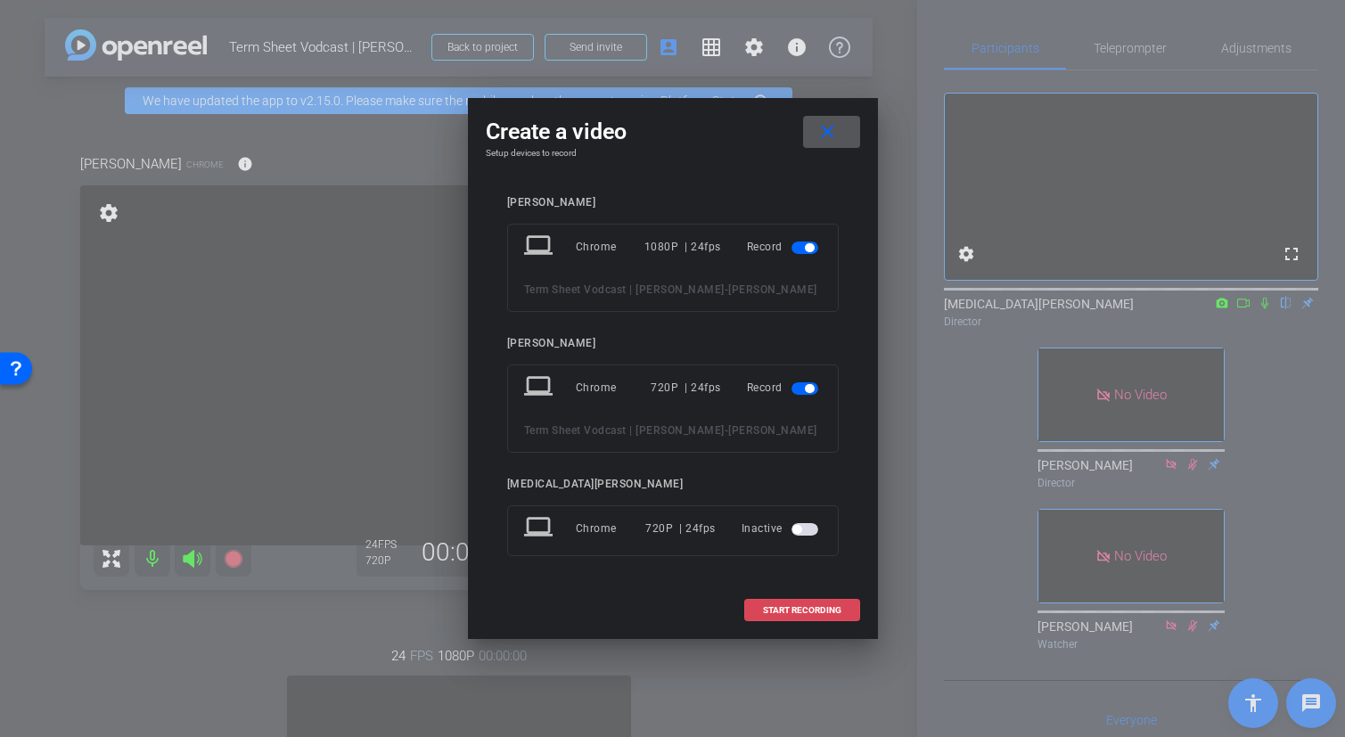
click at [776, 615] on span "START RECORDING" at bounding box center [802, 610] width 78 height 9
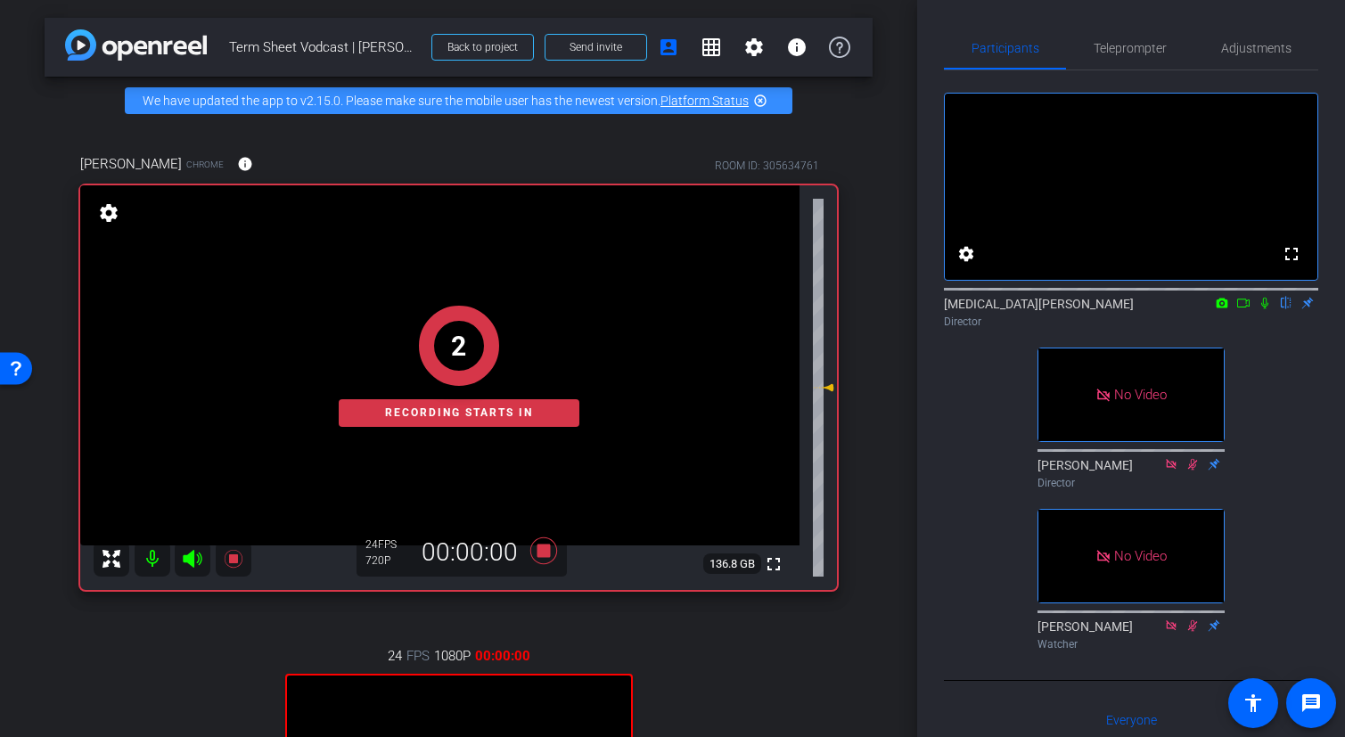
click at [1268, 309] on icon at bounding box center [1265, 304] width 7 height 12
click at [1241, 309] on icon at bounding box center [1244, 303] width 14 height 12
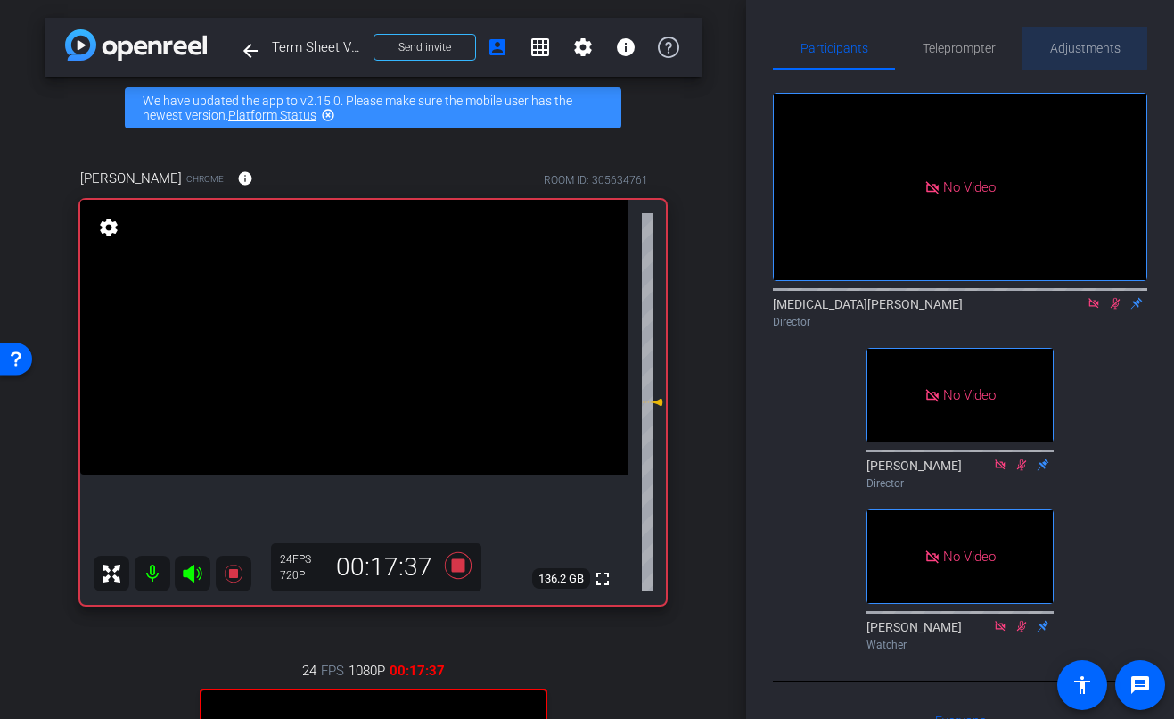
click at [1068, 42] on span "Adjustments" at bounding box center [1085, 48] width 70 height 12
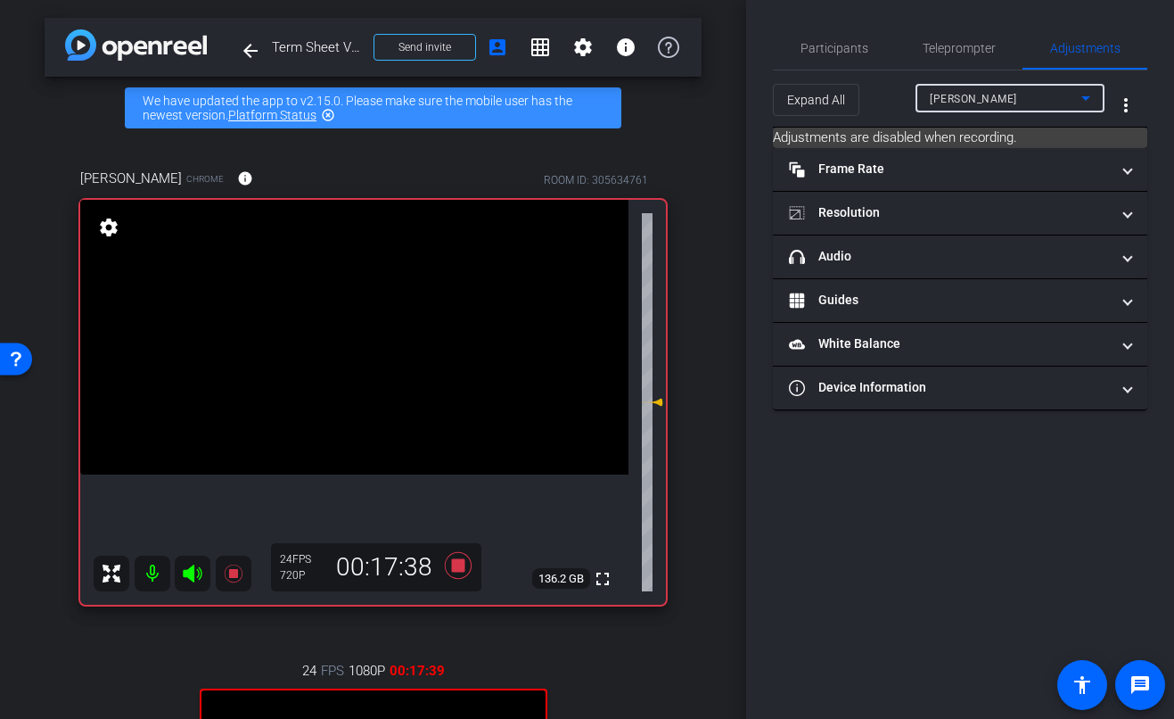
click at [1032, 94] on div "[PERSON_NAME]" at bounding box center [1006, 98] width 152 height 22
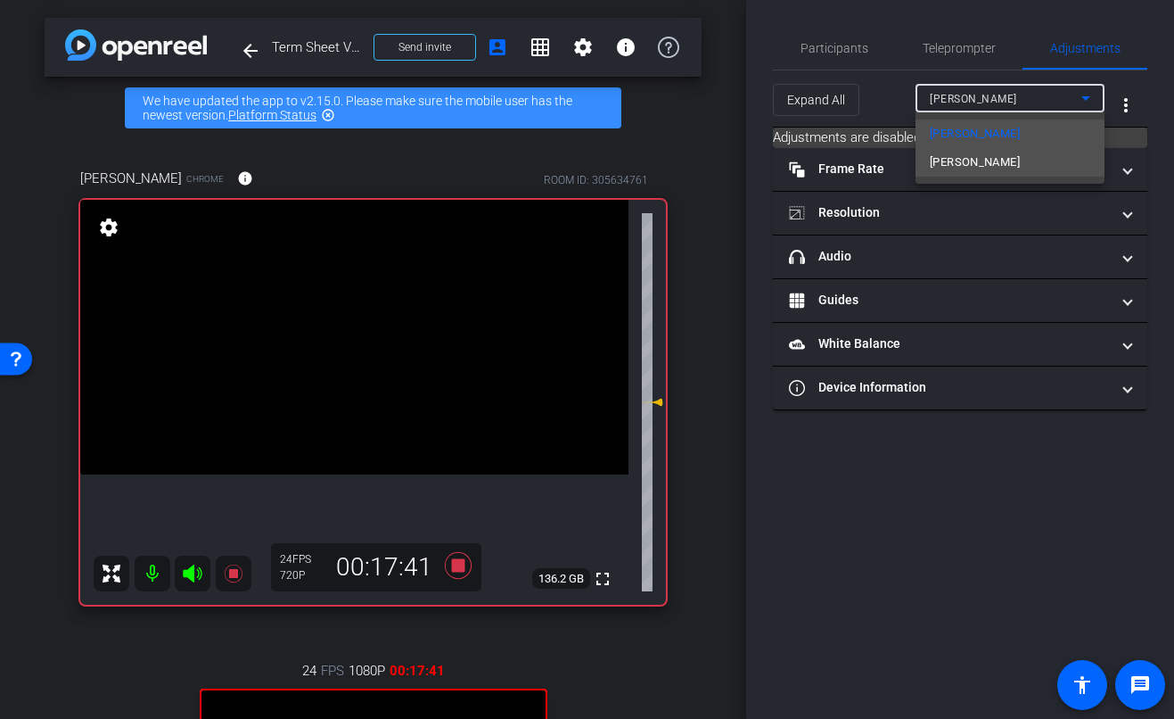
click at [979, 167] on span "[PERSON_NAME]" at bounding box center [975, 162] width 90 height 21
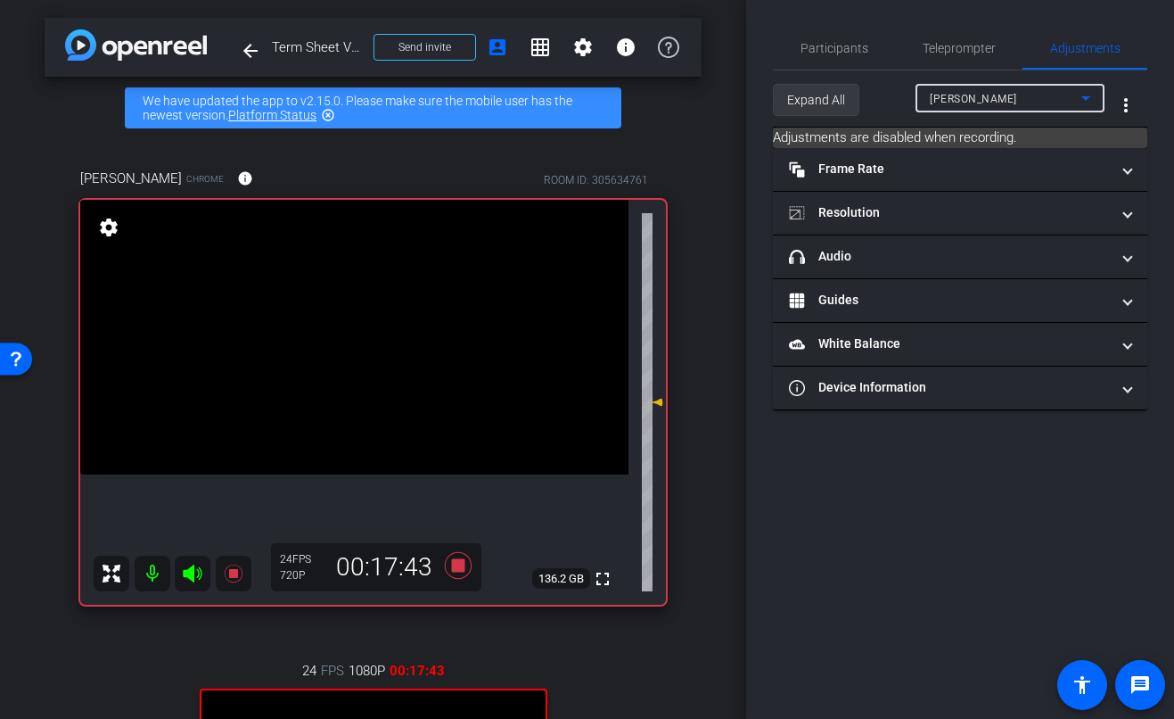
click at [857, 95] on span at bounding box center [816, 99] width 85 height 43
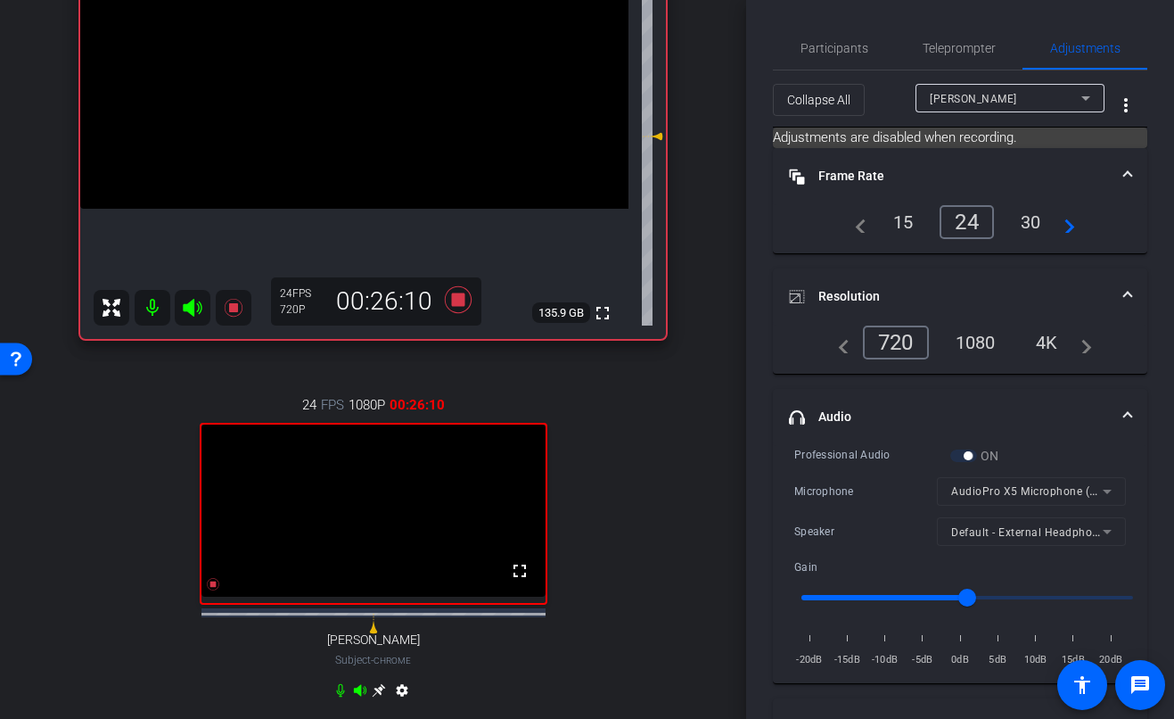
scroll to position [244, 0]
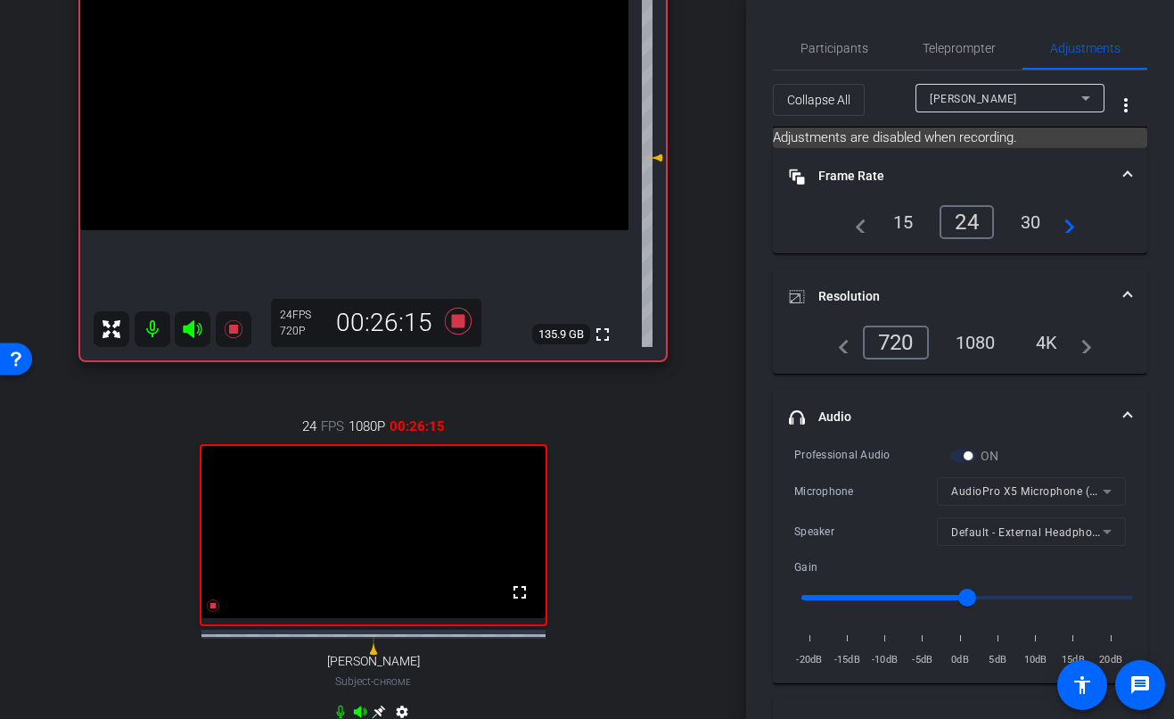
click at [630, 498] on div "24 FPS 1080P 00:26:15 fullscreen [PERSON_NAME] Subject - Chrome settings" at bounding box center [373, 571] width 586 height 368
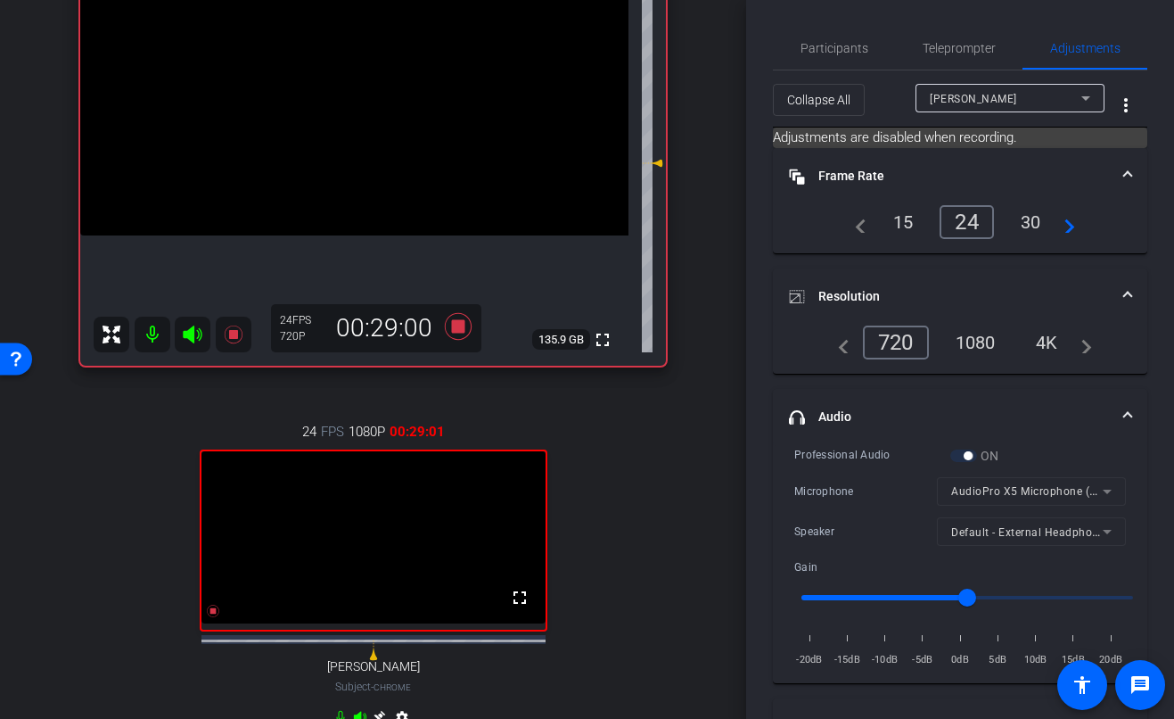
scroll to position [242, 0]
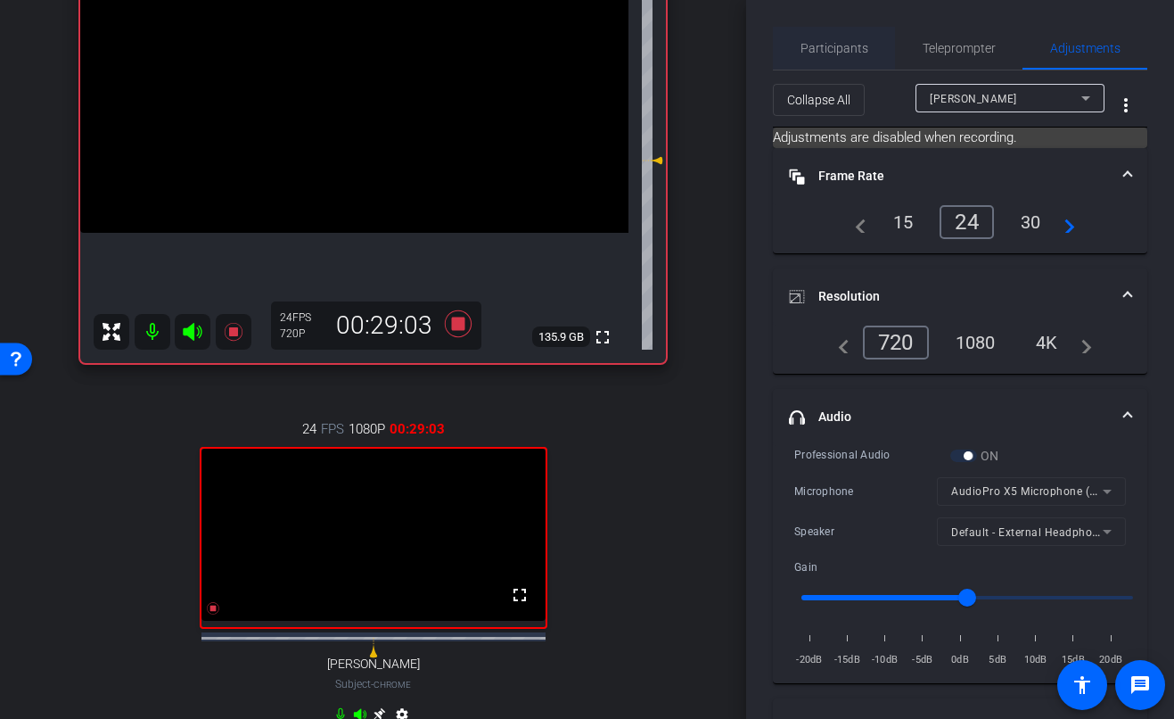
click at [848, 44] on span "Participants" at bounding box center [835, 48] width 68 height 12
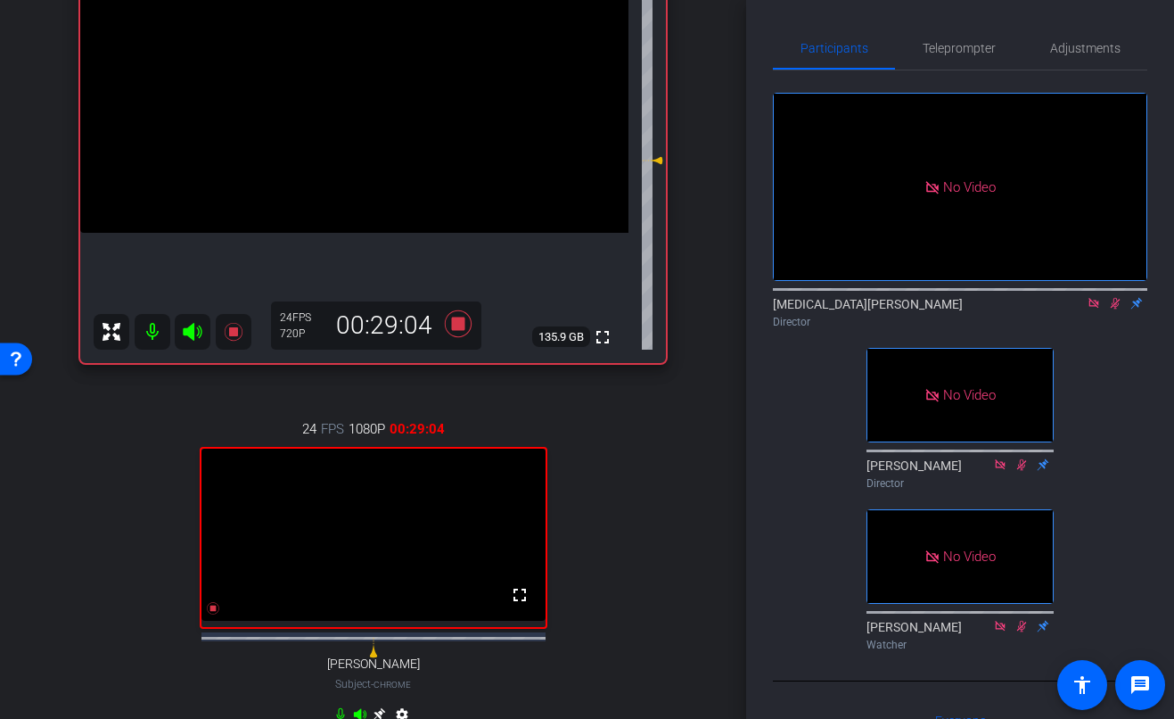
click at [1094, 297] on icon at bounding box center [1094, 303] width 14 height 12
click at [1091, 309] on icon at bounding box center [1094, 304] width 10 height 12
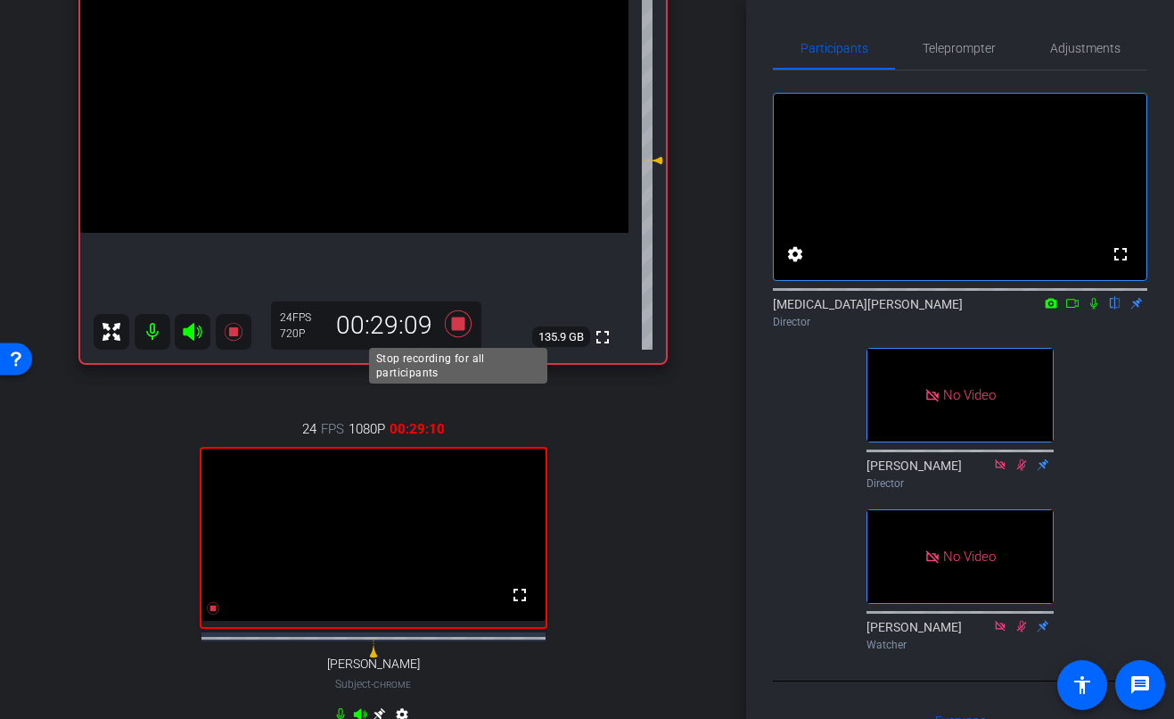
click at [465, 324] on icon at bounding box center [458, 324] width 43 height 32
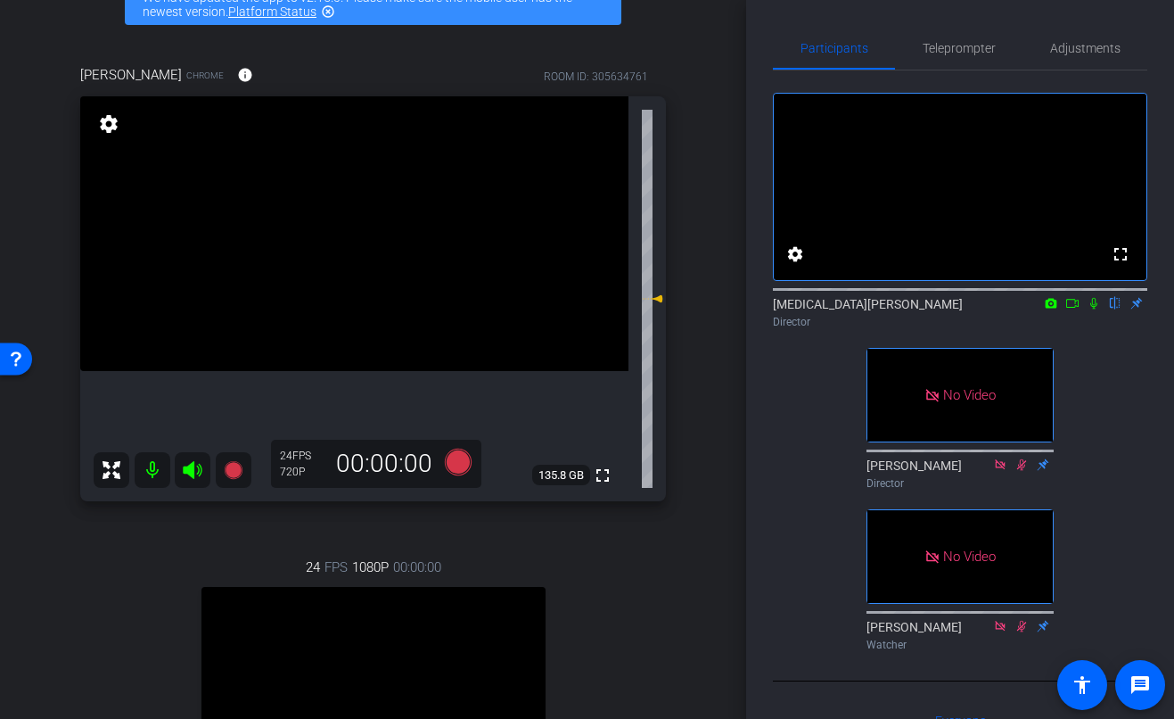
scroll to position [107, 0]
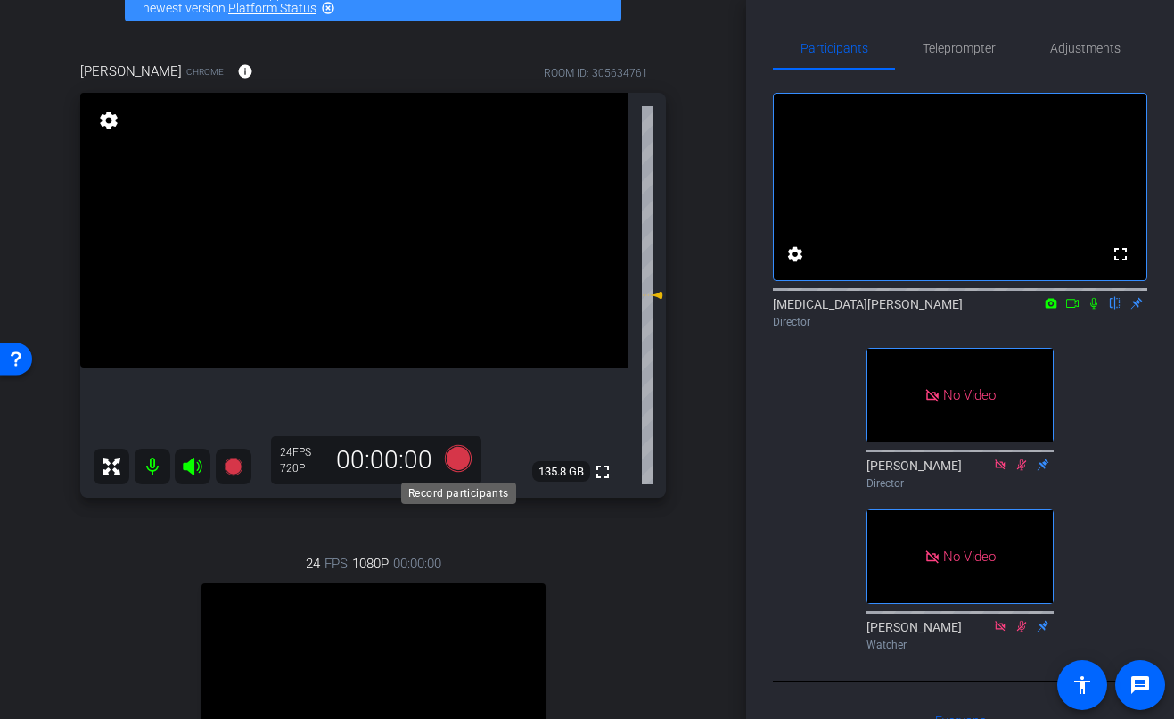
click at [455, 460] on icon at bounding box center [457, 458] width 27 height 27
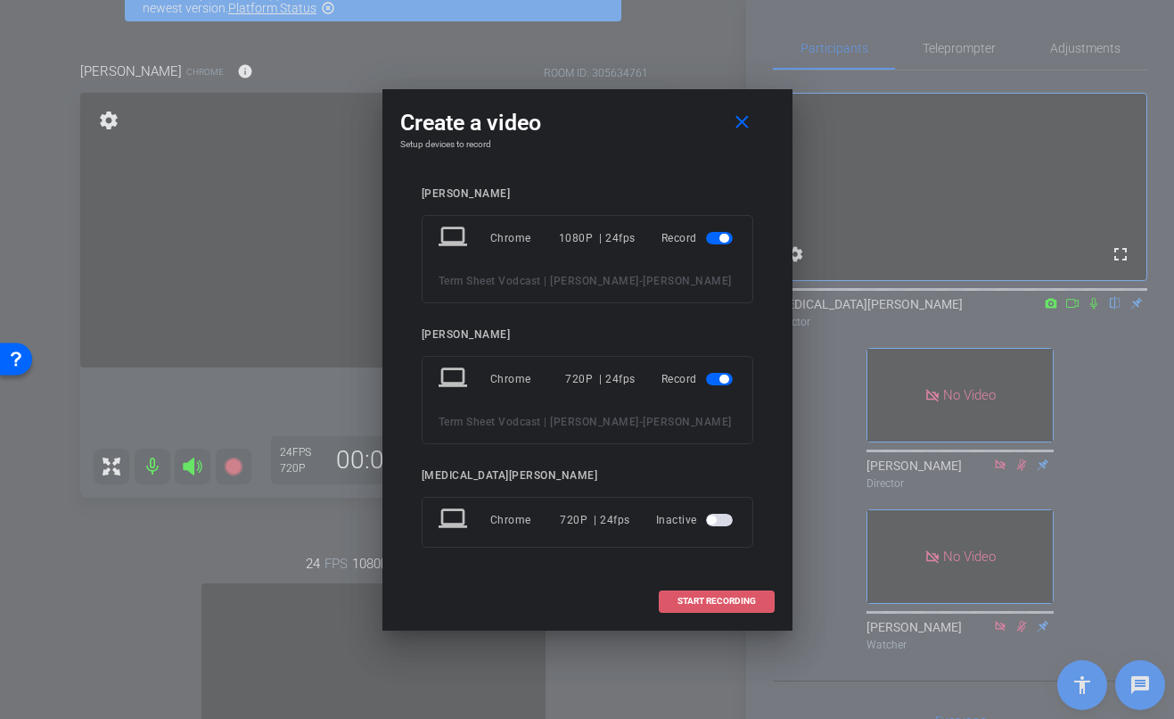
click at [699, 605] on span "START RECORDING" at bounding box center [717, 600] width 78 height 9
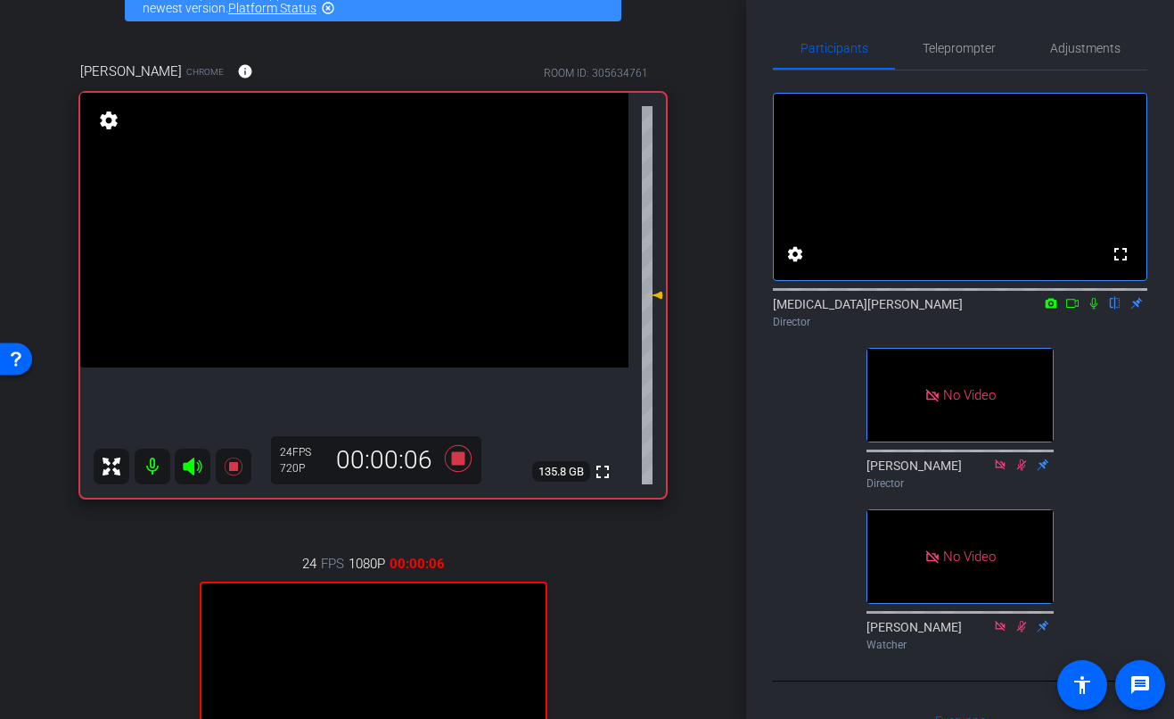
click at [1096, 309] on icon at bounding box center [1094, 303] width 14 height 12
click at [1076, 309] on icon at bounding box center [1072, 303] width 14 height 12
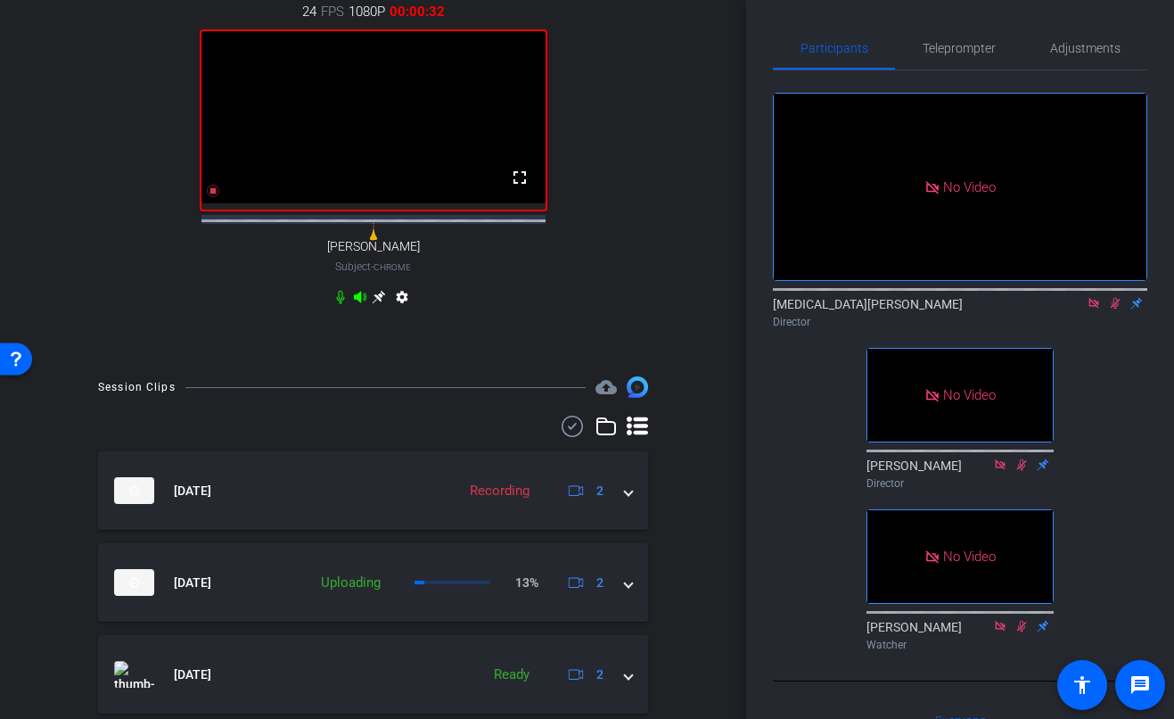
scroll to position [729, 0]
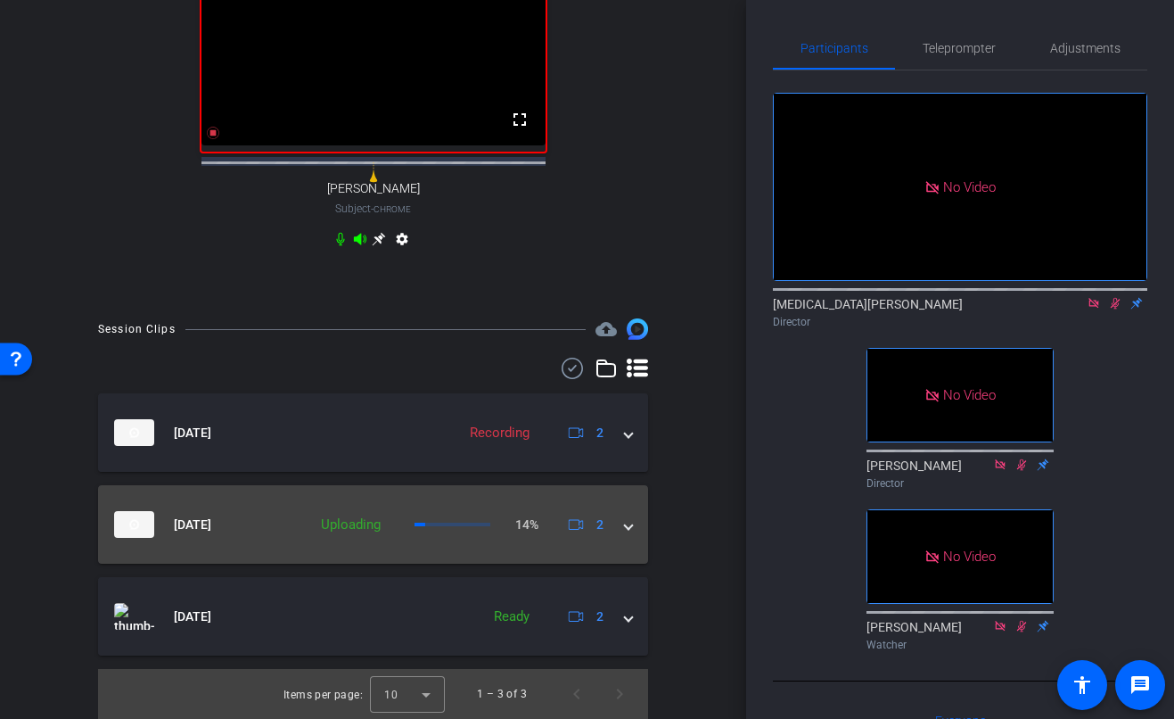
click at [620, 521] on div "[DATE] Uploading 14% 2" at bounding box center [369, 524] width 511 height 27
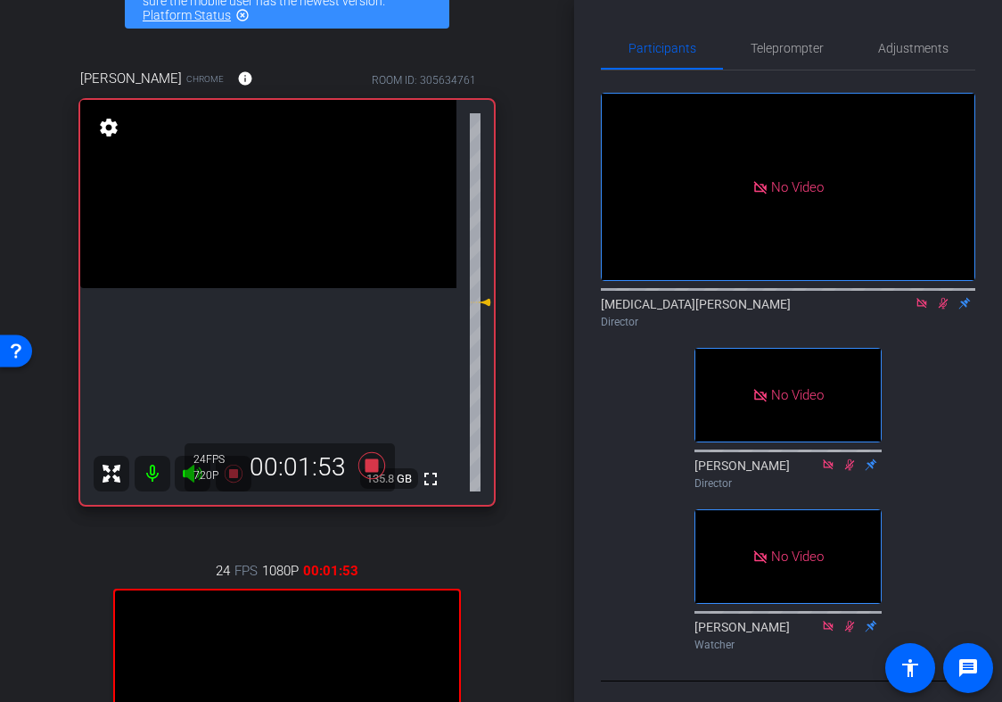
scroll to position [116, 0]
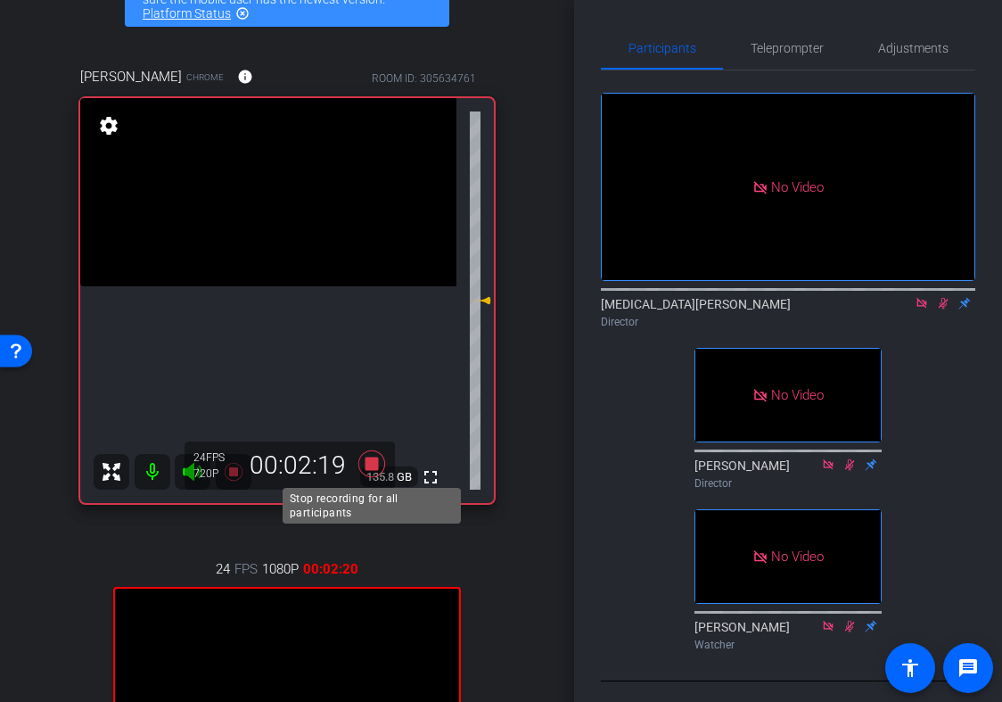
click at [366, 462] on icon at bounding box center [371, 463] width 27 height 27
click at [939, 309] on icon at bounding box center [944, 304] width 10 height 12
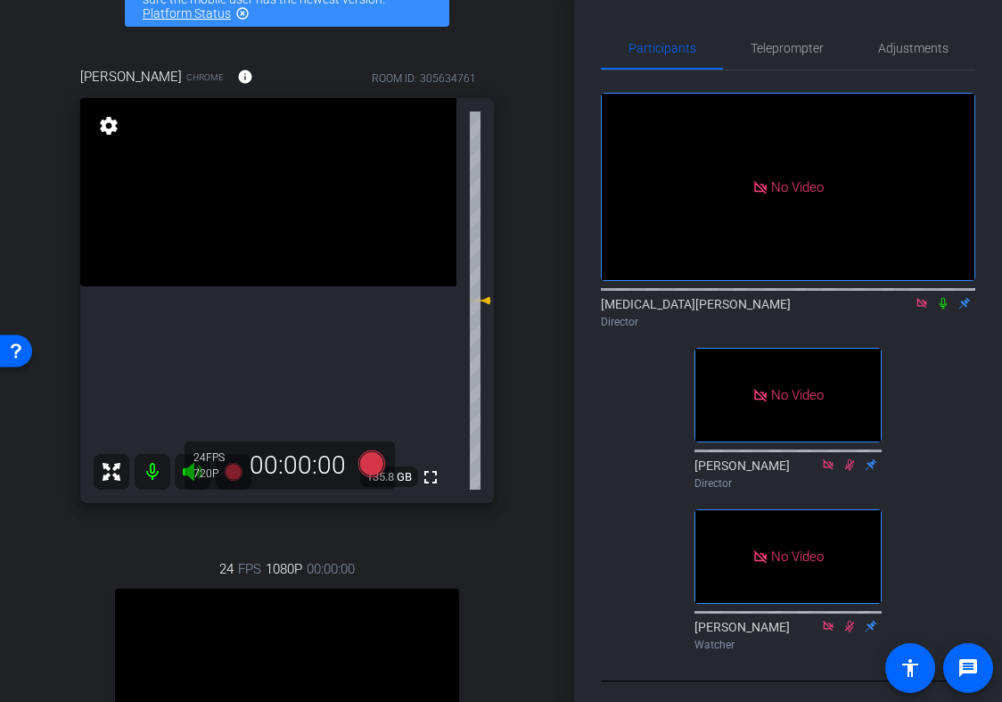
click at [923, 308] on icon at bounding box center [921, 303] width 10 height 10
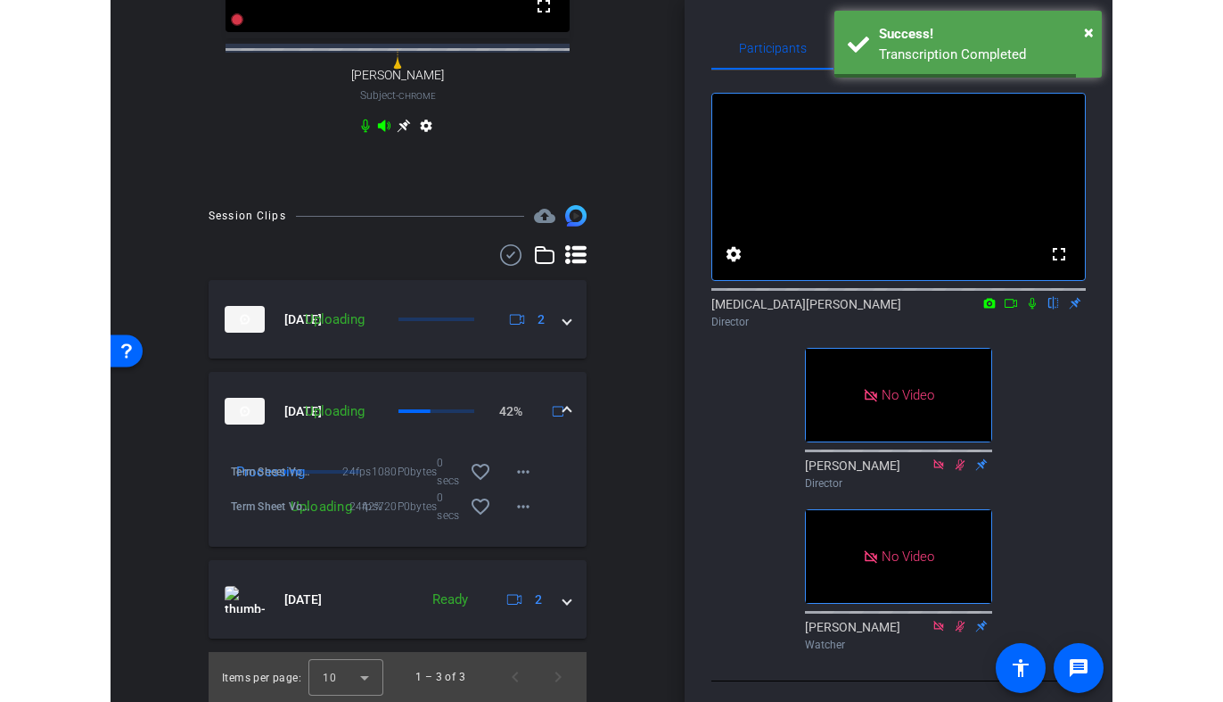
scroll to position [850, 0]
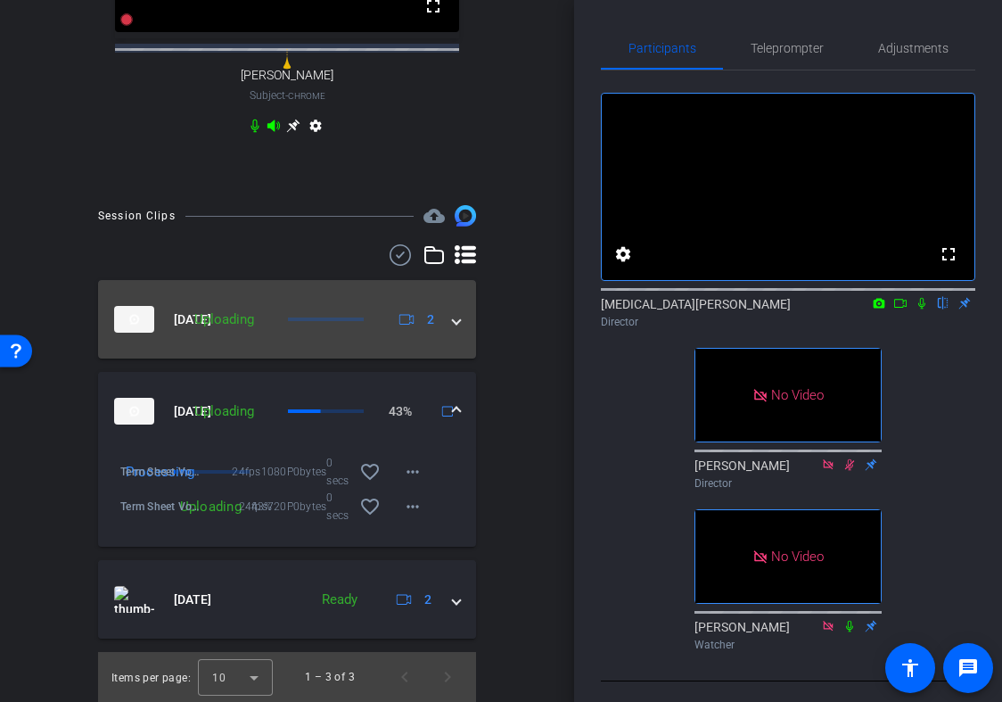
click at [310, 333] on mat-panel-description "Uploading 2" at bounding box center [313, 319] width 256 height 27
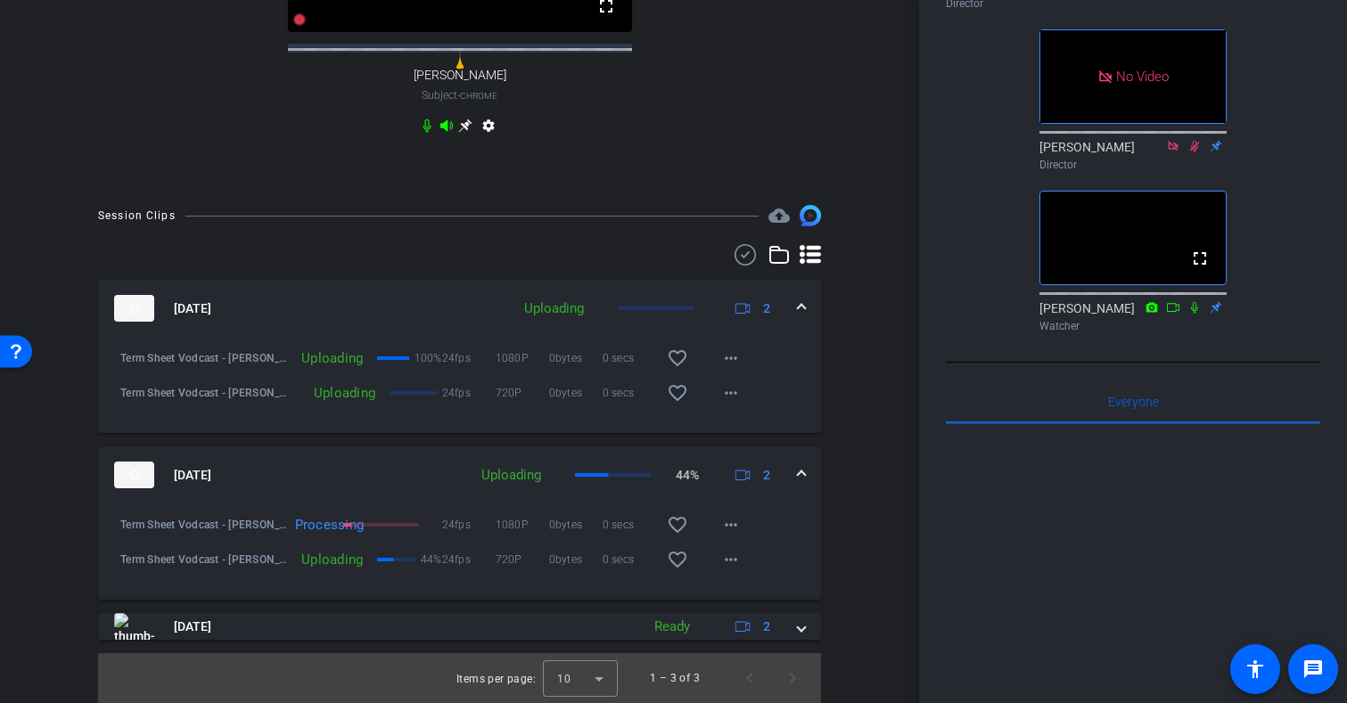
scroll to position [316, 0]
click at [313, 534] on div "Processing" at bounding box center [312, 525] width 52 height 18
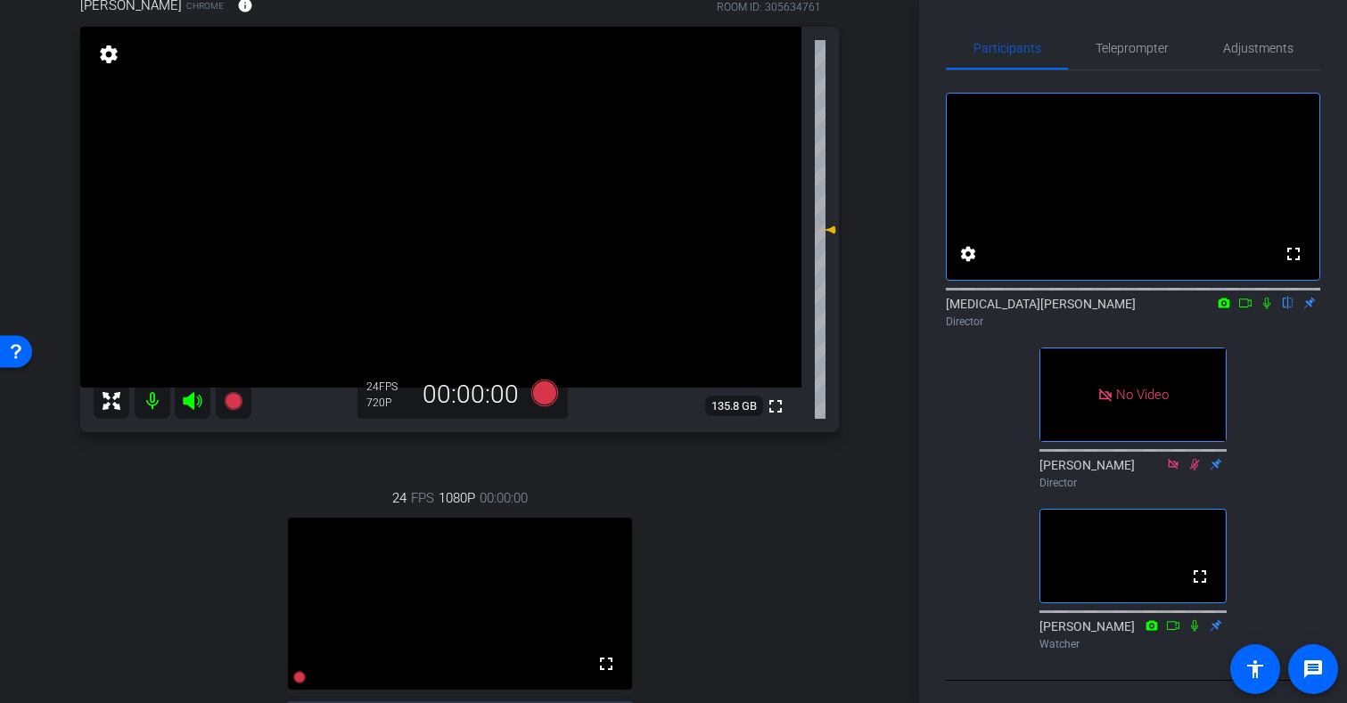
scroll to position [144, 0]
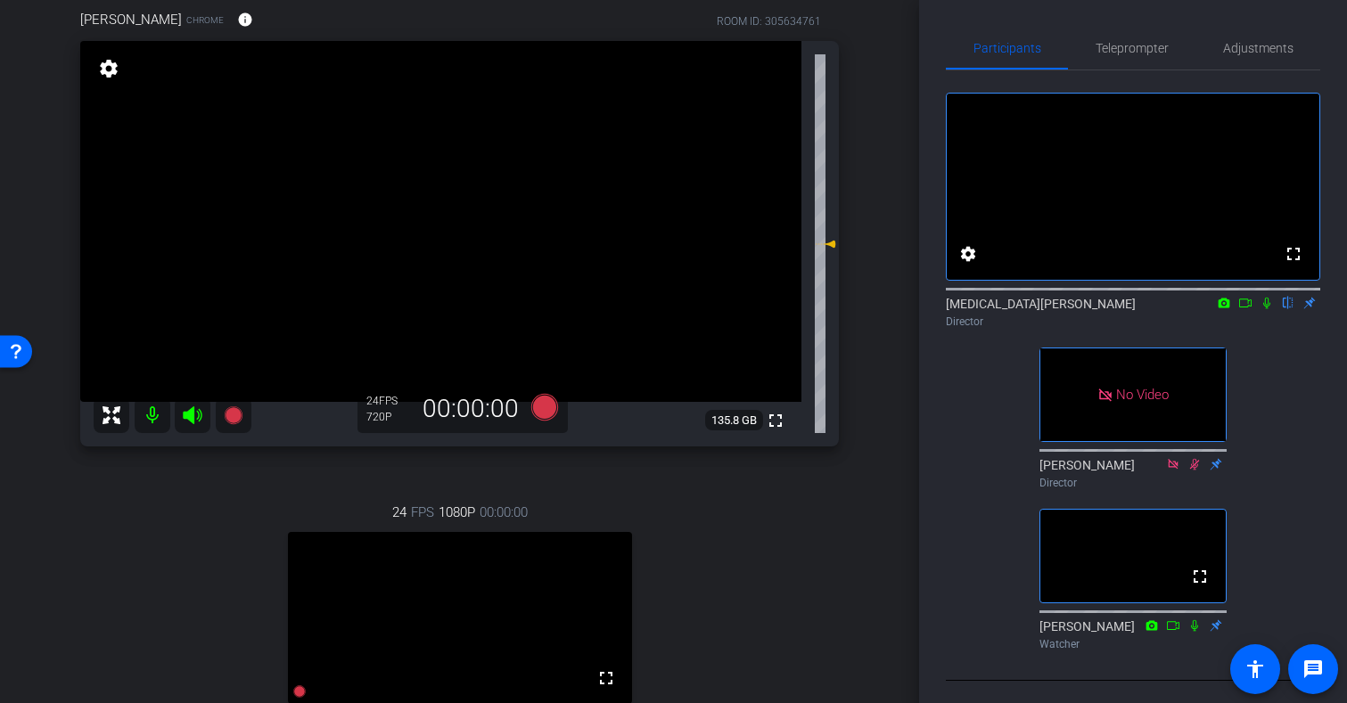
click at [923, 490] on div "Participants Teleprompter Adjustments fullscreen settings [MEDICAL_DATA][PERSON…" at bounding box center [1133, 351] width 428 height 703
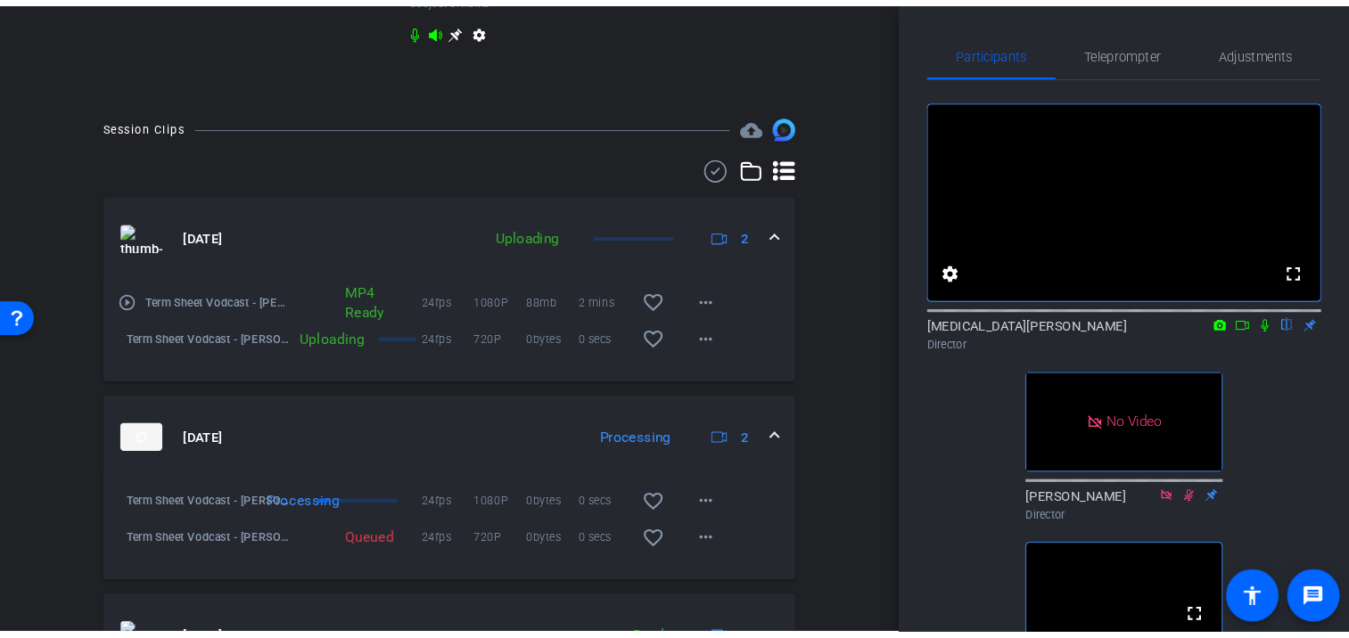
scroll to position [982, 0]
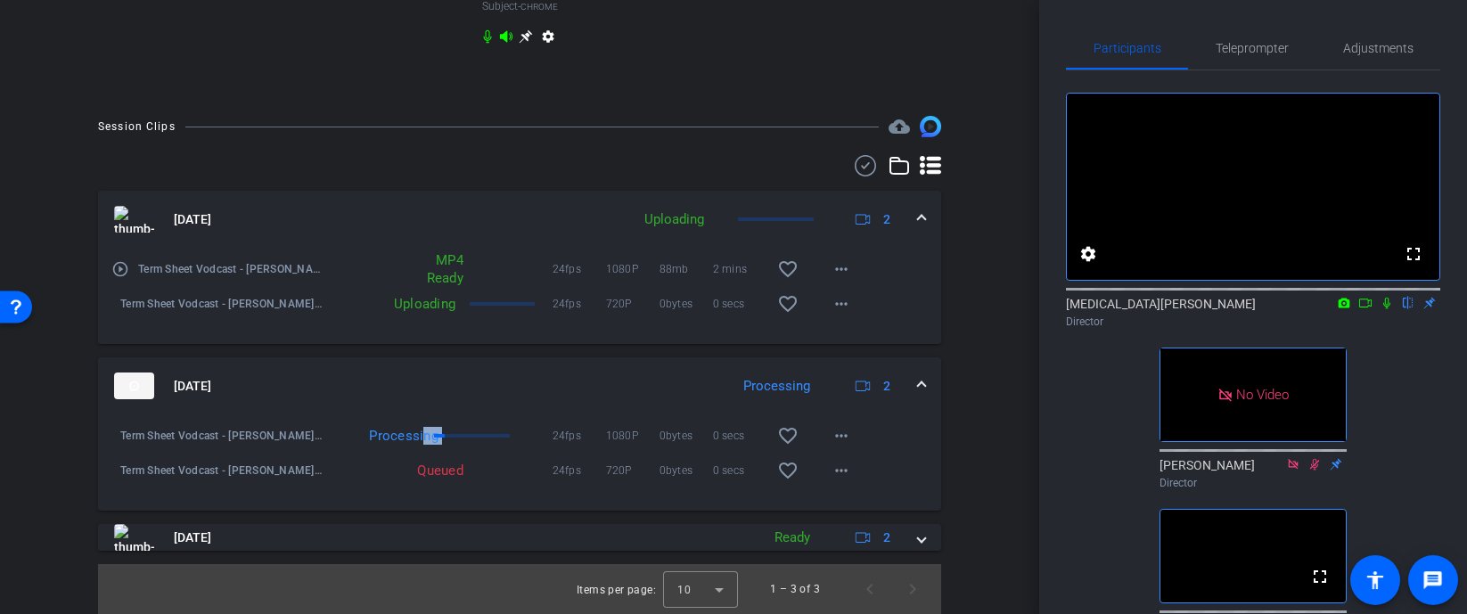
drag, startPoint x: 418, startPoint y: 444, endPoint x: 560, endPoint y: 427, distance: 142.8
click at [560, 427] on div "Processing 24fps 1080P 0bytes 0 secs favorite_border more_horiz" at bounding box center [593, 436] width 539 height 43
click at [505, 438] on div "Processing" at bounding box center [438, 436] width 229 height 18
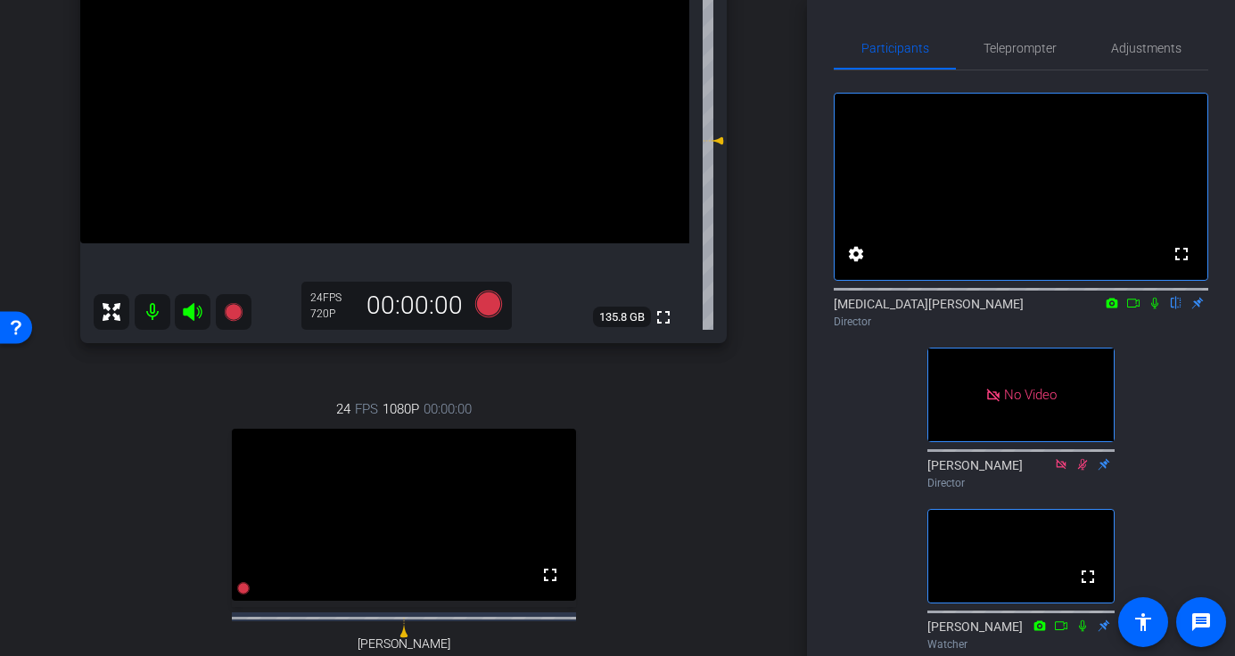
scroll to position [0, 0]
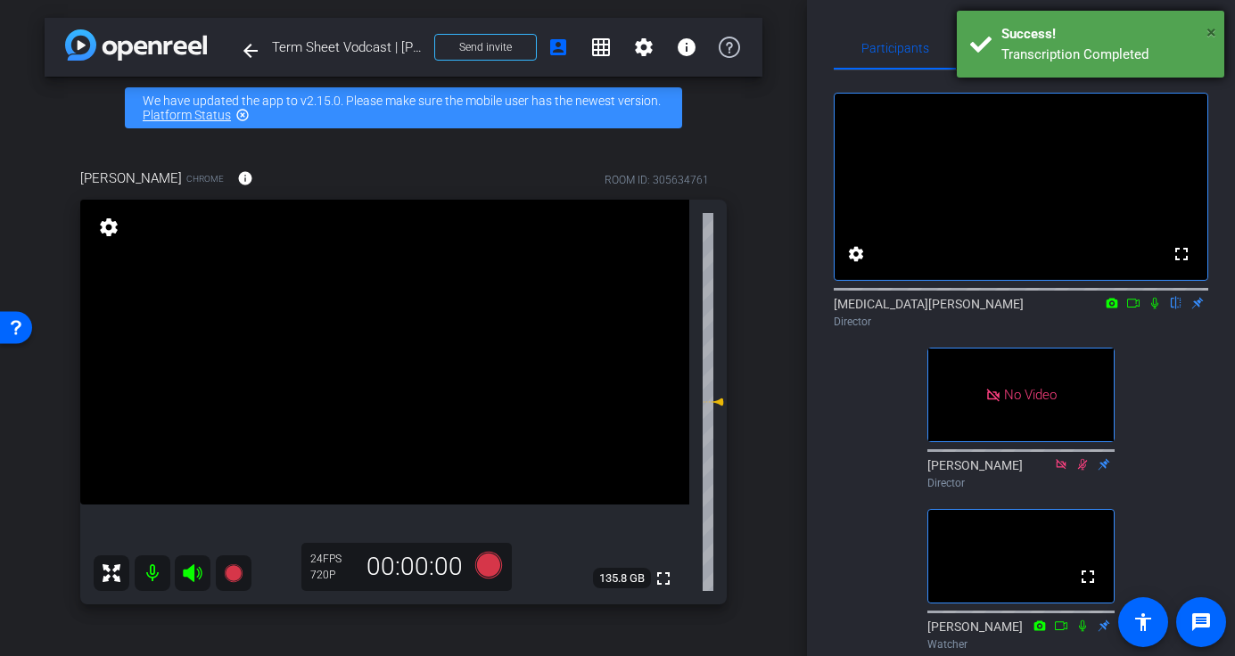
click at [1212, 32] on span "×" at bounding box center [1211, 31] width 10 height 21
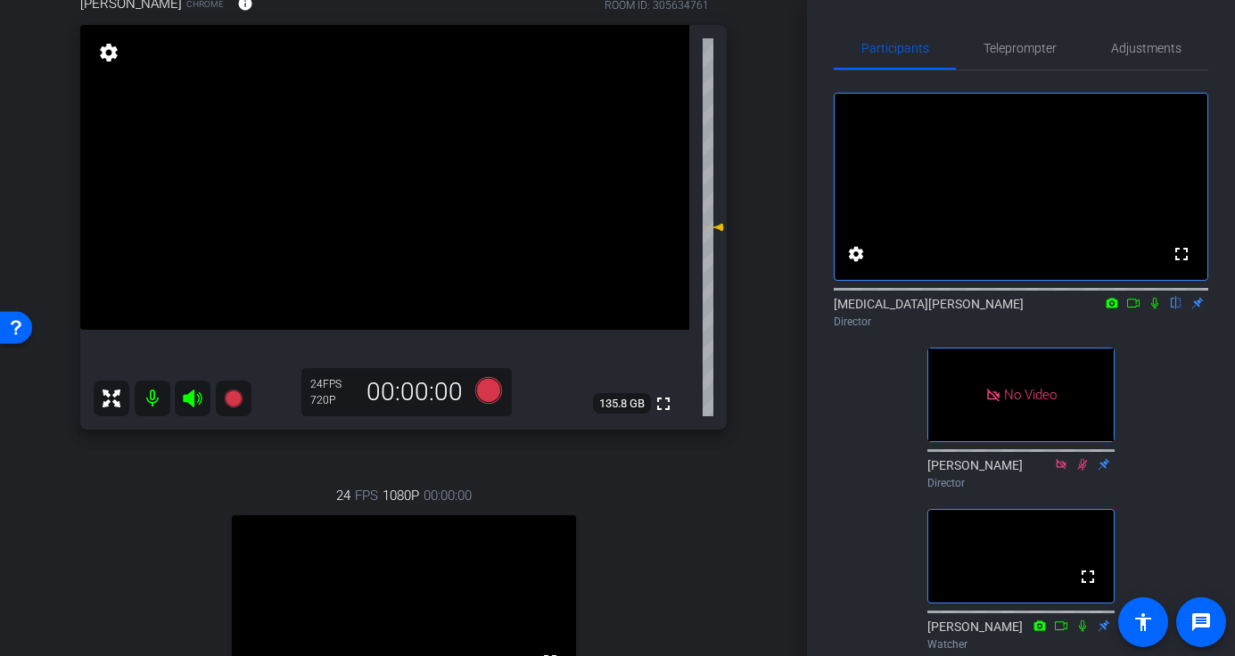
scroll to position [99, 0]
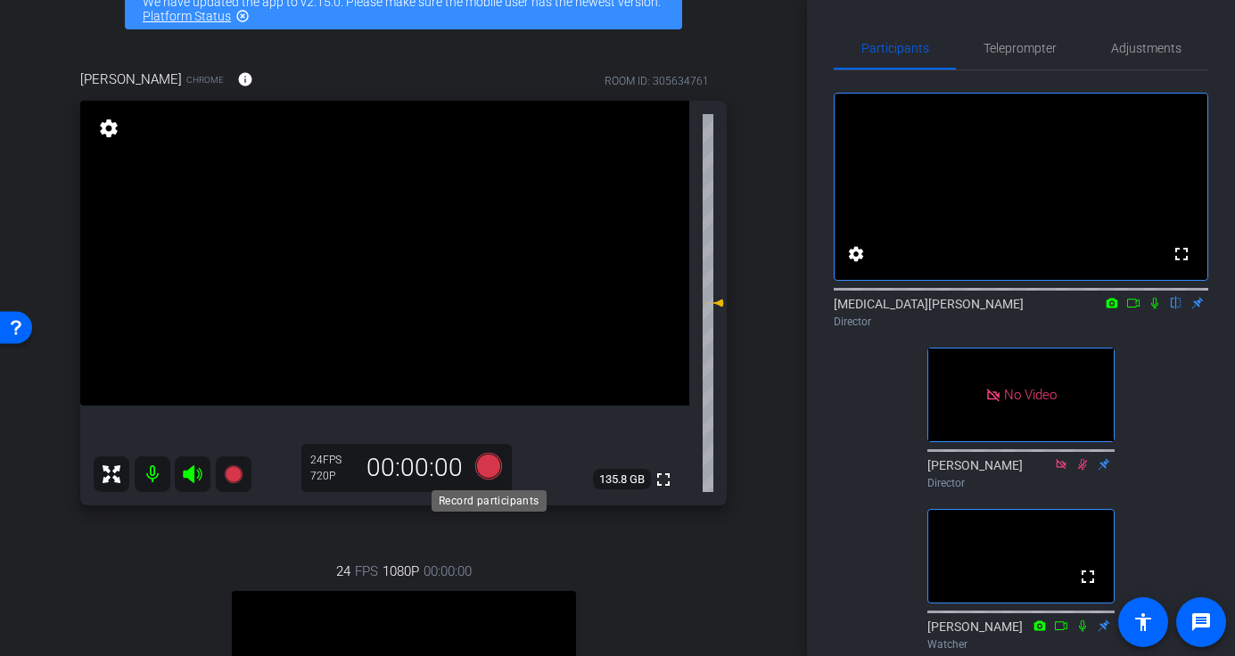
click at [494, 466] on icon at bounding box center [487, 466] width 27 height 27
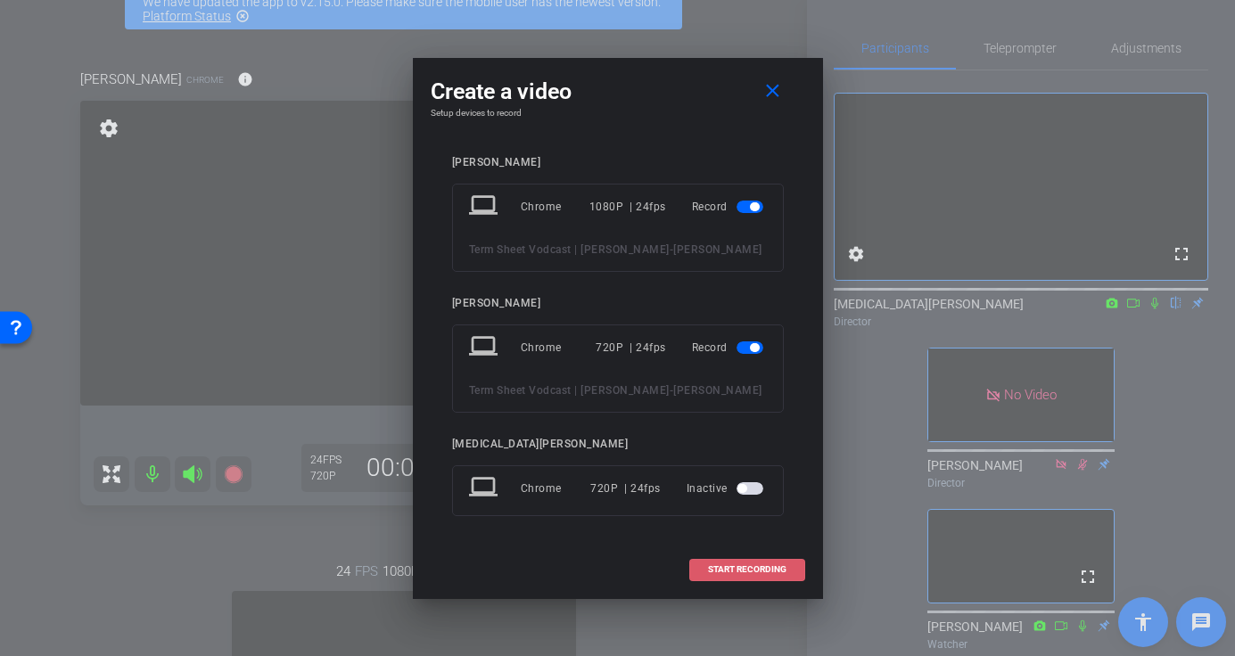
click at [735, 568] on span "START RECORDING" at bounding box center [747, 569] width 78 height 9
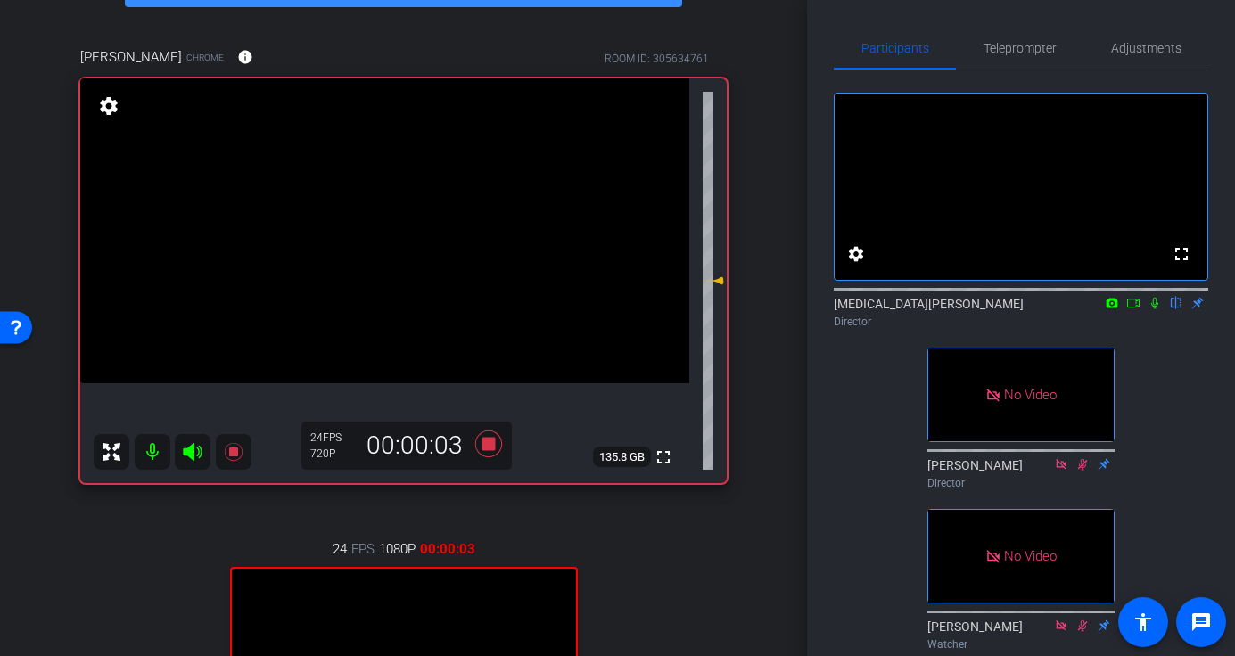
scroll to position [120, 0]
click at [1133, 309] on icon at bounding box center [1133, 303] width 14 height 12
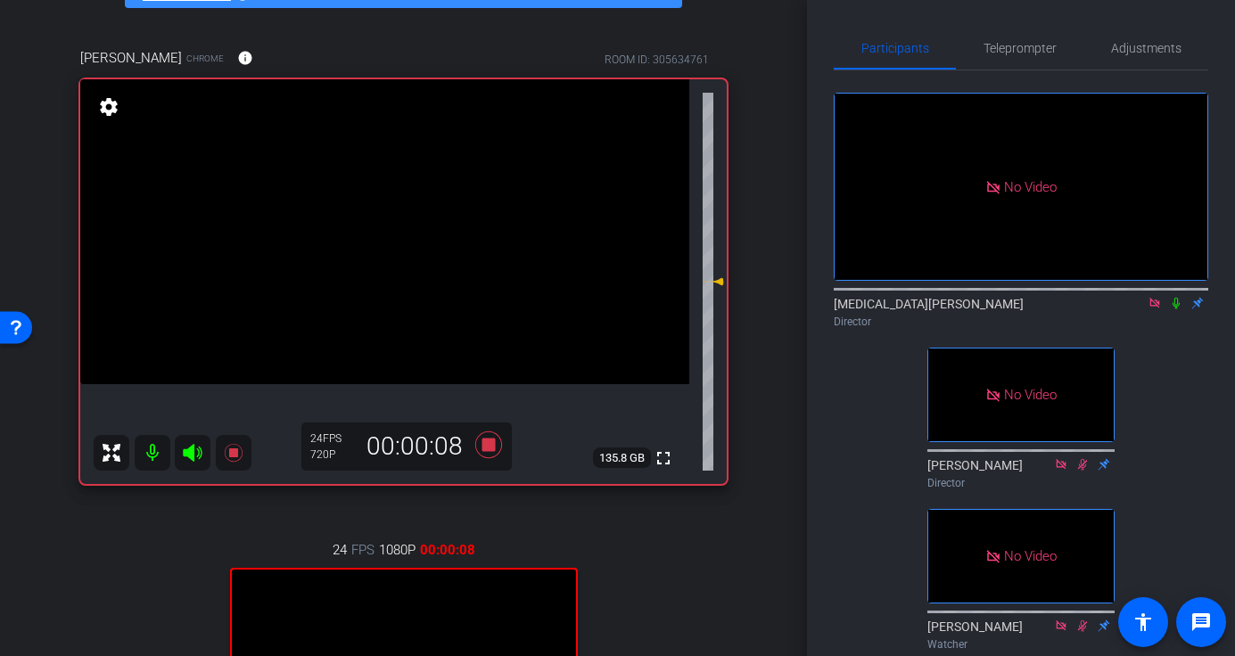
click at [1181, 309] on icon at bounding box center [1176, 303] width 14 height 12
click at [1157, 308] on icon at bounding box center [1154, 303] width 10 height 10
click at [1163, 311] on mat-icon at bounding box center [1154, 303] width 21 height 16
click at [1156, 309] on icon at bounding box center [1154, 304] width 7 height 12
click at [1134, 309] on icon at bounding box center [1133, 303] width 14 height 12
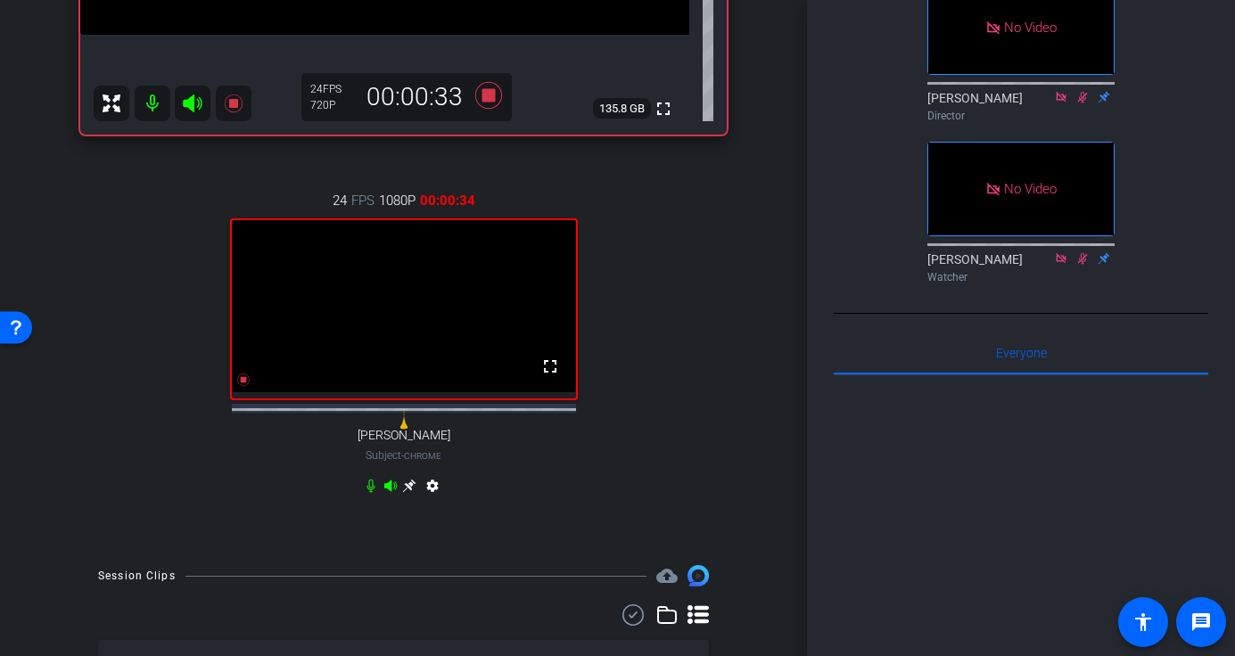
scroll to position [415, 0]
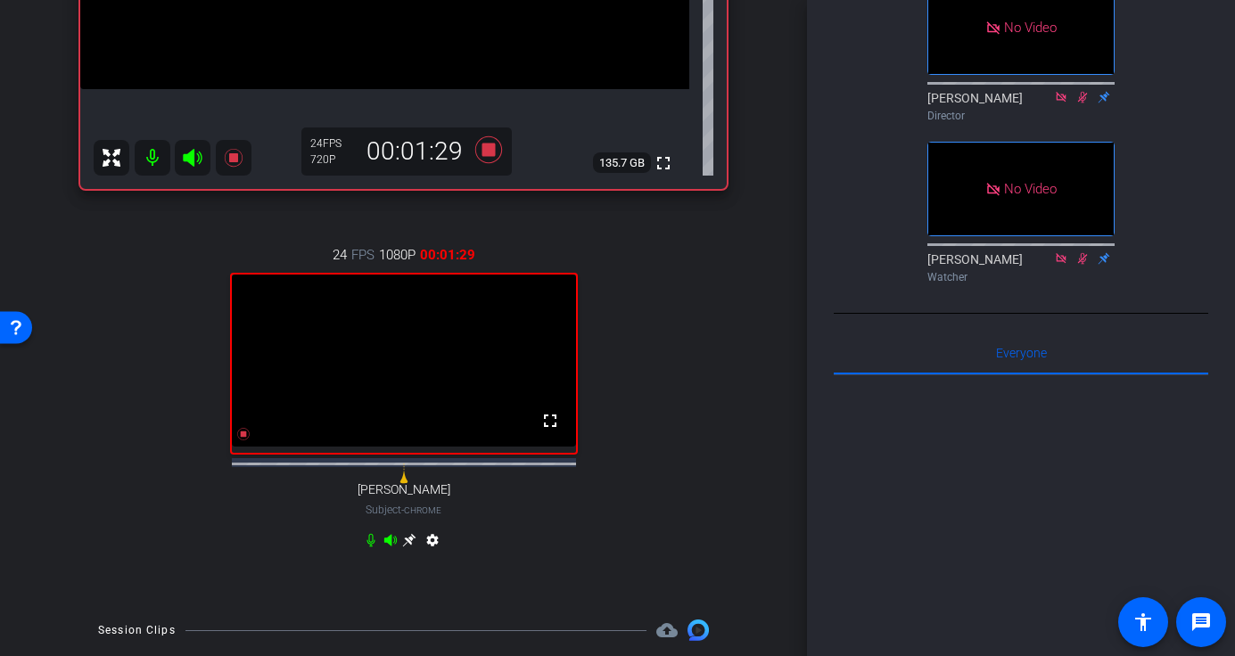
click at [737, 461] on div "[PERSON_NAME] Chrome info ROOM ID: 305634761 fullscreen settings 135.7 GB 24 FP…" at bounding box center [404, 163] width 718 height 878
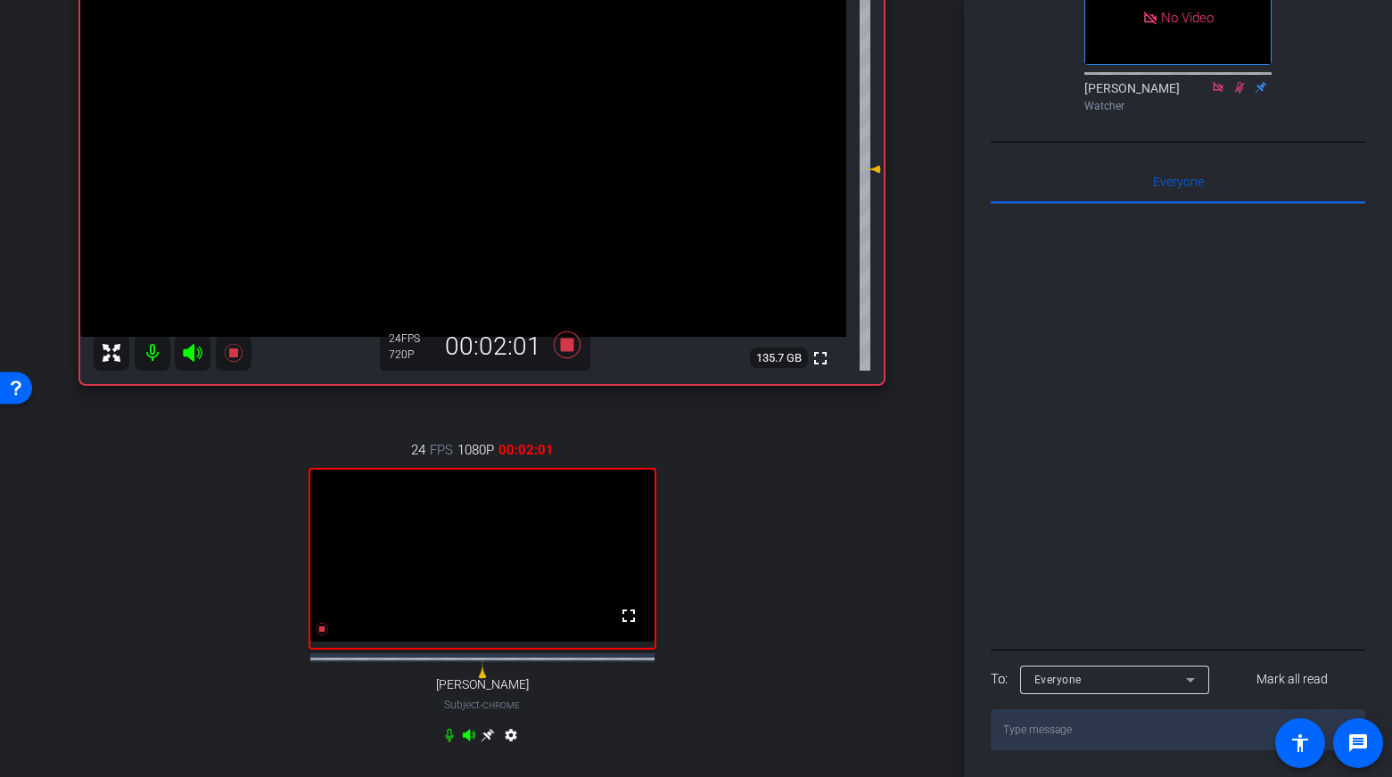
scroll to position [0, 0]
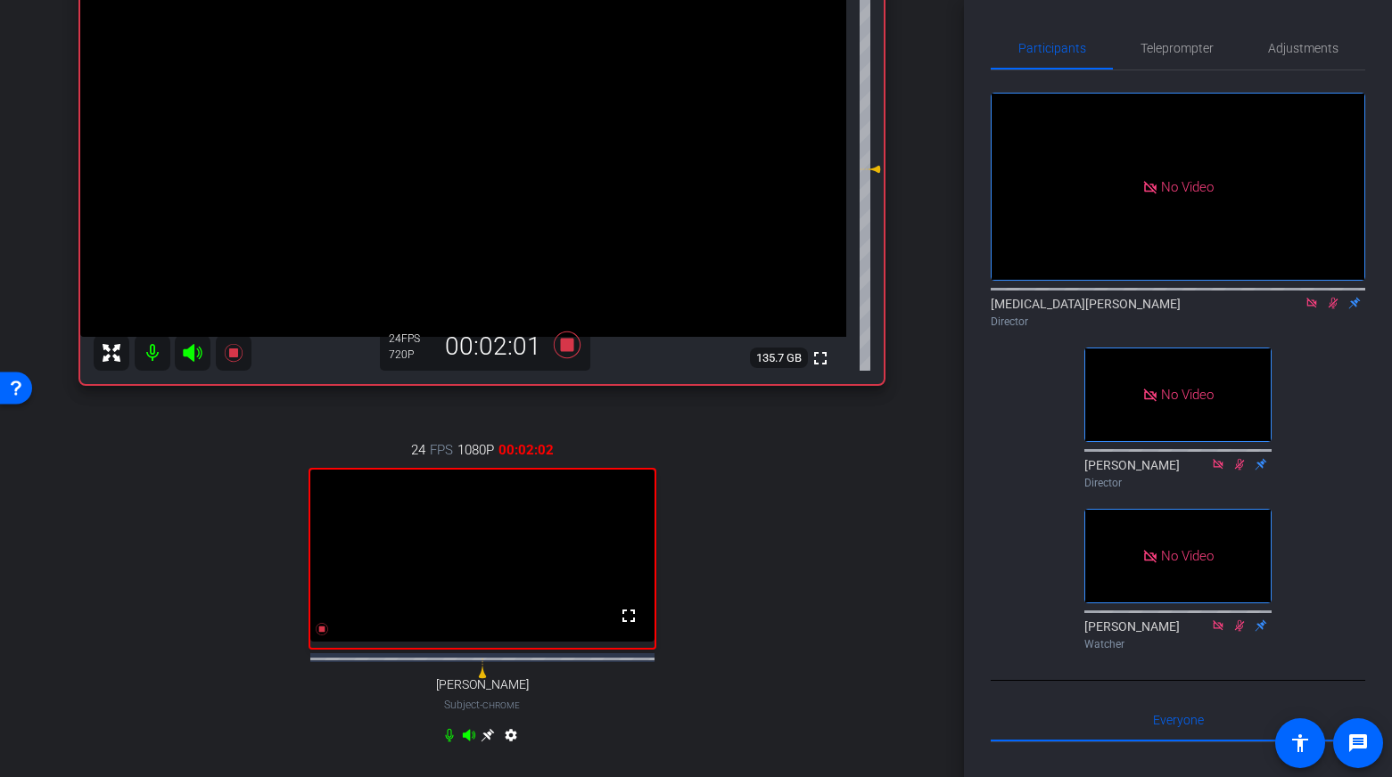
click at [1331, 309] on icon at bounding box center [1333, 304] width 10 height 12
click at [1310, 309] on icon at bounding box center [1311, 303] width 14 height 12
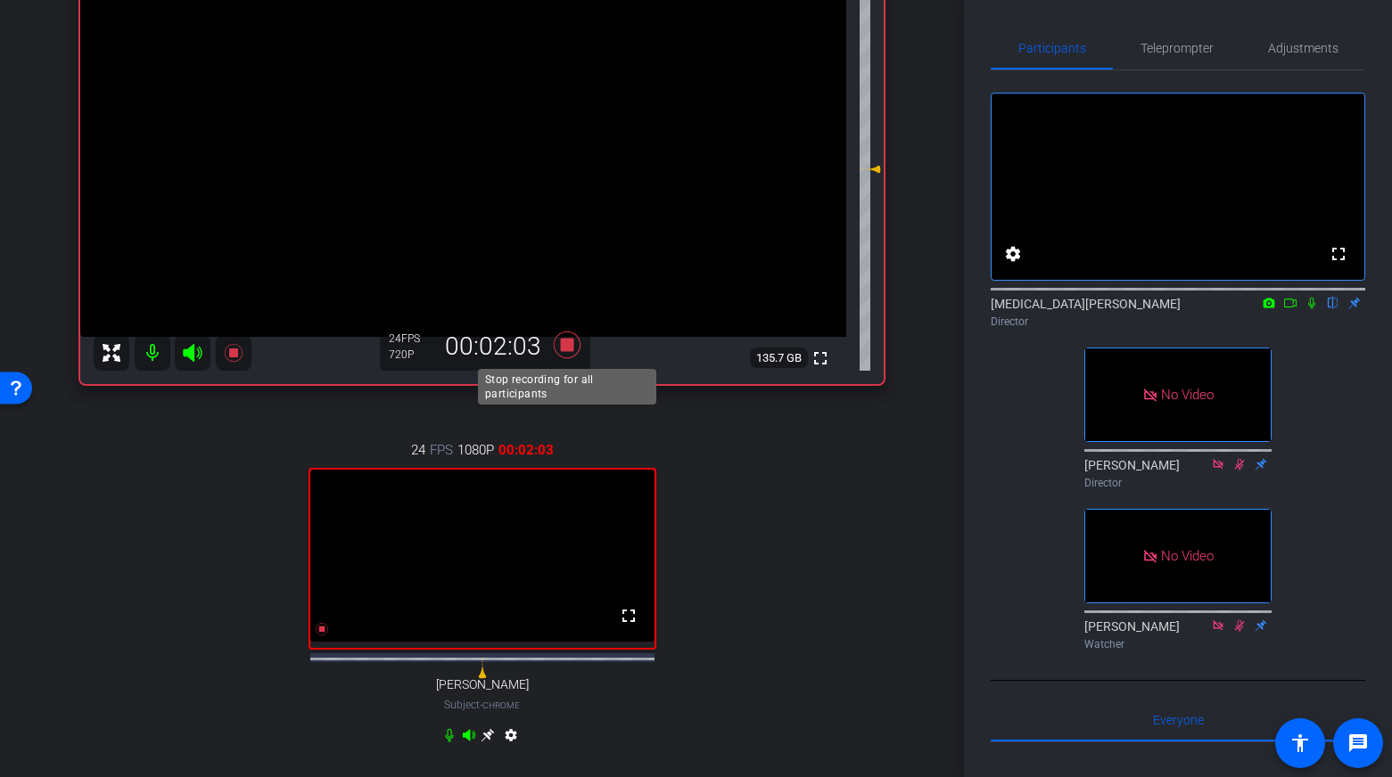
click at [569, 349] on icon at bounding box center [566, 345] width 27 height 27
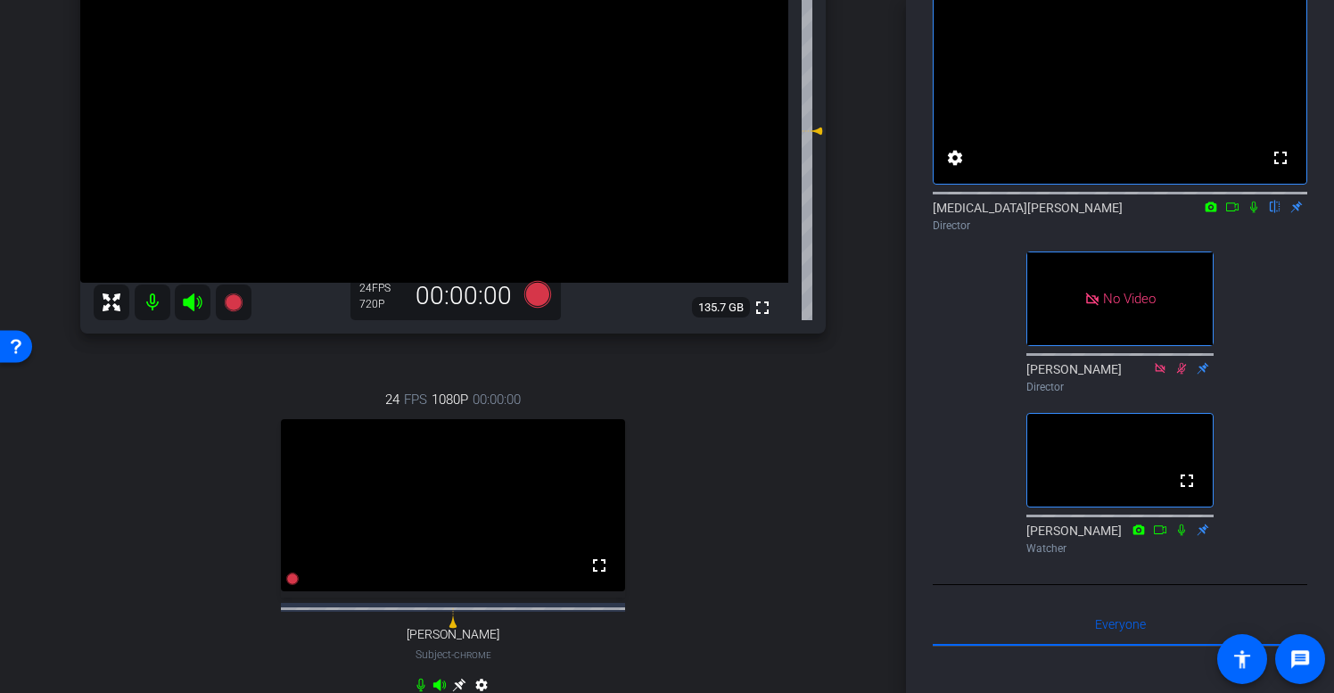
scroll to position [272, 0]
click at [706, 589] on div "24 FPS 1080P 00:00:00 fullscreen [PERSON_NAME] Subject - Chrome settings" at bounding box center [452, 543] width 745 height 368
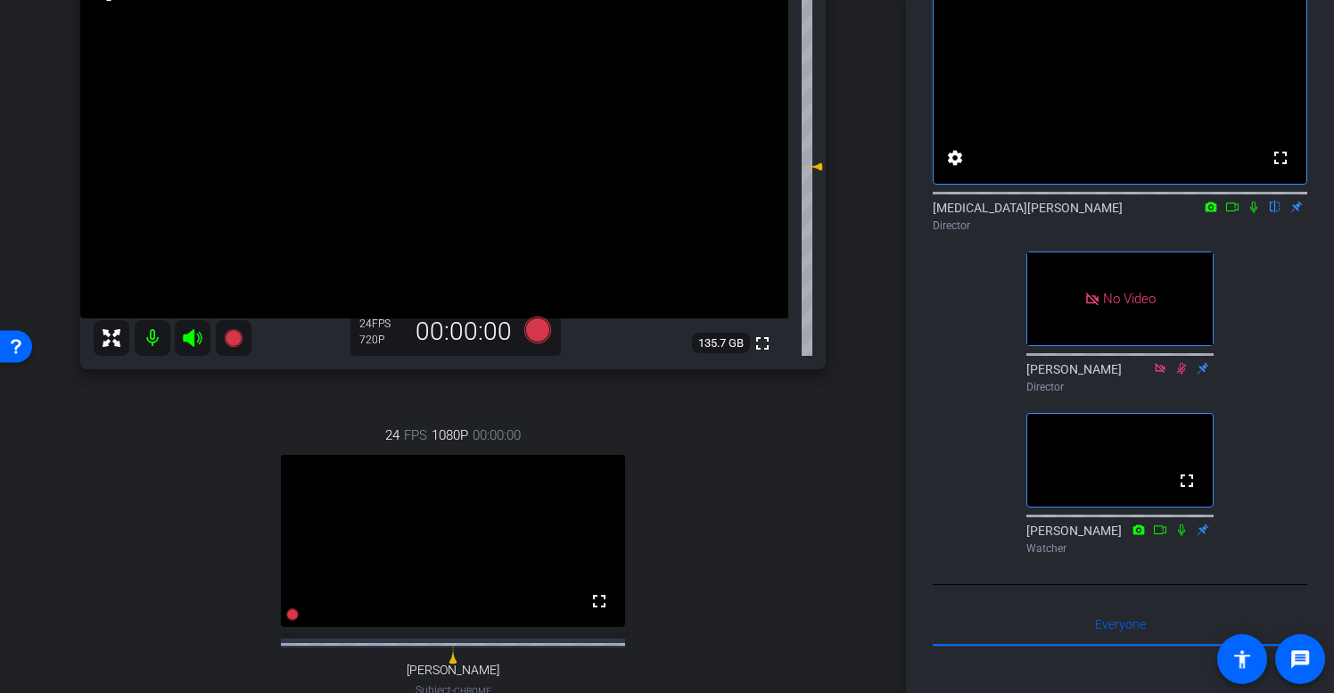
scroll to position [243, 0]
